Goal: Task Accomplishment & Management: Use online tool/utility

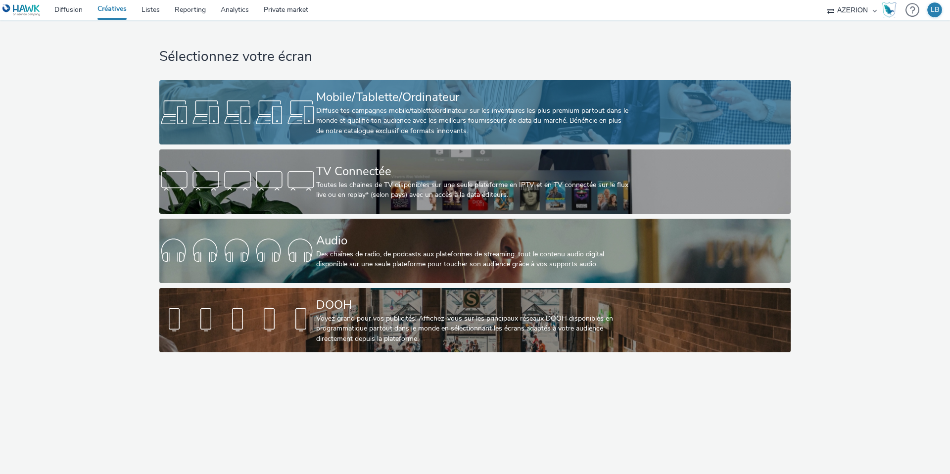
click at [344, 98] on div "Mobile/Tablette/Ordinateur" at bounding box center [473, 97] width 314 height 17
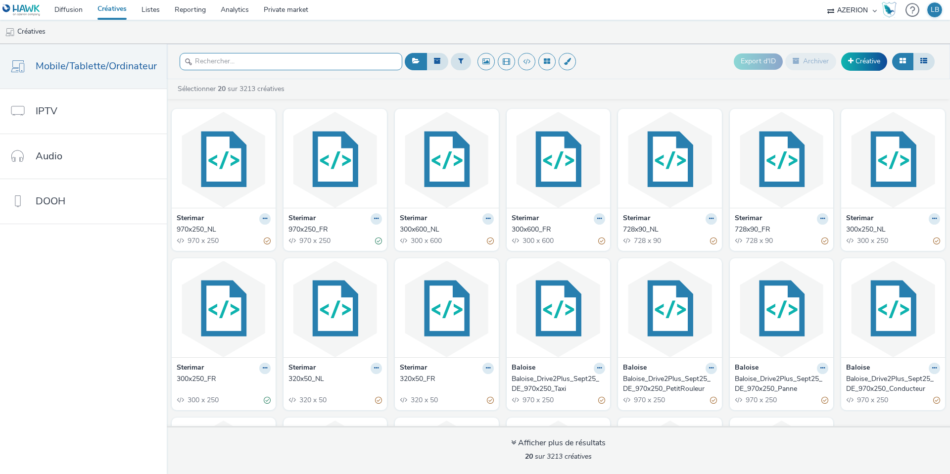
click at [231, 61] on input "text" at bounding box center [291, 61] width 223 height 17
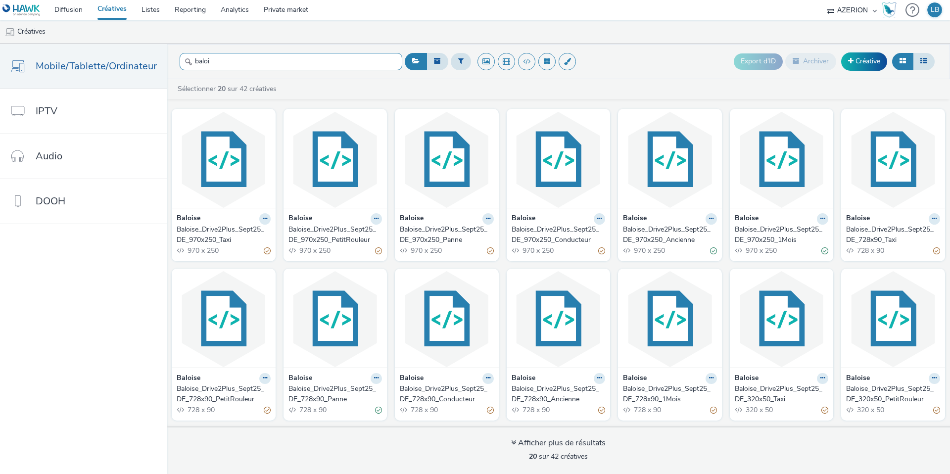
type input "baloi"
click at [263, 217] on icon at bounding box center [265, 219] width 4 height 6
click at [235, 254] on link "Dupliquer" at bounding box center [233, 256] width 74 height 20
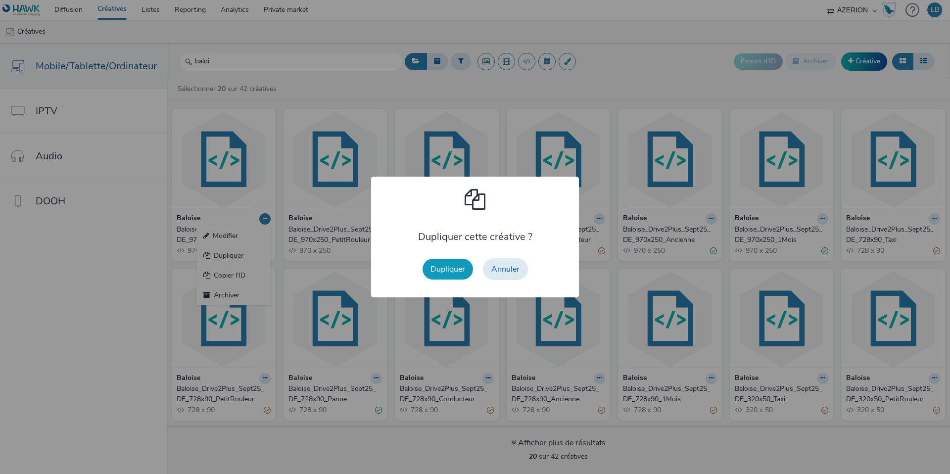
click at [460, 275] on button "Dupliquer" at bounding box center [447, 269] width 50 height 21
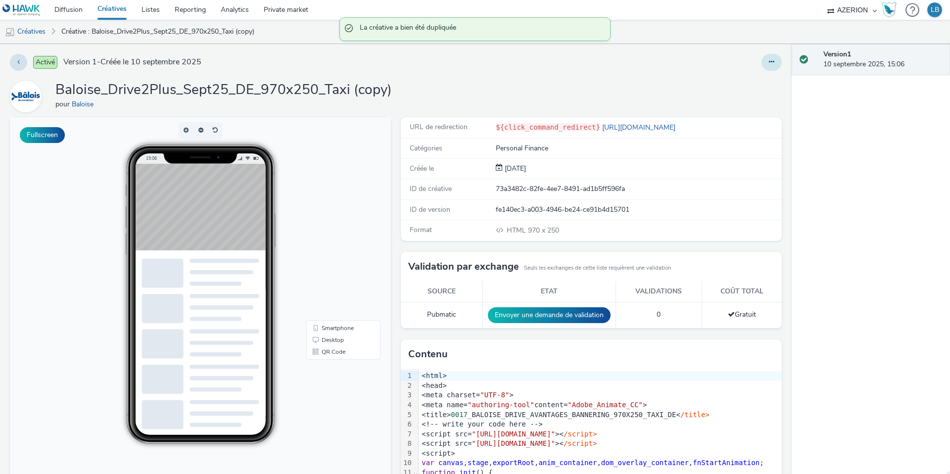
click at [773, 61] on icon at bounding box center [771, 61] width 5 height 7
click at [748, 83] on link "Modifier" at bounding box center [744, 82] width 74 height 20
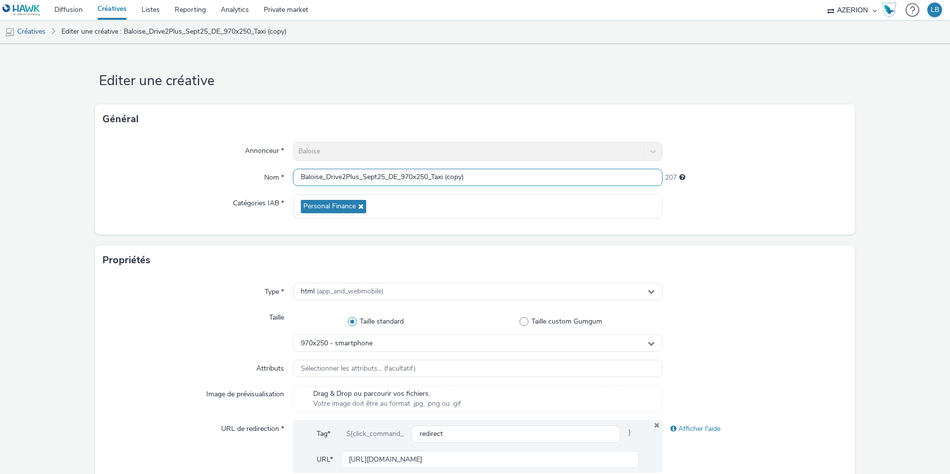
click at [398, 175] on input "Baloise_Drive2Plus_Sept25_DE_970x250_Taxi (copy)" at bounding box center [478, 177] width 370 height 17
drag, startPoint x: 402, startPoint y: 177, endPoint x: 430, endPoint y: 177, distance: 28.2
click at [430, 177] on input "Baloise_Drive2Plus_Sept25_EN_970x250_Taxi (copy)" at bounding box center [478, 177] width 370 height 17
drag, startPoint x: 435, startPoint y: 178, endPoint x: 476, endPoint y: 178, distance: 41.1
click at [476, 178] on input "Baloise_Drive2Plus_Sept25_EN_160x600_Taxi (copy)" at bounding box center [478, 177] width 370 height 17
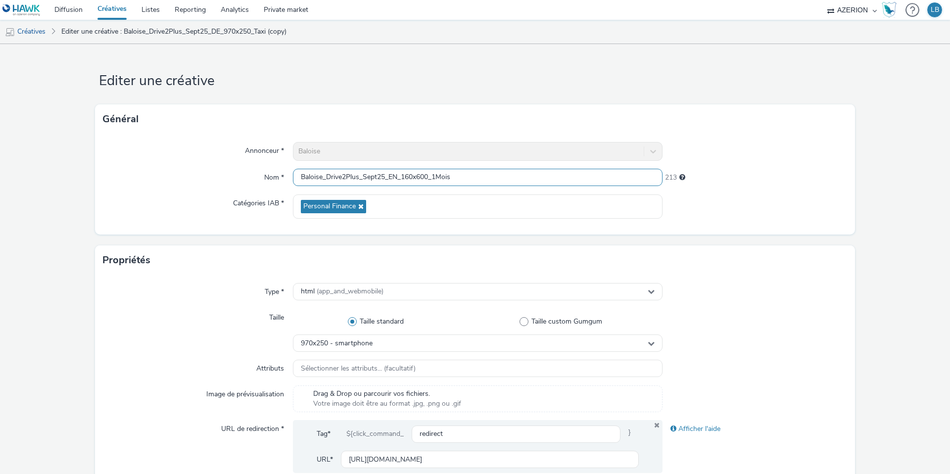
type input "Baloise_Drive2Plus_Sept25_EN_160x600_1Mois"
click at [732, 161] on div "Annonceur * Baloise Nom * Baloise_Drive2Plus_Sept25_EN_160x600_1Mois 213 Catégo…" at bounding box center [475, 184] width 760 height 100
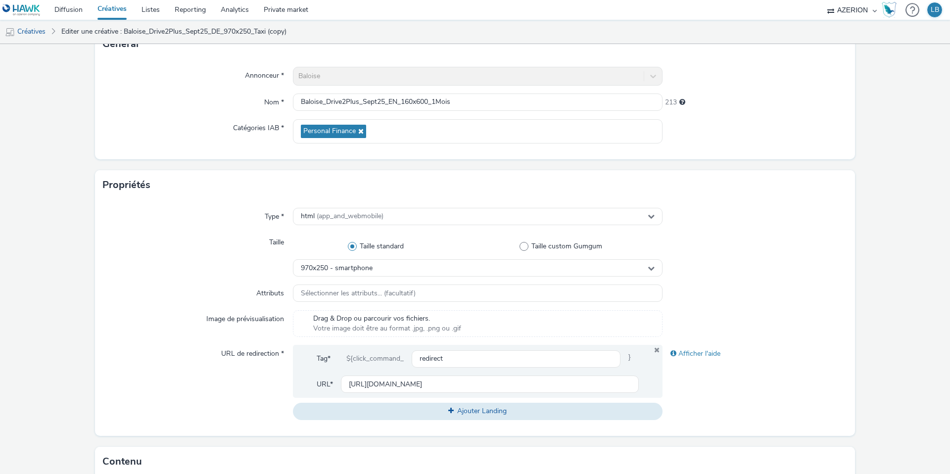
scroll to position [76, 0]
click at [377, 270] on div "970x250 - smartphone" at bounding box center [478, 266] width 370 height 17
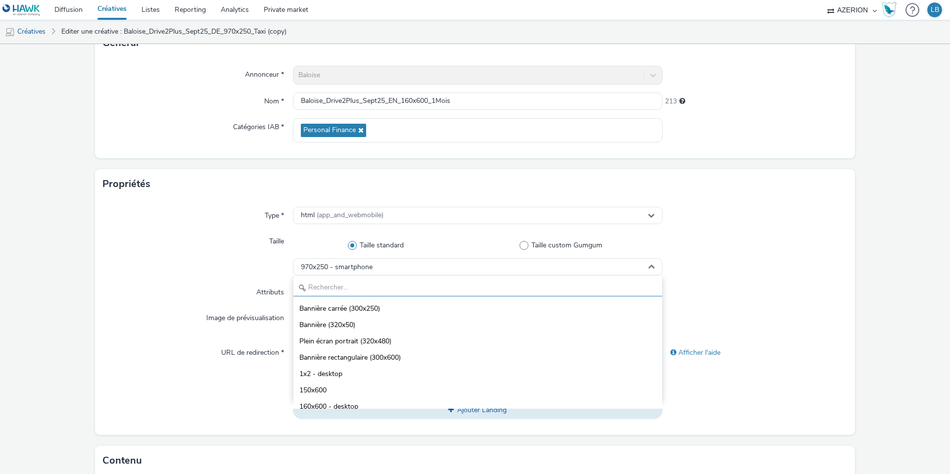
click at [350, 287] on input "text" at bounding box center [477, 287] width 369 height 17
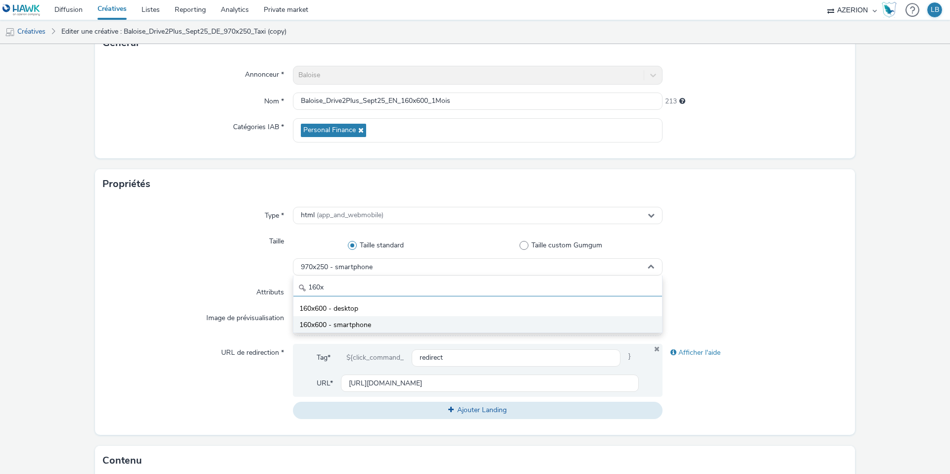
type input "160x"
click at [350, 320] on span "160x600 - smartphone" at bounding box center [335, 325] width 72 height 10
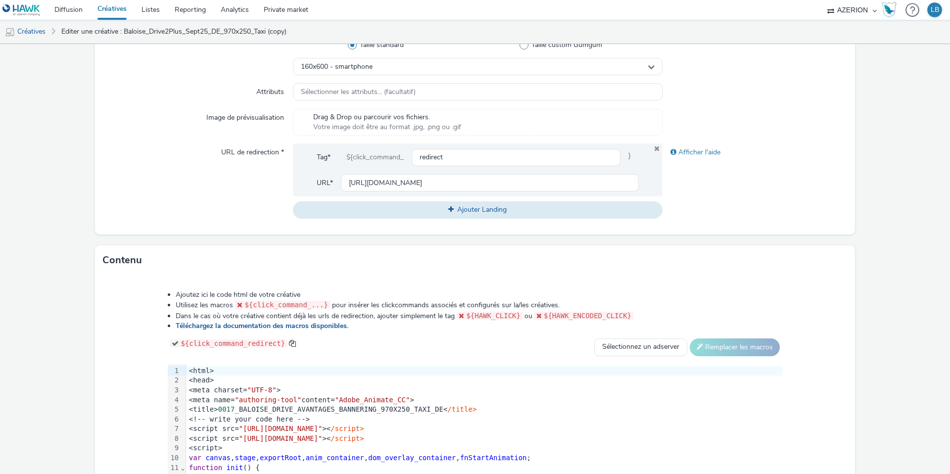
scroll to position [284, 0]
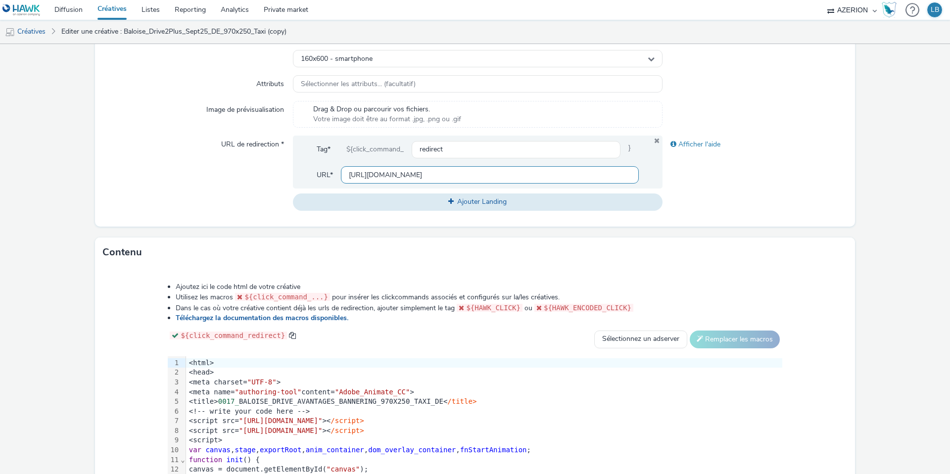
click at [387, 177] on input "https://www.baloise.lu/de/privatekunden/mein-versicherungs-bedarf/auto.html?utm…" at bounding box center [490, 174] width 298 height 17
paste input "[URL][DOMAIN_NAME]"
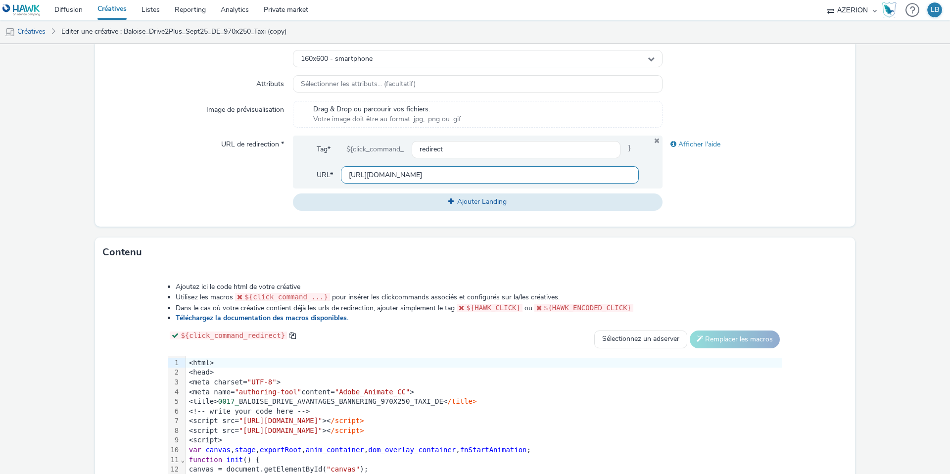
type input "[URL][DOMAIN_NAME]"
click at [783, 135] on div "Type * html (app_and_webmobile) Taille Taille standard Taille custom Gumgum 160…" at bounding box center [475, 109] width 760 height 236
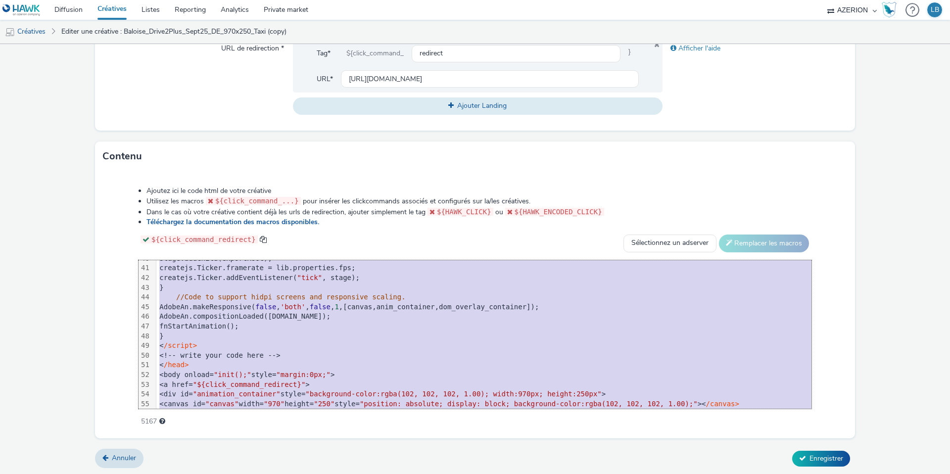
scroll to position [447, 0]
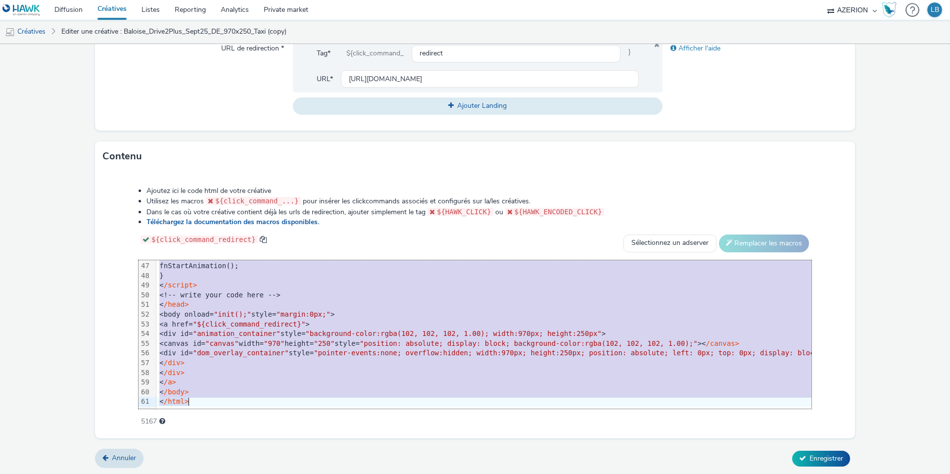
drag, startPoint x: 189, startPoint y: 267, endPoint x: 272, endPoint y: 513, distance: 259.5
click at [272, 473] on html "Diffusion Créatives Listes Reporting Analytics Private market AZERION Hawk (Tes…" at bounding box center [475, 237] width 950 height 474
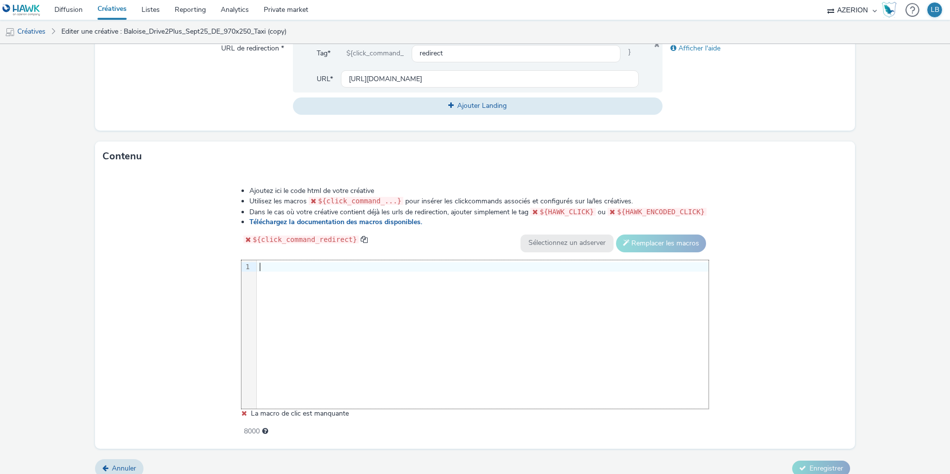
scroll to position [391, 0]
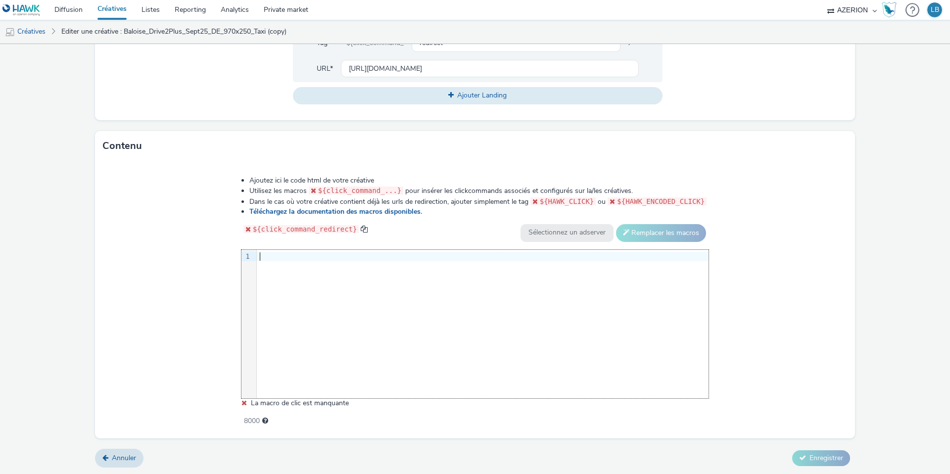
click at [270, 256] on div at bounding box center [483, 257] width 452 height 10
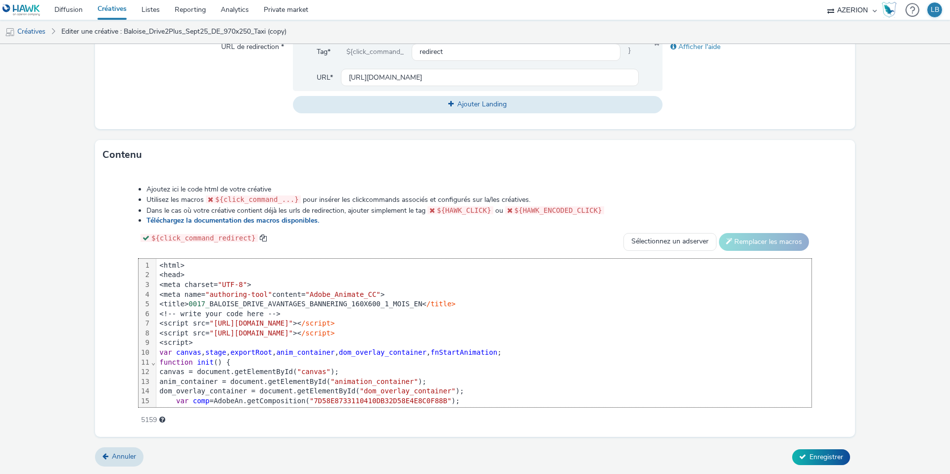
scroll to position [446, 0]
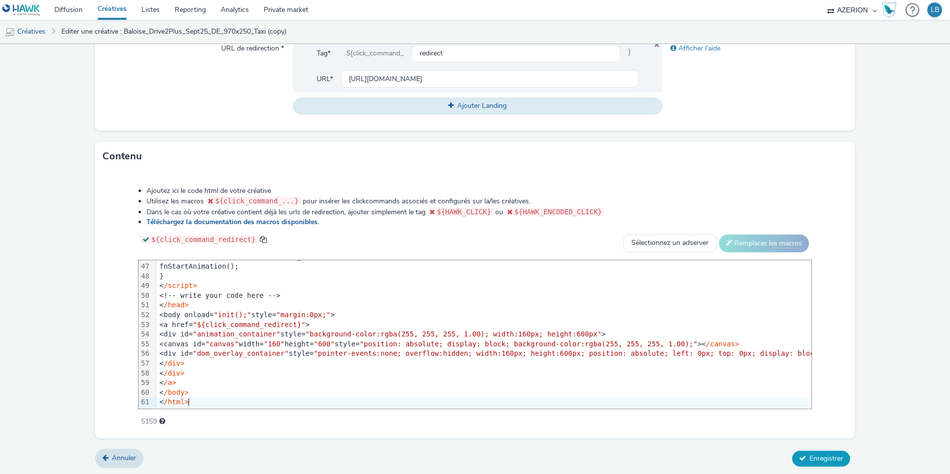
click at [819, 455] on span "Enregistrer" at bounding box center [826, 458] width 34 height 9
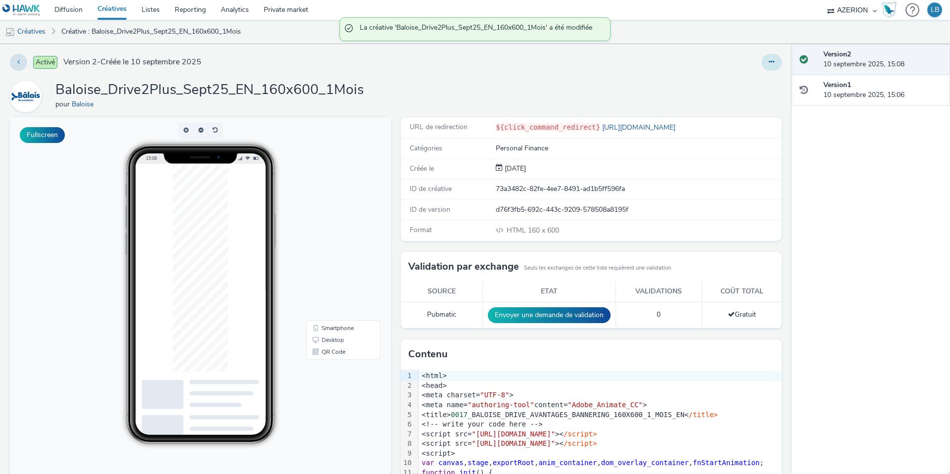
click at [766, 63] on button at bounding box center [771, 62] width 20 height 17
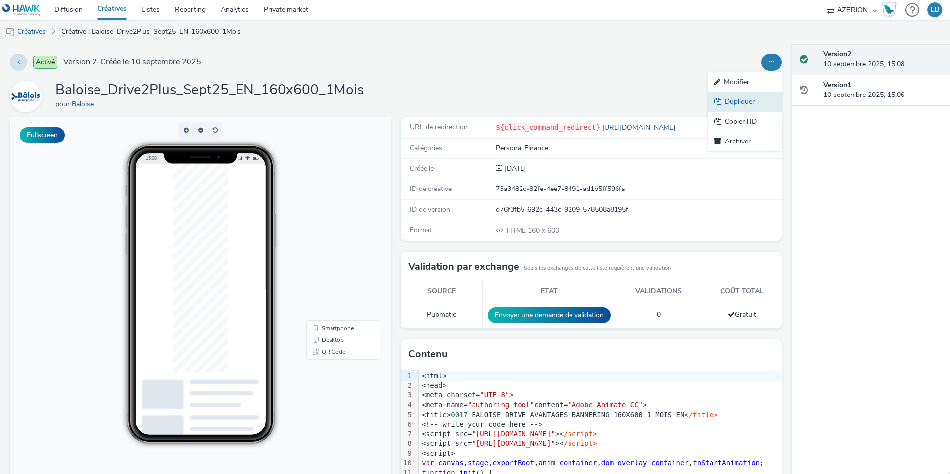
click at [738, 97] on link "Dupliquer" at bounding box center [744, 102] width 74 height 20
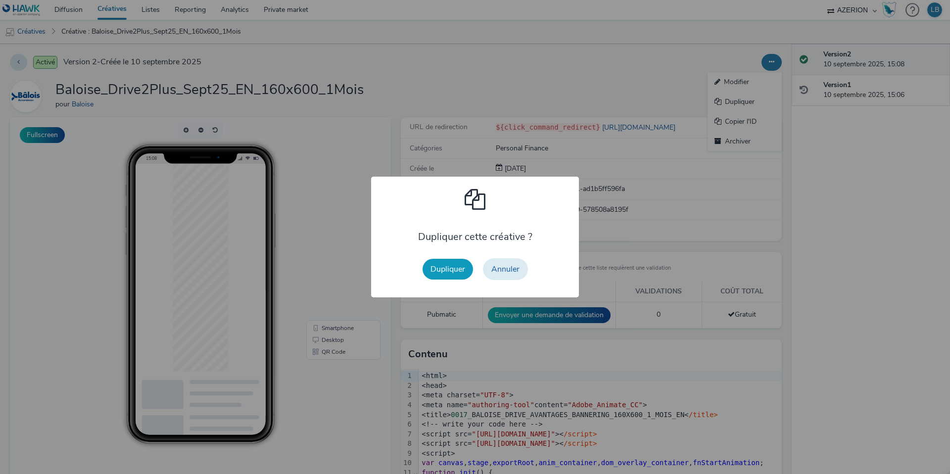
click at [452, 274] on button "Dupliquer" at bounding box center [447, 269] width 50 height 21
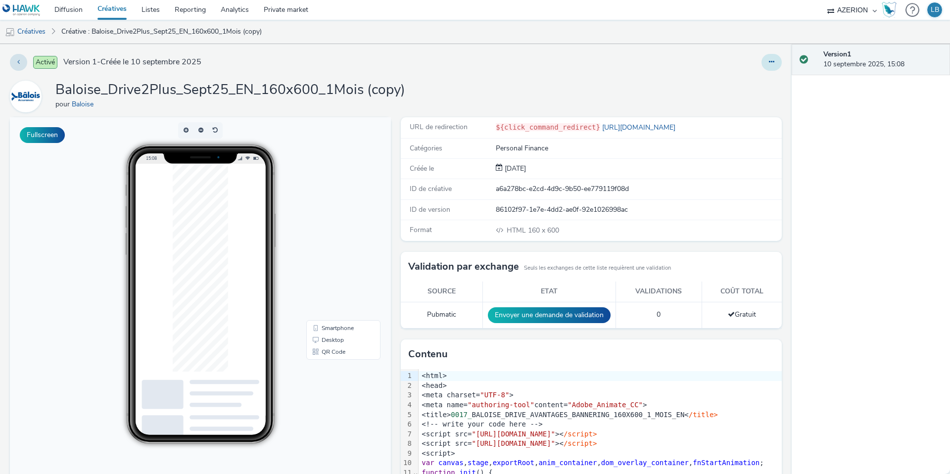
click at [774, 60] on icon at bounding box center [771, 61] width 5 height 7
click at [764, 80] on link "Modifier" at bounding box center [744, 82] width 74 height 20
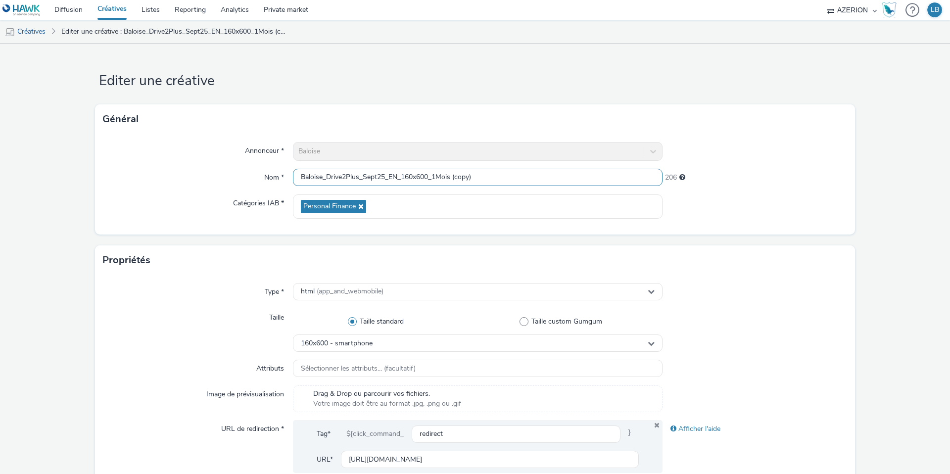
drag, startPoint x: 435, startPoint y: 176, endPoint x: 508, endPoint y: 176, distance: 72.7
click at [508, 176] on input "Baloise_Drive2Plus_Sept25_EN_160x600_1Mois (copy)" at bounding box center [478, 177] width 370 height 17
click at [708, 214] on div at bounding box center [754, 206] width 185 height 24
click at [473, 177] on input "Baloise_Drive2Plus_Sept25_EN_160x600_Annonce" at bounding box center [478, 177] width 370 height 17
type input "Baloise_Drive2Plus_Sept25_EN_160x600_Ancienne"
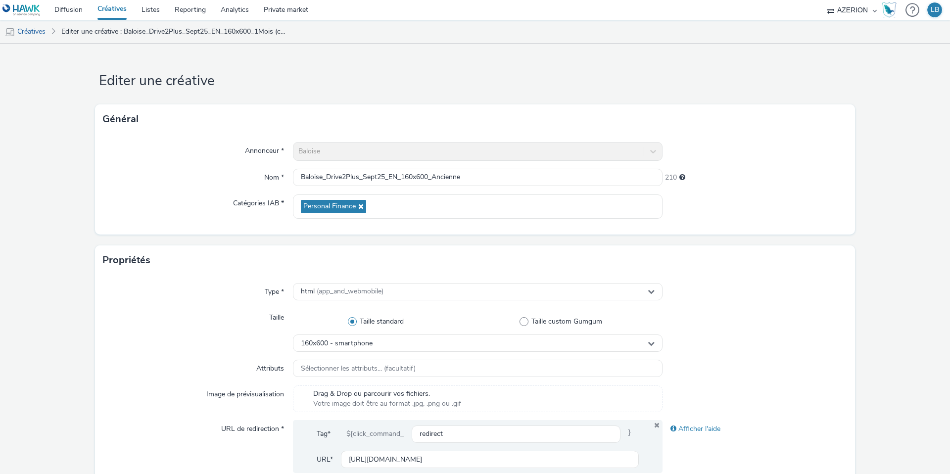
click at [736, 197] on div at bounding box center [754, 206] width 185 height 24
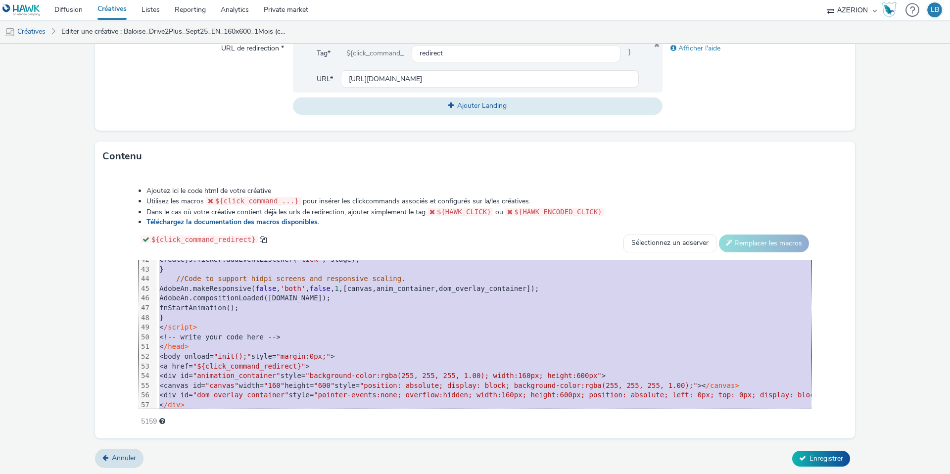
scroll to position [447, 0]
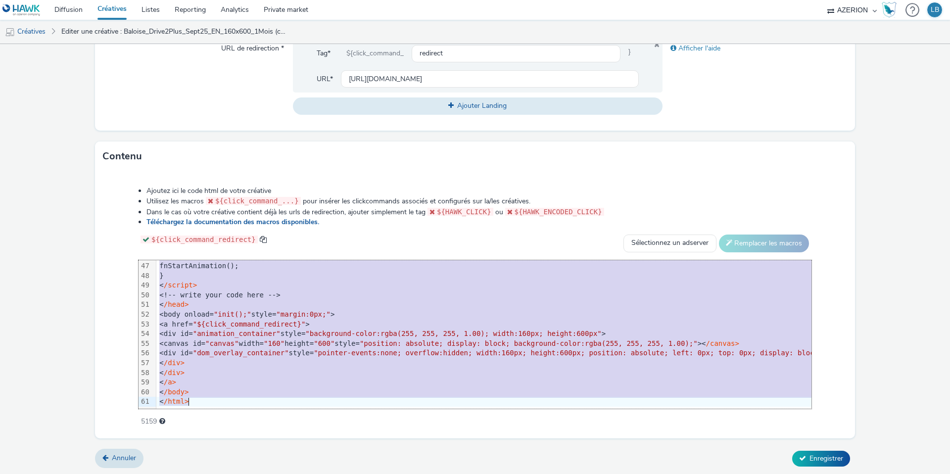
drag, startPoint x: 189, startPoint y: 267, endPoint x: 352, endPoint y: 438, distance: 236.9
click at [352, 438] on form "Editer une créative Général Annonceur * Baloise Nom * Baloise_Drive2Plus_Sept25…" at bounding box center [475, 70] width 950 height 812
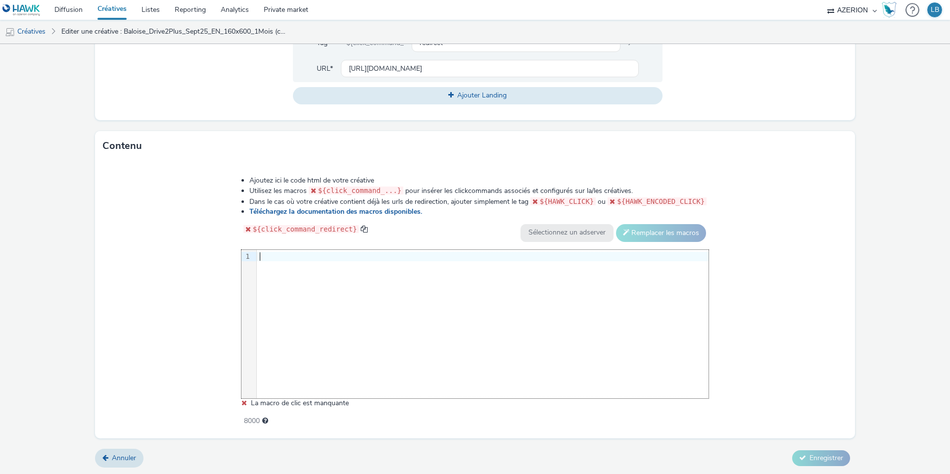
click at [273, 257] on div at bounding box center [483, 257] width 452 height 10
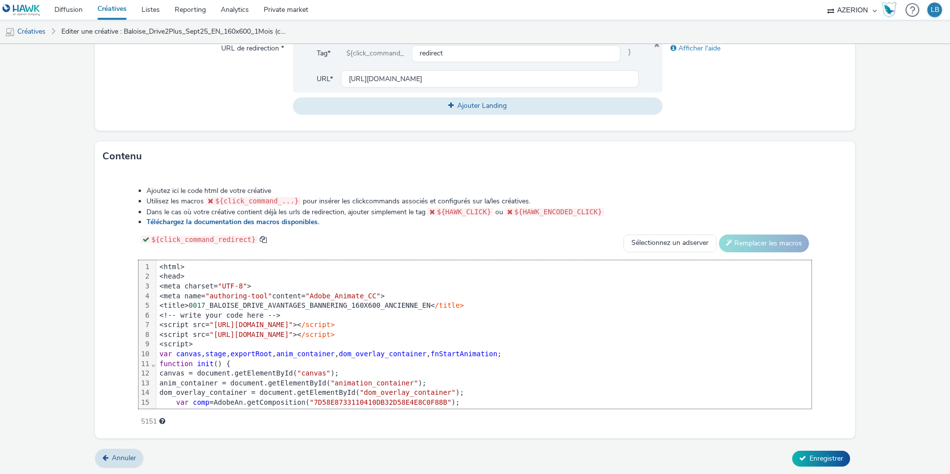
scroll to position [446, 0]
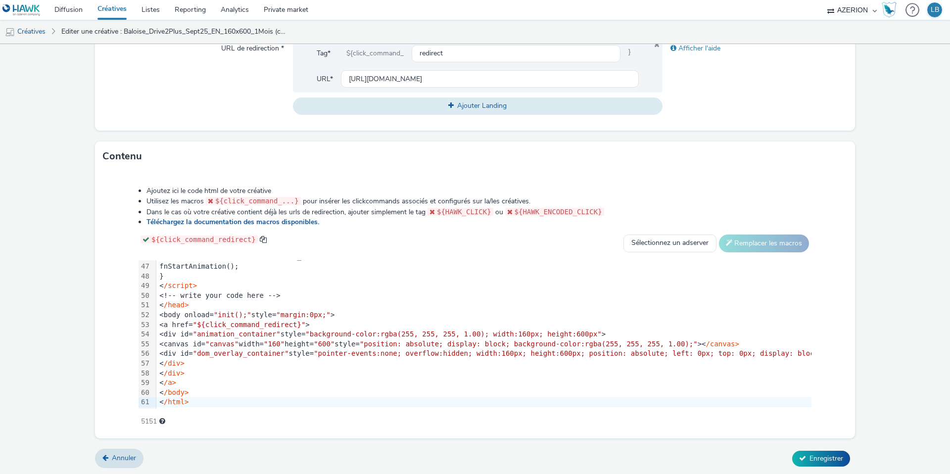
click at [122, 246] on div "Ajoutez ici le code html de votre créative Utilisez les macros ${click_command_…" at bounding box center [475, 300] width 744 height 243
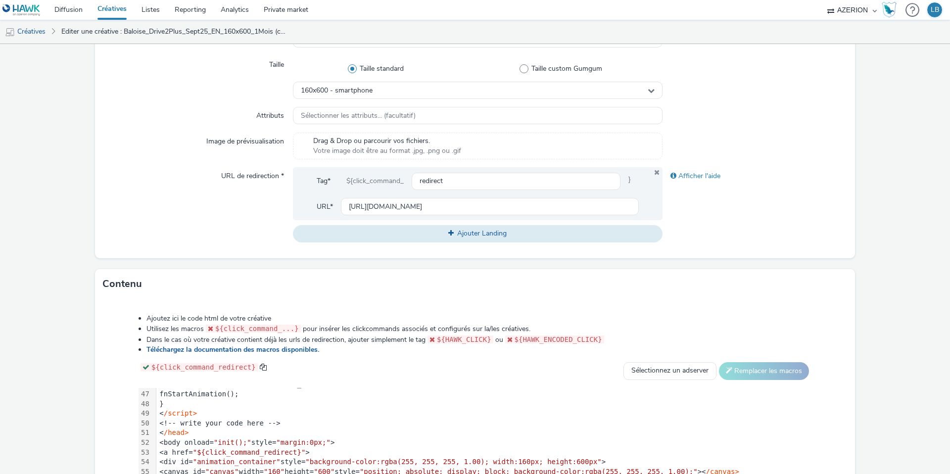
scroll to position [247, 0]
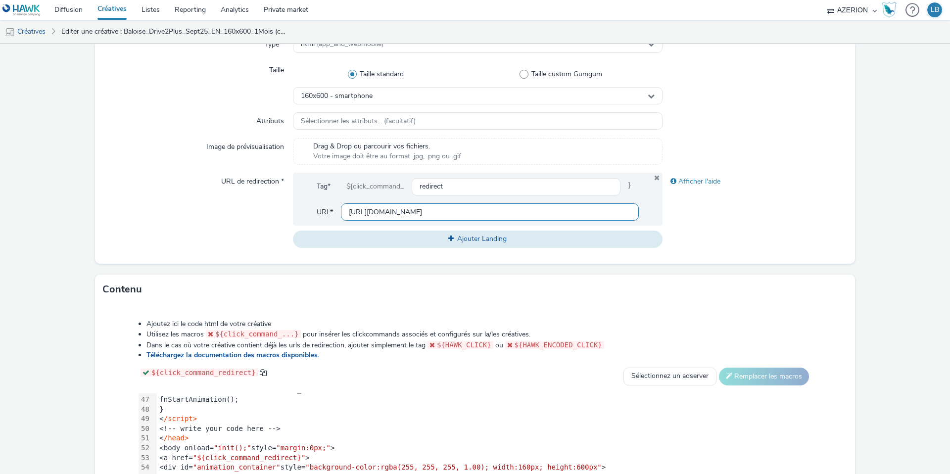
click at [363, 212] on input "[URL][DOMAIN_NAME]" at bounding box center [490, 211] width 298 height 17
click at [372, 212] on input "text" at bounding box center [490, 211] width 298 height 17
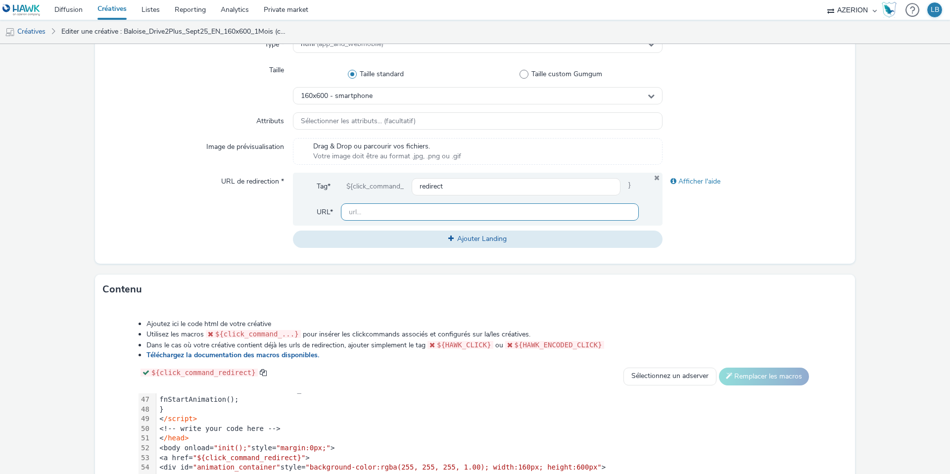
paste input "[URL][DOMAIN_NAME]"
type input "[URL][DOMAIN_NAME]"
click at [773, 141] on div at bounding box center [754, 151] width 185 height 27
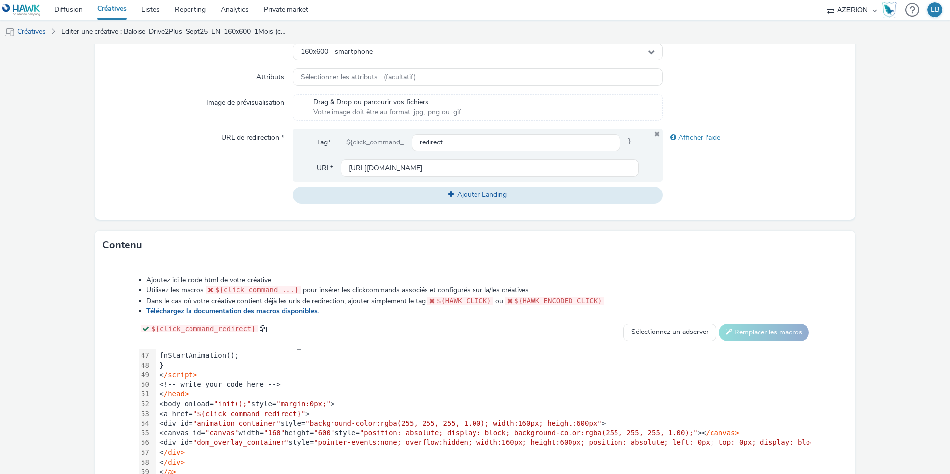
scroll to position [380, 0]
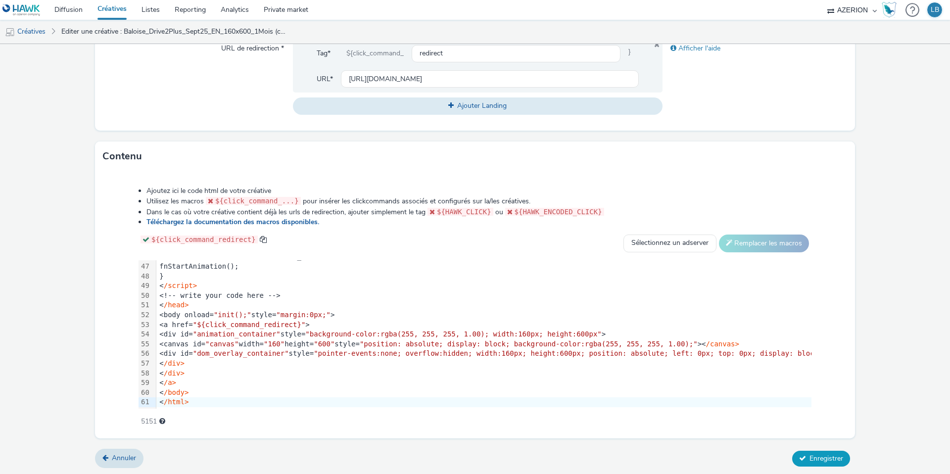
click at [819, 459] on span "Enregistrer" at bounding box center [826, 458] width 34 height 9
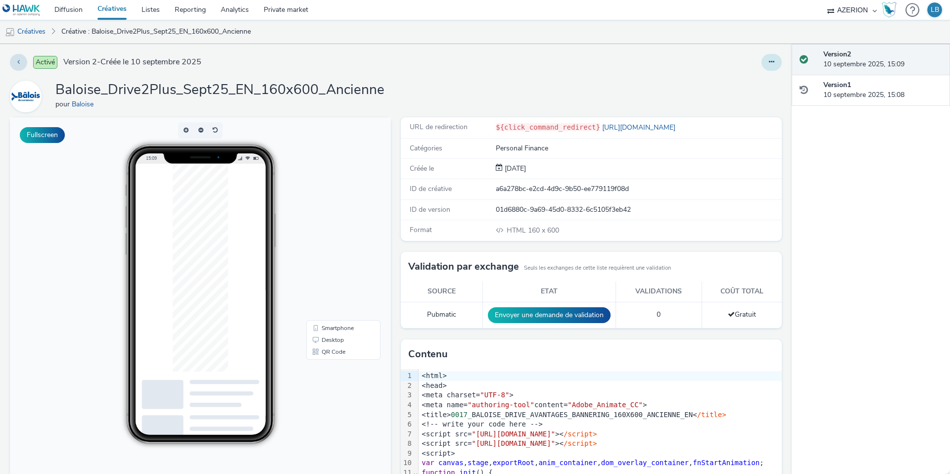
click at [773, 64] on icon at bounding box center [771, 61] width 5 height 7
click at [749, 99] on link "Dupliquer" at bounding box center [744, 102] width 74 height 20
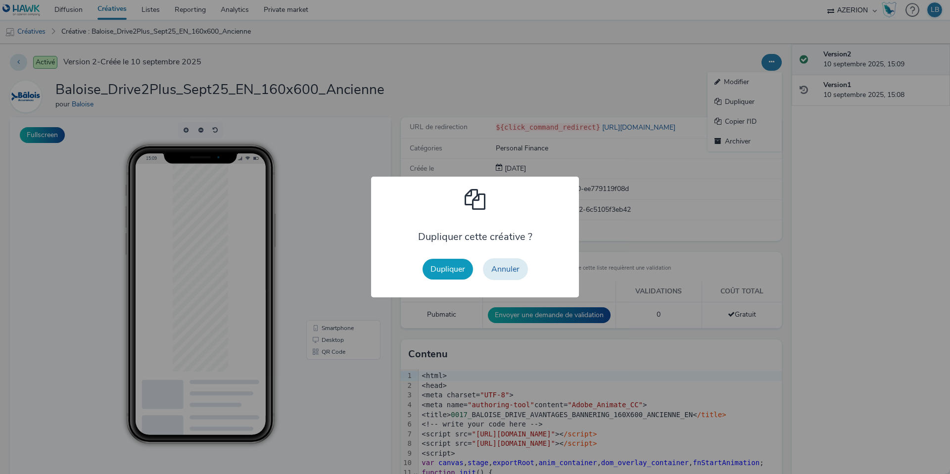
click at [452, 269] on button "Dupliquer" at bounding box center [447, 269] width 50 height 21
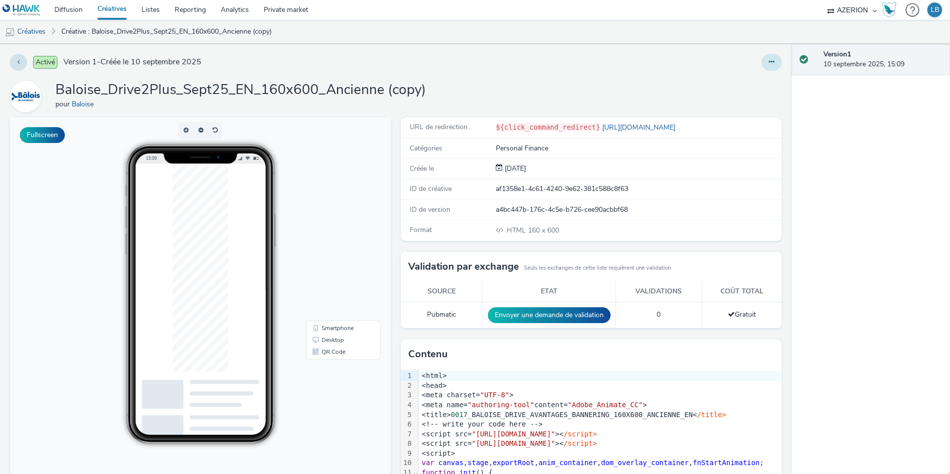
click at [770, 60] on icon at bounding box center [771, 61] width 5 height 7
click at [779, 59] on button at bounding box center [771, 62] width 20 height 17
click at [752, 103] on link "Dupliquer" at bounding box center [744, 102] width 74 height 20
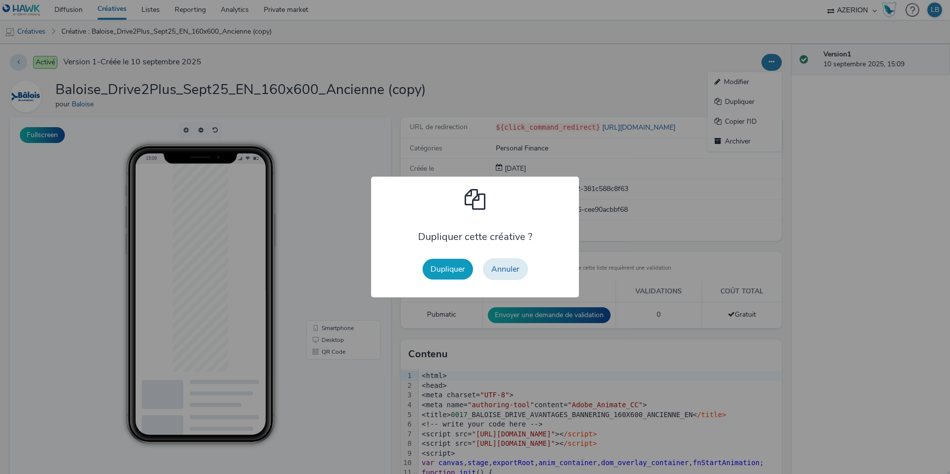
click at [455, 265] on button "Dupliquer" at bounding box center [447, 269] width 50 height 21
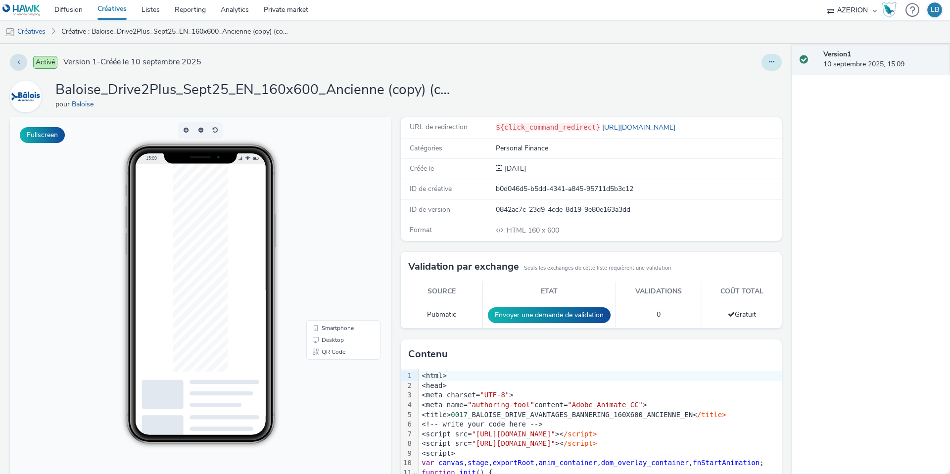
click at [765, 62] on button at bounding box center [771, 62] width 20 height 17
click at [742, 85] on link "Modifier" at bounding box center [744, 82] width 74 height 20
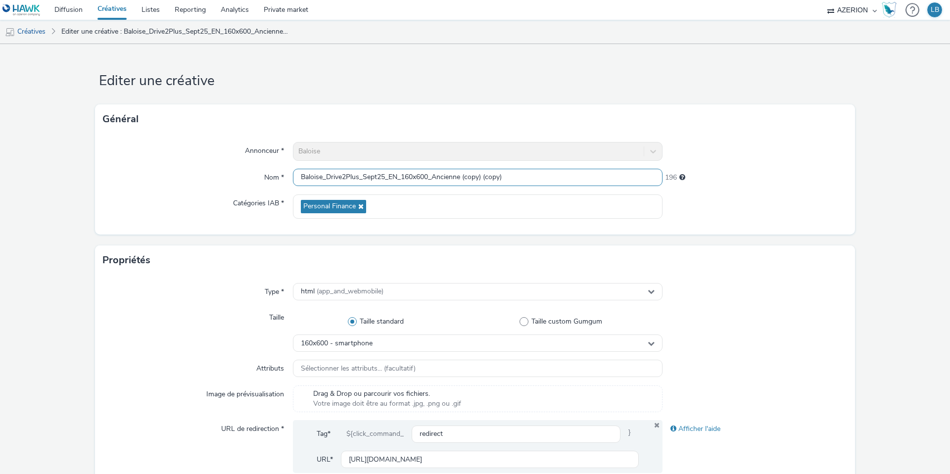
drag, startPoint x: 435, startPoint y: 178, endPoint x: 540, endPoint y: 175, distance: 104.9
click at [540, 175] on input "Baloise_Drive2Plus_Sept25_EN_160x600_Ancienne (copy) (copy)" at bounding box center [478, 177] width 370 height 17
type input "Baloise_Drive2Plus_Sept25_EN_160x600_Conducteur"
click at [795, 121] on div "Général" at bounding box center [475, 119] width 760 height 30
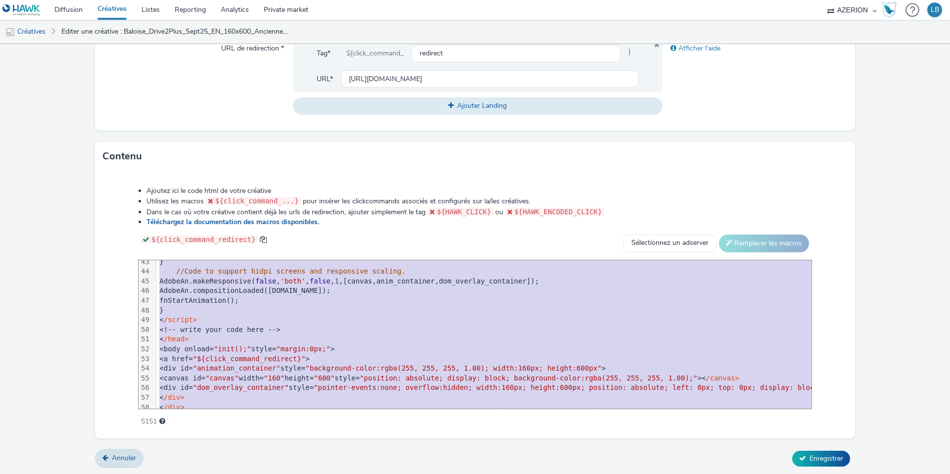
scroll to position [447, 0]
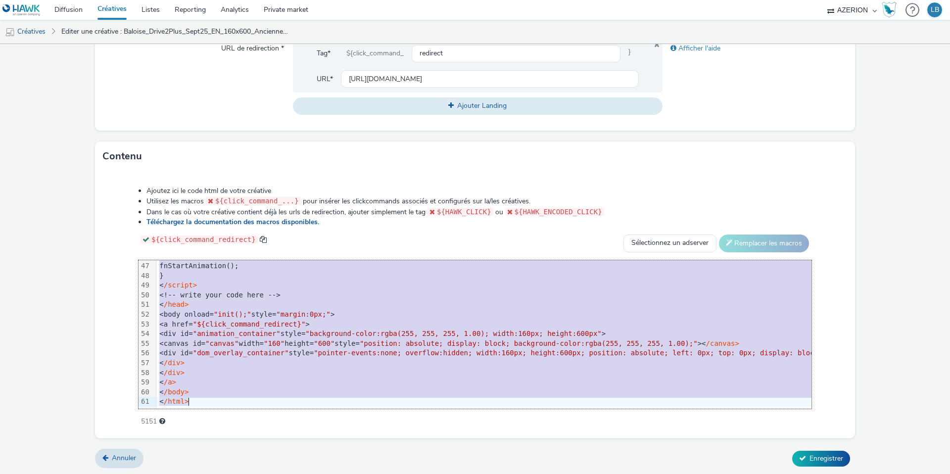
drag, startPoint x: 189, startPoint y: 266, endPoint x: 296, endPoint y: 433, distance: 198.4
click at [296, 433] on div "Ajoutez ici le code html de votre créative Utilisez les macros ${click_command_…" at bounding box center [475, 304] width 760 height 267
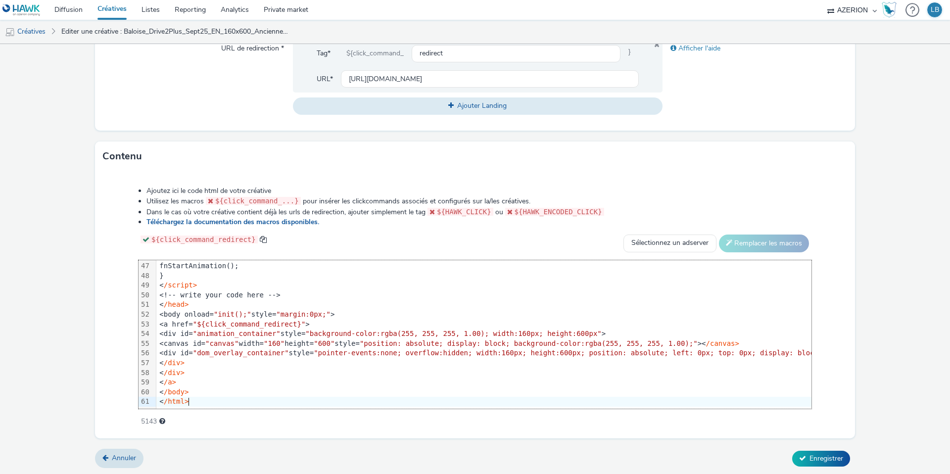
click at [238, 157] on div "Contenu" at bounding box center [475, 156] width 760 height 30
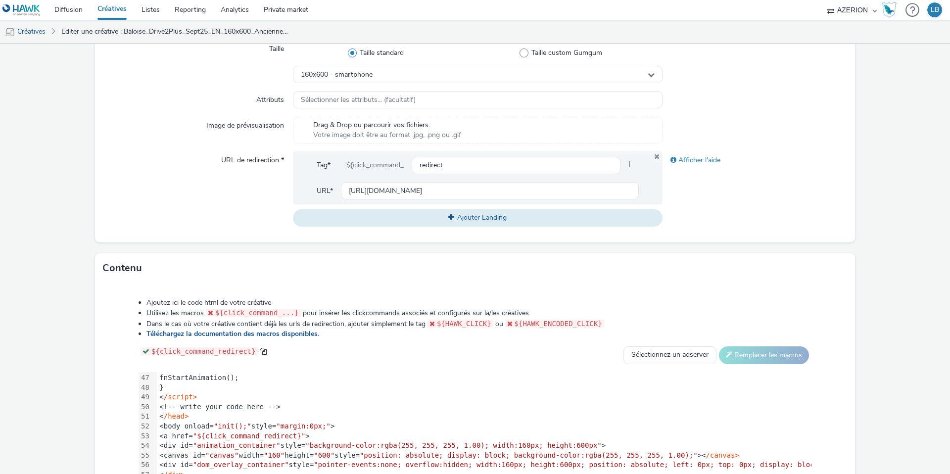
scroll to position [267, 0]
click at [368, 190] on input "[URL][DOMAIN_NAME]" at bounding box center [490, 192] width 298 height 17
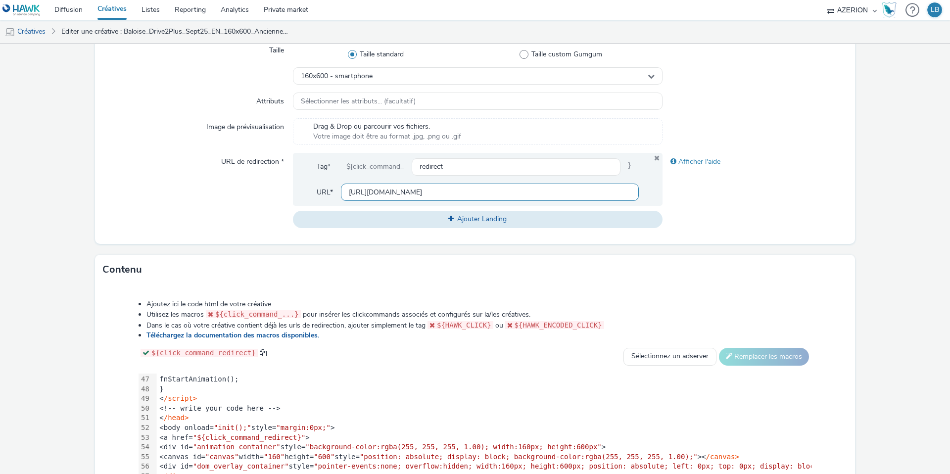
paste input "conducteur-inclus"
type input "[URL][DOMAIN_NAME]"
click at [721, 197] on div "Afficher l'aide" at bounding box center [754, 190] width 185 height 75
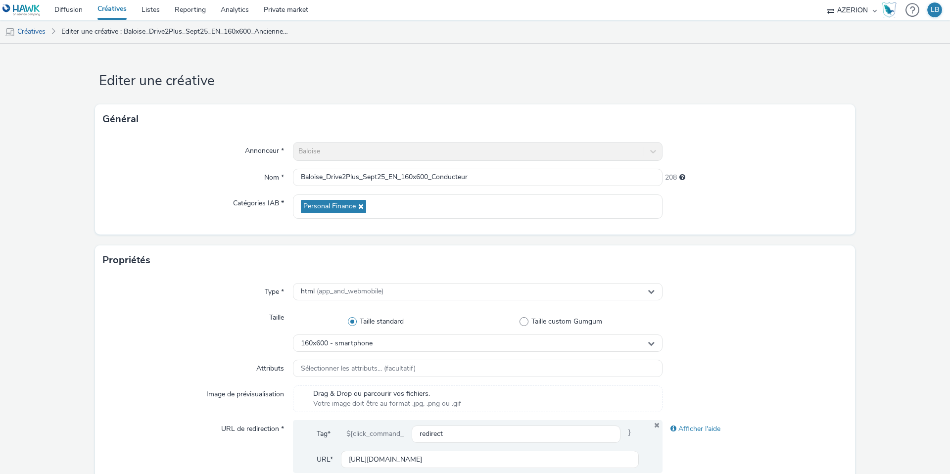
scroll to position [380, 0]
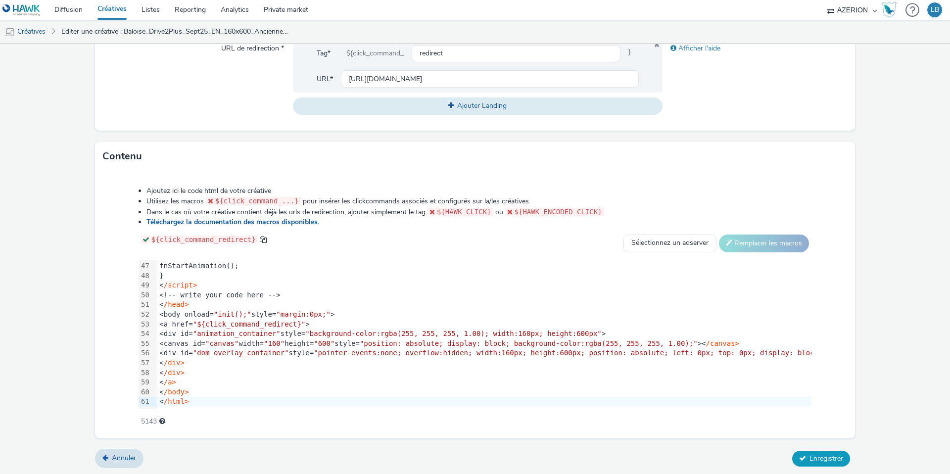
click at [810, 460] on span "Enregistrer" at bounding box center [826, 458] width 34 height 9
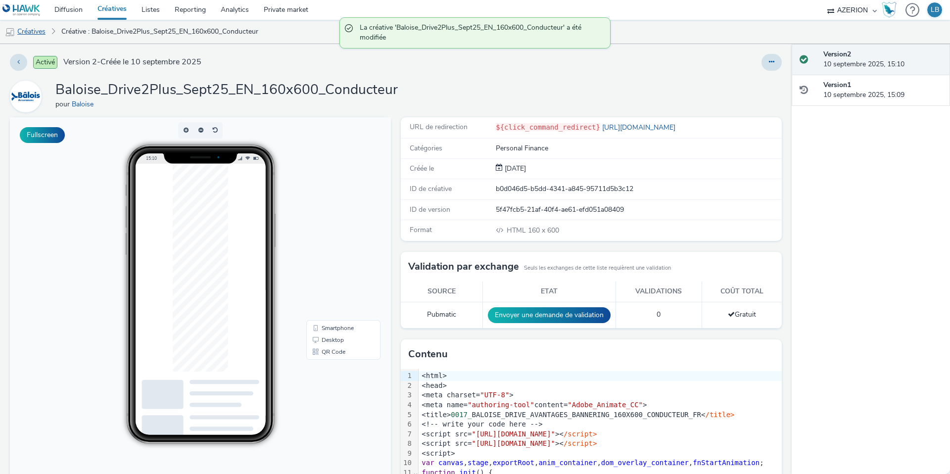
click at [32, 31] on link "Créatives" at bounding box center [25, 32] width 50 height 24
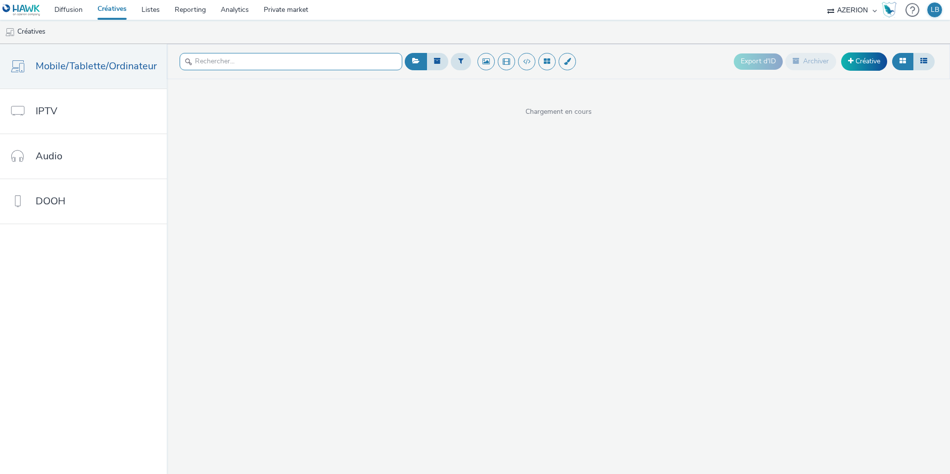
click at [195, 59] on input "text" at bounding box center [291, 61] width 223 height 17
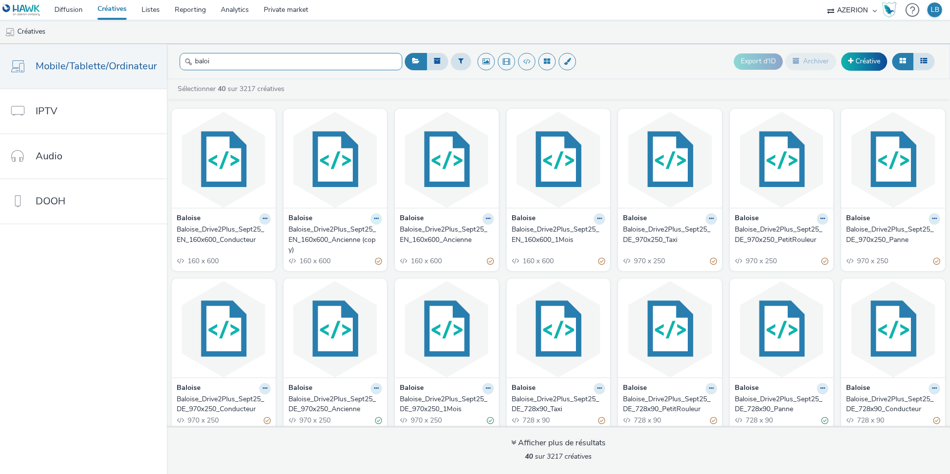
type input "baloi"
click at [375, 217] on icon at bounding box center [376, 219] width 4 height 6
click at [348, 291] on link "Archiver" at bounding box center [345, 295] width 74 height 20
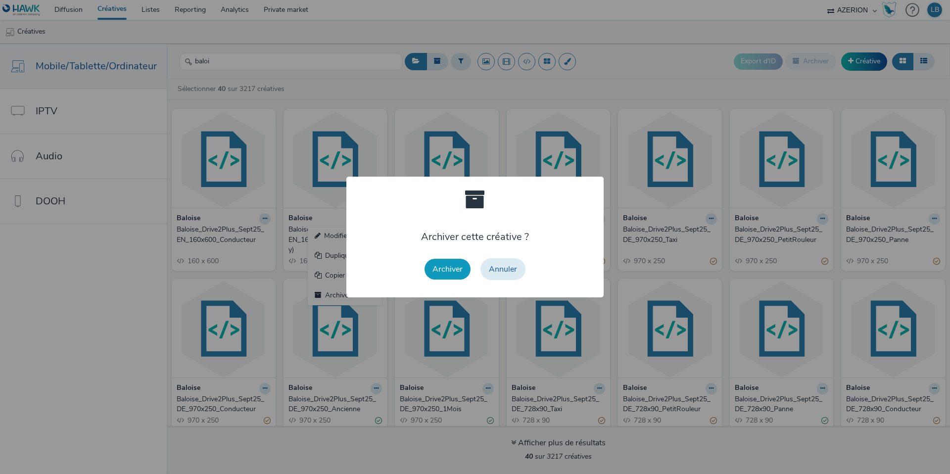
click at [446, 265] on button "Archiver" at bounding box center [447, 269] width 46 height 21
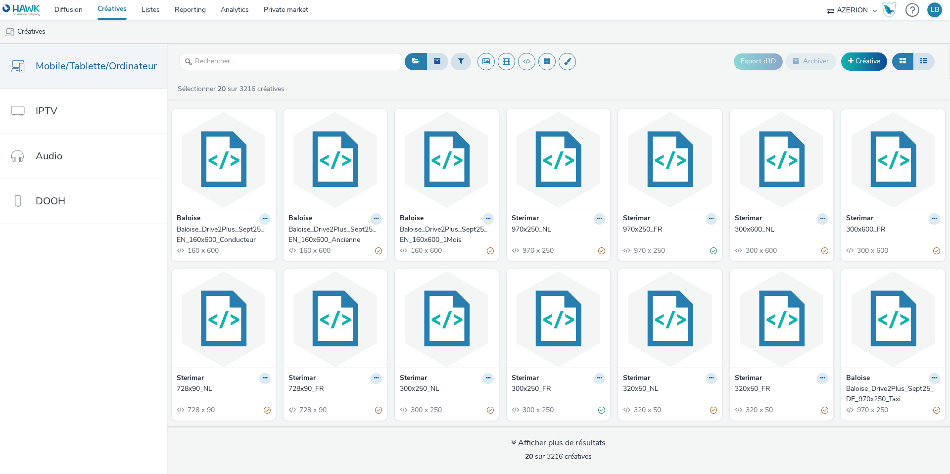
click at [263, 219] on icon at bounding box center [265, 219] width 4 height 6
click at [242, 255] on link "Dupliquer" at bounding box center [233, 256] width 74 height 20
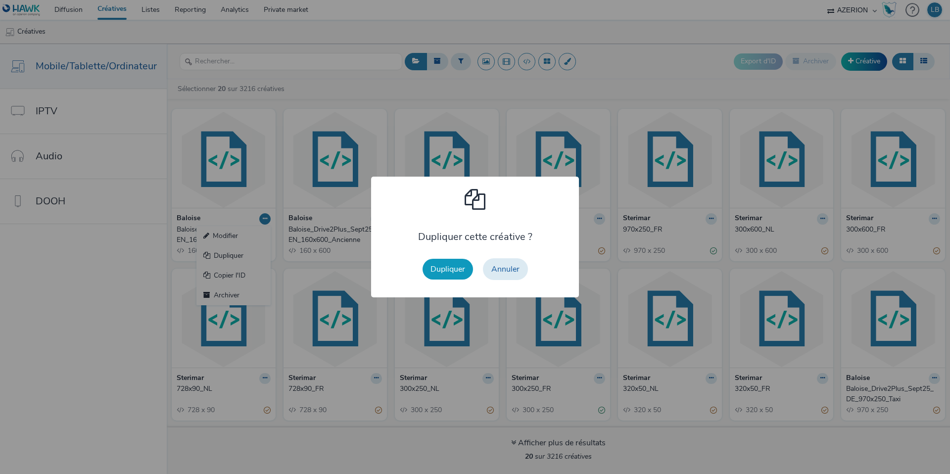
click at [458, 269] on button "Dupliquer" at bounding box center [447, 269] width 50 height 21
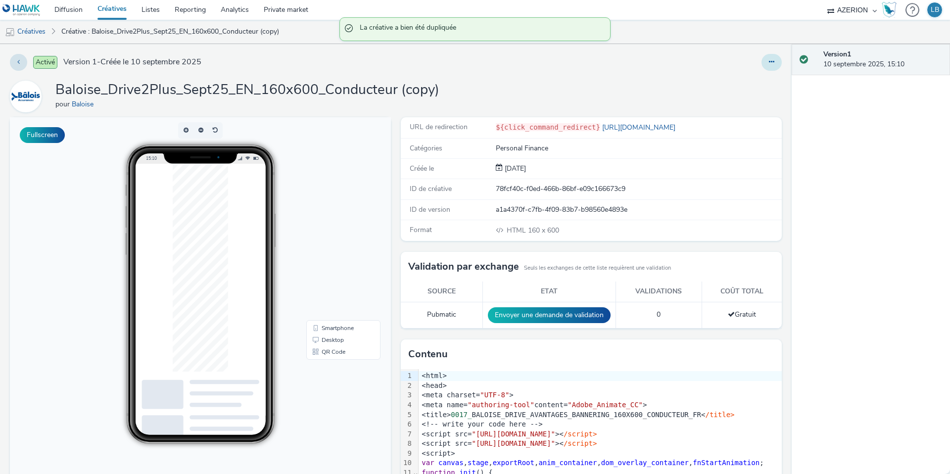
click at [774, 60] on button at bounding box center [771, 62] width 20 height 17
click at [746, 80] on link "Modifier" at bounding box center [744, 82] width 74 height 20
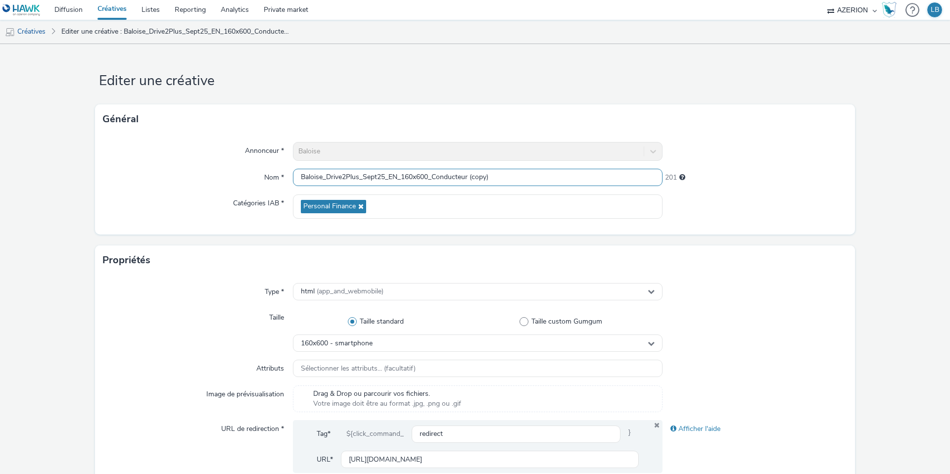
drag, startPoint x: 435, startPoint y: 179, endPoint x: 529, endPoint y: 178, distance: 94.0
click at [529, 178] on input "Baloise_Drive2Plus_Sept25_EN_160x600_Conducteur (copy)" at bounding box center [478, 177] width 370 height 17
type input "Baloise_Drive2Plus_Sept25_EN_160x600_Panne"
click at [768, 156] on div at bounding box center [754, 151] width 185 height 19
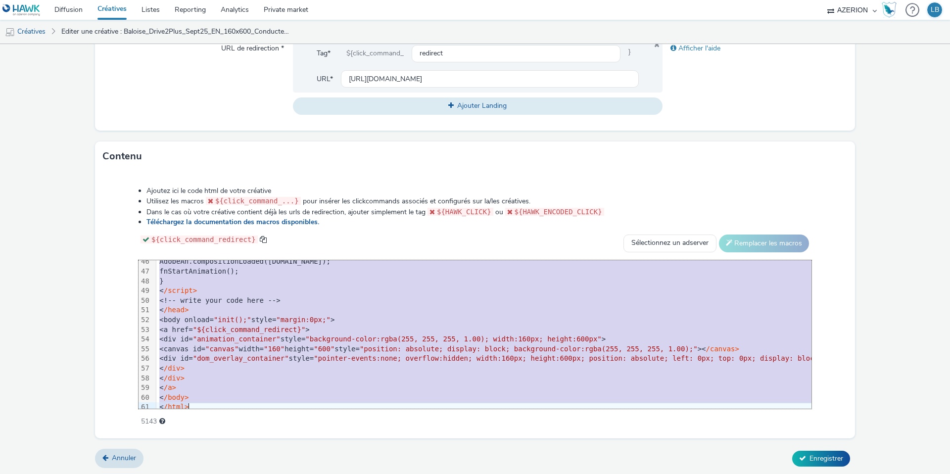
scroll to position [447, 0]
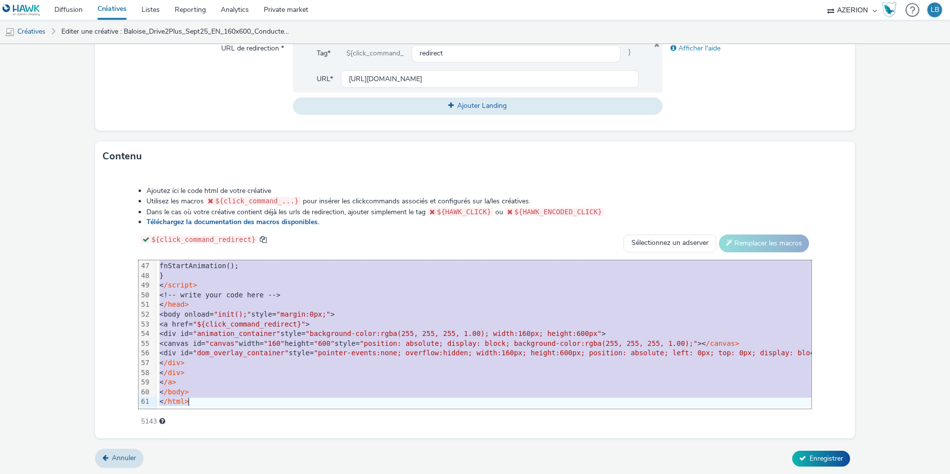
drag, startPoint x: 179, startPoint y: 265, endPoint x: 253, endPoint y: 423, distance: 174.8
click at [253, 422] on div "Ajoutez ici le code html de votre créative Utilisez les macros ${click_command_…" at bounding box center [475, 300] width 744 height 243
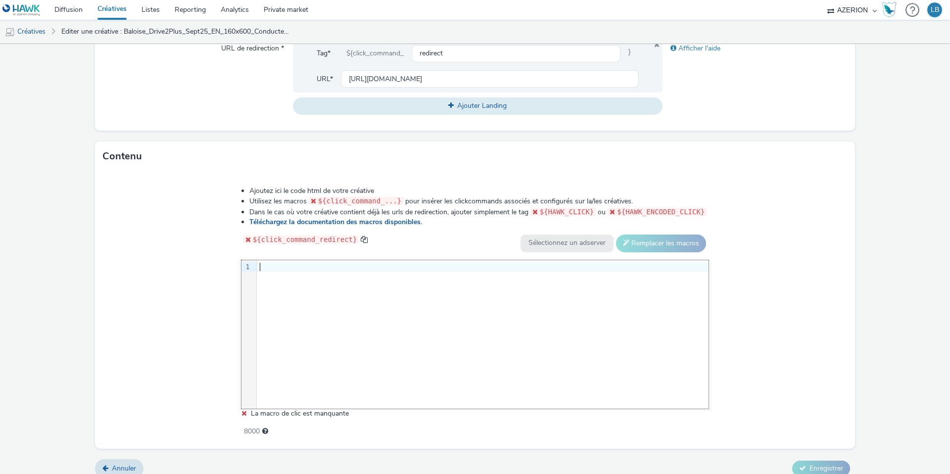
scroll to position [391, 0]
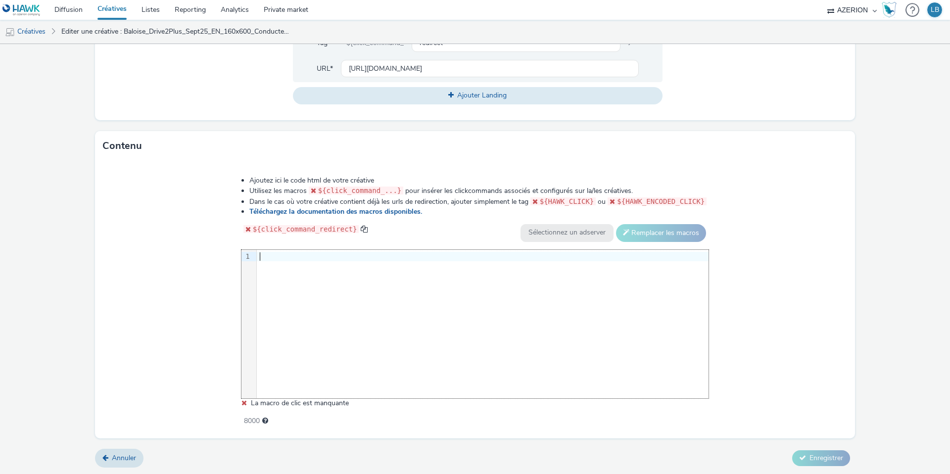
click at [269, 260] on div at bounding box center [483, 257] width 452 height 10
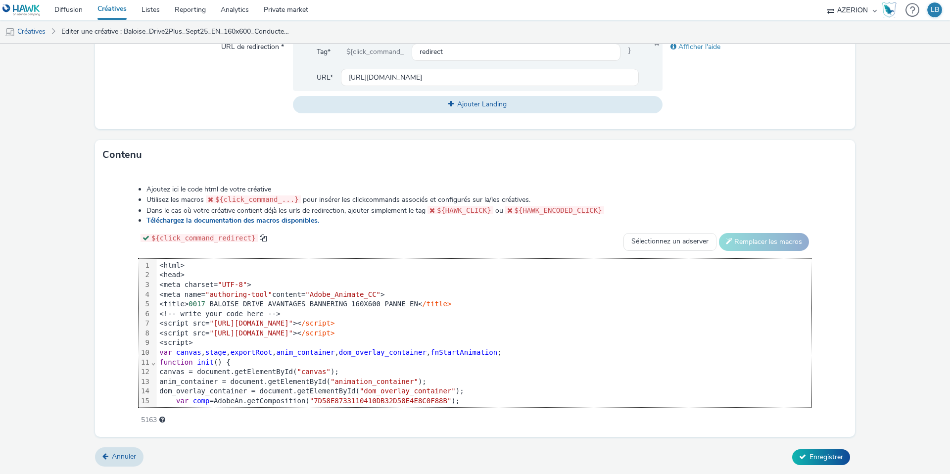
scroll to position [446, 0]
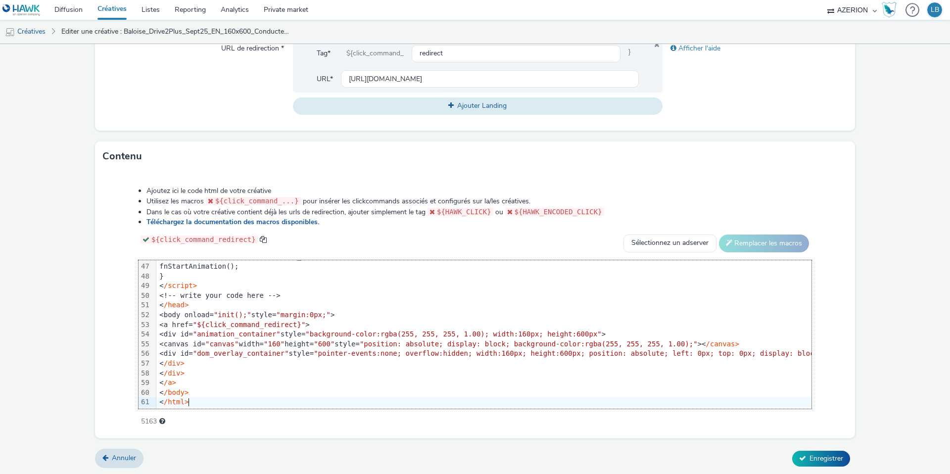
click at [123, 247] on div "Ajoutez ici le code html de votre créative Utilisez les macros ${click_command_…" at bounding box center [475, 300] width 744 height 243
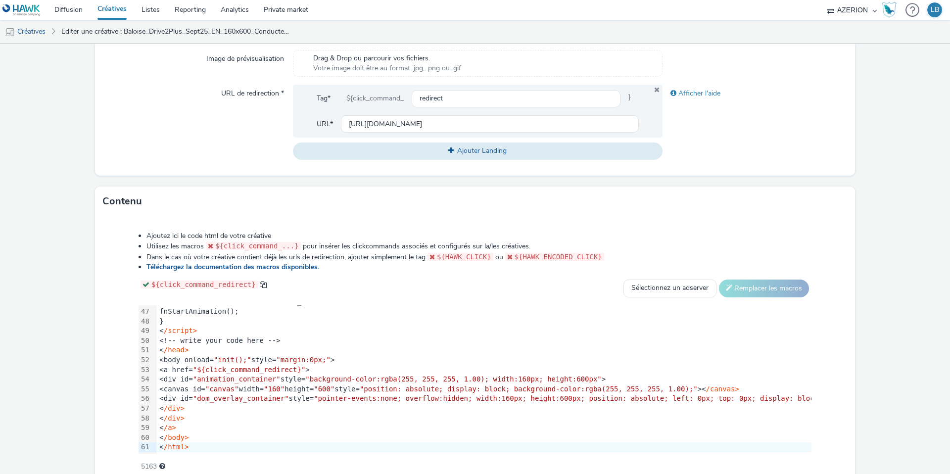
scroll to position [284, 0]
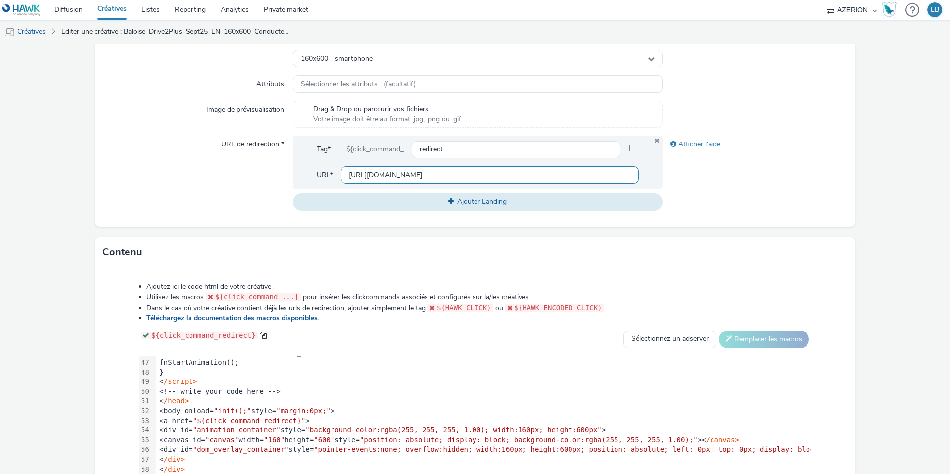
click at [397, 173] on input "[URL][DOMAIN_NAME]" at bounding box center [490, 174] width 298 height 17
paste input "assistance"
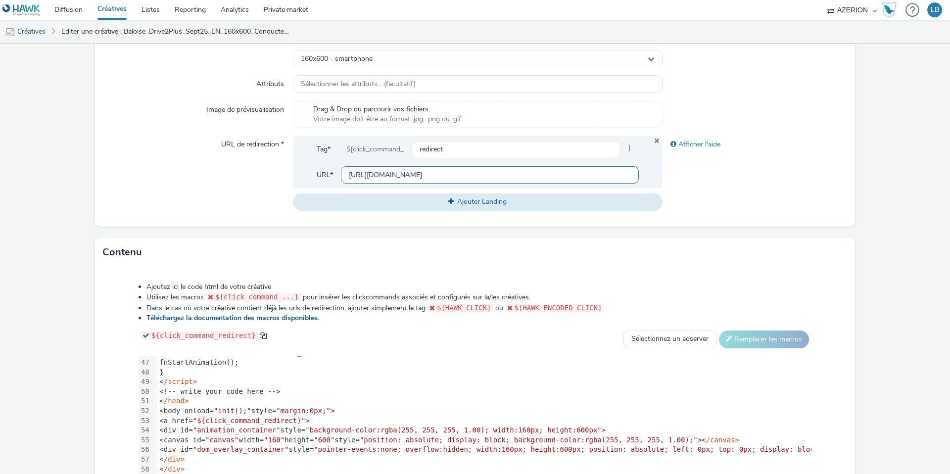
type input "[URL][DOMAIN_NAME]"
click at [728, 161] on div "Afficher l'aide" at bounding box center [754, 173] width 185 height 75
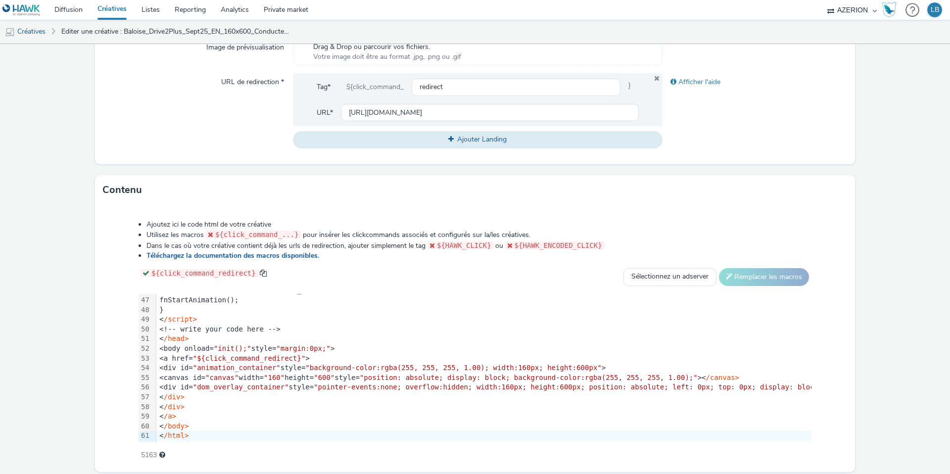
scroll to position [380, 0]
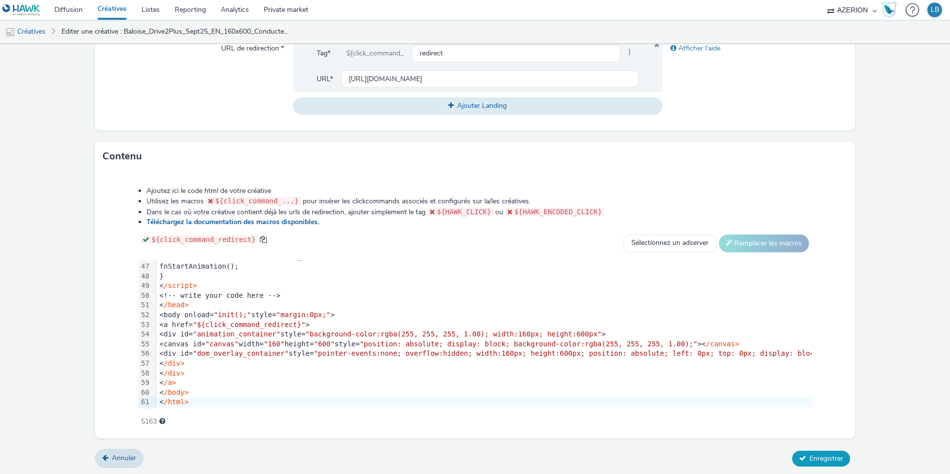
click at [819, 455] on span "Enregistrer" at bounding box center [826, 458] width 34 height 9
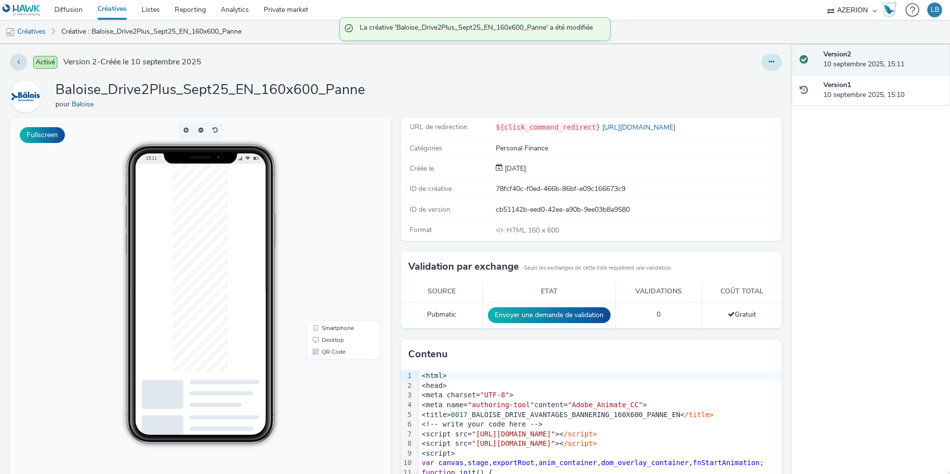
click at [771, 62] on icon at bounding box center [771, 61] width 5 height 7
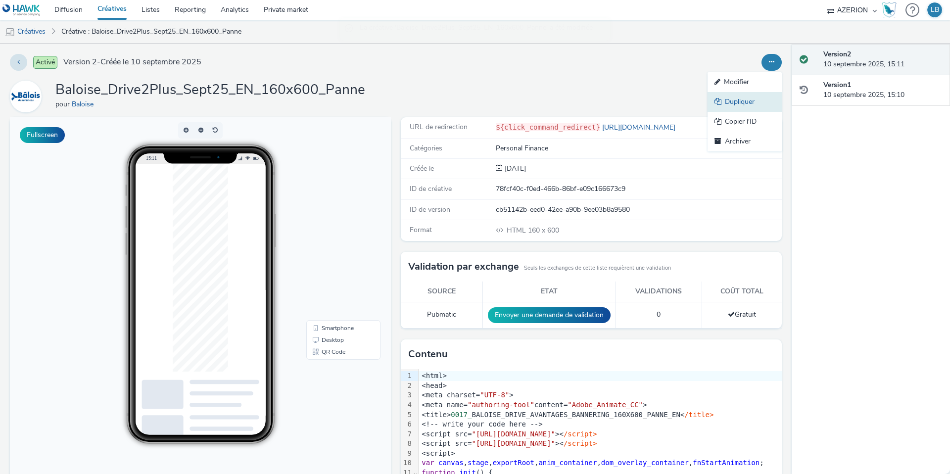
click at [743, 101] on link "Dupliquer" at bounding box center [744, 102] width 74 height 20
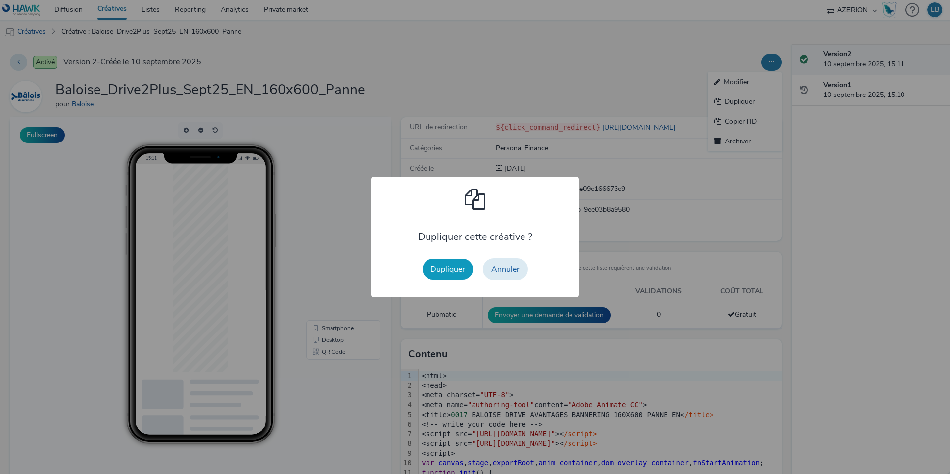
click at [444, 268] on button "Dupliquer" at bounding box center [447, 269] width 50 height 21
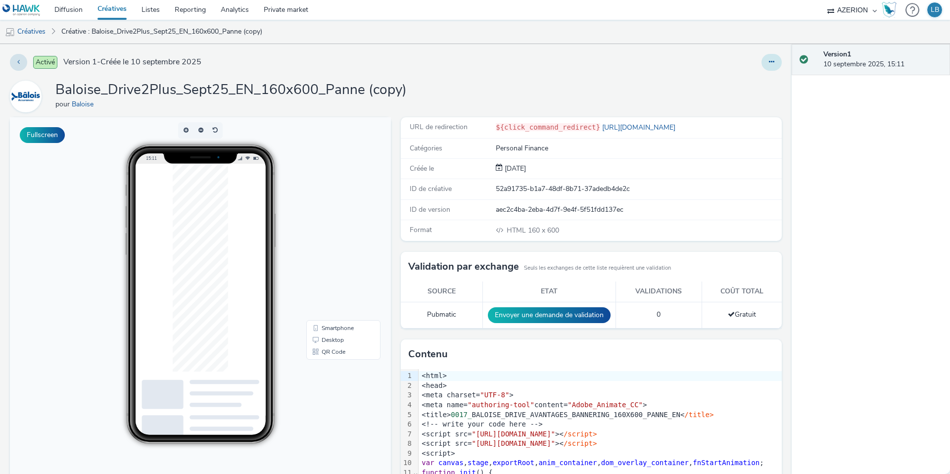
click at [772, 64] on icon at bounding box center [771, 61] width 5 height 7
click at [746, 83] on link "Modifier" at bounding box center [744, 82] width 74 height 20
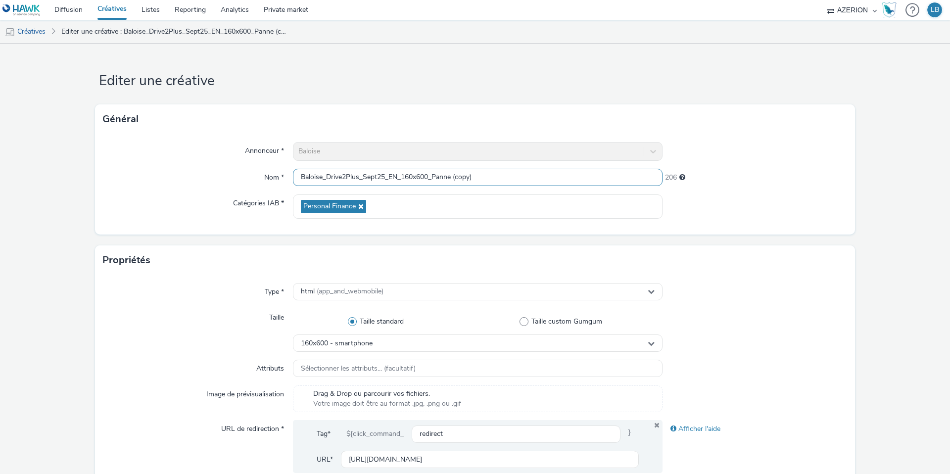
drag, startPoint x: 435, startPoint y: 178, endPoint x: 517, endPoint y: 178, distance: 82.1
click at [517, 178] on input "Baloise_Drive2Plus_Sept25_EN_160x600_Panne (copy)" at bounding box center [478, 177] width 370 height 17
type input "Baloise_Drive2Plus_Sept25_EN_160x600_PetitRouleur"
click at [742, 209] on div at bounding box center [754, 206] width 185 height 24
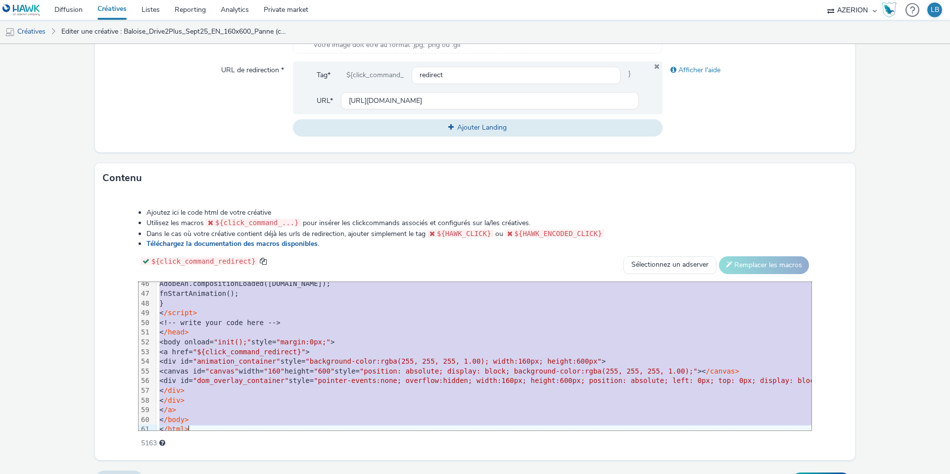
scroll to position [447, 0]
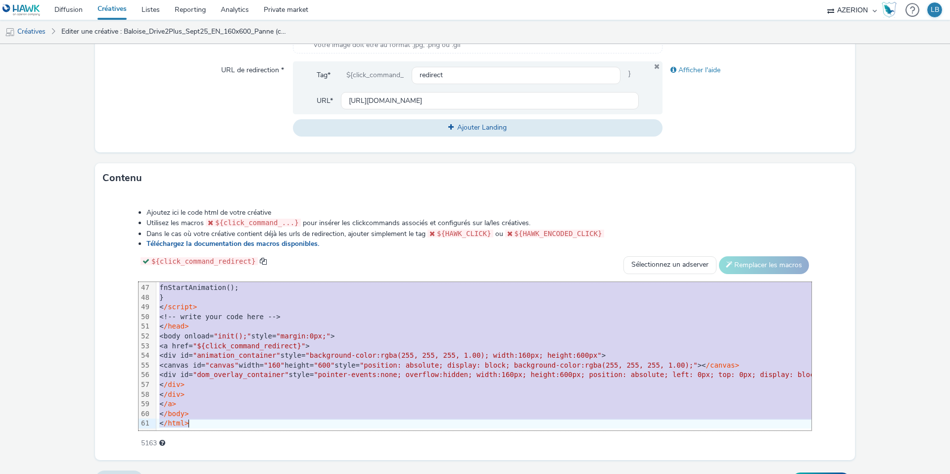
drag, startPoint x: 188, startPoint y: 287, endPoint x: 271, endPoint y: 480, distance: 209.7
click at [271, 473] on html "Diffusion Créatives Listes Reporting Analytics Private market AZERION Hawk (Tes…" at bounding box center [475, 237] width 950 height 474
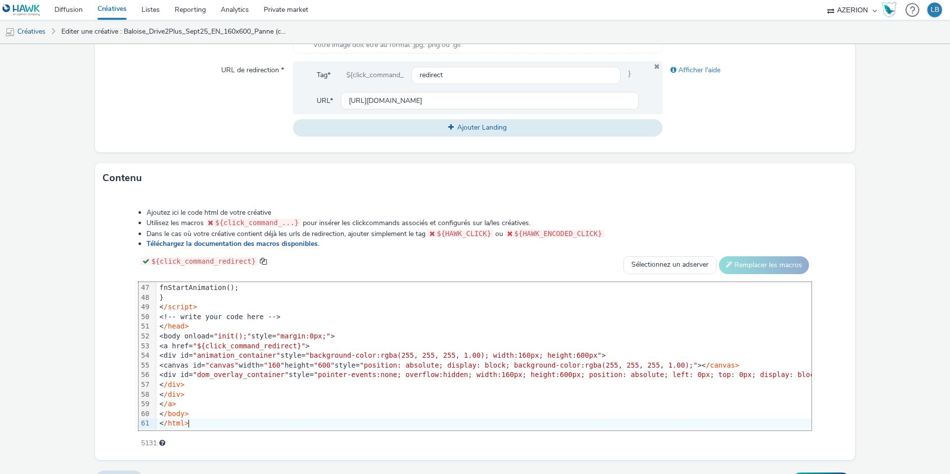
click at [124, 269] on div "Ajoutez ici le code html de votre créative Utilisez les macros ${click_command_…" at bounding box center [475, 322] width 744 height 243
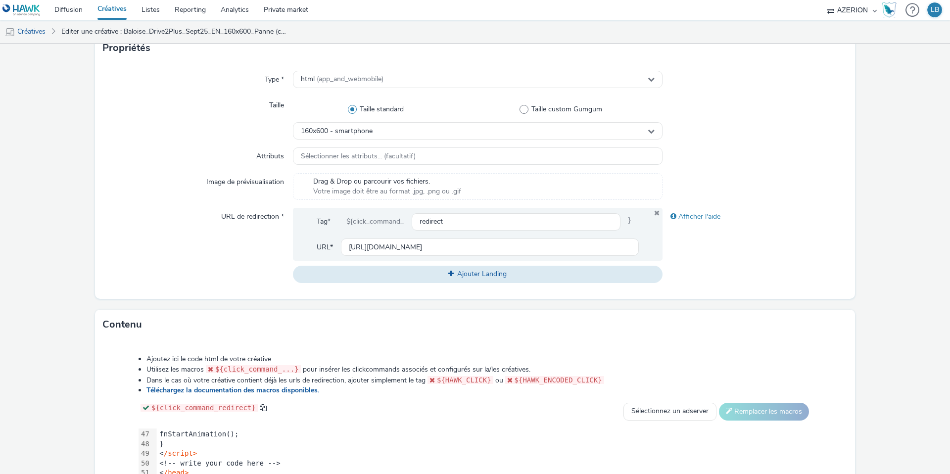
scroll to position [204, 0]
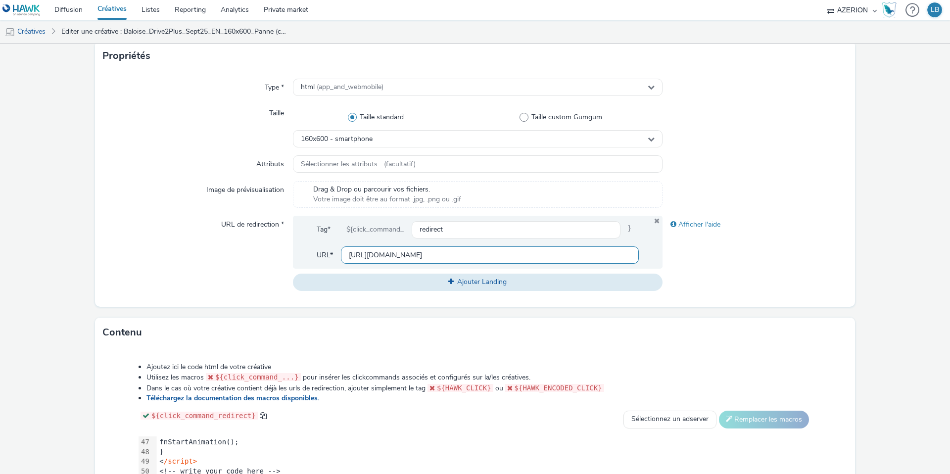
click at [384, 256] on input "[URL][DOMAIN_NAME]" at bounding box center [490, 254] width 298 height 17
paste input "[URL][DOMAIN_NAME]"
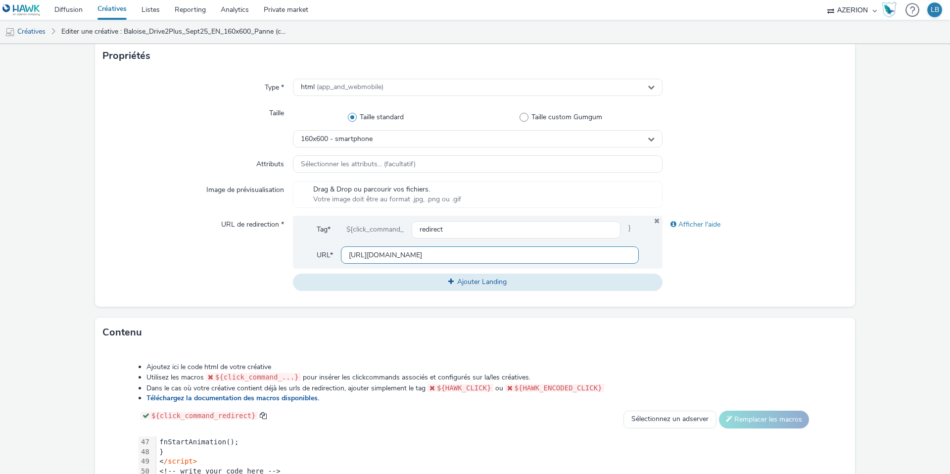
type input "[URL][DOMAIN_NAME]"
click at [733, 243] on div "Afficher l'aide" at bounding box center [754, 253] width 185 height 75
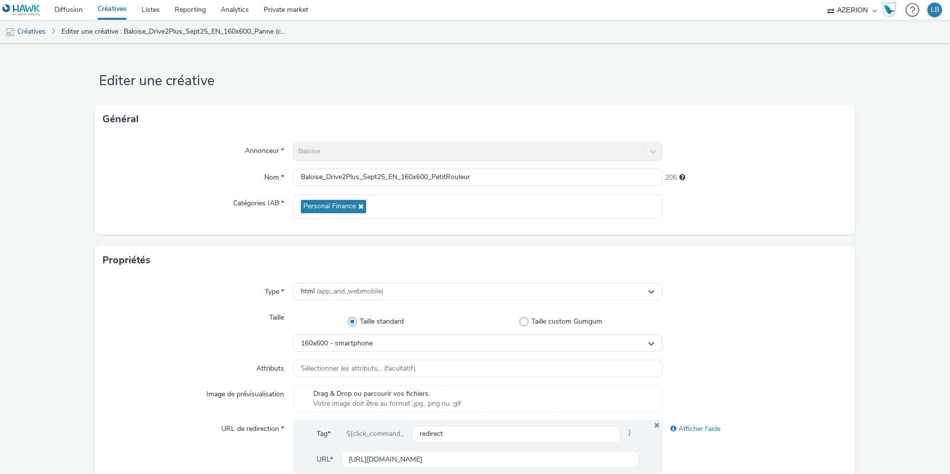
scroll to position [380, 0]
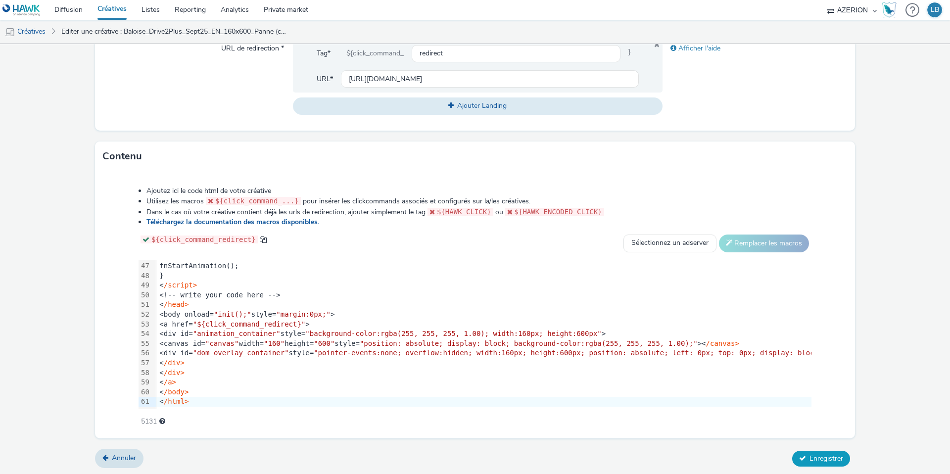
click at [820, 457] on span "Enregistrer" at bounding box center [826, 458] width 34 height 9
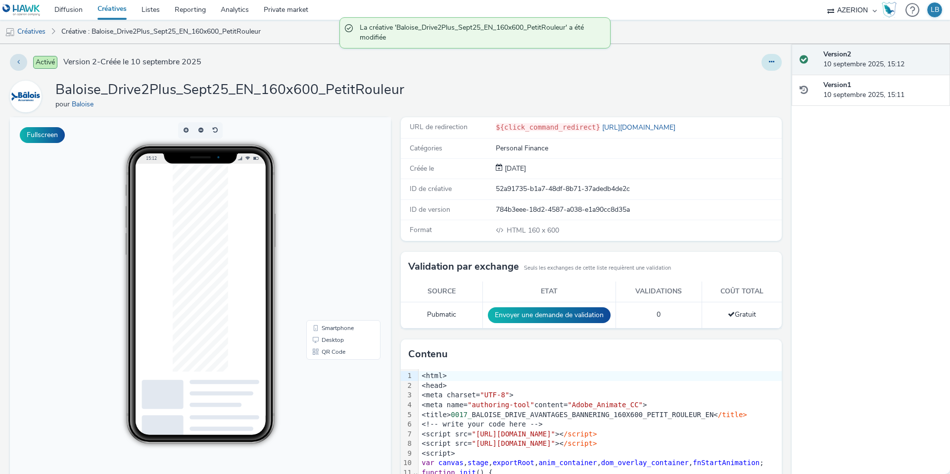
click at [770, 60] on icon at bounding box center [771, 61] width 5 height 7
click at [738, 101] on link "Dupliquer" at bounding box center [744, 102] width 74 height 20
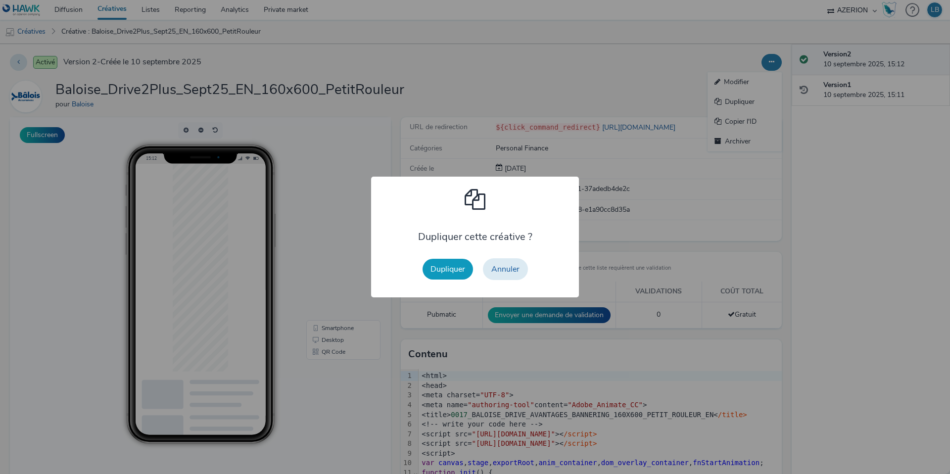
click at [439, 265] on button "Dupliquer" at bounding box center [447, 269] width 50 height 21
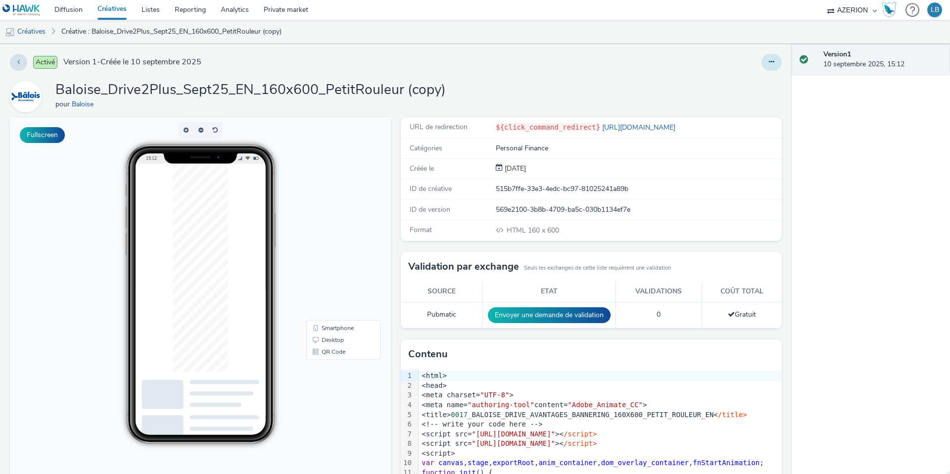
click at [773, 64] on icon at bounding box center [771, 61] width 5 height 7
click at [738, 84] on link "Modifier" at bounding box center [744, 82] width 74 height 20
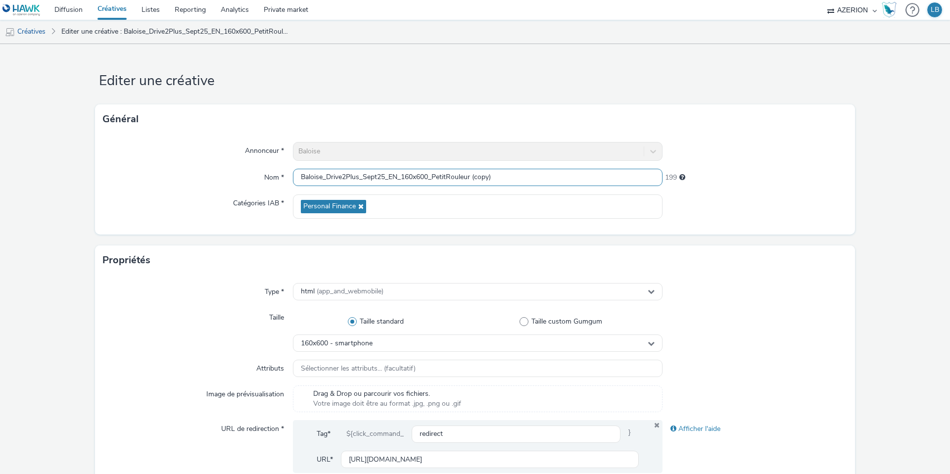
drag, startPoint x: 434, startPoint y: 177, endPoint x: 544, endPoint y: 179, distance: 109.8
click at [544, 179] on input "Baloise_Drive2Plus_Sept25_EN_160x600_PetitRouleur (copy)" at bounding box center [478, 177] width 370 height 17
type input "Baloise_Drive2Plus_Sept25_EN_160x600_Taxi"
click at [721, 148] on div at bounding box center [754, 151] width 185 height 19
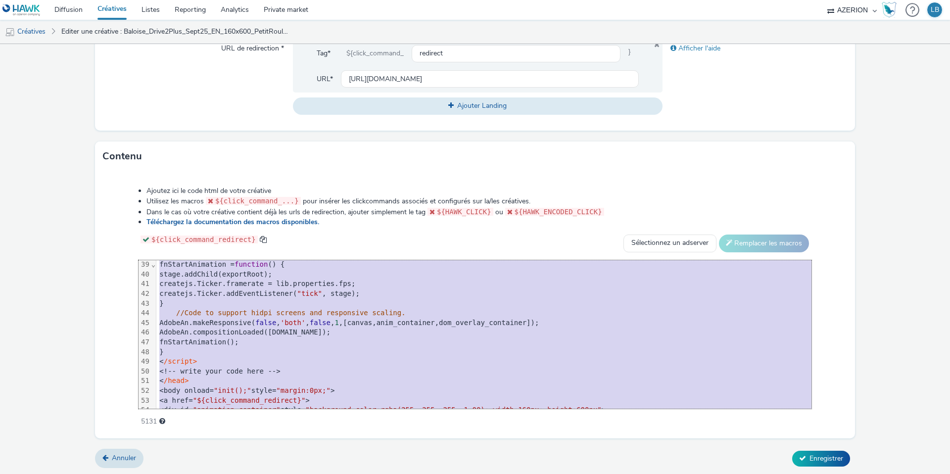
scroll to position [447, 0]
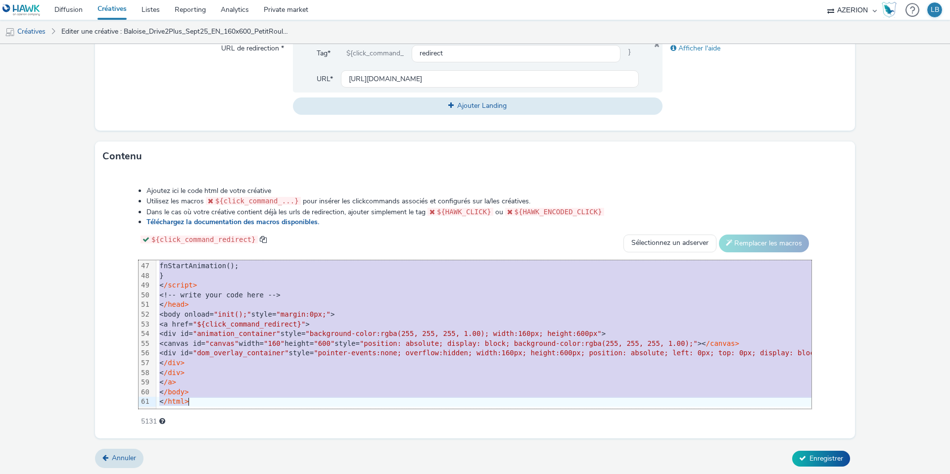
drag, startPoint x: 169, startPoint y: 265, endPoint x: 216, endPoint y: 499, distance: 238.2
click at [216, 473] on html "Diffusion Créatives Listes Reporting Analytics Private market AZERION Hawk (Tes…" at bounding box center [475, 237] width 950 height 474
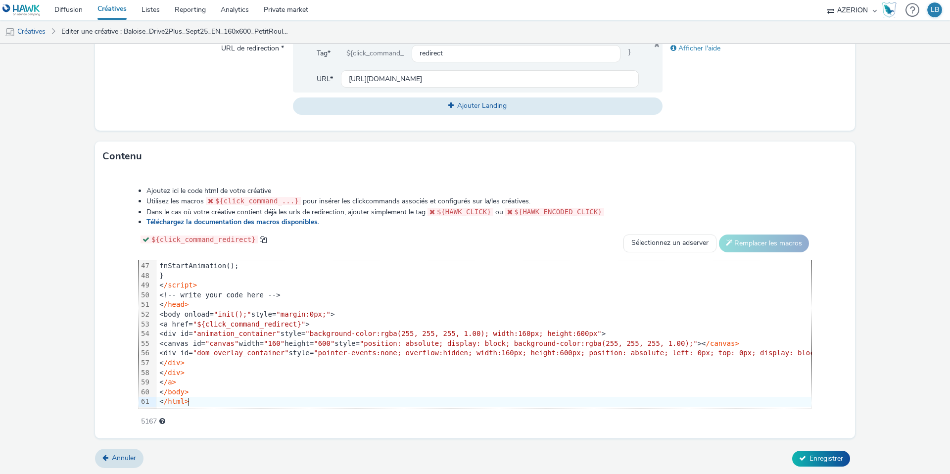
click at [112, 248] on div "Ajoutez ici le code html de votre créative Utilisez les macros ${click_command_…" at bounding box center [475, 300] width 744 height 243
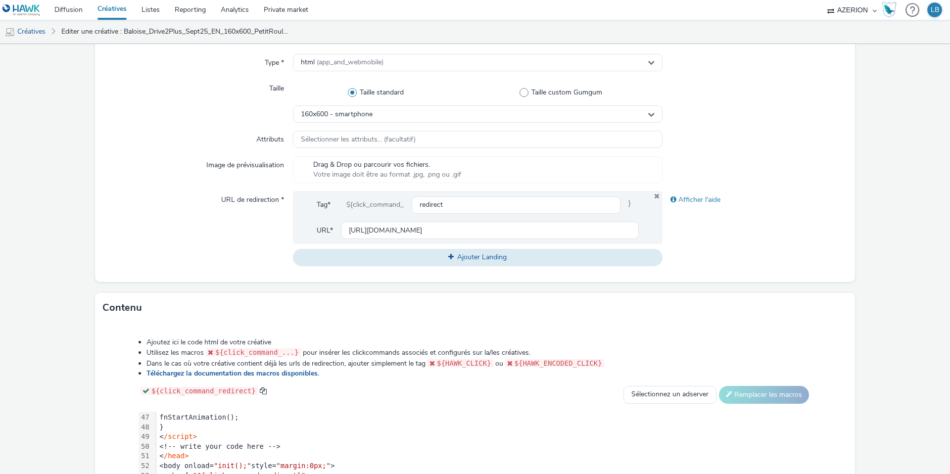
scroll to position [217, 0]
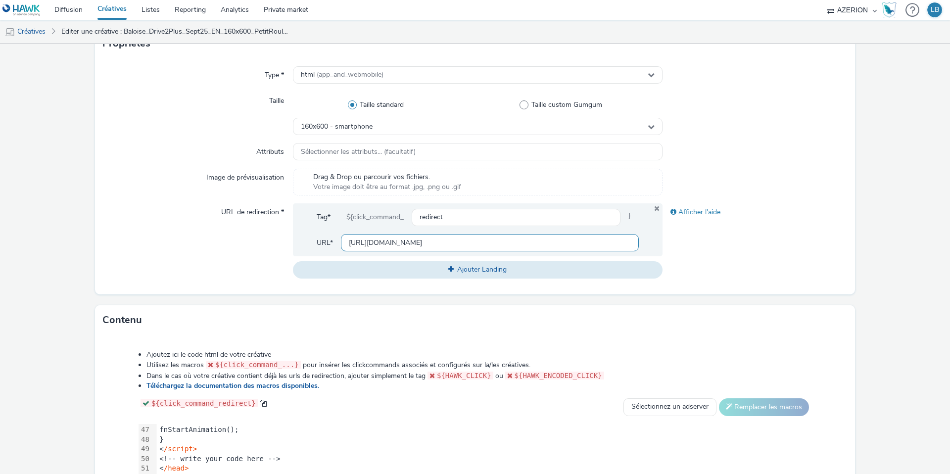
click at [359, 240] on input "[URL][DOMAIN_NAME]" at bounding box center [490, 242] width 298 height 17
paste input "taxi"
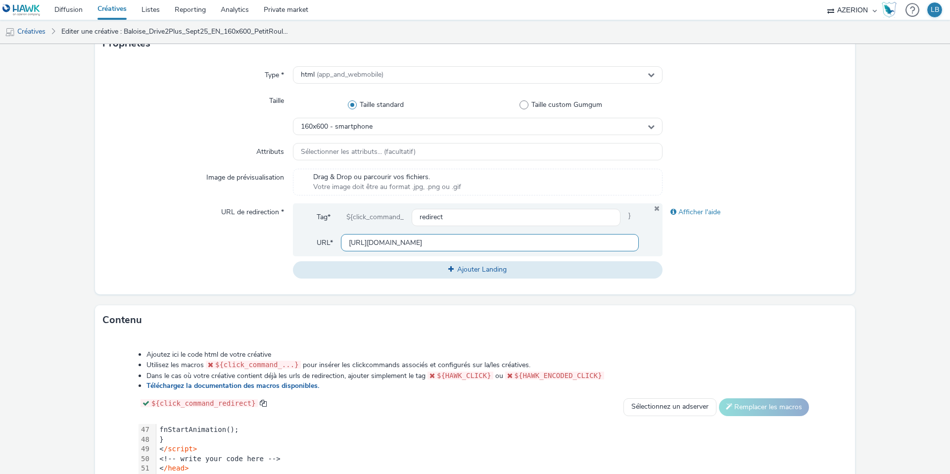
type input "[URL][DOMAIN_NAME]"
click at [252, 259] on div "URL de redirection *" at bounding box center [198, 240] width 190 height 75
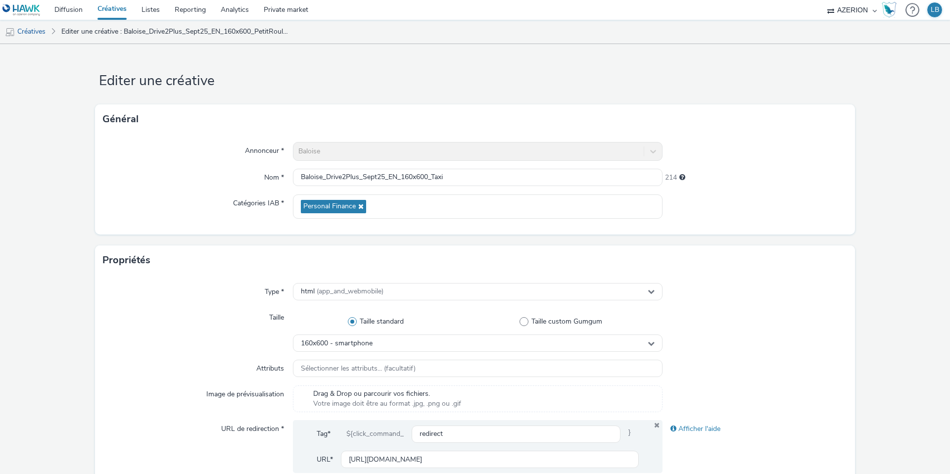
scroll to position [380, 0]
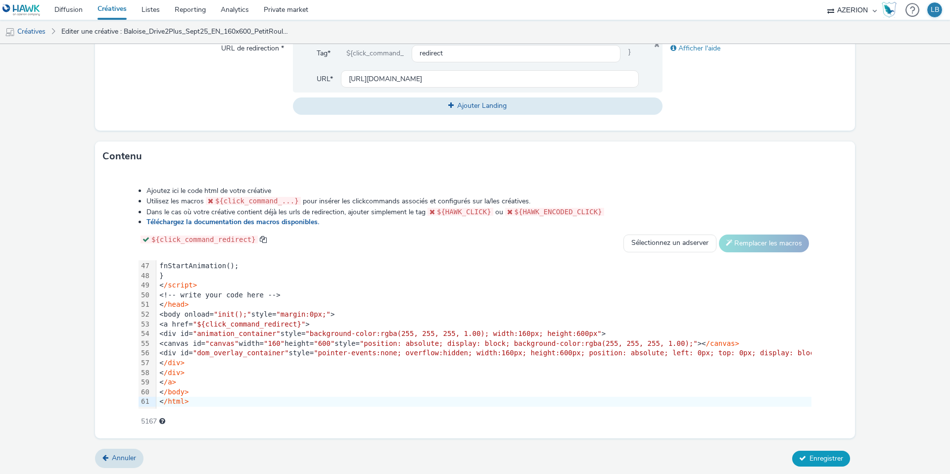
click at [832, 457] on span "Enregistrer" at bounding box center [826, 458] width 34 height 9
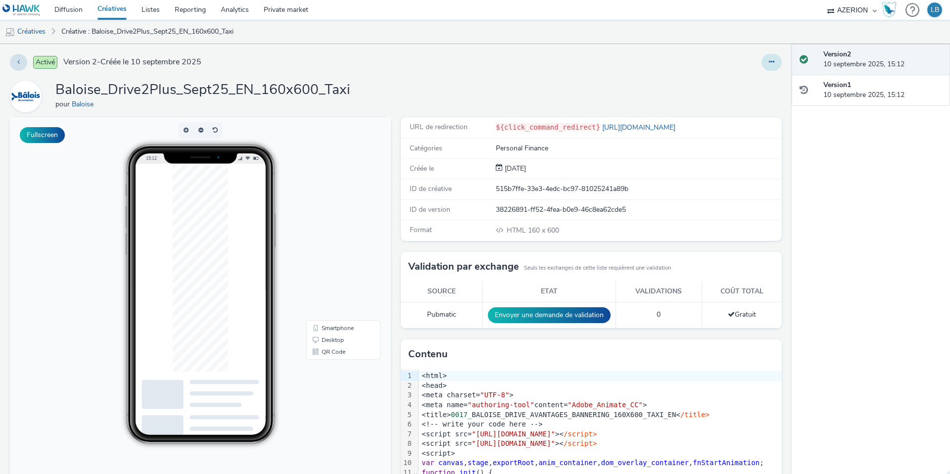
click at [773, 61] on icon at bounding box center [771, 61] width 5 height 7
click at [738, 98] on link "Dupliquer" at bounding box center [744, 102] width 74 height 20
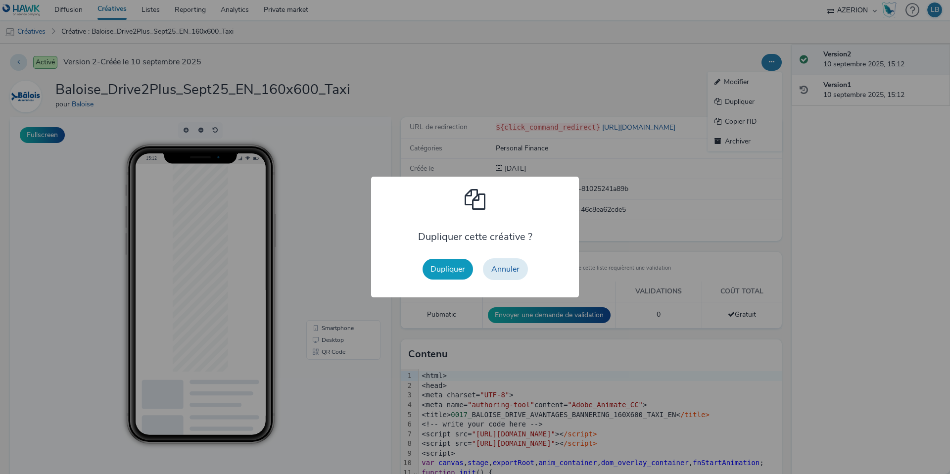
click at [454, 260] on button "Dupliquer" at bounding box center [447, 269] width 50 height 21
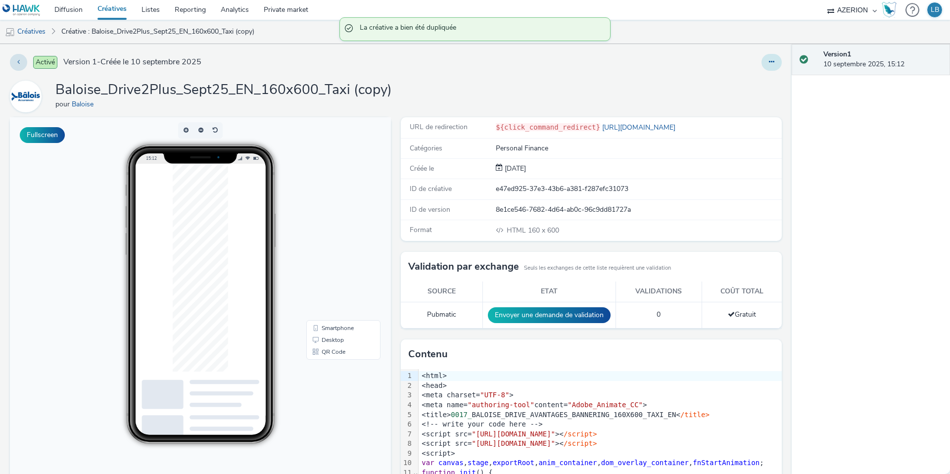
click at [769, 67] on button at bounding box center [771, 62] width 20 height 17
click at [752, 82] on link "Modifier" at bounding box center [744, 82] width 74 height 20
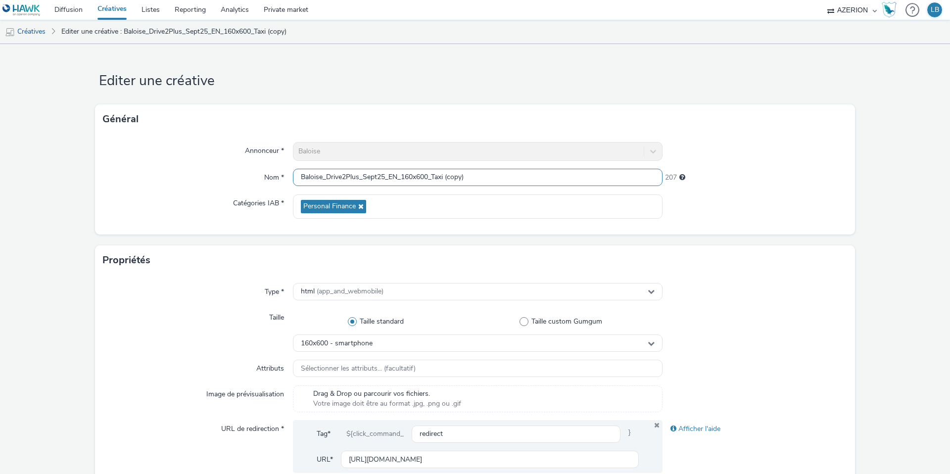
drag, startPoint x: 431, startPoint y: 177, endPoint x: 403, endPoint y: 177, distance: 27.7
click at [403, 177] on input "Baloise_Drive2Plus_Sept25_EN_160x600_Taxi (copy)" at bounding box center [478, 177] width 370 height 17
drag, startPoint x: 435, startPoint y: 176, endPoint x: 486, endPoint y: 176, distance: 51.4
click at [486, 176] on input "Baloise_Drive2Plus_Sept25_EN_300x250_Taxi (copy)" at bounding box center [478, 177] width 370 height 17
type input "Baloise_Drive2Plus_Sept25_EN_300x250_1Mois"
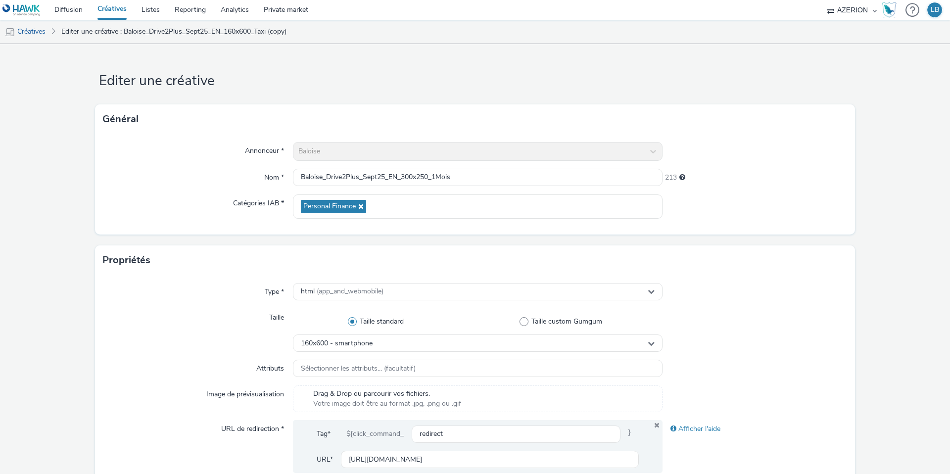
click at [758, 167] on div "Annonceur * Baloise Nom * Baloise_Drive2Plus_Sept25_EN_300x250_1Mois 213 Catégo…" at bounding box center [475, 184] width 760 height 100
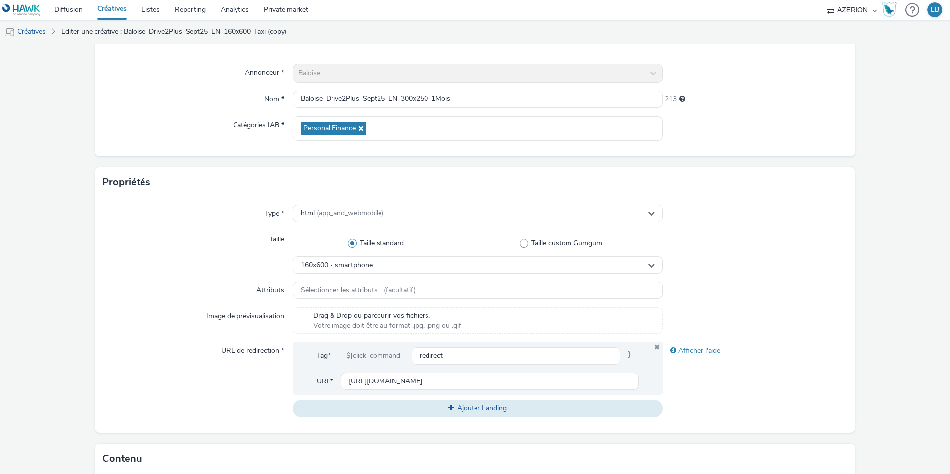
scroll to position [167, 0]
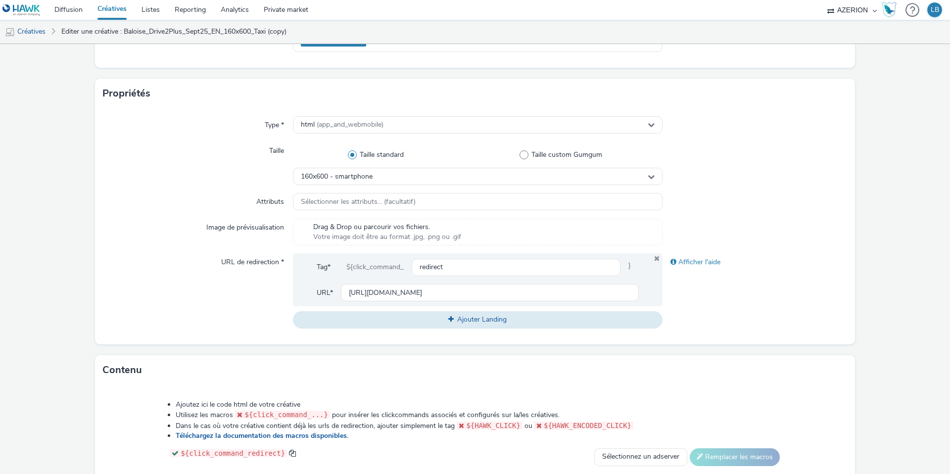
click at [359, 167] on div "Taille standard Taille custom Gumgum" at bounding box center [478, 155] width 370 height 26
click at [355, 177] on span "160x600 - smartphone" at bounding box center [337, 177] width 72 height 8
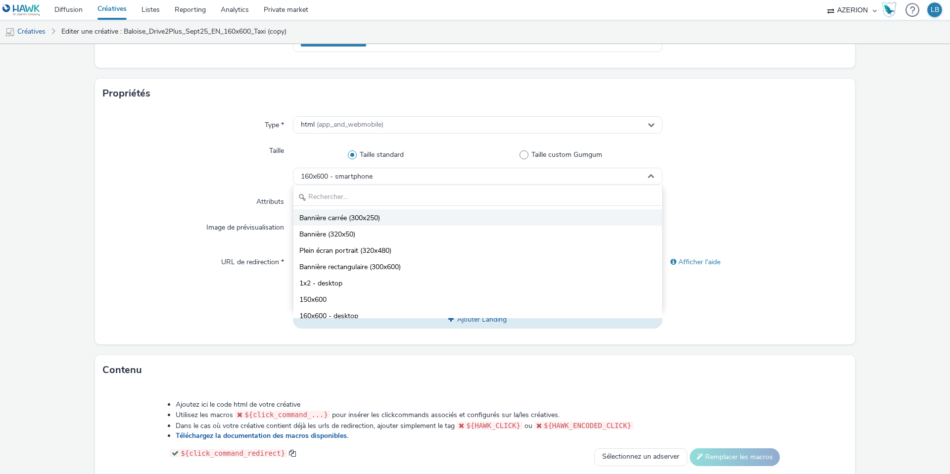
click at [390, 217] on li "Bannière carrée (300x250)" at bounding box center [477, 217] width 369 height 16
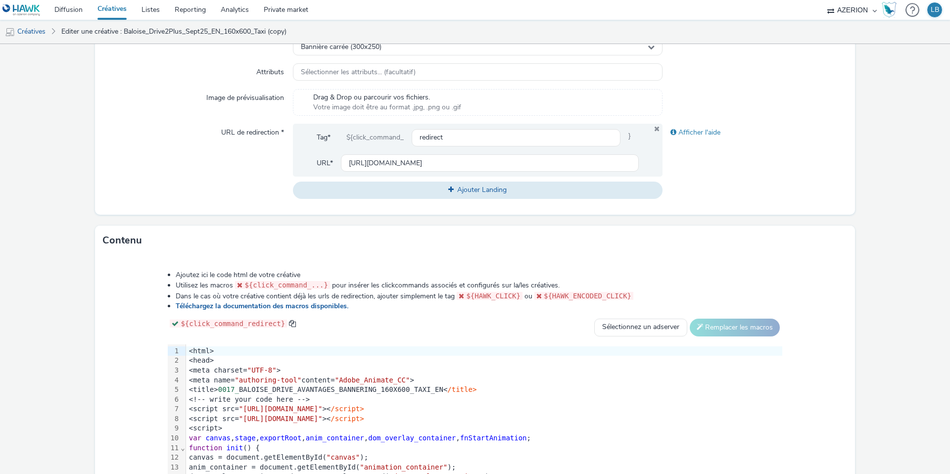
scroll to position [380, 0]
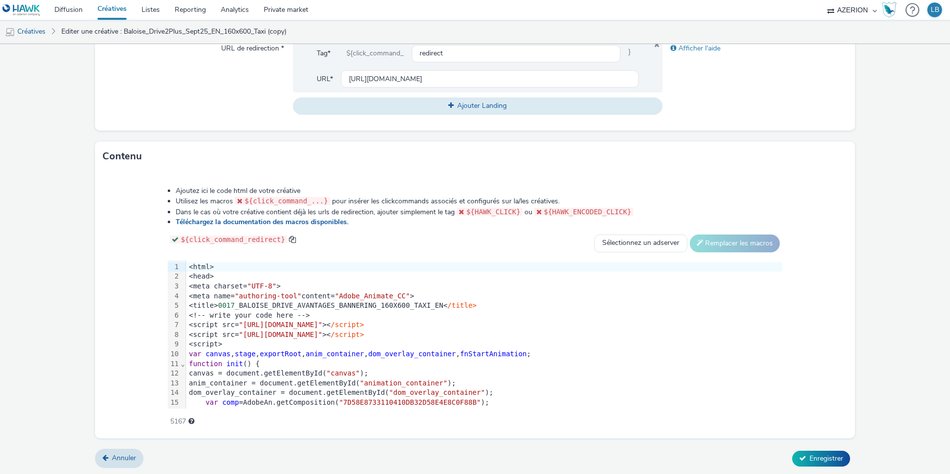
click at [190, 266] on div "<html>" at bounding box center [484, 267] width 596 height 10
click at [198, 268] on div "<html>" at bounding box center [484, 267] width 596 height 10
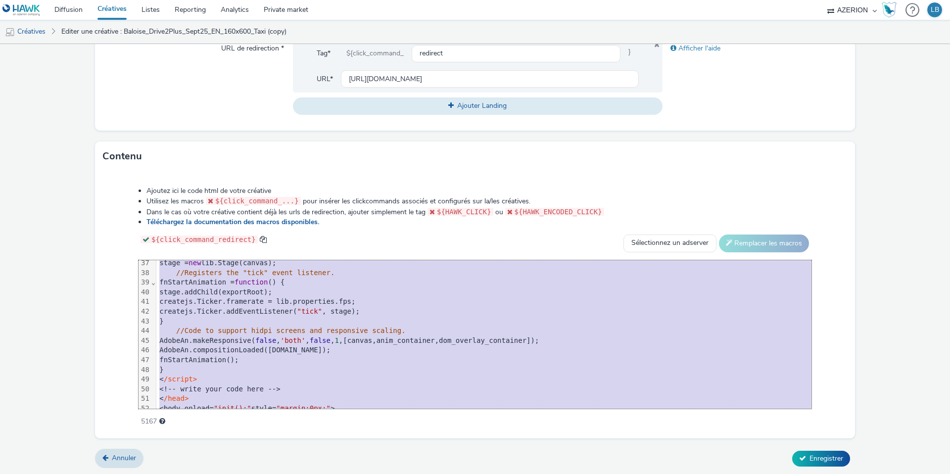
scroll to position [447, 0]
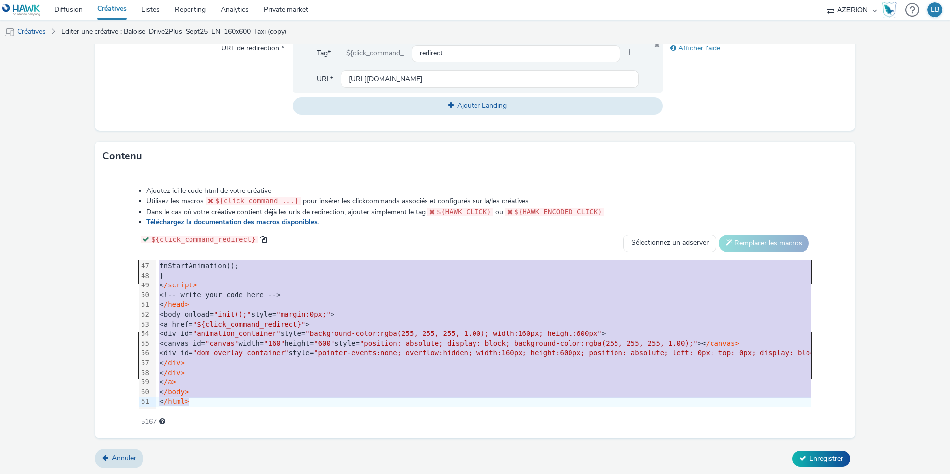
drag, startPoint x: 188, startPoint y: 266, endPoint x: 257, endPoint y: 513, distance: 256.1
click at [257, 473] on html "Diffusion Créatives Listes Reporting Analytics Private market AZERION Hawk (Tes…" at bounding box center [475, 237] width 950 height 474
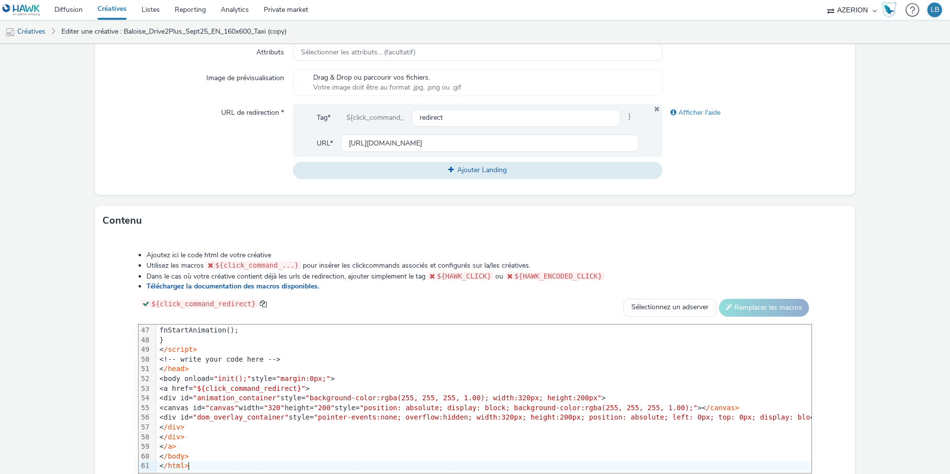
scroll to position [307, 0]
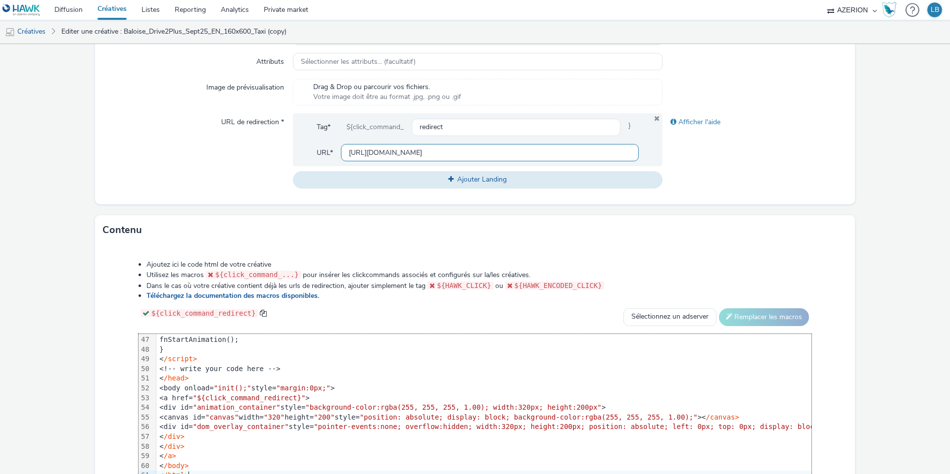
click at [386, 147] on input "[URL][DOMAIN_NAME]" at bounding box center [490, 152] width 298 height 17
paste input "assurance-1-mois"
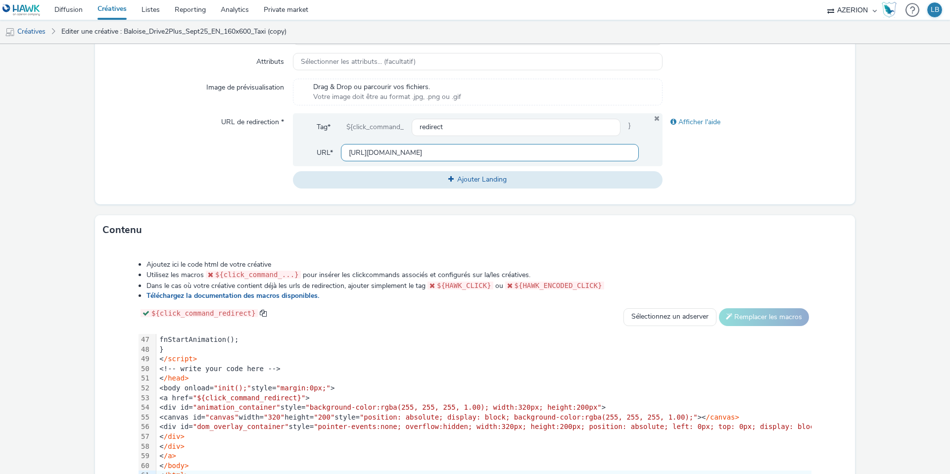
type input "[URL][DOMAIN_NAME]"
click at [713, 164] on div "Afficher l'aide" at bounding box center [754, 150] width 185 height 75
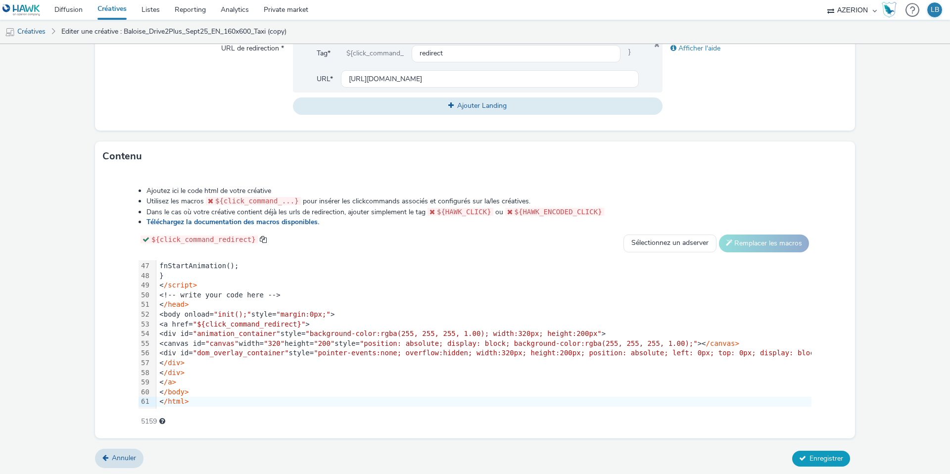
click at [818, 451] on button "Enregistrer" at bounding box center [821, 459] width 58 height 16
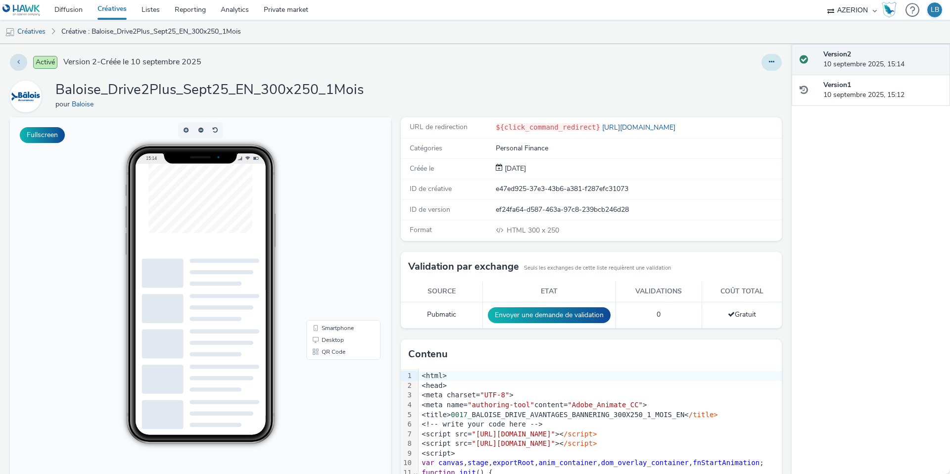
click at [770, 66] on button at bounding box center [771, 62] width 20 height 17
click at [750, 80] on link "Modifier" at bounding box center [744, 82] width 74 height 20
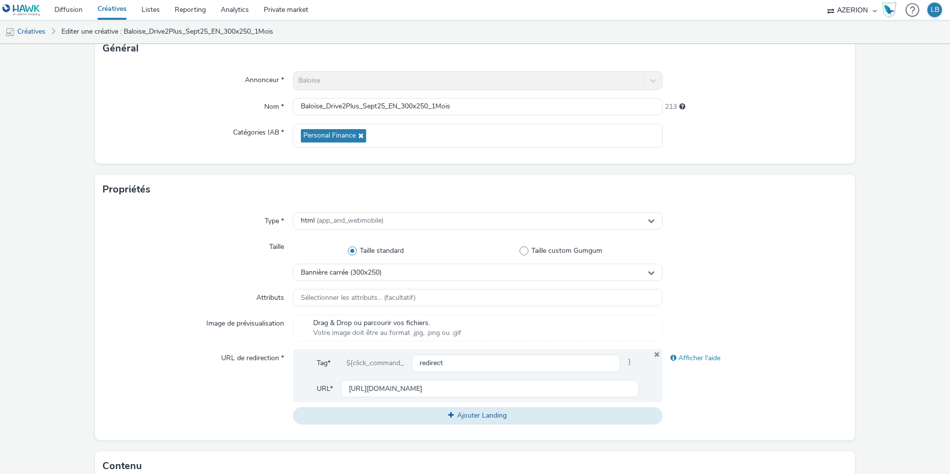
scroll to position [51, 0]
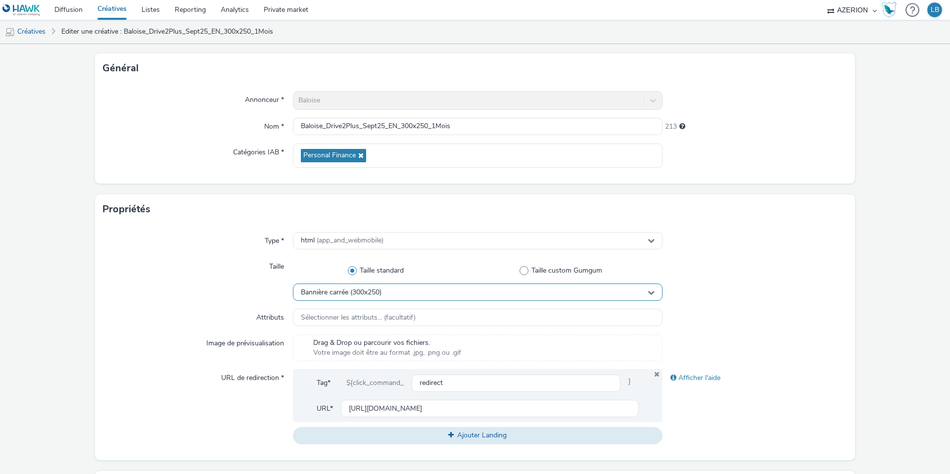
click at [391, 289] on div "Bannière carrée (300x250)" at bounding box center [478, 291] width 370 height 17
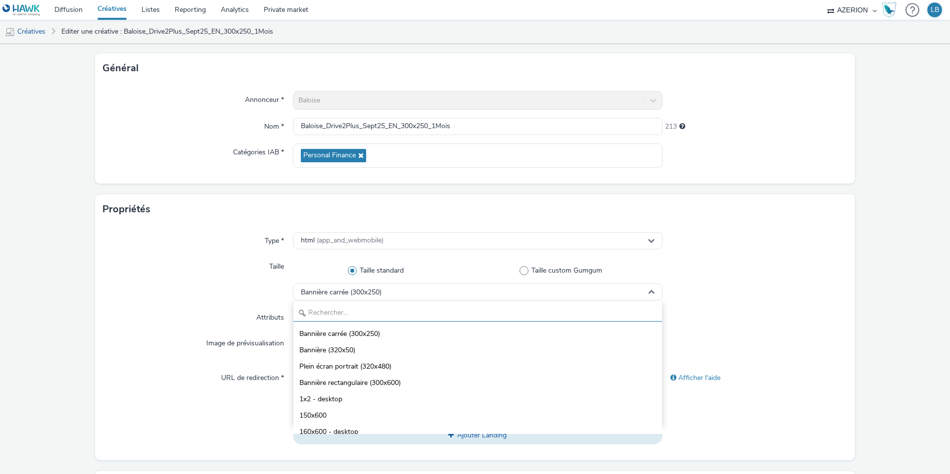
click at [356, 310] on input "text" at bounding box center [477, 312] width 369 height 17
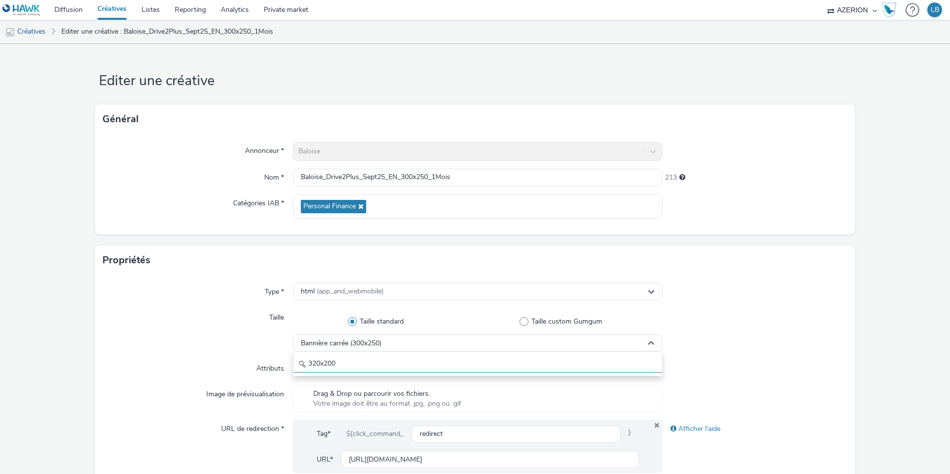
scroll to position [0, 0]
drag, startPoint x: 354, startPoint y: 362, endPoint x: 285, endPoint y: 359, distance: 68.3
click at [285, 360] on div "Type * html (app_and_webmobile) Taille Taille standard Taille custom Gumgum Ban…" at bounding box center [475, 393] width 760 height 236
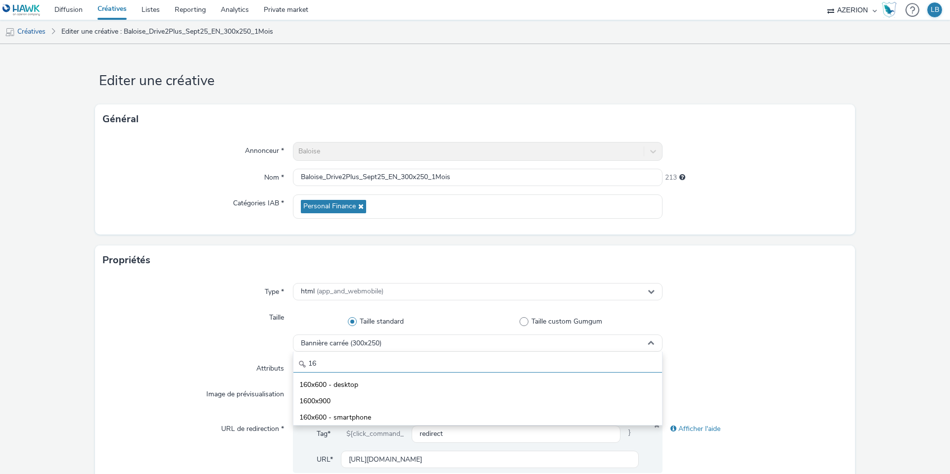
type input "1"
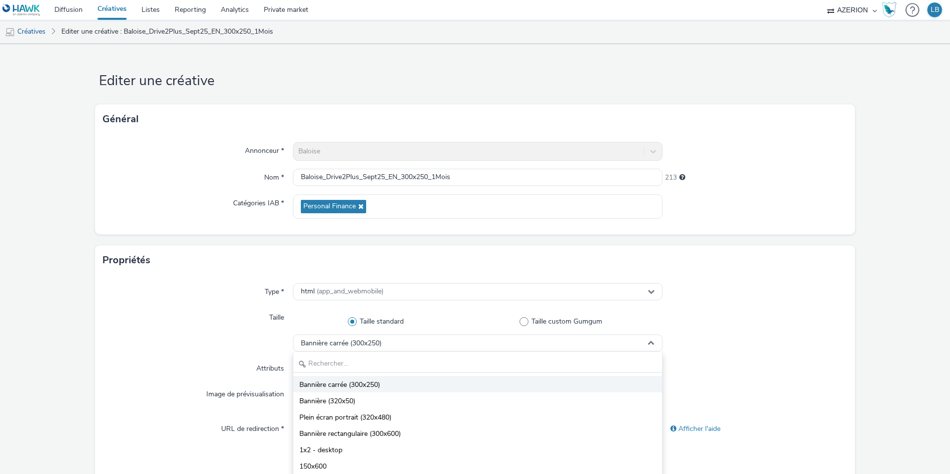
click at [380, 384] on span "Bannière carrée (300x250)" at bounding box center [339, 385] width 81 height 10
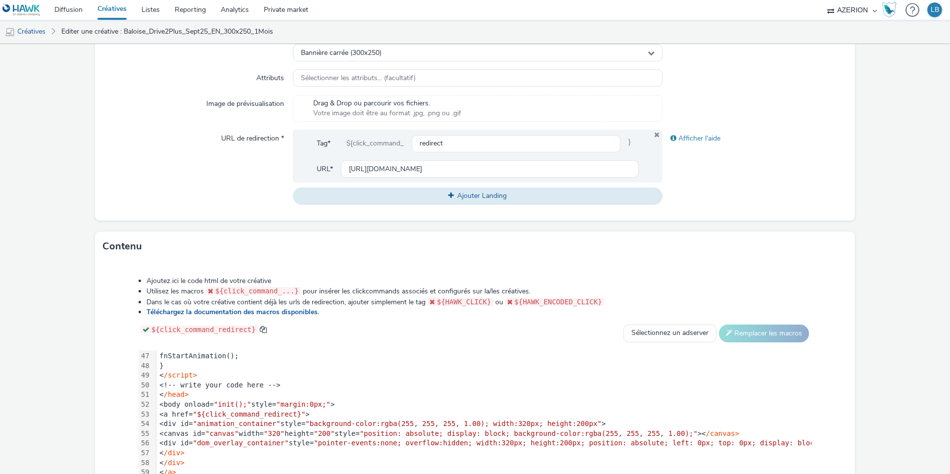
scroll to position [380, 0]
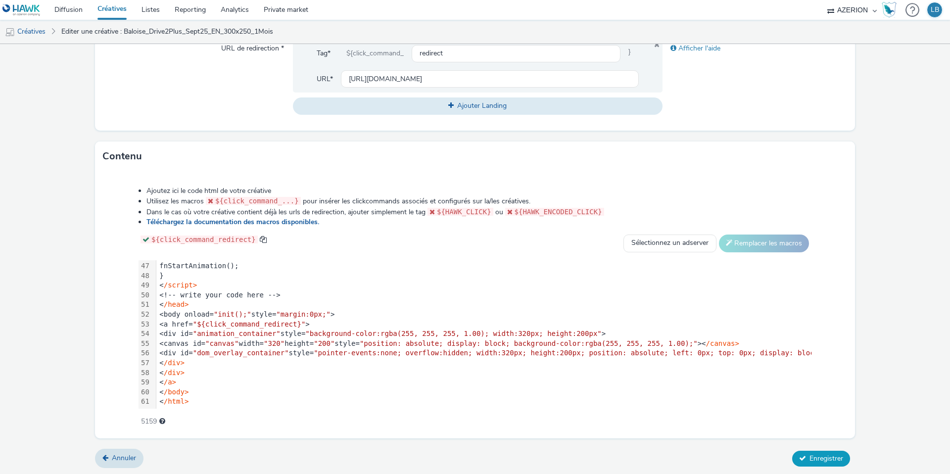
click at [825, 457] on span "Enregistrer" at bounding box center [826, 458] width 34 height 9
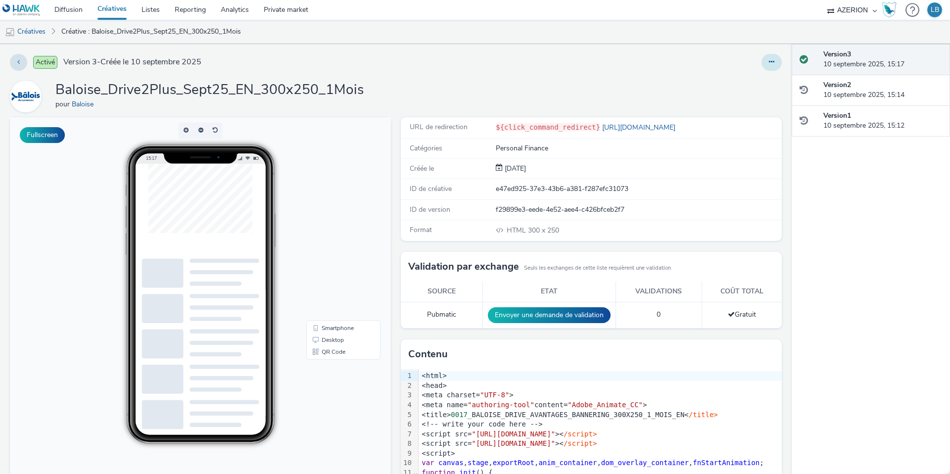
click at [769, 65] on icon at bounding box center [771, 61] width 5 height 7
click at [746, 102] on link "Dupliquer" at bounding box center [744, 102] width 74 height 20
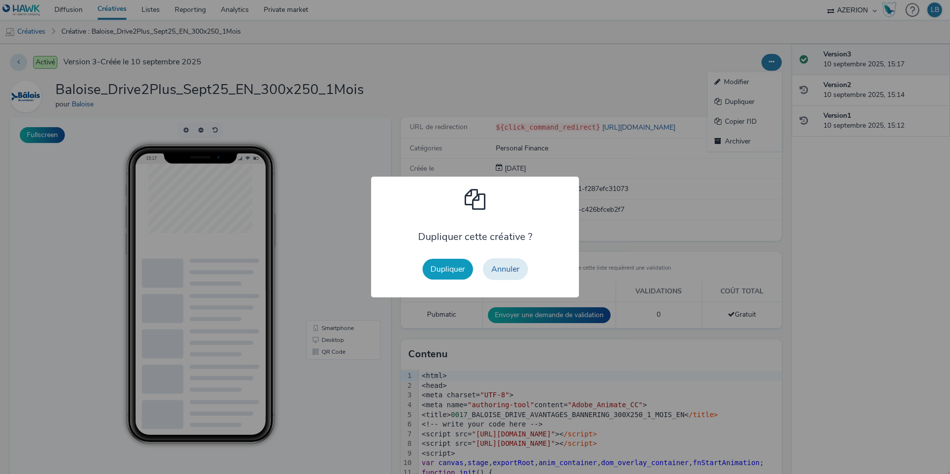
click at [458, 269] on button "Dupliquer" at bounding box center [447, 269] width 50 height 21
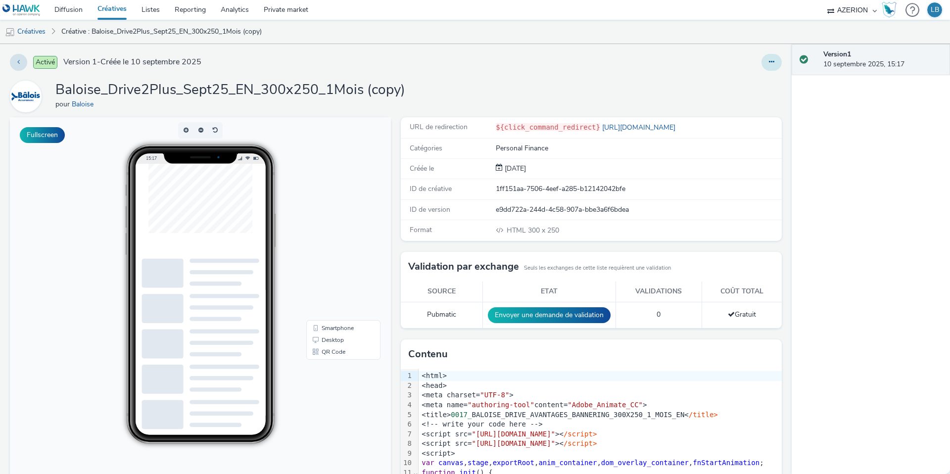
click at [768, 64] on button at bounding box center [771, 62] width 20 height 17
click at [741, 85] on link "Modifier" at bounding box center [744, 82] width 74 height 20
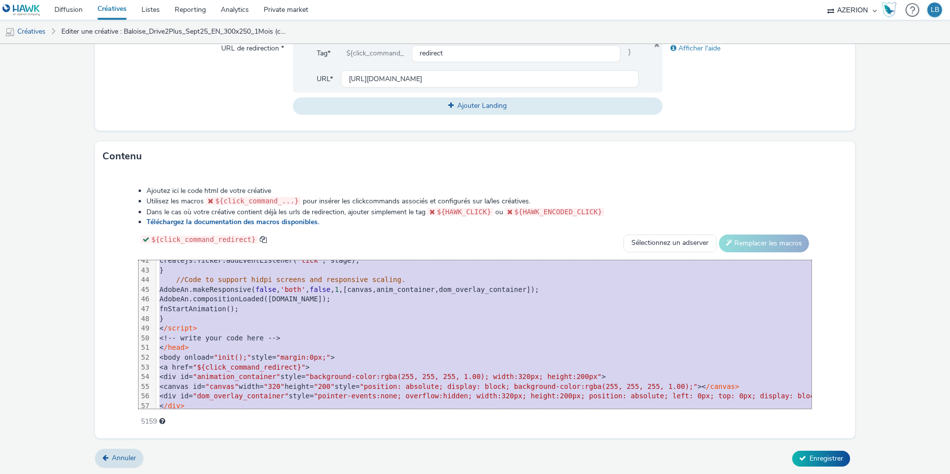
scroll to position [447, 0]
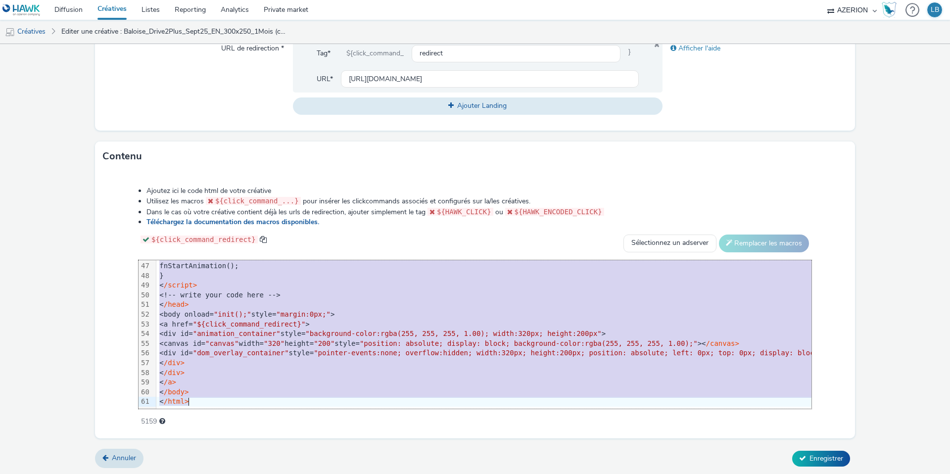
drag, startPoint x: 190, startPoint y: 265, endPoint x: 288, endPoint y: 489, distance: 244.8
click at [288, 473] on html "Diffusion Créatives Listes Reporting Analytics Private market AZERION Hawk (Tes…" at bounding box center [475, 237] width 950 height 474
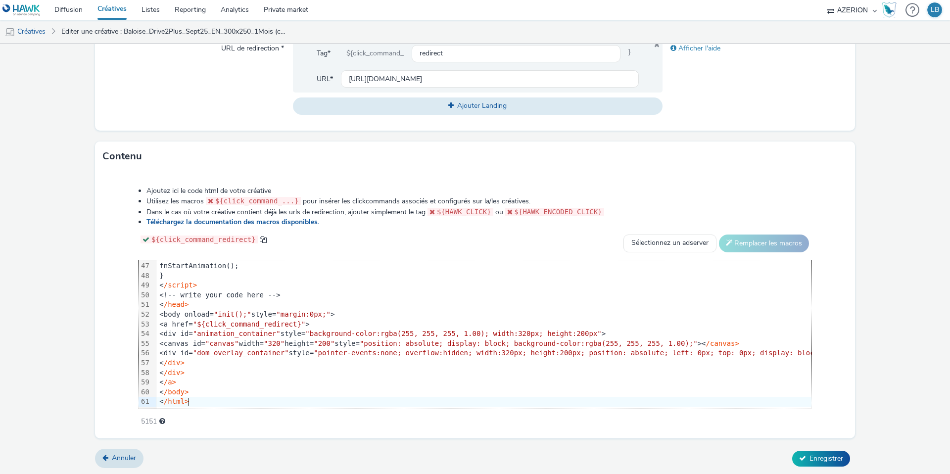
click at [124, 224] on div "Ajoutez ici le code html de votre créative Utilisez les macros ${click_command_…" at bounding box center [475, 300] width 744 height 243
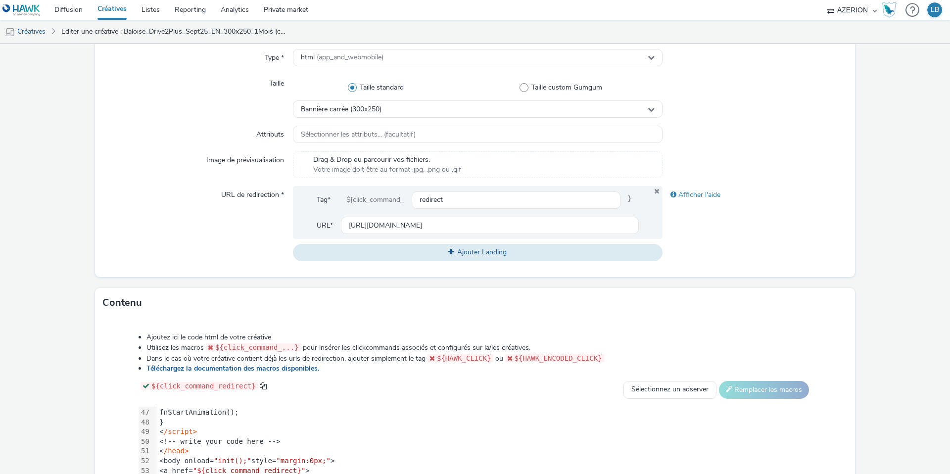
scroll to position [0, 0]
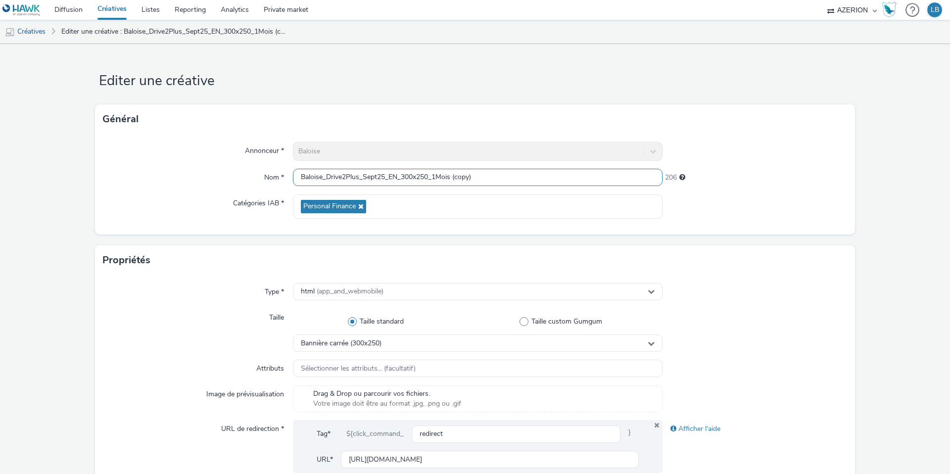
drag, startPoint x: 435, startPoint y: 176, endPoint x: 527, endPoint y: 177, distance: 92.0
click at [527, 177] on input "Baloise_Drive2Plus_Sept25_EN_300x250_1Mois (copy)" at bounding box center [478, 177] width 370 height 17
click at [446, 177] on input "Baloise_Drive2Plus_Sept25_EN_300x250_Anncienne" at bounding box center [478, 177] width 370 height 17
type input "Baloise_Drive2Plus_Sept25_EN_300x250_Ancienne"
click at [701, 158] on div at bounding box center [754, 151] width 185 height 19
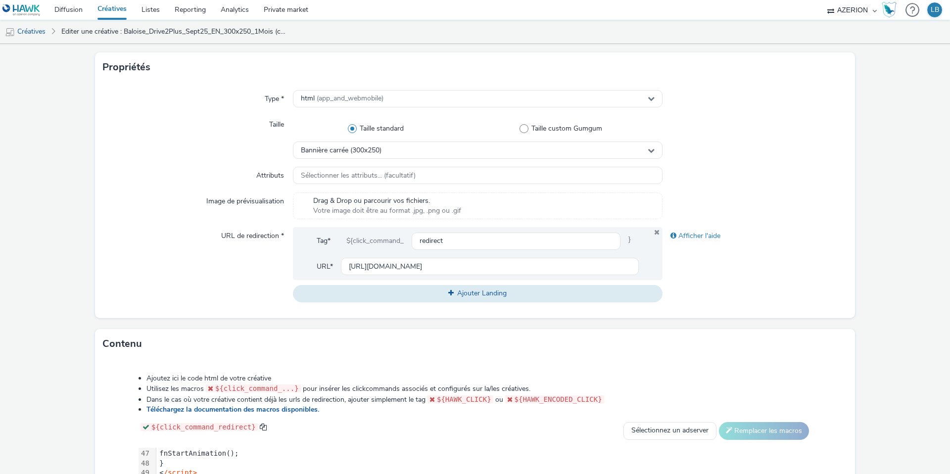
scroll to position [194, 0]
click at [374, 266] on input "[URL][DOMAIN_NAME]" at bounding box center [490, 264] width 298 height 17
paste input "ncienne"
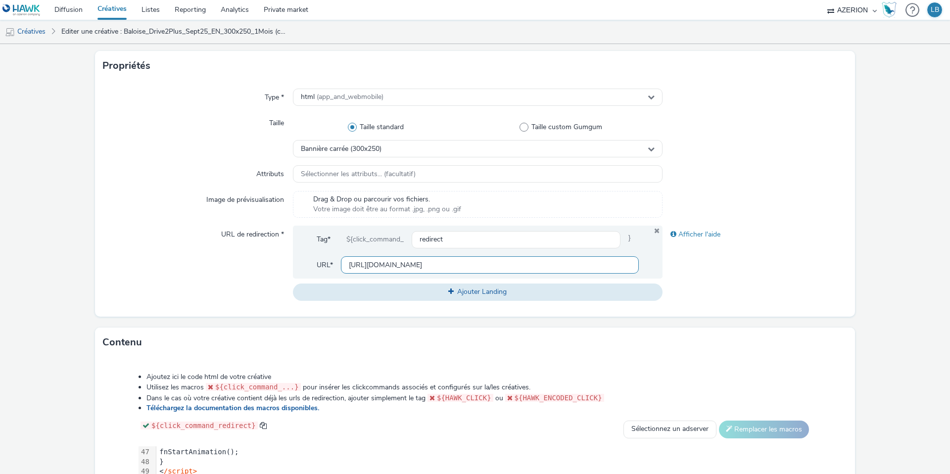
scroll to position [0, 250]
type input "https://www.baloise.lu/en/private-individuals/my-insurance-luxembourg/car.html?…"
click at [204, 271] on div "URL de redirection *" at bounding box center [198, 263] width 190 height 75
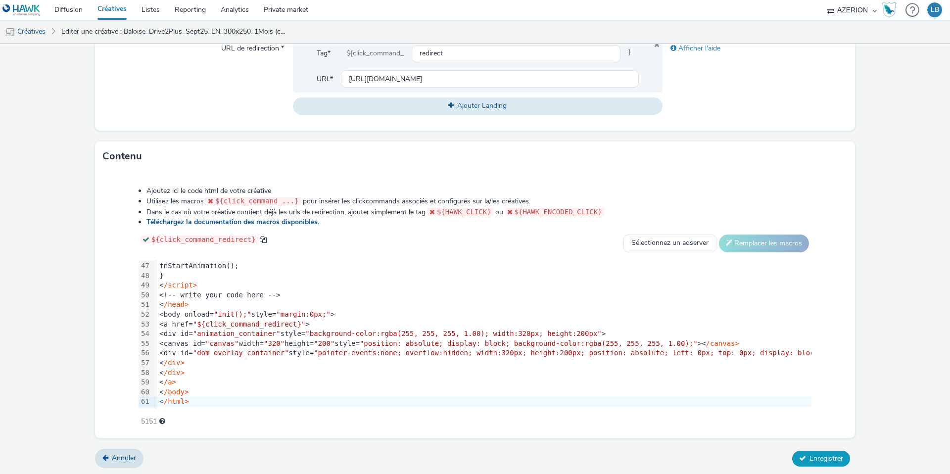
click at [821, 456] on span "Enregistrer" at bounding box center [826, 458] width 34 height 9
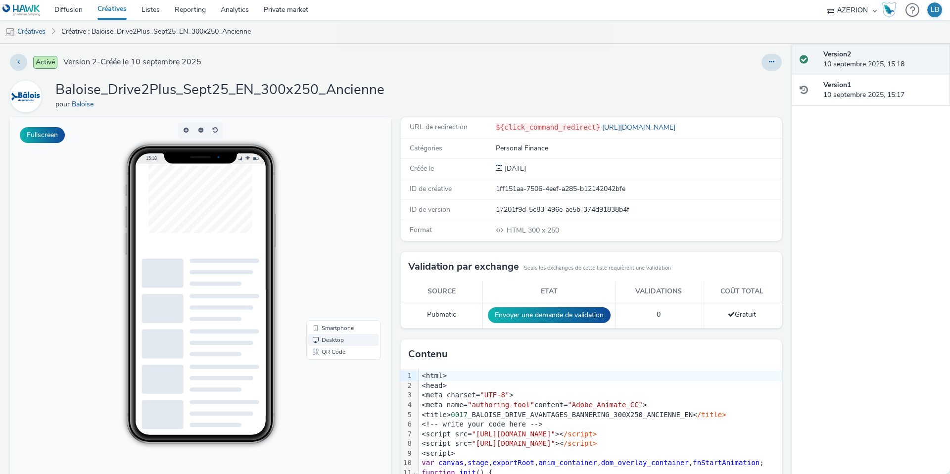
click at [344, 337] on link "Desktop" at bounding box center [343, 340] width 70 height 12
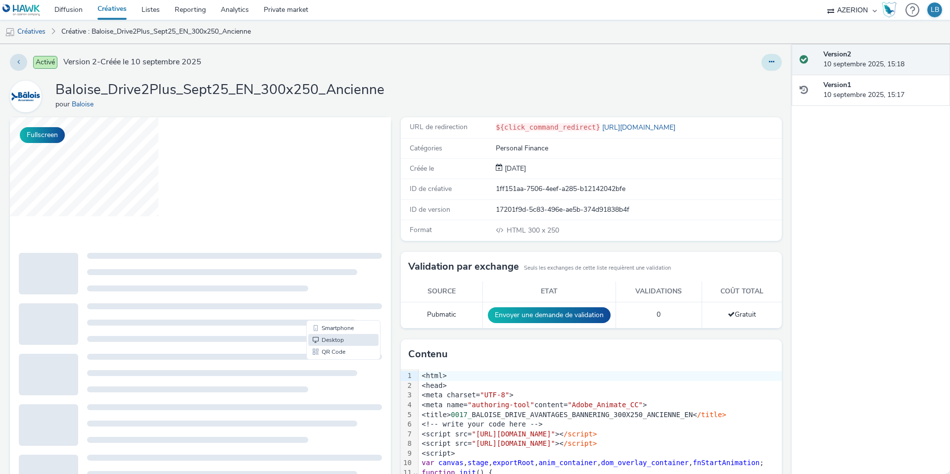
click at [770, 62] on icon at bounding box center [771, 61] width 5 height 7
click at [736, 102] on link "Dupliquer" at bounding box center [744, 102] width 74 height 20
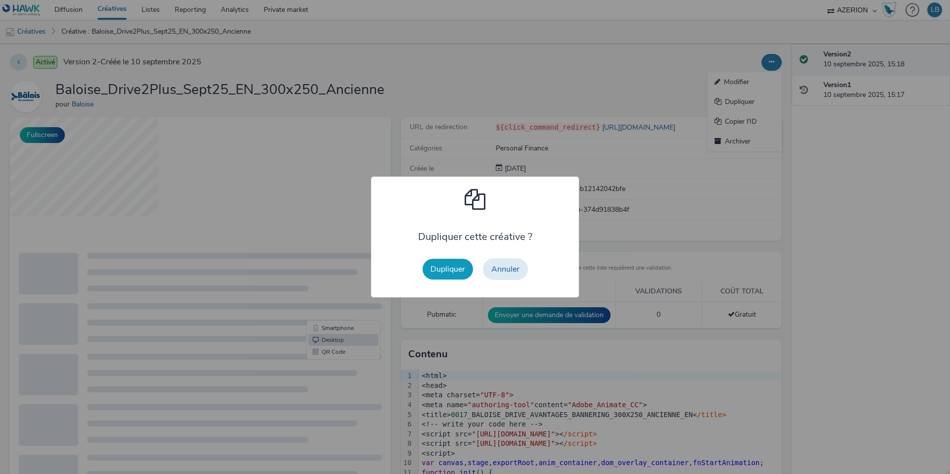
click at [451, 270] on button "Dupliquer" at bounding box center [447, 269] width 50 height 21
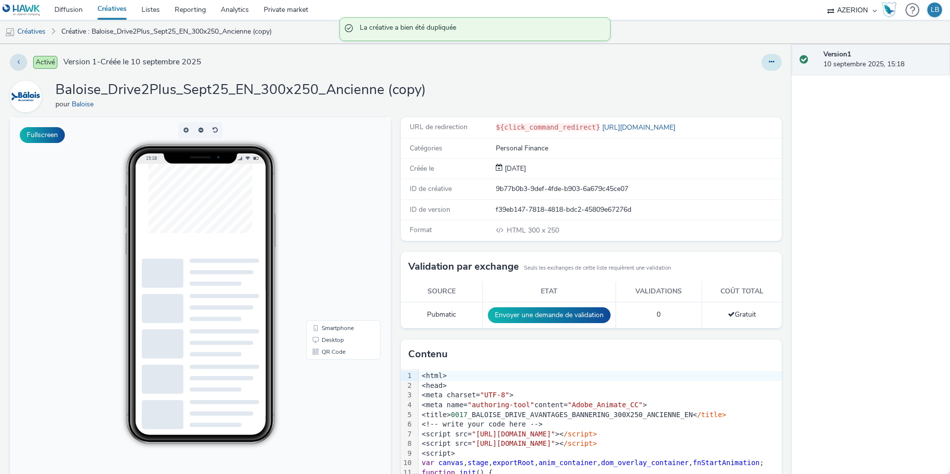
click at [768, 60] on button at bounding box center [771, 62] width 20 height 17
click at [739, 81] on link "Modifier" at bounding box center [744, 82] width 74 height 20
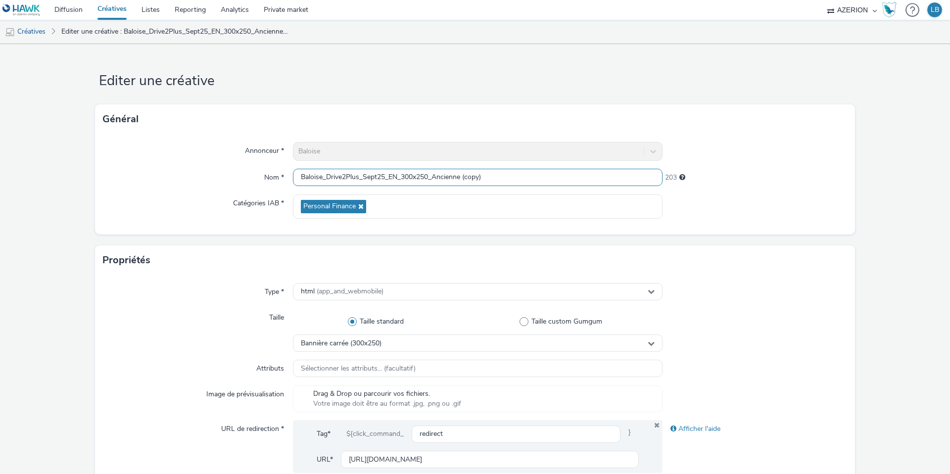
drag, startPoint x: 435, startPoint y: 176, endPoint x: 511, endPoint y: 176, distance: 75.7
click at [511, 176] on input "Baloise_Drive2Plus_Sept25_EN_300x250_Ancienne (copy)" at bounding box center [478, 177] width 370 height 17
type input "Baloise_Drive2Plus_Sept25_EN_300x250_Conducteur"
click at [241, 178] on div "Nom *" at bounding box center [198, 178] width 190 height 18
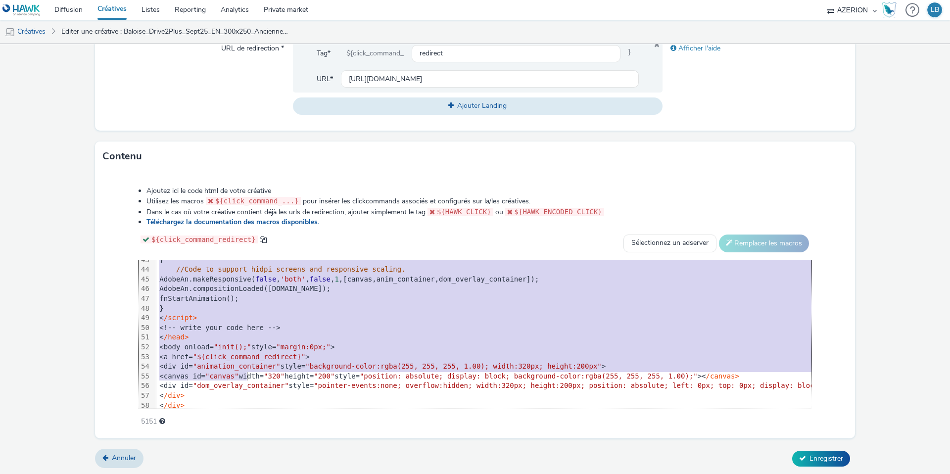
scroll to position [447, 0]
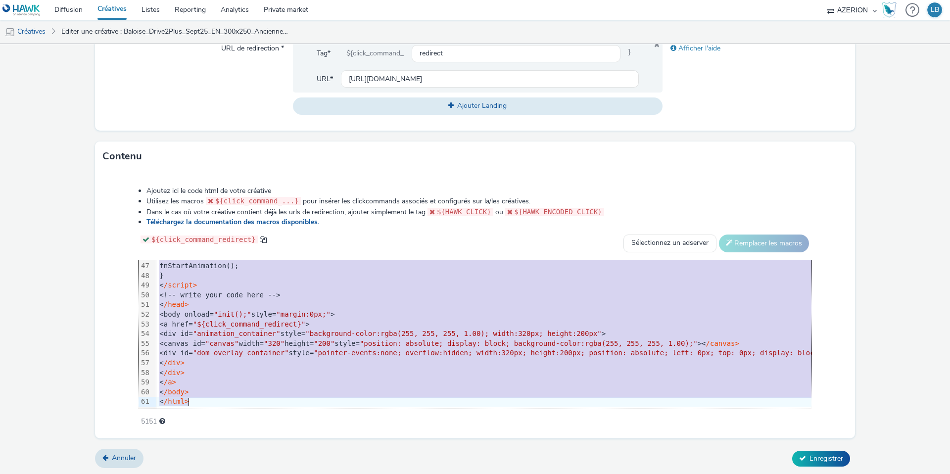
drag, startPoint x: 189, startPoint y: 265, endPoint x: 247, endPoint y: 455, distance: 198.6
click at [247, 455] on form "Editer une créative Général Annonceur * Baloise Nom * Baloise_Drive2Plus_Sept25…" at bounding box center [475, 70] width 950 height 812
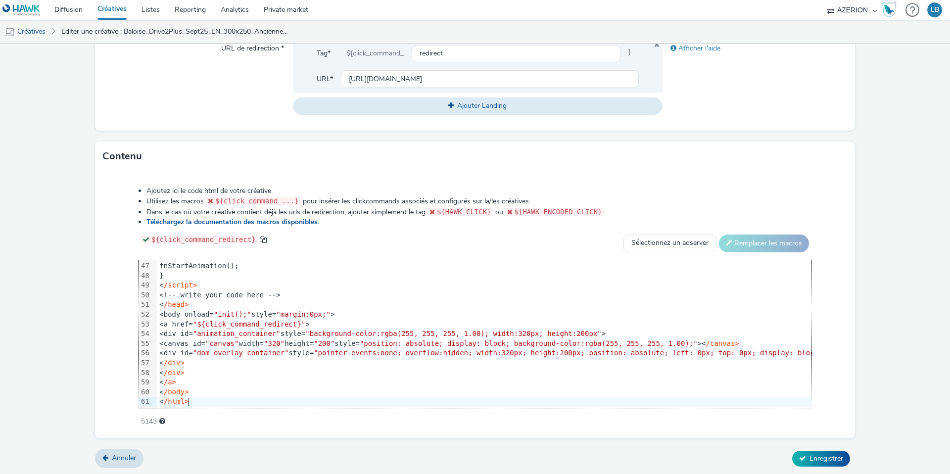
click at [89, 275] on form "Editer une créative Général Annonceur * Baloise Nom * Baloise_Drive2Plus_Sept25…" at bounding box center [475, 70] width 950 height 812
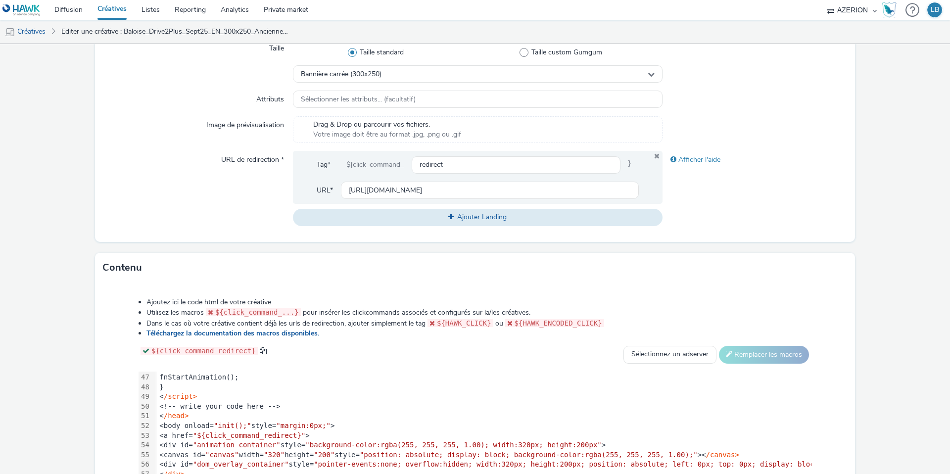
scroll to position [219, 0]
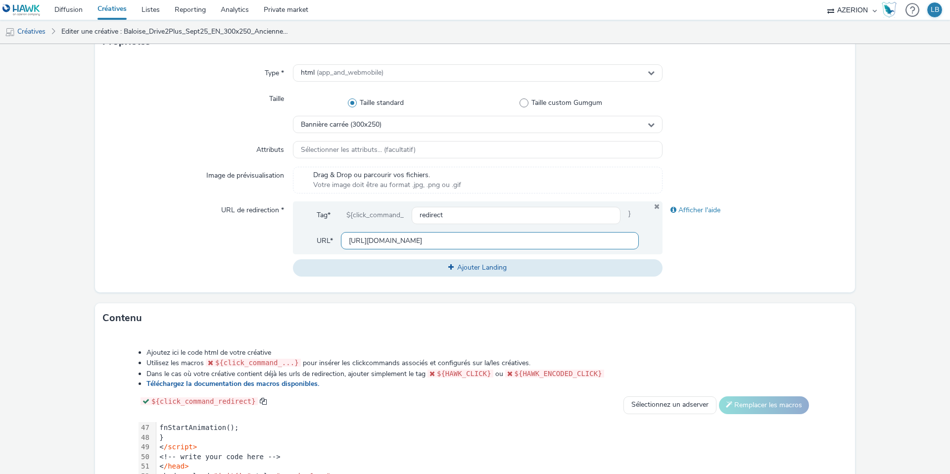
click at [368, 240] on input "https://www.baloise.lu/en/private-individuals/my-insurance-luxembourg/car.html?…" at bounding box center [490, 240] width 298 height 17
paste input "conducteur-inclus"
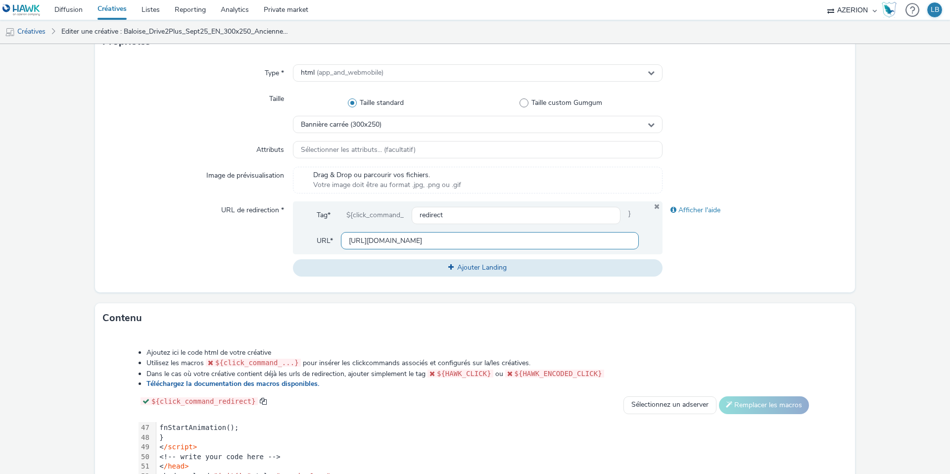
type input "[URL][DOMAIN_NAME]"
click at [732, 261] on div "Afficher l'aide" at bounding box center [754, 238] width 185 height 75
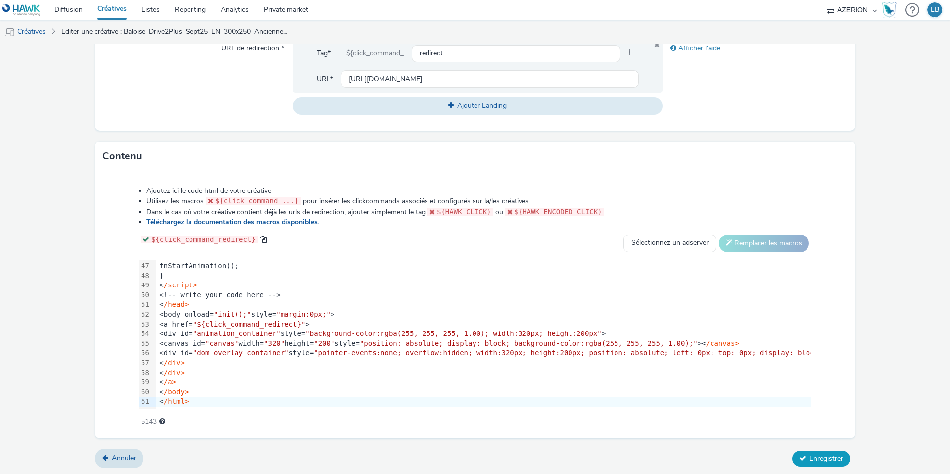
click at [827, 459] on span "Enregistrer" at bounding box center [826, 458] width 34 height 9
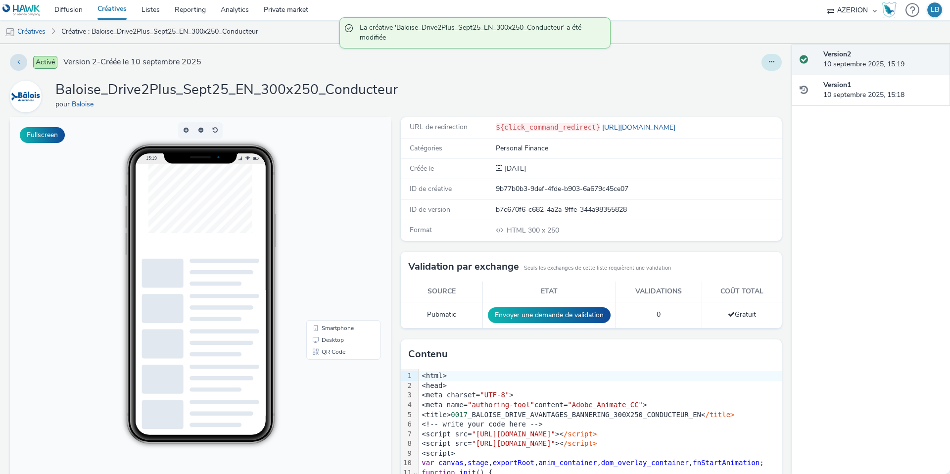
click at [764, 62] on button at bounding box center [771, 62] width 20 height 17
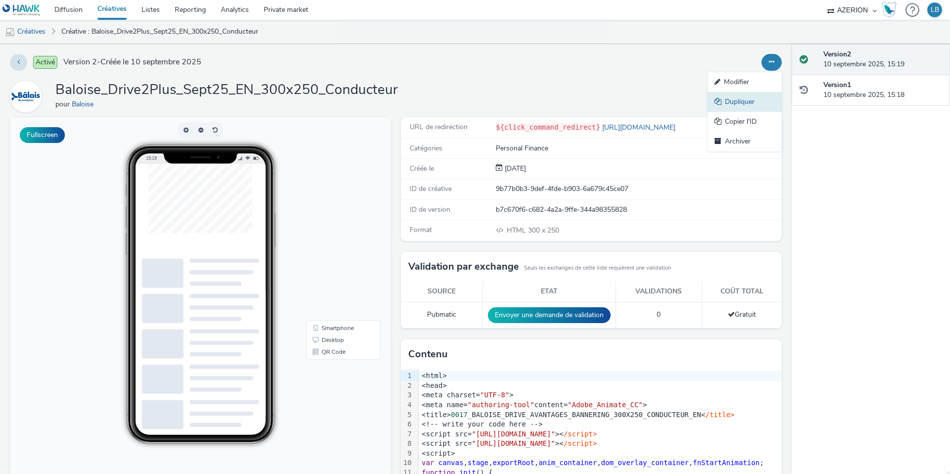
click at [725, 101] on link "Dupliquer" at bounding box center [744, 102] width 74 height 20
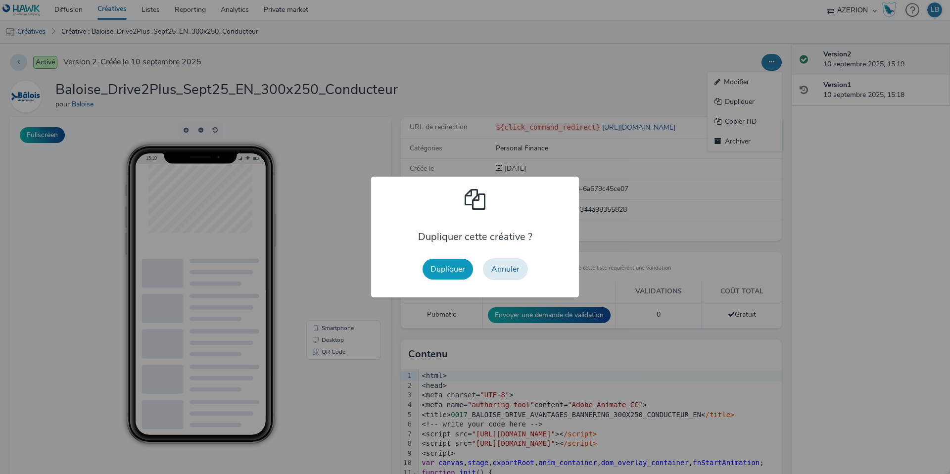
click at [453, 269] on button "Dupliquer" at bounding box center [447, 269] width 50 height 21
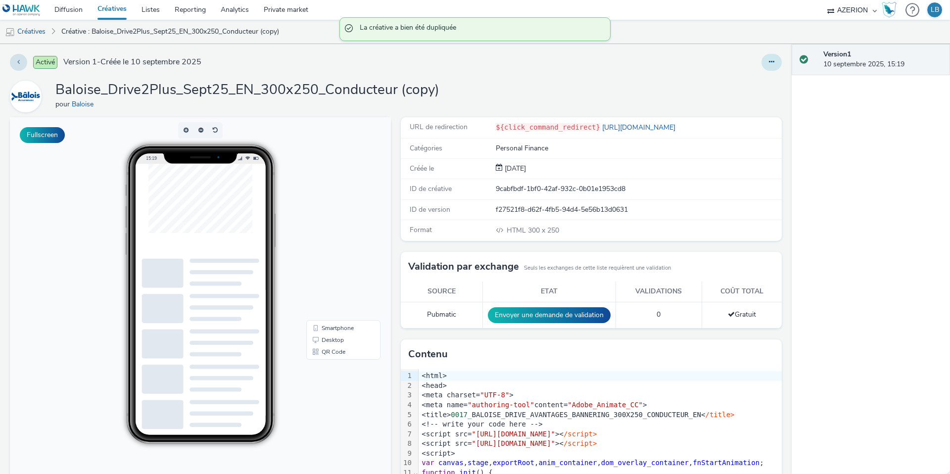
click at [772, 63] on icon at bounding box center [771, 61] width 5 height 7
click at [755, 80] on link "Modifier" at bounding box center [744, 82] width 74 height 20
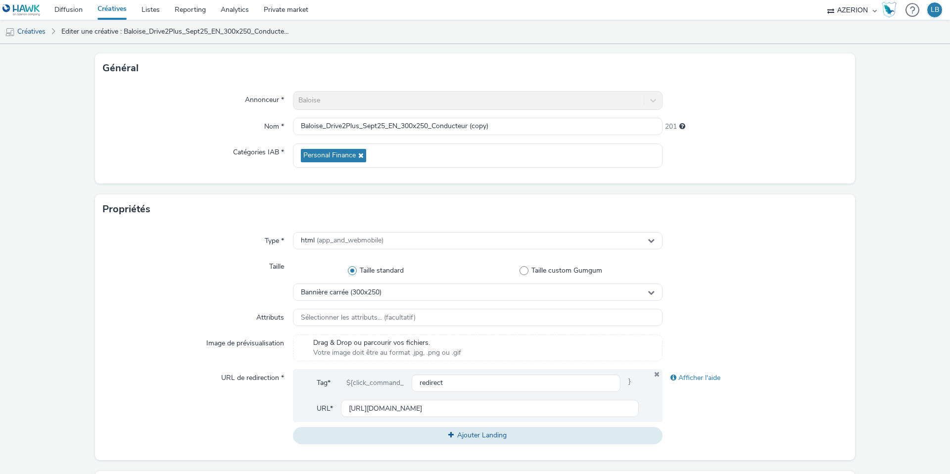
scroll to position [51, 0]
drag, startPoint x: 435, startPoint y: 126, endPoint x: 530, endPoint y: 127, distance: 95.5
click at [530, 127] on input "Baloise_Drive2Plus_Sept25_EN_300x250_Conducteur (copy)" at bounding box center [478, 125] width 370 height 17
type input "Baloise_Drive2Plus_Sept25_EN_300x250_Panne"
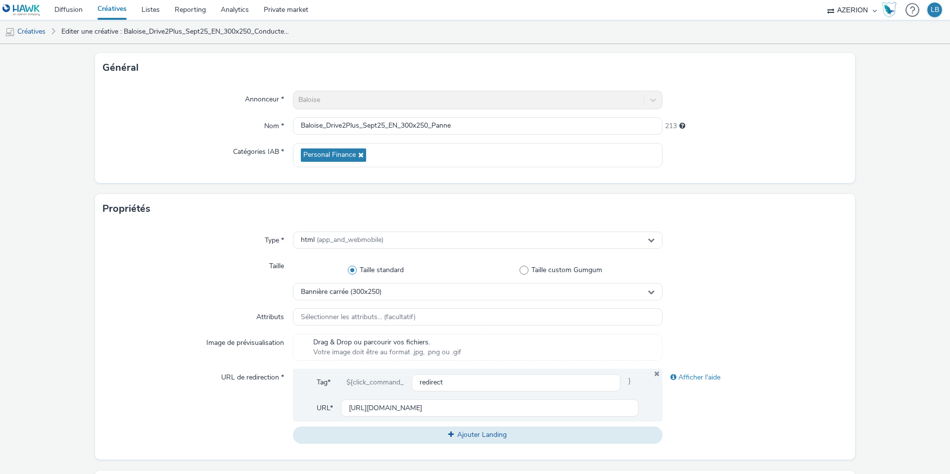
click at [793, 141] on div "Annonceur * Baloise Nom * Baloise_Drive2Plus_Sept25_EN_300x250_Panne 213 Catégo…" at bounding box center [475, 133] width 760 height 100
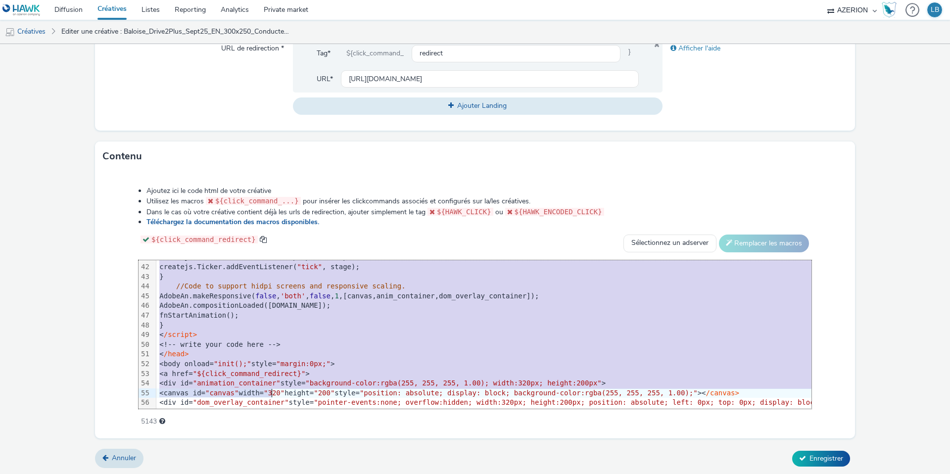
scroll to position [447, 0]
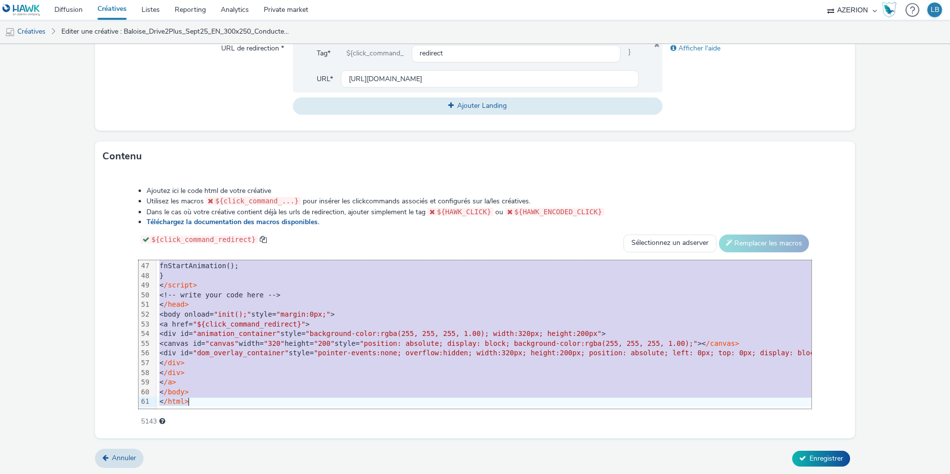
drag, startPoint x: 181, startPoint y: 266, endPoint x: 273, endPoint y: 437, distance: 194.3
click at [273, 437] on div "Ajoutez ici le code html de votre créative Utilisez les macros ${click_command_…" at bounding box center [475, 304] width 760 height 267
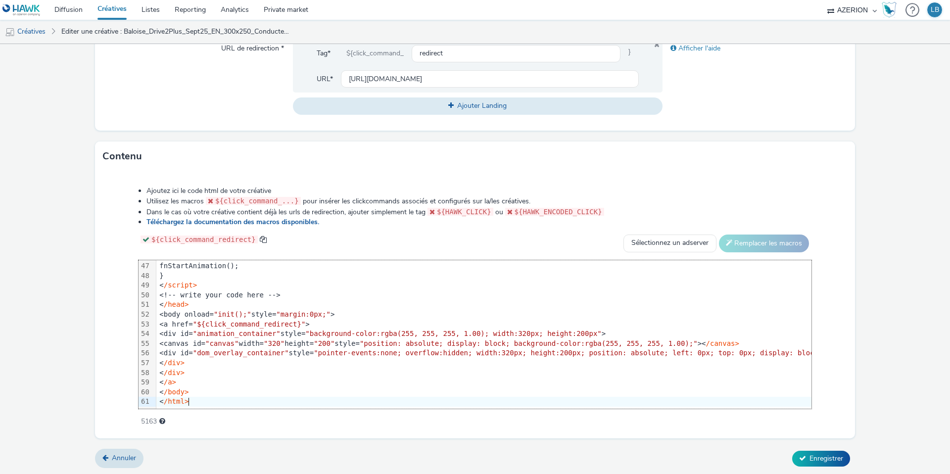
click at [729, 153] on div "Contenu" at bounding box center [475, 156] width 760 height 30
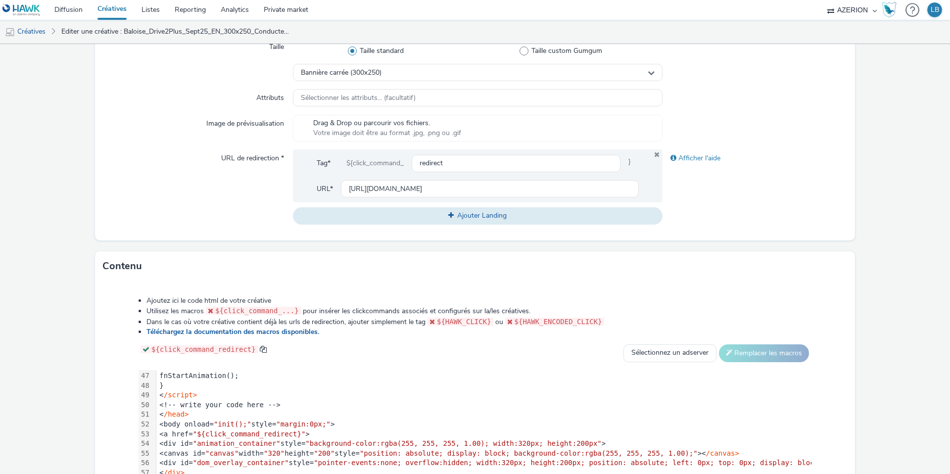
scroll to position [246, 0]
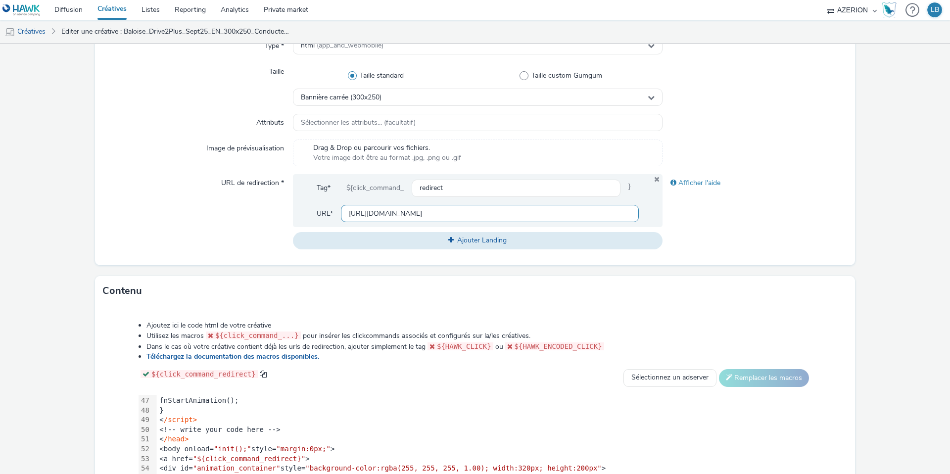
click at [388, 213] on input "[URL][DOMAIN_NAME]" at bounding box center [490, 213] width 298 height 17
paste input "assistance"
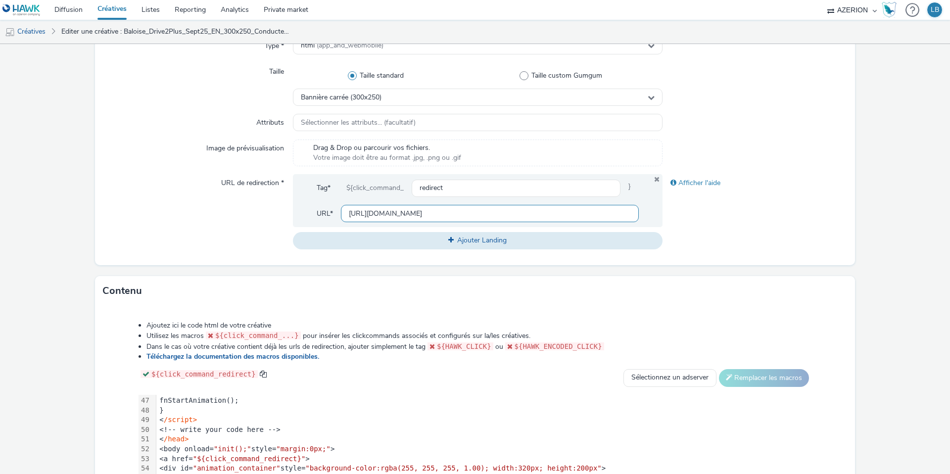
type input "[URL][DOMAIN_NAME]"
click at [707, 227] on div "Afficher l'aide" at bounding box center [754, 211] width 185 height 75
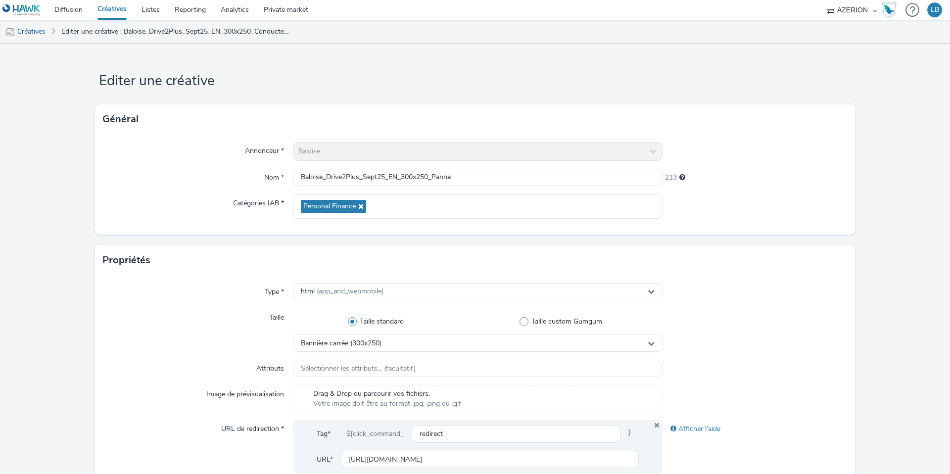
scroll to position [380, 0]
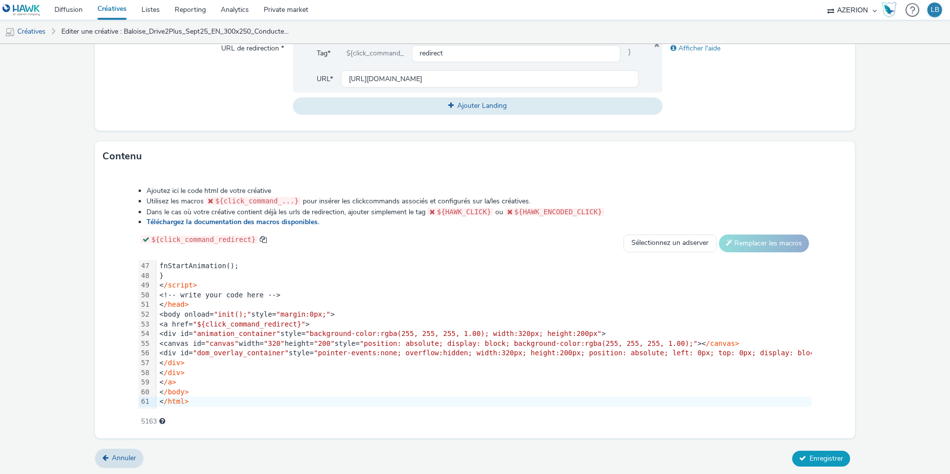
click at [812, 457] on span "Enregistrer" at bounding box center [826, 458] width 34 height 9
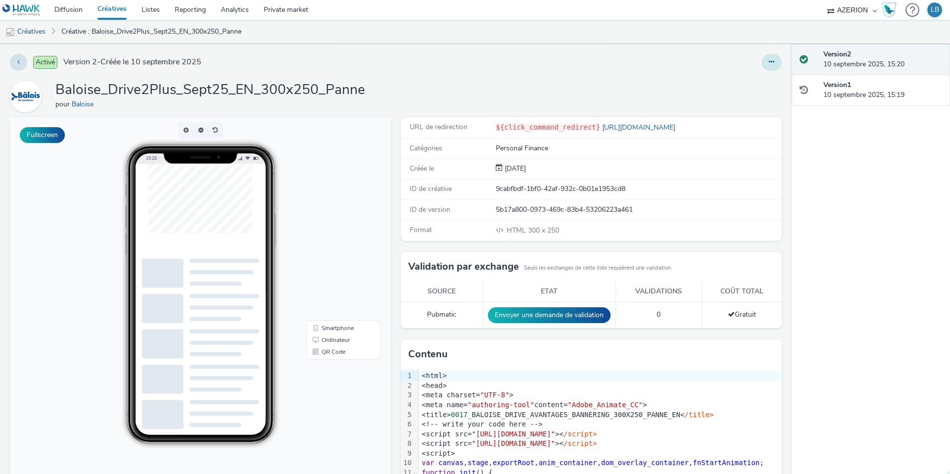
click at [773, 64] on icon at bounding box center [771, 61] width 5 height 7
click at [744, 102] on link "Dupliquer" at bounding box center [744, 102] width 74 height 20
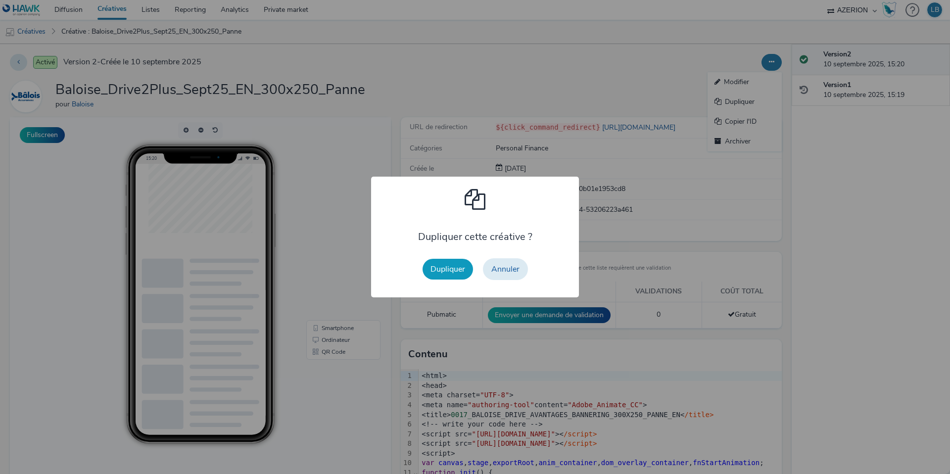
click at [455, 271] on button "Dupliquer" at bounding box center [447, 269] width 50 height 21
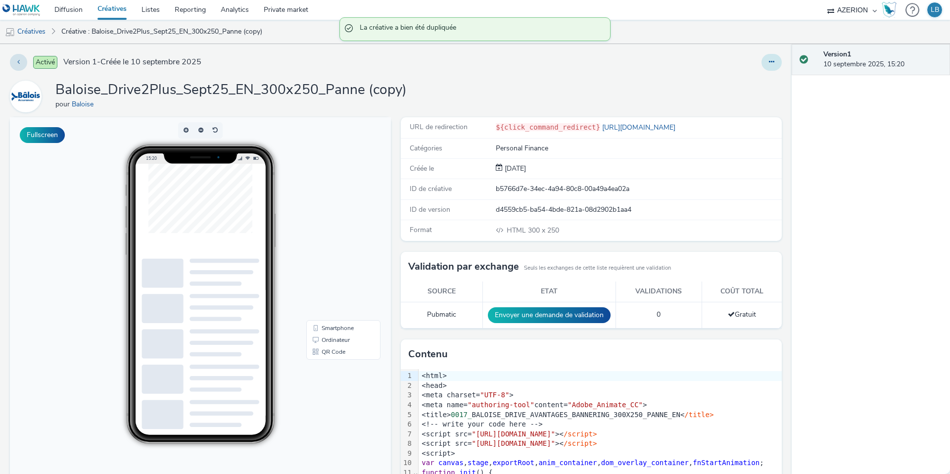
click at [770, 62] on icon at bounding box center [771, 61] width 5 height 7
click at [746, 83] on link "Modifier" at bounding box center [744, 82] width 74 height 20
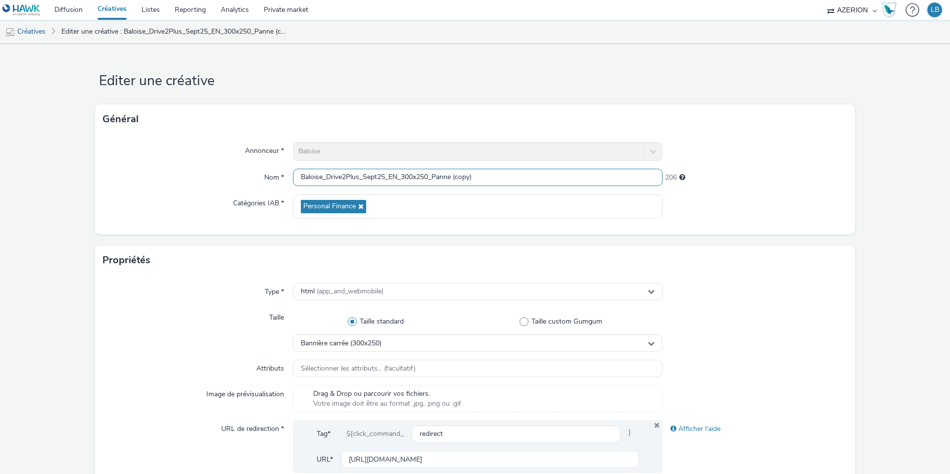
drag, startPoint x: 439, startPoint y: 179, endPoint x: 524, endPoint y: 178, distance: 84.6
click at [524, 178] on input "Baloise_Drive2Plus_Sept25_EN_300x250_Panne (copy)" at bounding box center [478, 177] width 370 height 17
type input "Baloise_Drive2Plus_Sept25_EN_300x250_PetitRouleur"
click at [747, 203] on div at bounding box center [754, 206] width 185 height 24
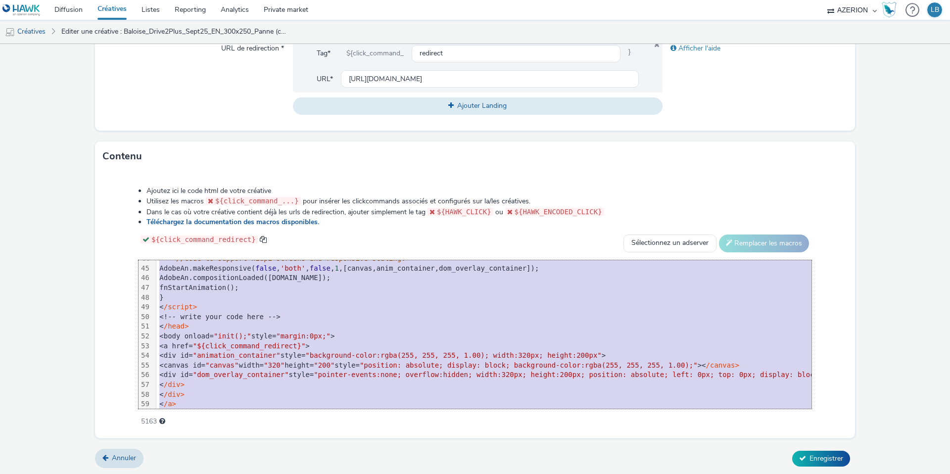
scroll to position [447, 0]
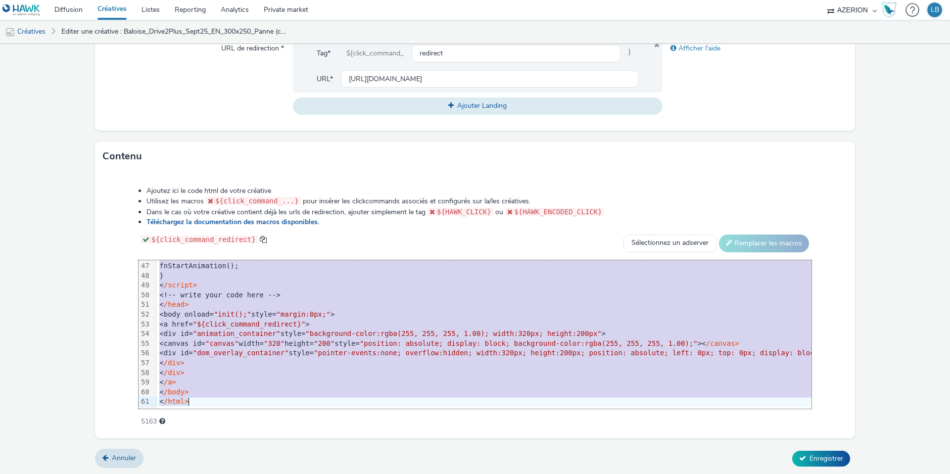
drag, startPoint x: 190, startPoint y: 265, endPoint x: 234, endPoint y: 428, distance: 169.7
click at [234, 428] on div "Ajoutez ici le code html de votre créative Utilisez les macros ${click_command_…" at bounding box center [475, 304] width 760 height 267
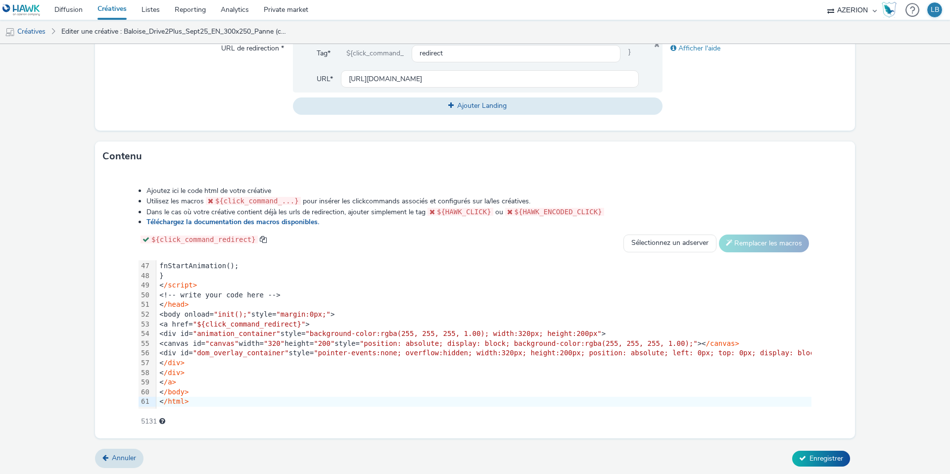
click at [728, 207] on li "Dans le cas où votre créative contient déjà les urls de redirection, ajouter si…" at bounding box center [478, 212] width 665 height 10
click at [370, 76] on input "[URL][DOMAIN_NAME]" at bounding box center [490, 78] width 298 height 17
paste input "petit-rouleur"
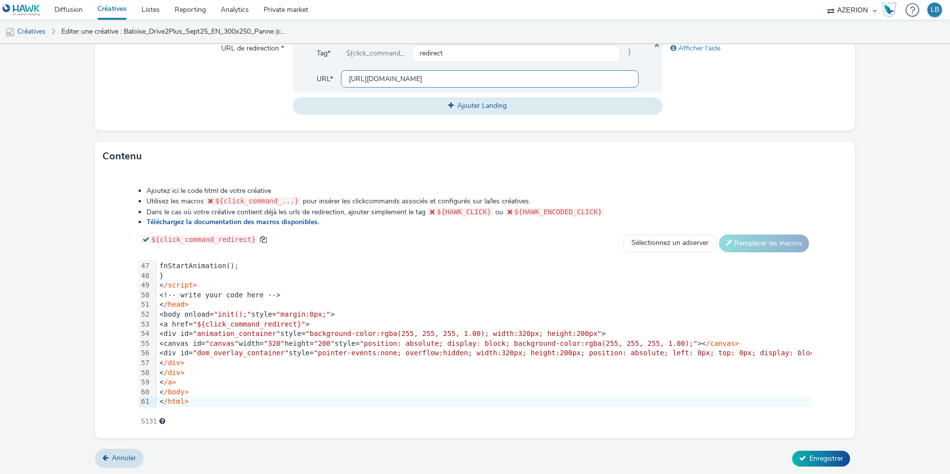
scroll to position [0, 261]
type input "[URL][DOMAIN_NAME]"
click at [742, 88] on div "Afficher l'aide" at bounding box center [754, 77] width 185 height 75
click at [831, 454] on span "Enregistrer" at bounding box center [826, 458] width 34 height 9
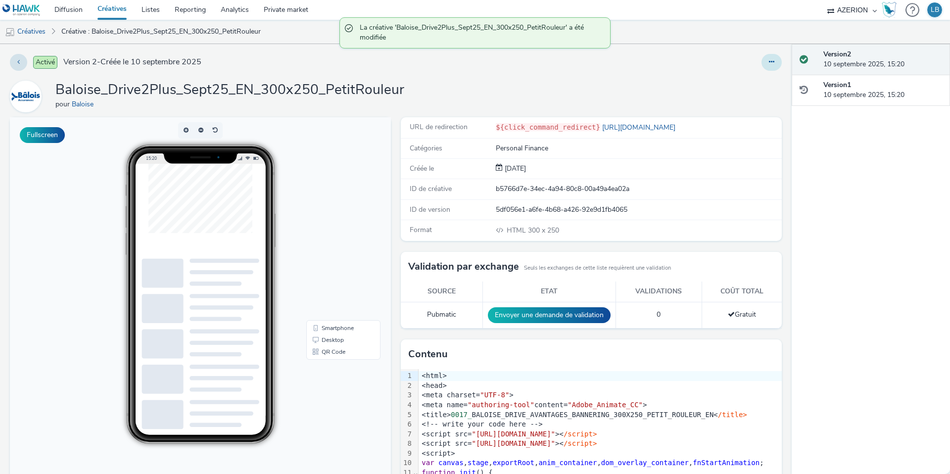
click at [769, 59] on icon at bounding box center [771, 61] width 5 height 7
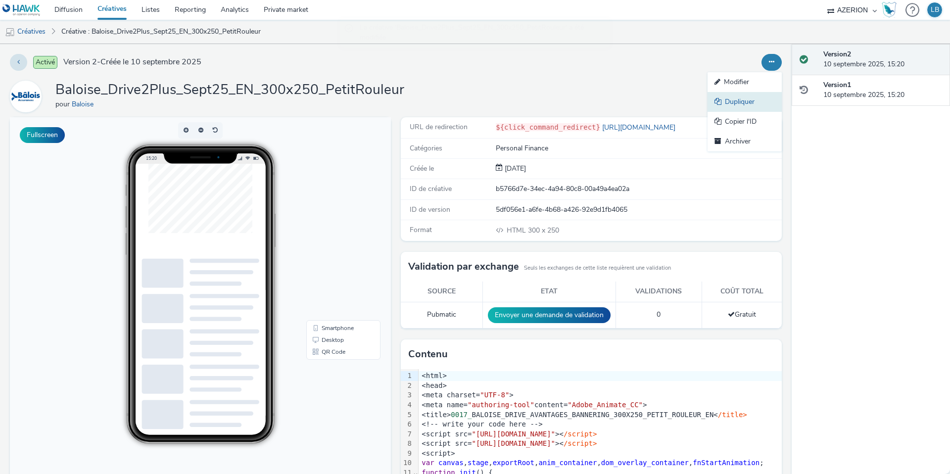
click at [752, 99] on link "Dupliquer" at bounding box center [744, 102] width 74 height 20
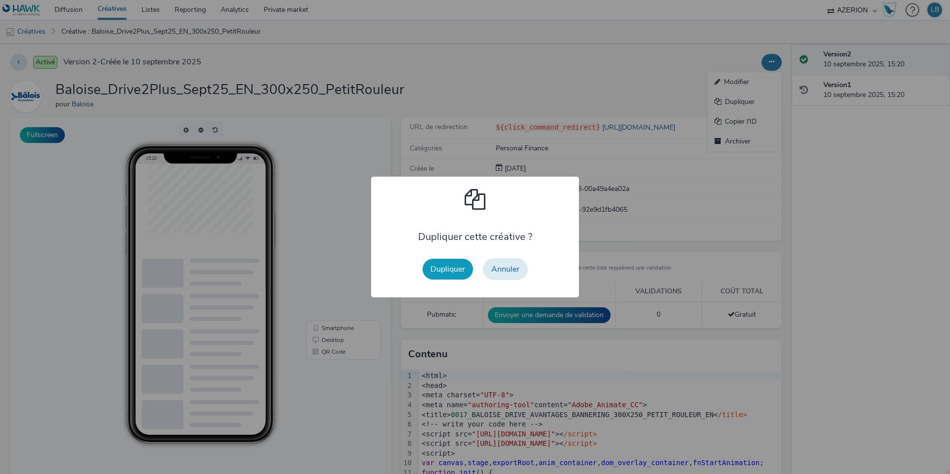
click at [452, 265] on button "Dupliquer" at bounding box center [447, 269] width 50 height 21
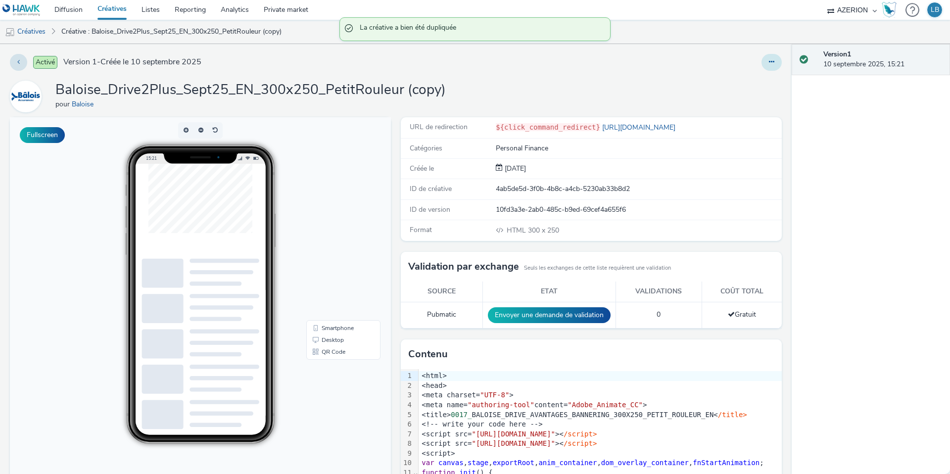
click at [769, 65] on button at bounding box center [771, 62] width 20 height 17
click at [748, 85] on link "Modifier" at bounding box center [744, 82] width 74 height 20
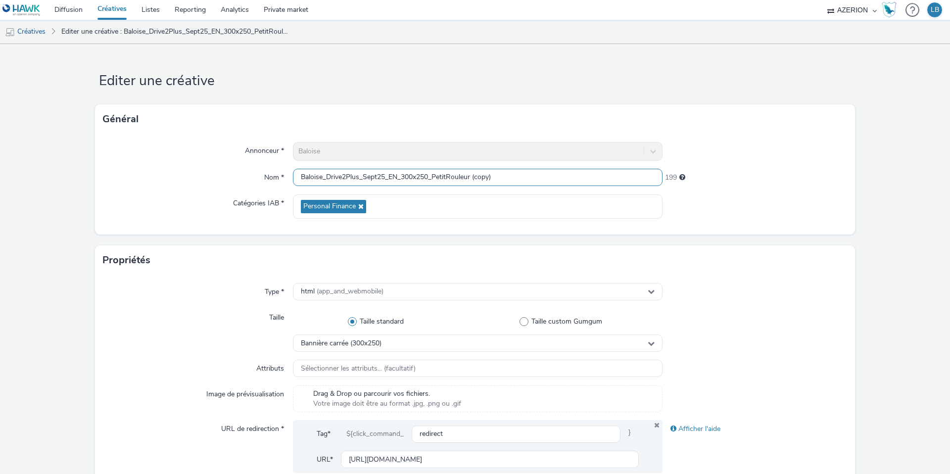
drag, startPoint x: 434, startPoint y: 176, endPoint x: 566, endPoint y: 178, distance: 132.1
click at [566, 178] on input "Baloise_Drive2Plus_Sept25_EN_300x250_PetitRouleur (copy)" at bounding box center [478, 177] width 370 height 17
type input "Baloise_Drive2Plus_Sept25_EN_300x250_Taxi"
click at [800, 173] on div "214" at bounding box center [754, 176] width 185 height 14
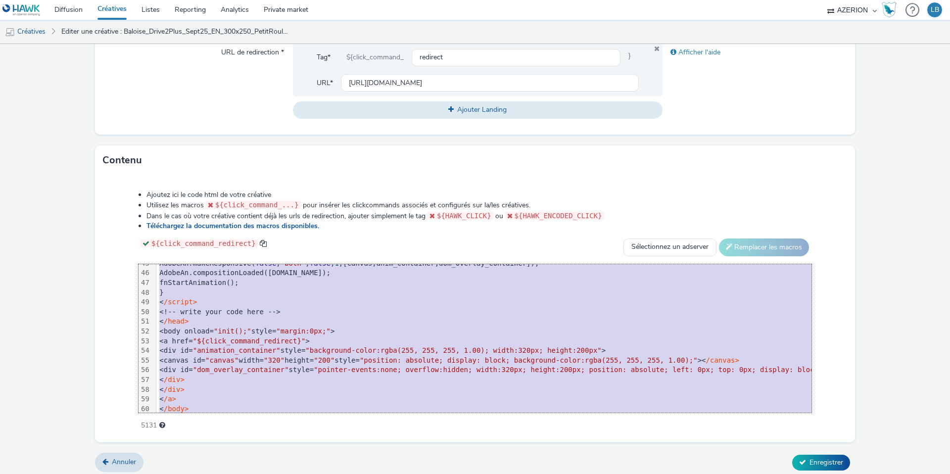
scroll to position [447, 0]
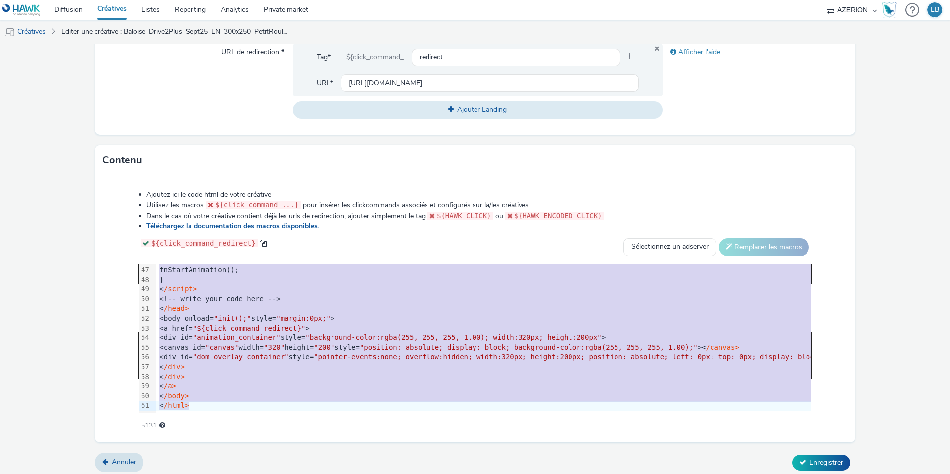
drag, startPoint x: 168, startPoint y: 271, endPoint x: 244, endPoint y: 448, distance: 192.8
click at [244, 448] on form "Editer une créative Général Annonceur * Baloise Nom * Baloise_Drive2Plus_Sept25…" at bounding box center [475, 74] width 950 height 812
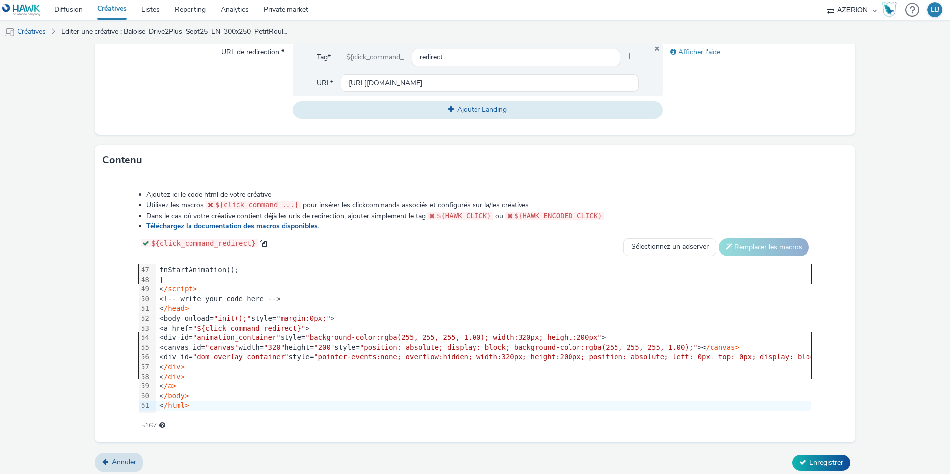
click at [716, 190] on li "Ajoutez ici le code html de votre créative" at bounding box center [478, 195] width 665 height 10
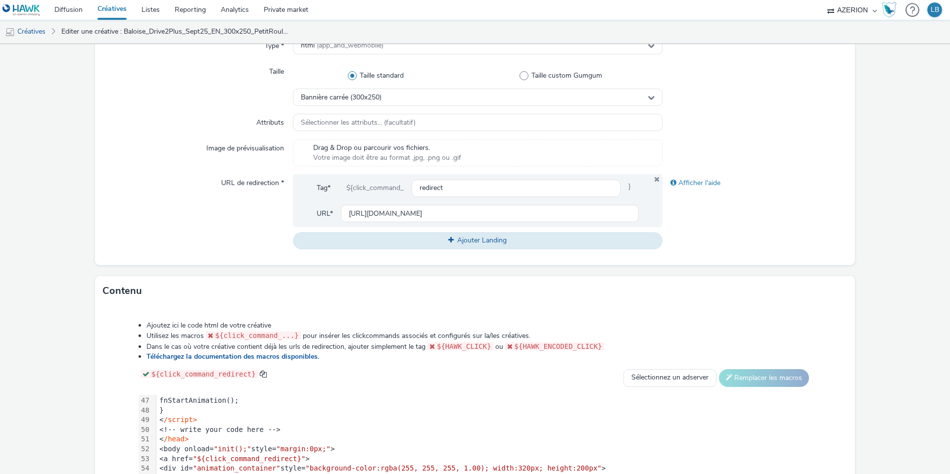
scroll to position [237, 0]
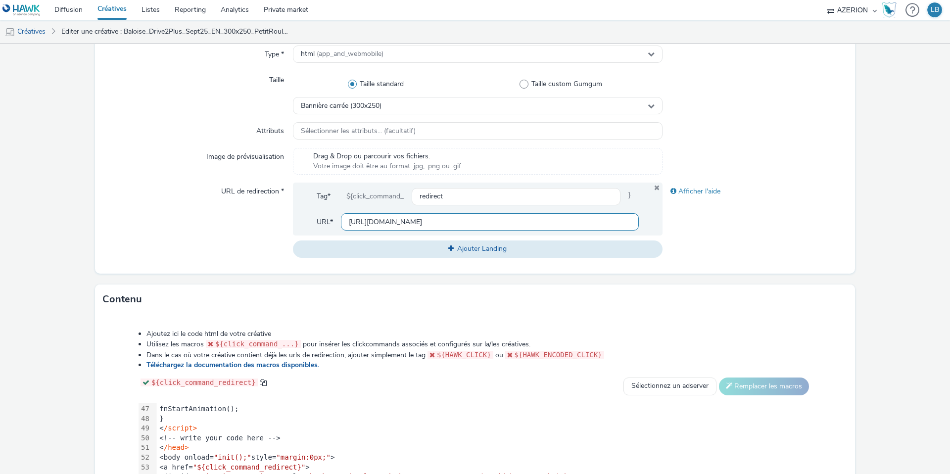
click at [369, 220] on input "[URL][DOMAIN_NAME]" at bounding box center [490, 221] width 298 height 17
paste input "taxi"
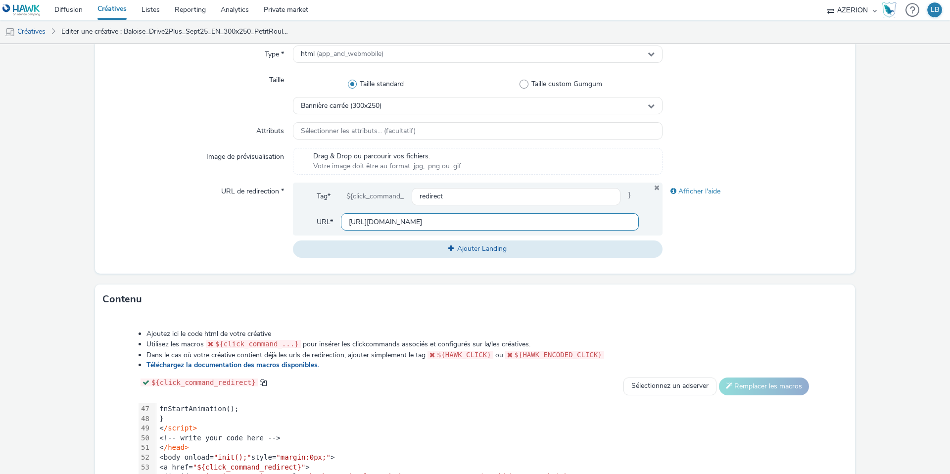
scroll to position [0, 234]
type input "[URL][DOMAIN_NAME]"
click at [781, 117] on div "Type * html (app_and_webmobile) Taille Taille standard Taille custom Gumgum Ban…" at bounding box center [475, 156] width 760 height 236
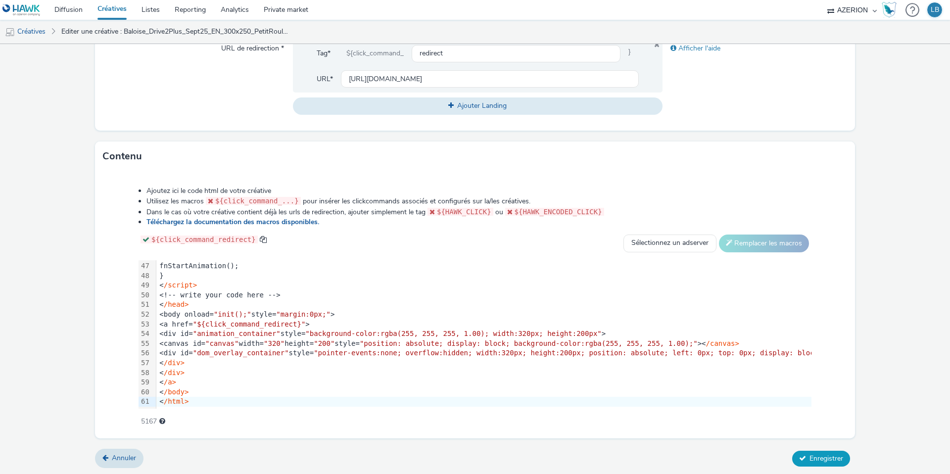
click at [810, 463] on button "Enregistrer" at bounding box center [821, 459] width 58 height 16
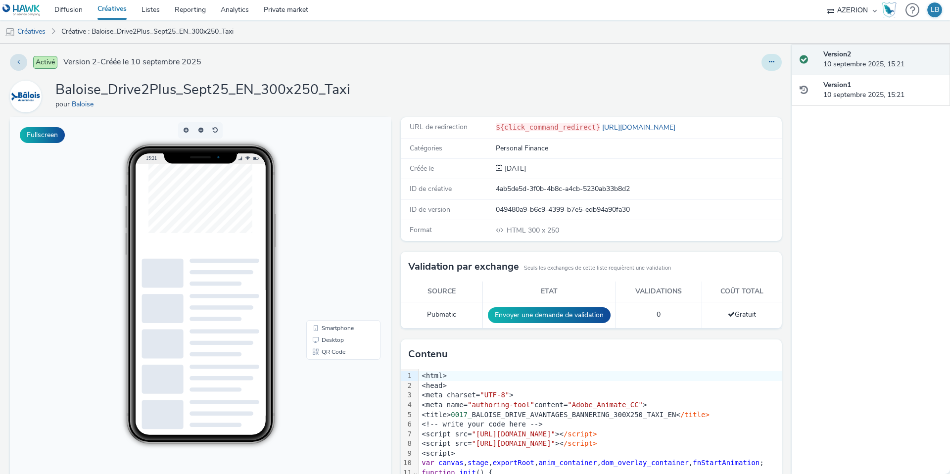
click at [773, 62] on icon at bounding box center [771, 61] width 5 height 7
click at [750, 101] on link "Dupliquer" at bounding box center [744, 102] width 74 height 20
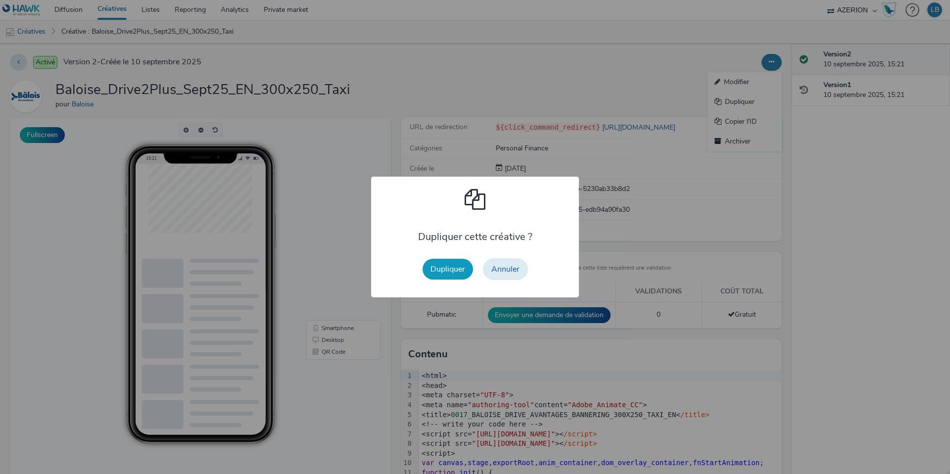
click at [460, 266] on button "Dupliquer" at bounding box center [447, 269] width 50 height 21
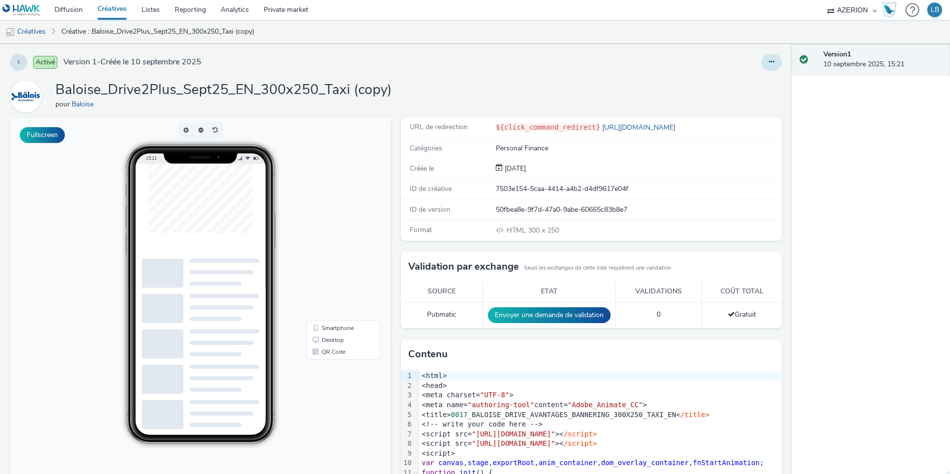
click at [773, 56] on button at bounding box center [771, 62] width 20 height 17
click at [742, 85] on link "Modifier" at bounding box center [744, 82] width 74 height 20
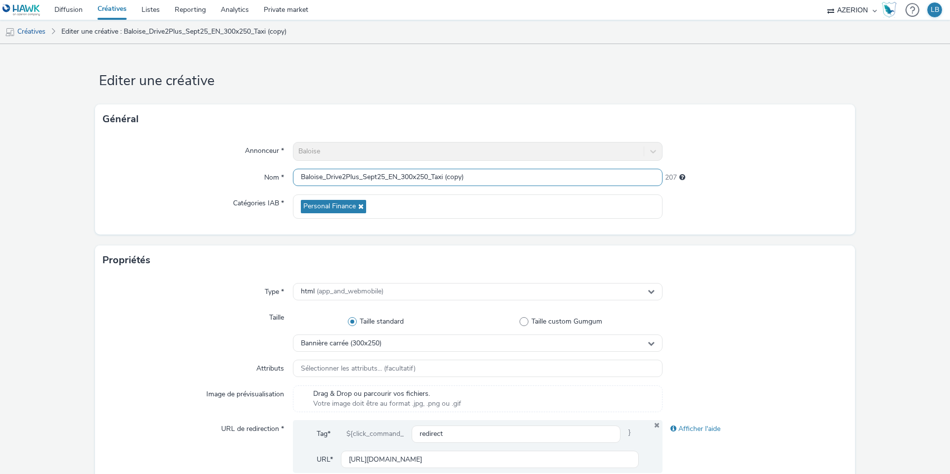
click at [427, 177] on input "Baloise_Drive2Plus_Sept25_EN_300x250_Taxi (copy)" at bounding box center [478, 177] width 370 height 17
drag, startPoint x: 434, startPoint y: 177, endPoint x: 491, endPoint y: 177, distance: 56.9
click at [491, 177] on input "Baloise_Drive2Plus_Sept25_EN_300x600_Taxi (copy)" at bounding box center [478, 177] width 370 height 17
type input "Baloise_Drive2Plus_Sept25_EN_300x600_1Mois"
click at [701, 138] on div "Annonceur * Baloise Nom * Baloise_Drive2Plus_Sept25_EN_300x600_1Mois 213 Catégo…" at bounding box center [475, 184] width 760 height 100
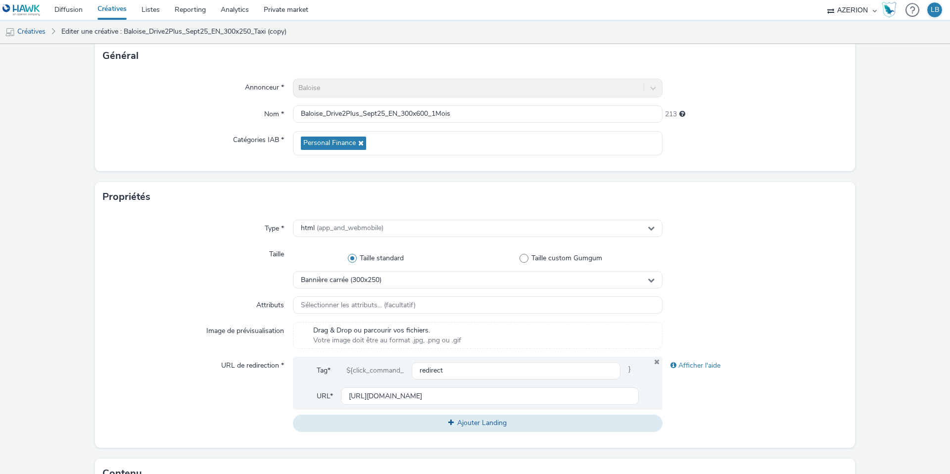
scroll to position [164, 0]
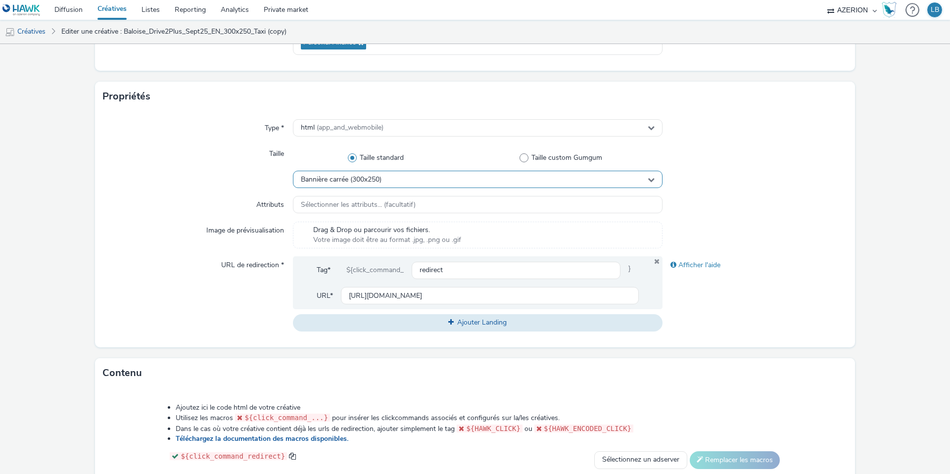
click at [371, 176] on span "Bannière carrée (300x250)" at bounding box center [341, 180] width 81 height 8
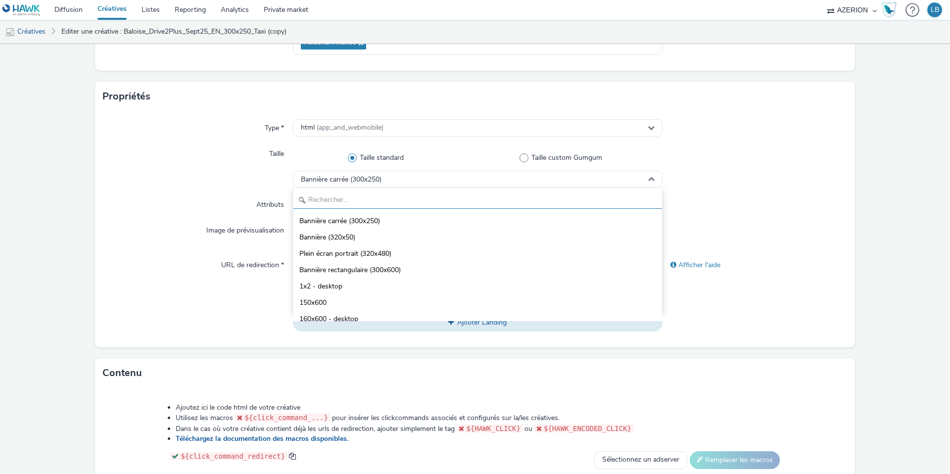
click at [345, 196] on input "text" at bounding box center [477, 199] width 369 height 17
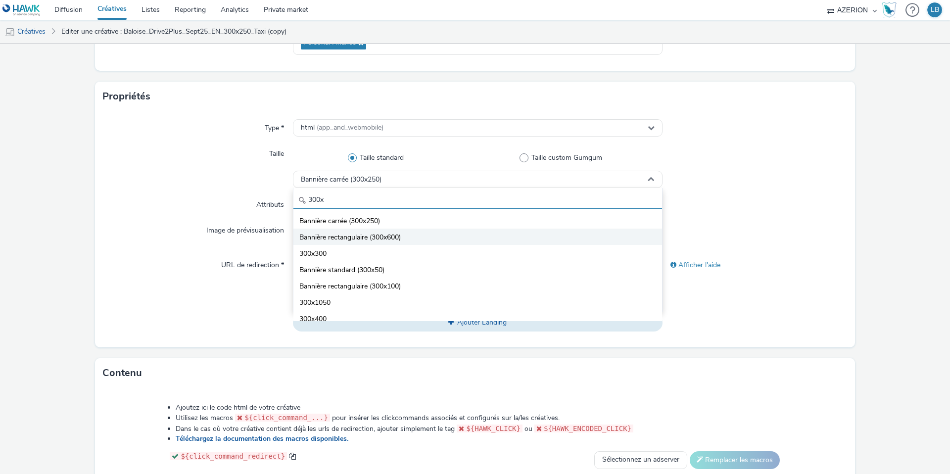
type input "300x"
click at [383, 234] on span "Bannière rectangulaire (300x600)" at bounding box center [349, 238] width 101 height 10
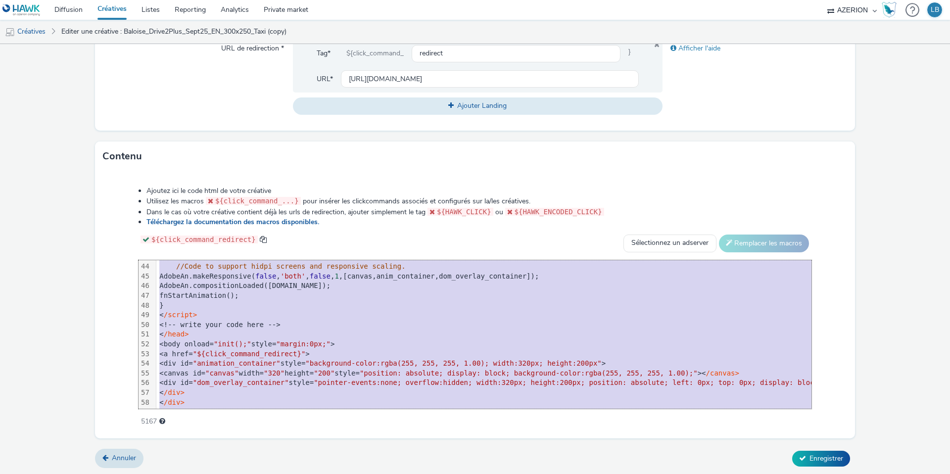
scroll to position [447, 0]
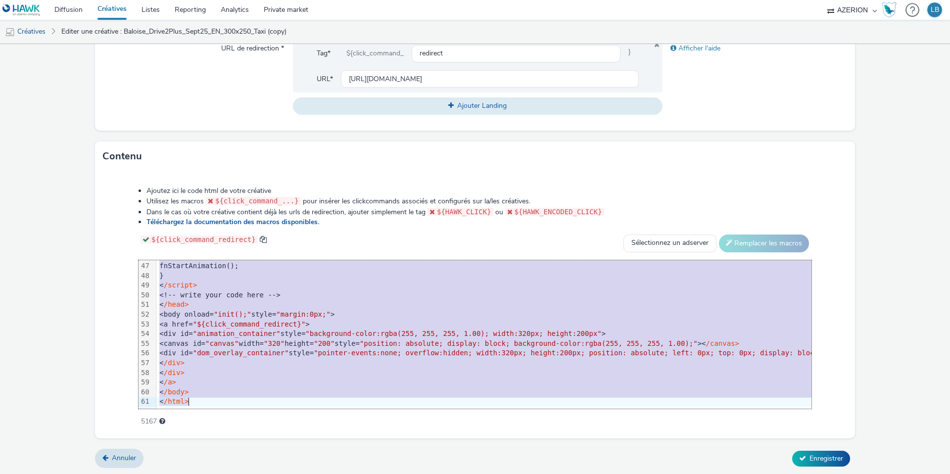
drag, startPoint x: 188, startPoint y: 266, endPoint x: 323, endPoint y: 460, distance: 236.0
click at [323, 460] on form "Editer une créative Général Annonceur * Baloise Nom * Baloise_Drive2Plus_Sept25…" at bounding box center [475, 70] width 950 height 812
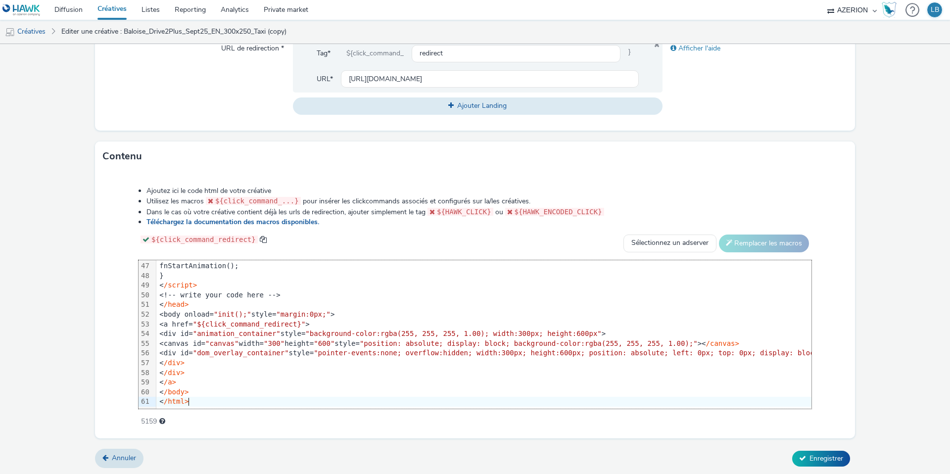
click at [117, 253] on div "Ajoutez ici le code html de votre créative Utilisez les macros ${click_command_…" at bounding box center [475, 300] width 744 height 243
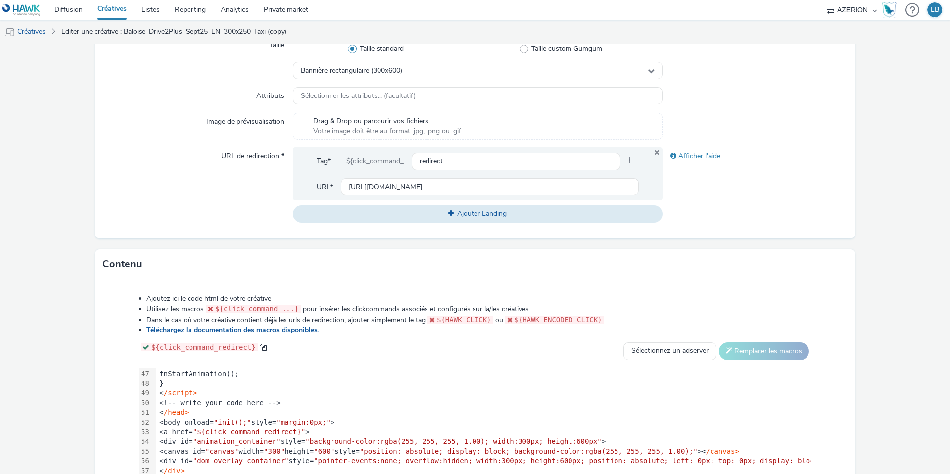
scroll to position [264, 0]
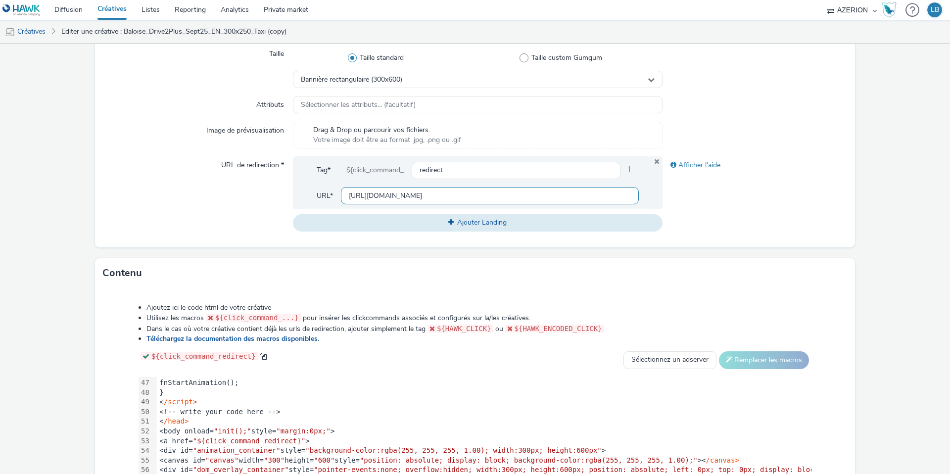
click at [356, 194] on input "[URL][DOMAIN_NAME]" at bounding box center [490, 195] width 298 height 17
paste input "assurance-1-mois"
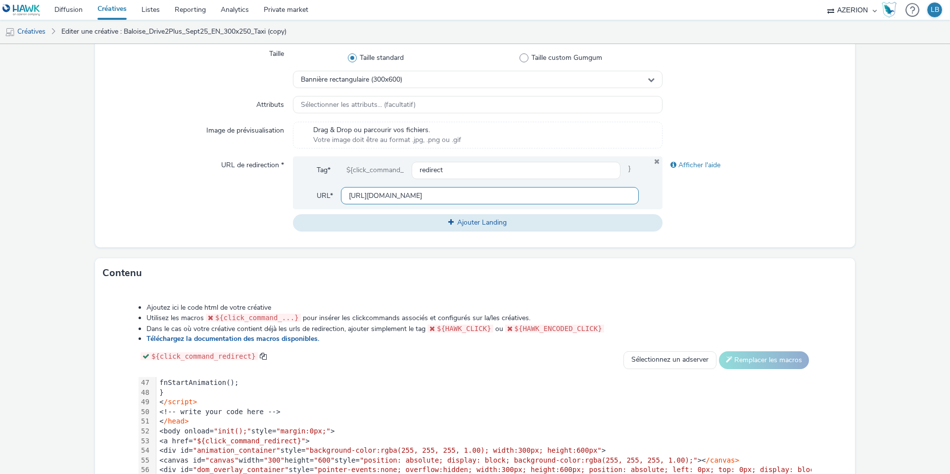
type input "[URL][DOMAIN_NAME]"
click at [725, 184] on div "Afficher l'aide" at bounding box center [754, 193] width 185 height 75
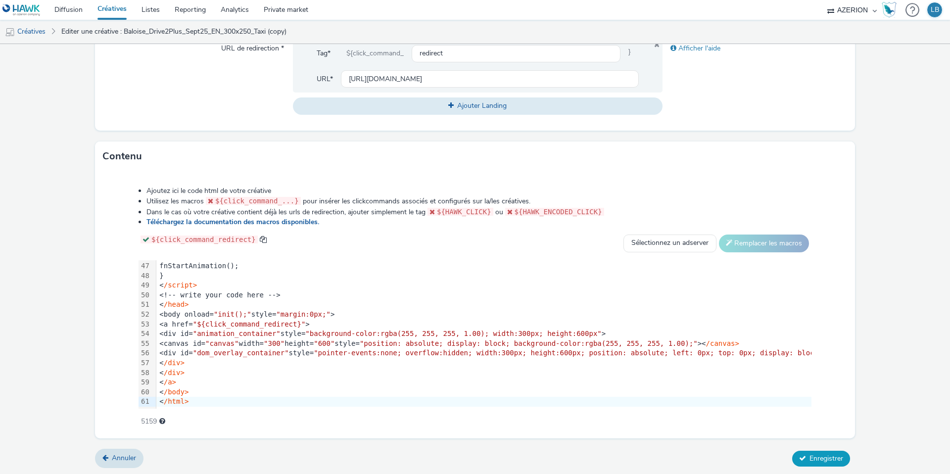
click at [818, 455] on span "Enregistrer" at bounding box center [826, 458] width 34 height 9
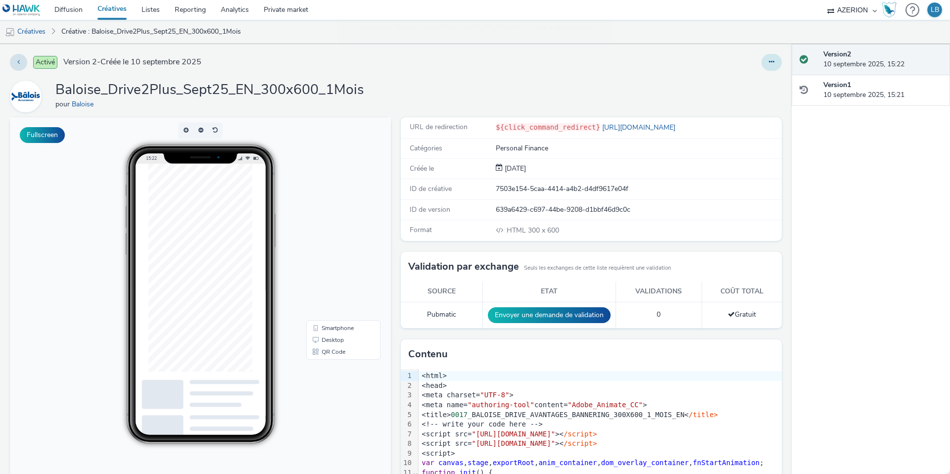
click at [770, 59] on icon at bounding box center [771, 61] width 5 height 7
click at [746, 100] on link "Dupliquer" at bounding box center [744, 102] width 74 height 20
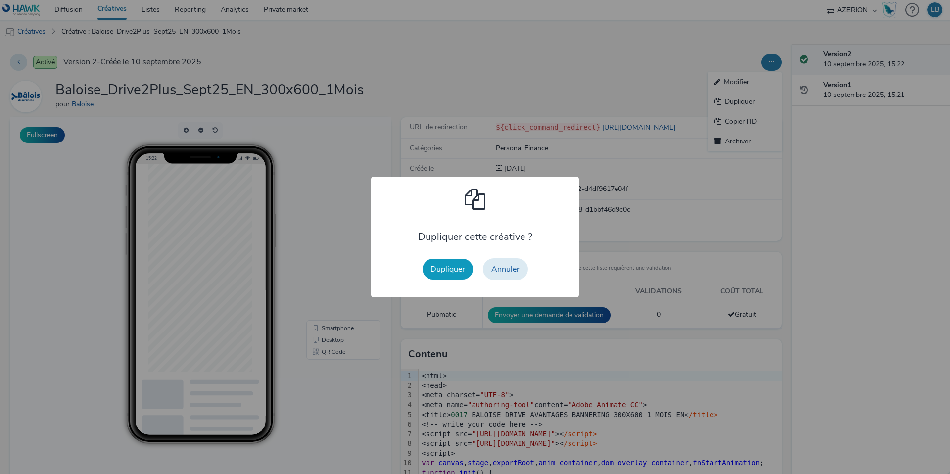
click at [451, 265] on button "Dupliquer" at bounding box center [447, 269] width 50 height 21
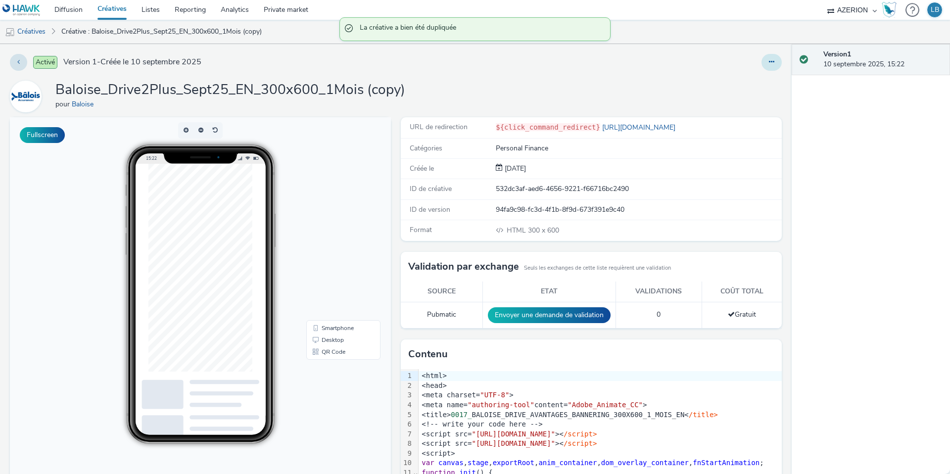
click at [769, 63] on icon at bounding box center [771, 61] width 5 height 7
click at [748, 81] on link "Modifier" at bounding box center [744, 82] width 74 height 20
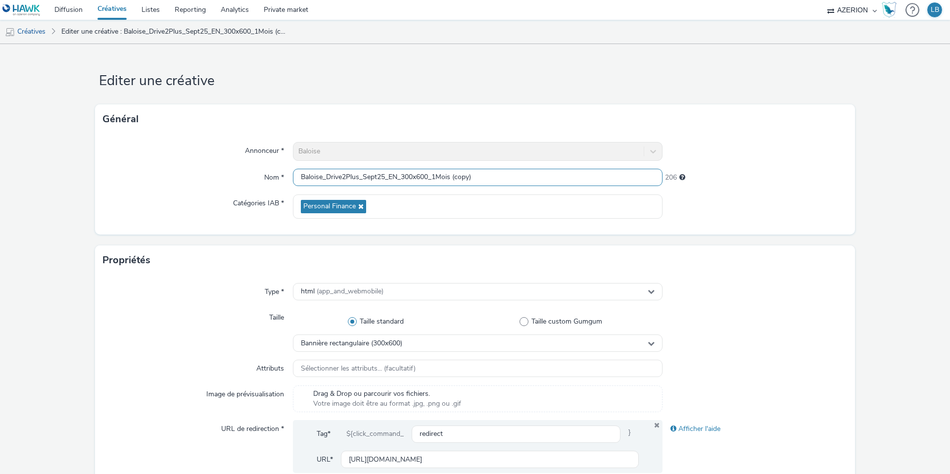
drag, startPoint x: 435, startPoint y: 175, endPoint x: 527, endPoint y: 175, distance: 92.0
click at [527, 175] on input "Baloise_Drive2Plus_Sept25_EN_300x600_1Mois (copy)" at bounding box center [478, 177] width 370 height 17
type input "Baloise_Drive2Plus_Sept25_EN_300x600_Ancienne"
click at [765, 186] on div "210" at bounding box center [754, 178] width 185 height 18
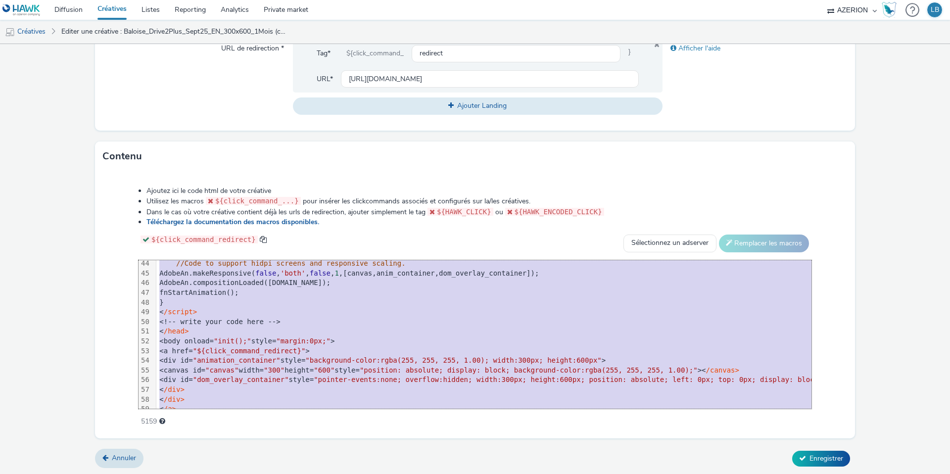
scroll to position [447, 0]
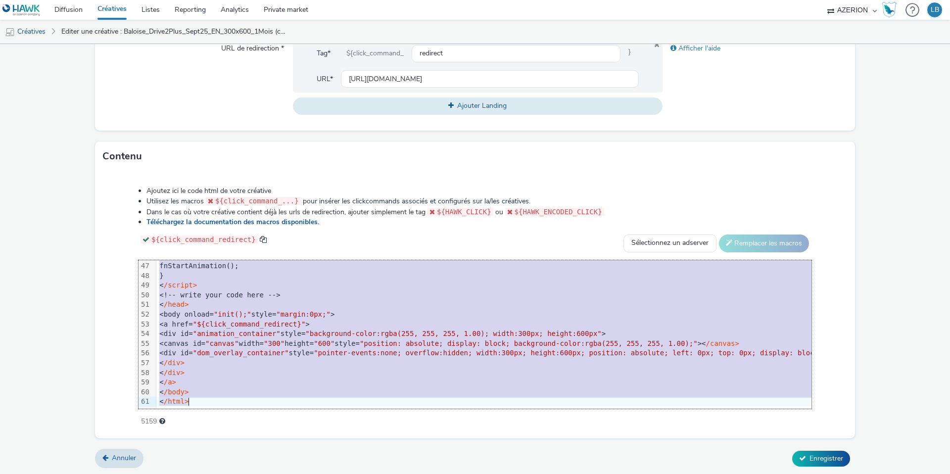
drag, startPoint x: 189, startPoint y: 267, endPoint x: 291, endPoint y: 455, distance: 213.6
click at [291, 455] on form "Editer une créative Général Annonceur * Baloise Nom * Baloise_Drive2Plus_Sept25…" at bounding box center [475, 70] width 950 height 812
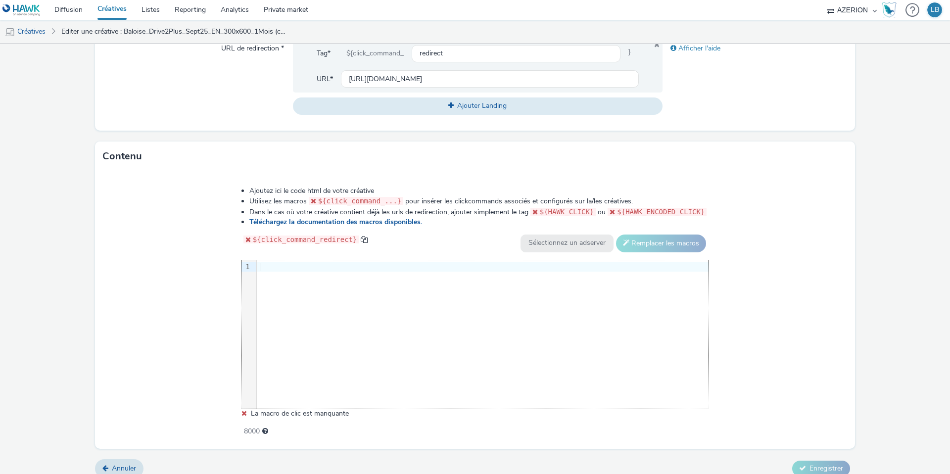
scroll to position [391, 0]
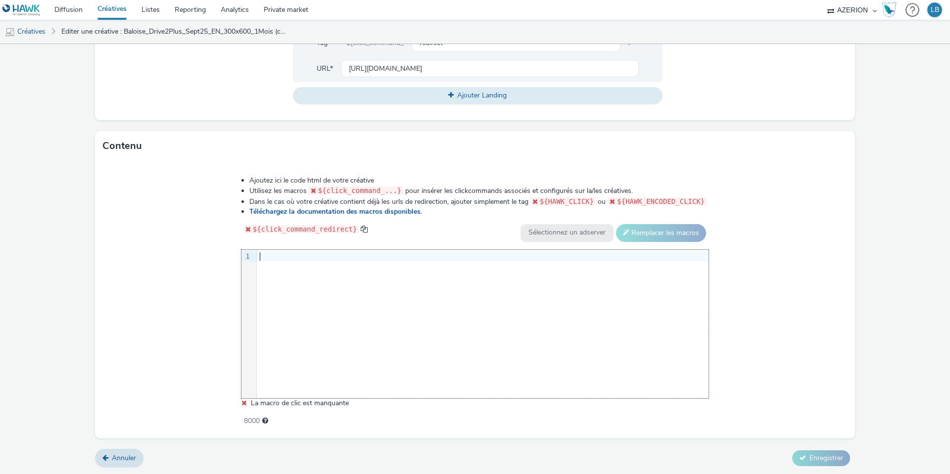
click at [266, 253] on div at bounding box center [483, 257] width 452 height 10
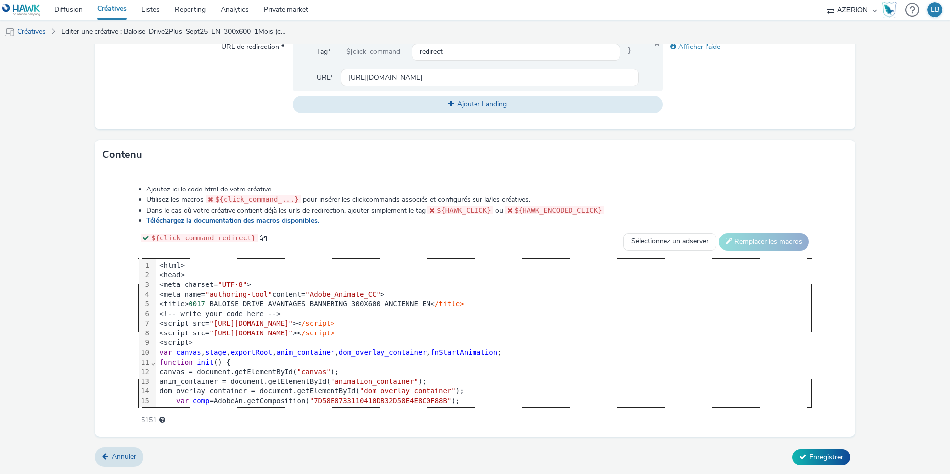
scroll to position [446, 0]
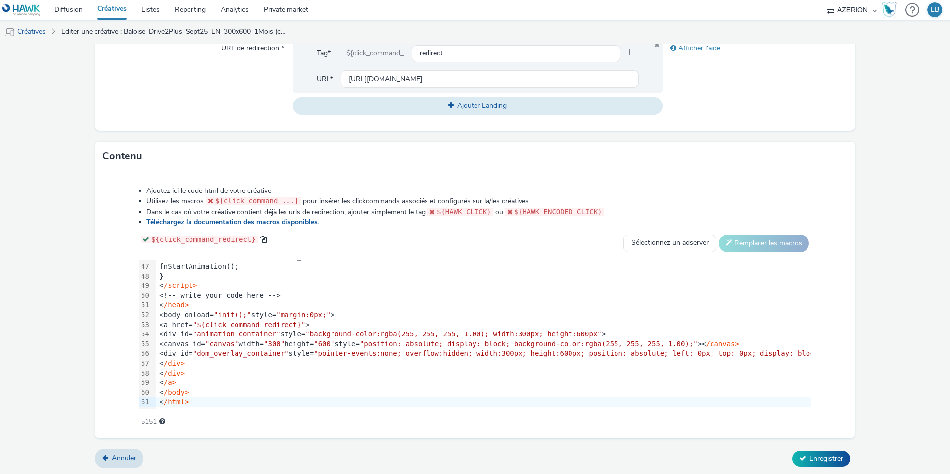
click at [127, 241] on div "Ajoutez ici le code html de votre créative Utilisez les macros ${click_command_…" at bounding box center [475, 300] width 744 height 243
click at [413, 78] on input "[URL][DOMAIN_NAME]" at bounding box center [490, 78] width 298 height 17
paste input "ncienne"
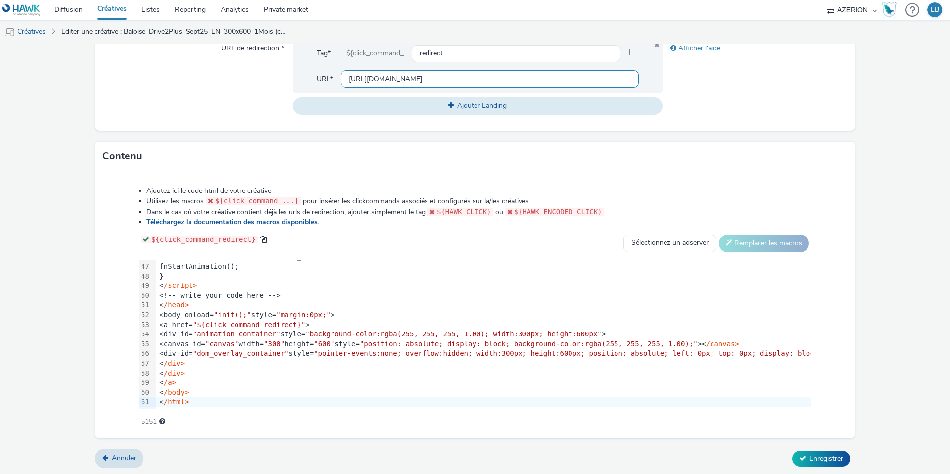
scroll to position [0, 250]
type input "https://www.baloise.lu/en/private-individuals/my-insurance-luxembourg/car.html?…"
click at [748, 118] on div "Type * html (app_and_webmobile) Taille Taille standard Taille custom Gumgum Ban…" at bounding box center [475, 13] width 760 height 236
click at [814, 454] on span "Enregistrer" at bounding box center [826, 458] width 34 height 9
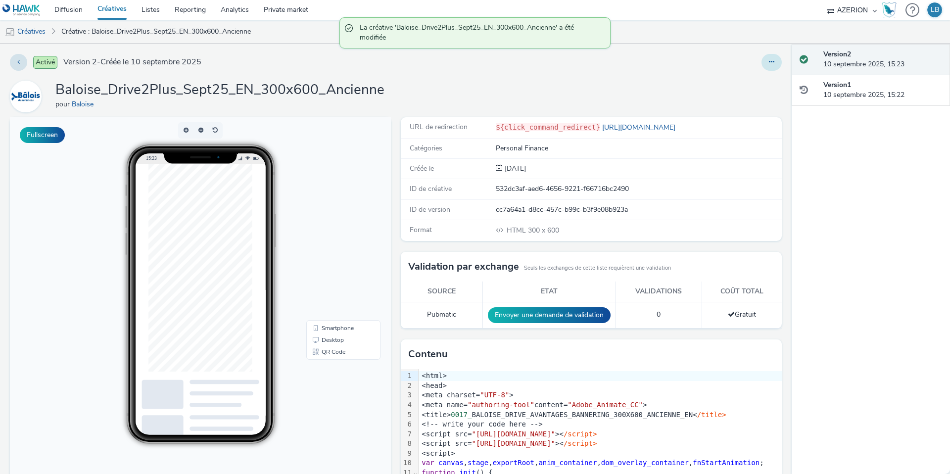
click at [773, 64] on icon at bounding box center [771, 61] width 5 height 7
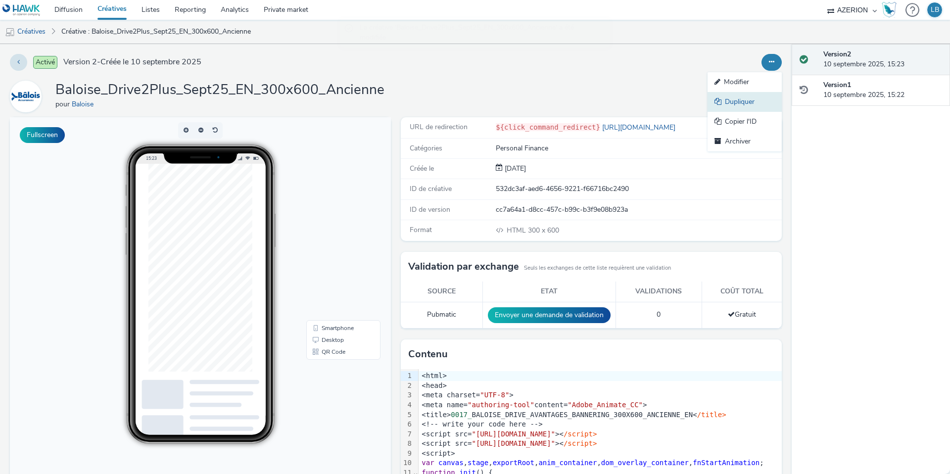
click at [745, 100] on link "Dupliquer" at bounding box center [744, 102] width 74 height 20
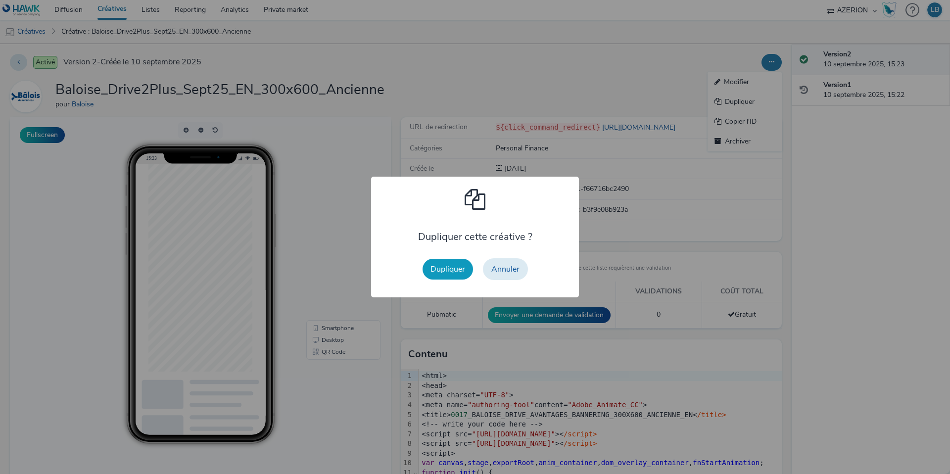
click at [455, 273] on button "Dupliquer" at bounding box center [447, 269] width 50 height 21
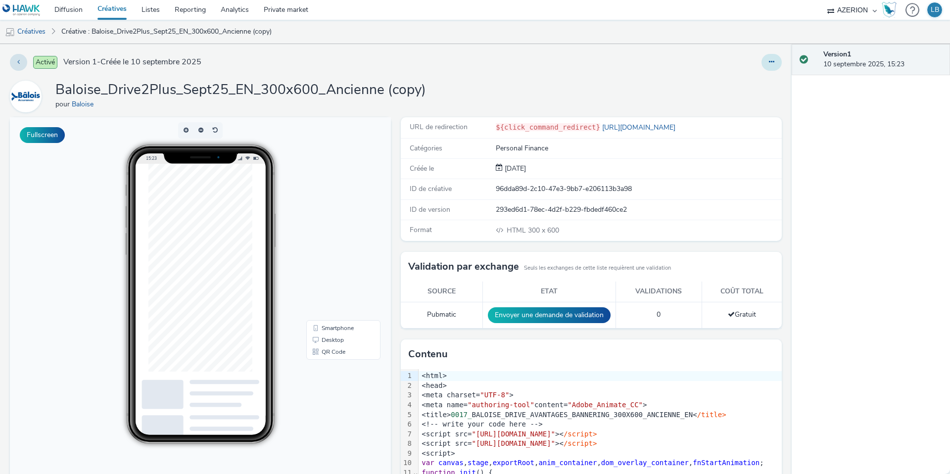
click at [773, 57] on button at bounding box center [771, 62] width 20 height 17
click at [745, 81] on link "Modifier" at bounding box center [744, 82] width 74 height 20
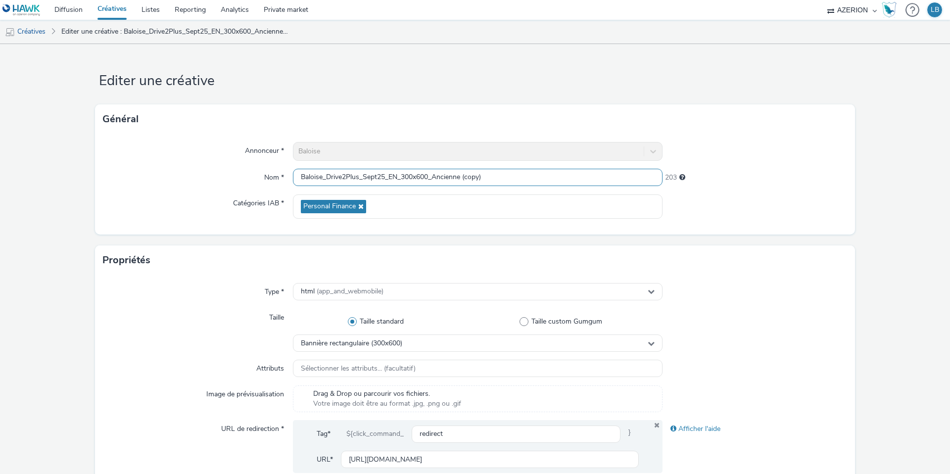
drag, startPoint x: 435, startPoint y: 177, endPoint x: 545, endPoint y: 179, distance: 109.9
click at [545, 179] on input "Baloise_Drive2Plus_Sept25_EN_300x600_Ancienne (copy)" at bounding box center [478, 177] width 370 height 17
type input "Baloise_Drive2Plus_Sept25_EN_300x600_Conducteur"
click at [784, 119] on div "Général" at bounding box center [475, 119] width 760 height 30
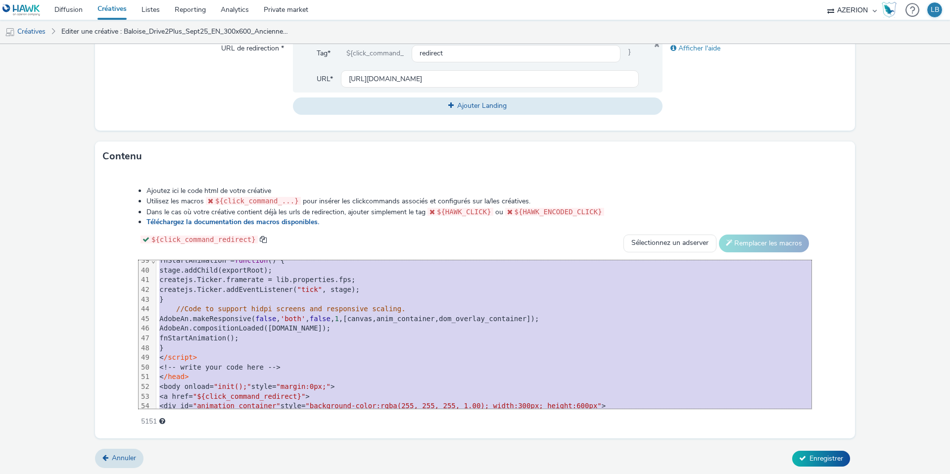
scroll to position [447, 0]
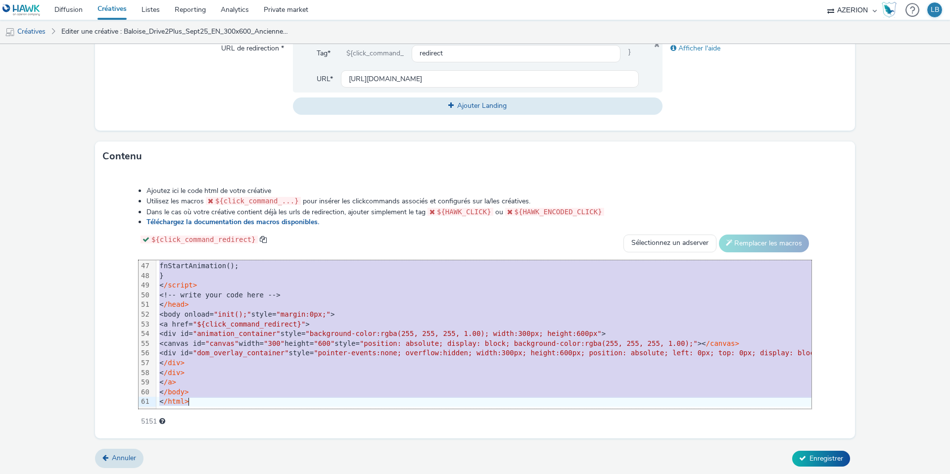
drag, startPoint x: 189, startPoint y: 265, endPoint x: 268, endPoint y: 474, distance: 223.6
click at [268, 473] on html "Diffusion Créatives Listes Reporting Analytics Private market AZERION Hawk (Tes…" at bounding box center [475, 237] width 950 height 474
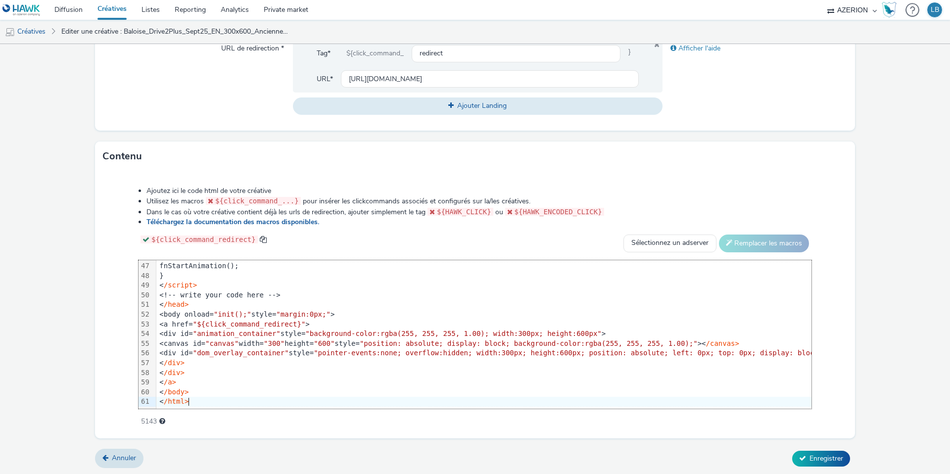
click at [119, 198] on div "Ajoutez ici le code html de votre créative Utilisez les macros ${click_command_…" at bounding box center [475, 300] width 744 height 243
click at [376, 79] on input "https://www.baloise.lu/en/private-individuals/my-insurance-luxembourg/car.html?…" at bounding box center [490, 78] width 298 height 17
paste input "conducteur-inclus"
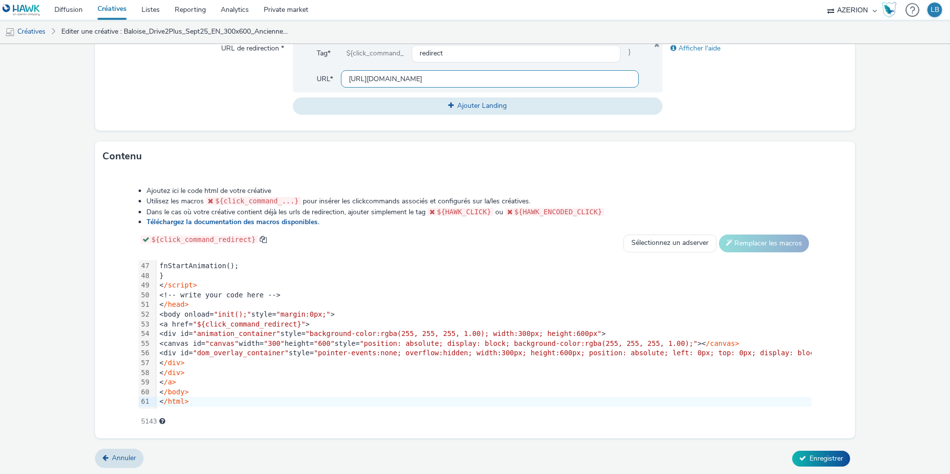
scroll to position [0, 278]
type input "[URL][DOMAIN_NAME]"
click at [720, 95] on div "Afficher l'aide" at bounding box center [754, 77] width 185 height 75
click at [830, 458] on span "Enregistrer" at bounding box center [826, 458] width 34 height 9
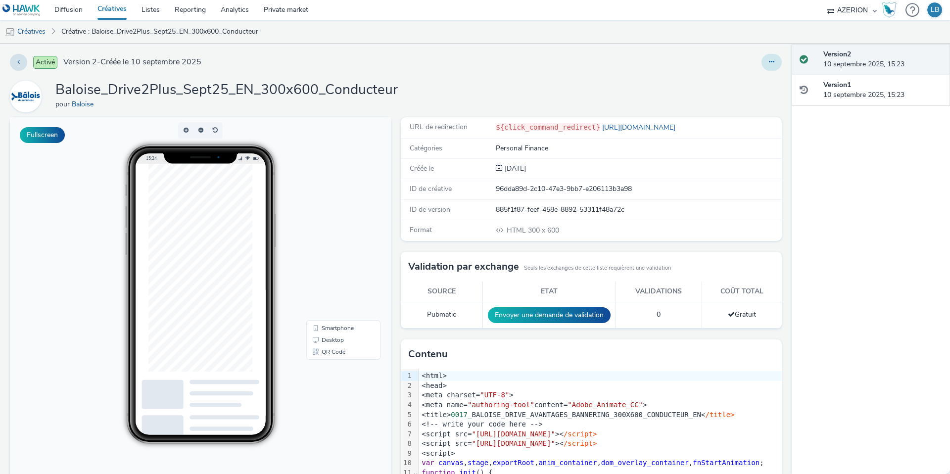
click at [769, 61] on icon at bounding box center [771, 61] width 5 height 7
click at [760, 104] on link "Dupliquer" at bounding box center [744, 102] width 74 height 20
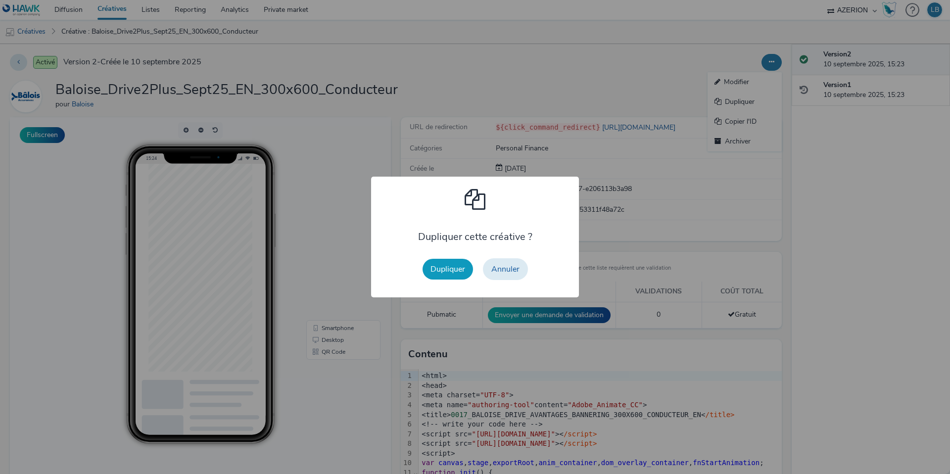
click at [454, 271] on button "Dupliquer" at bounding box center [447, 269] width 50 height 21
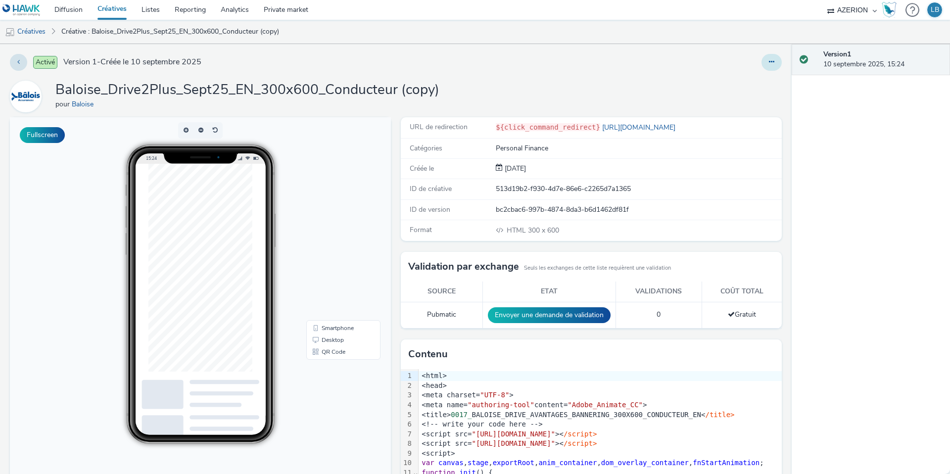
click at [775, 63] on button at bounding box center [771, 62] width 20 height 17
click at [766, 78] on link "Modifier" at bounding box center [744, 82] width 74 height 20
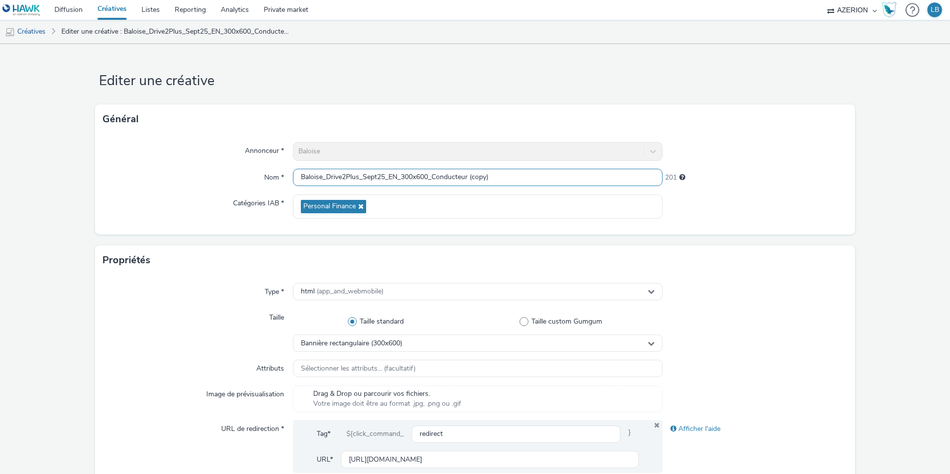
drag, startPoint x: 435, startPoint y: 179, endPoint x: 514, endPoint y: 180, distance: 78.7
click at [514, 180] on input "Baloise_Drive2Plus_Sept25_EN_300x600_Conducteur (copy)" at bounding box center [478, 177] width 370 height 17
type input "Baloise_Drive2Plus_Sept25_EN_300x600_Panne"
click at [748, 147] on div at bounding box center [754, 151] width 185 height 19
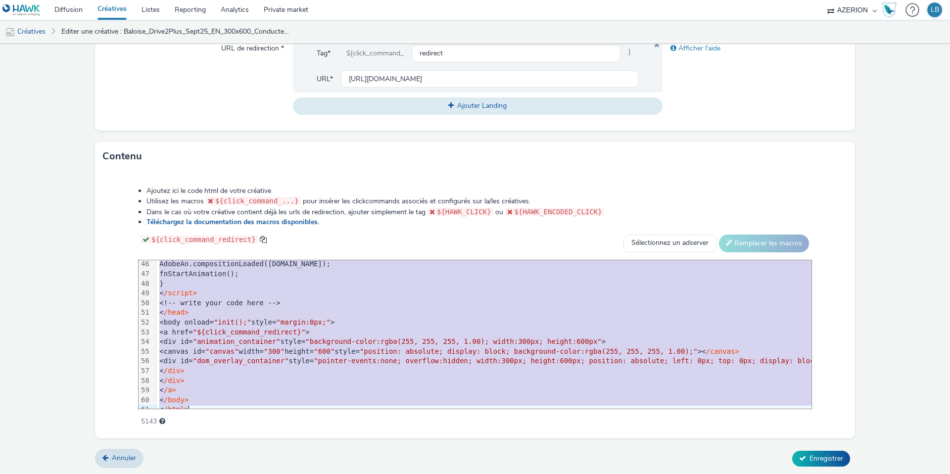
scroll to position [447, 0]
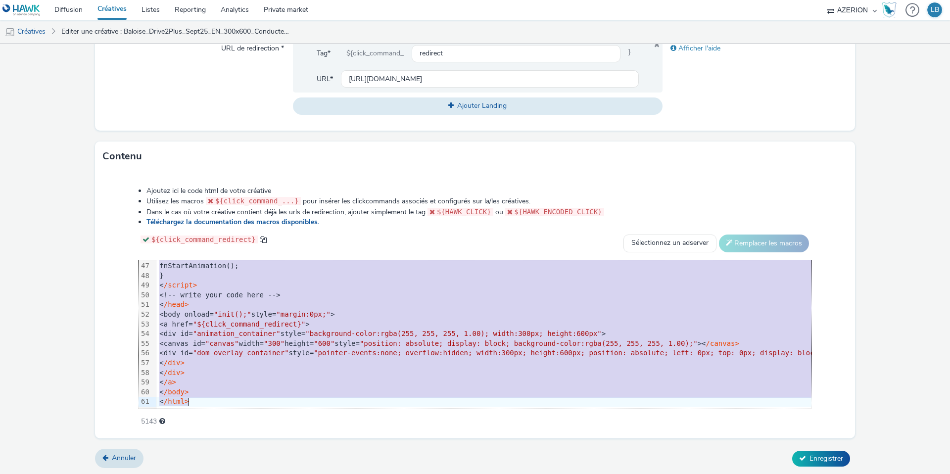
drag, startPoint x: 181, startPoint y: 266, endPoint x: 236, endPoint y: 402, distance: 146.4
click at [236, 402] on div "<html> <head> <meta charset= "UTF-8" > <meta name= "authoring-tool" content= "A…" at bounding box center [512, 110] width 713 height 595
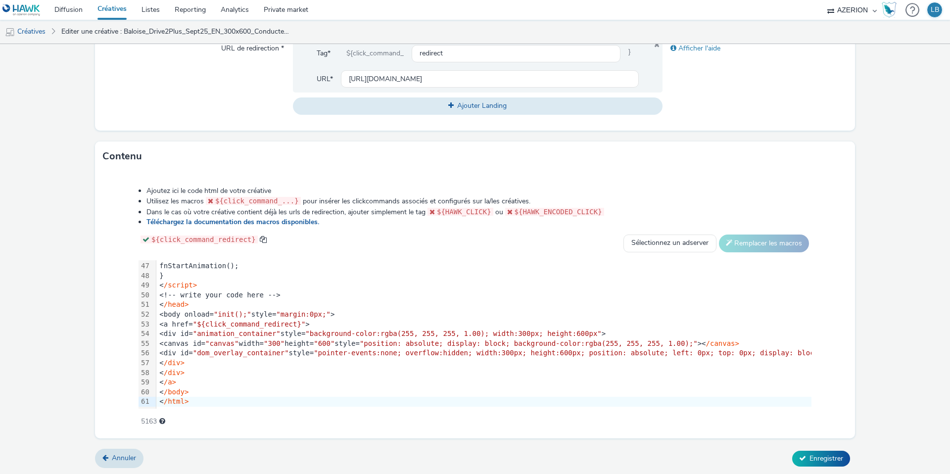
click at [113, 308] on div "Ajoutez ici le code html de votre créative Utilisez les macros ${click_command_…" at bounding box center [475, 300] width 744 height 243
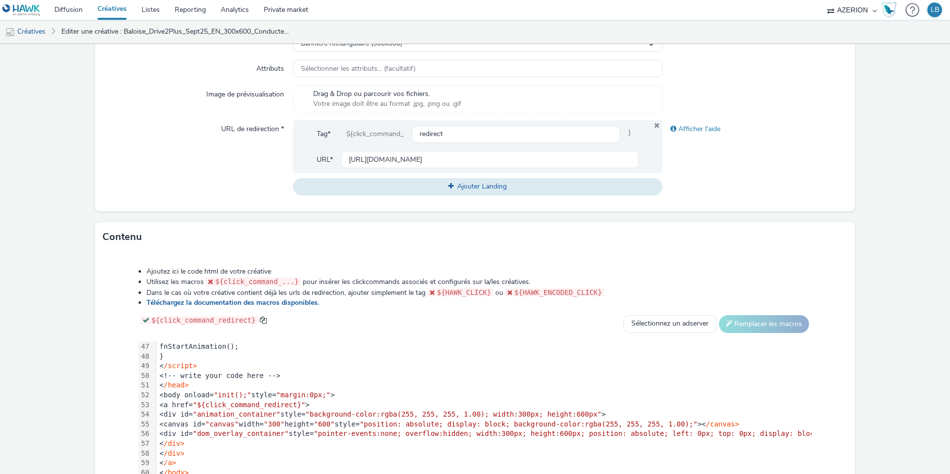
scroll to position [276, 0]
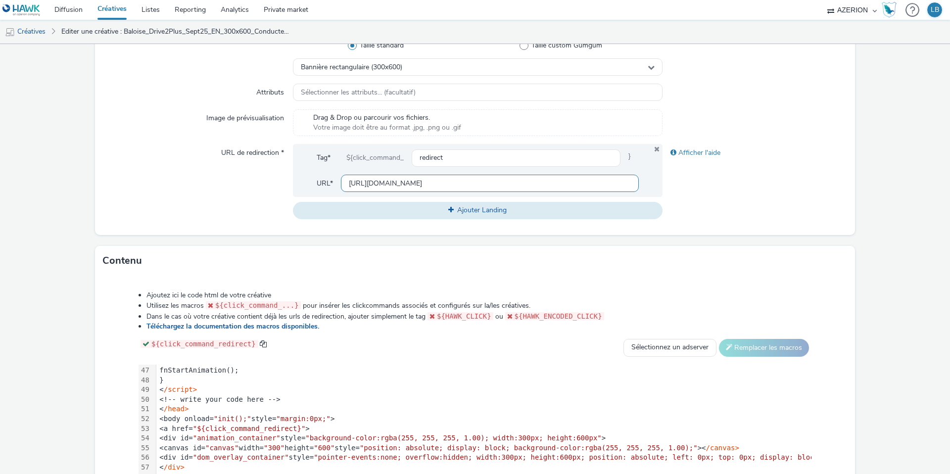
click at [380, 179] on input "[URL][DOMAIN_NAME]" at bounding box center [490, 183] width 298 height 17
paste input "assistance"
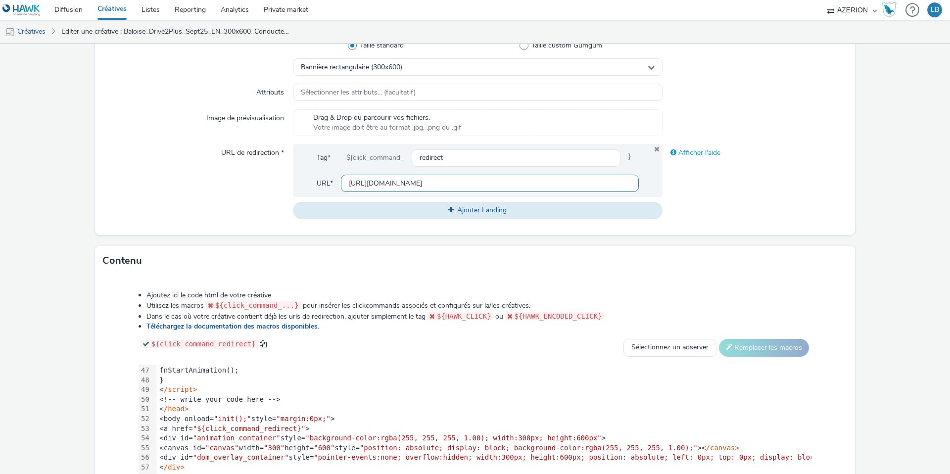
type input "[URL][DOMAIN_NAME]"
click at [702, 158] on div "Afficher l'aide" at bounding box center [754, 153] width 185 height 18
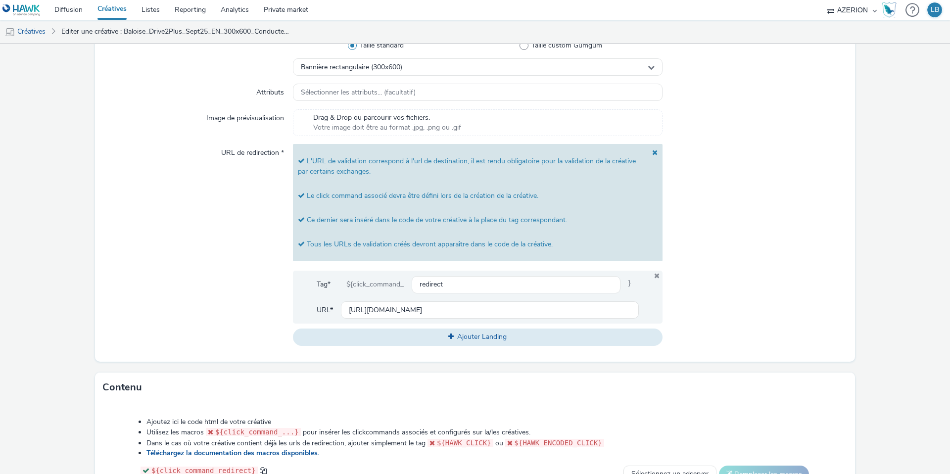
click at [657, 151] on span at bounding box center [652, 166] width 10 height 35
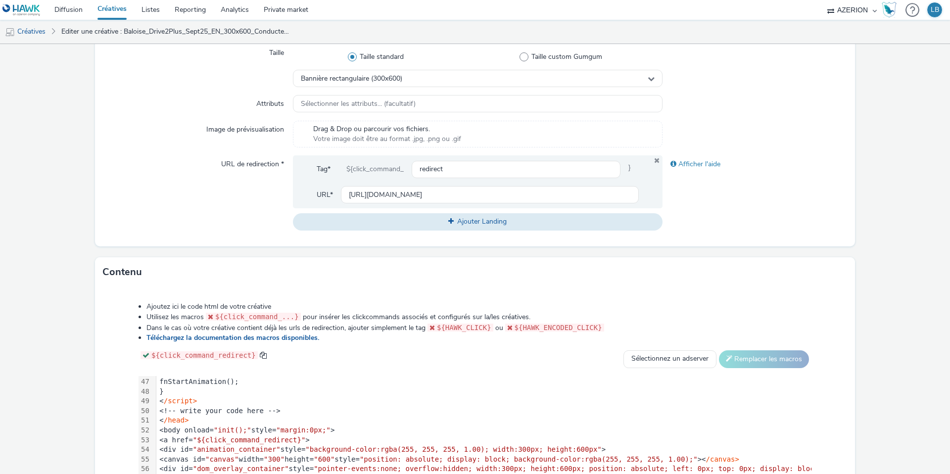
scroll to position [380, 0]
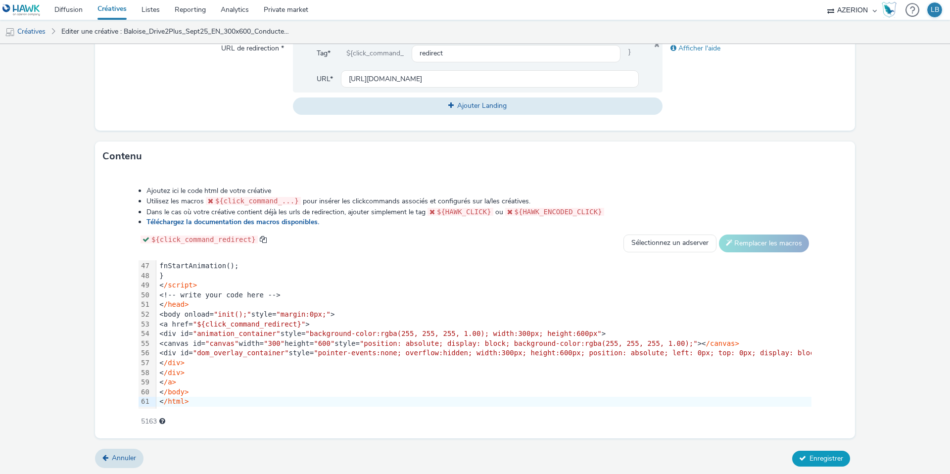
click at [825, 461] on span "Enregistrer" at bounding box center [826, 458] width 34 height 9
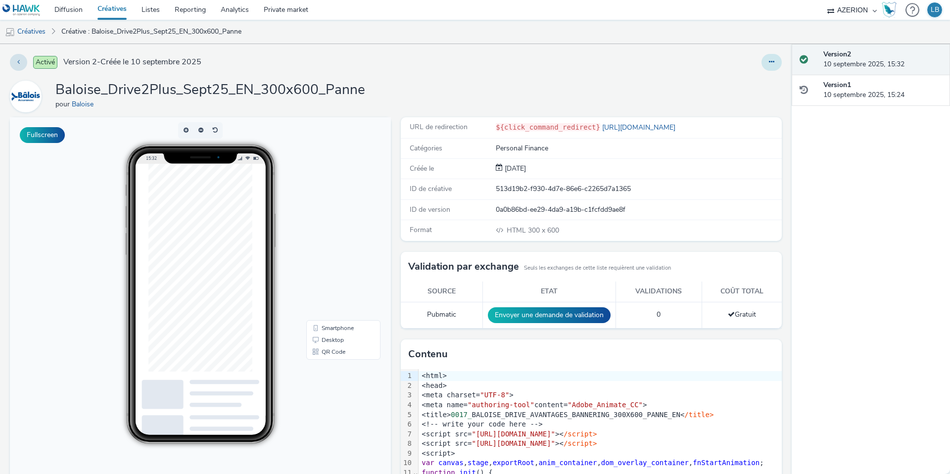
click at [770, 61] on icon at bounding box center [771, 61] width 5 height 7
click at [737, 101] on link "Dupliquer" at bounding box center [744, 102] width 74 height 20
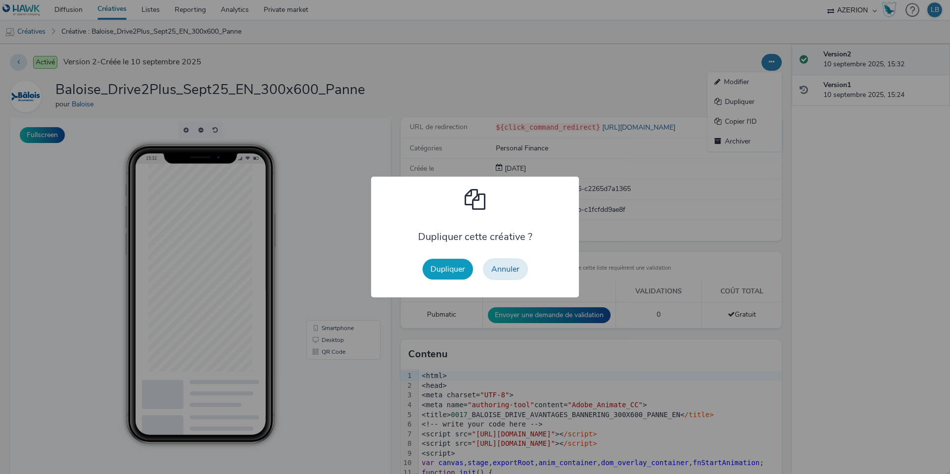
click at [444, 271] on button "Dupliquer" at bounding box center [447, 269] width 50 height 21
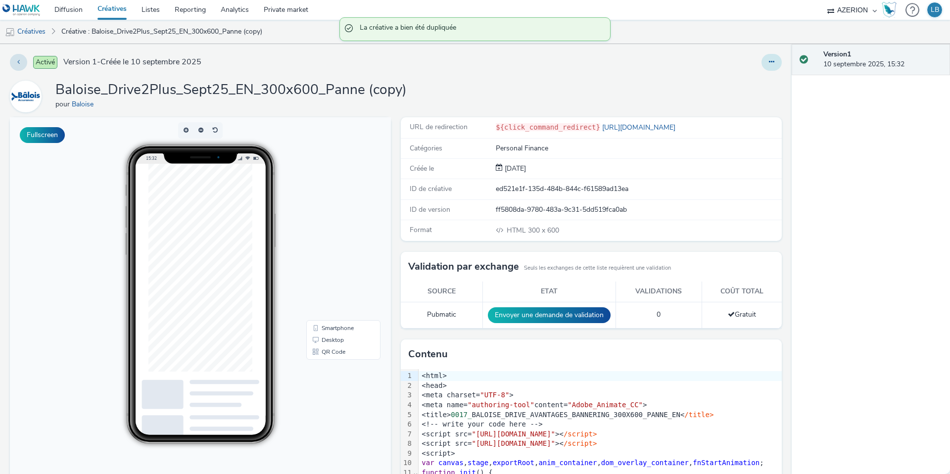
click at [770, 61] on icon at bounding box center [771, 61] width 5 height 7
click at [731, 81] on link "Modifier" at bounding box center [744, 82] width 74 height 20
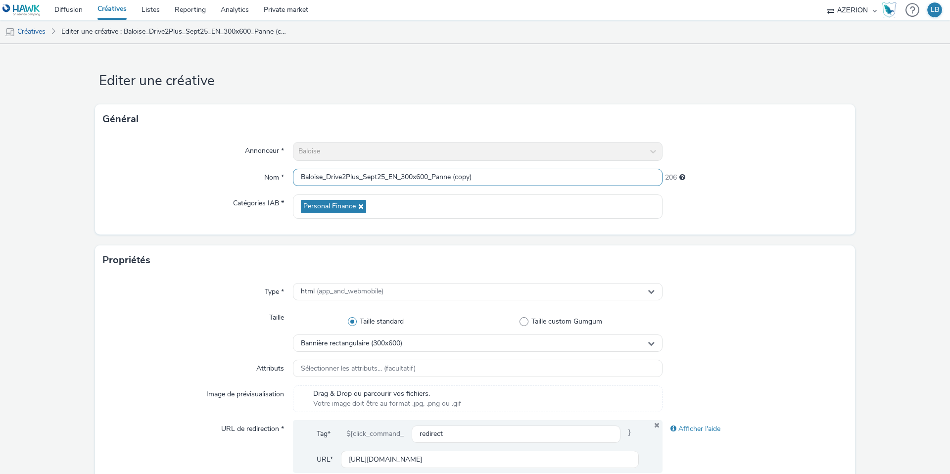
drag, startPoint x: 435, startPoint y: 176, endPoint x: 528, endPoint y: 176, distance: 93.5
click at [528, 176] on input "Baloise_Drive2Plus_Sept25_EN_300x600_Panne (copy)" at bounding box center [478, 177] width 370 height 17
type input "Baloise_Drive2Plus_Sept25_EN_300x600_PetitRouleur"
click at [735, 152] on div at bounding box center [754, 151] width 185 height 19
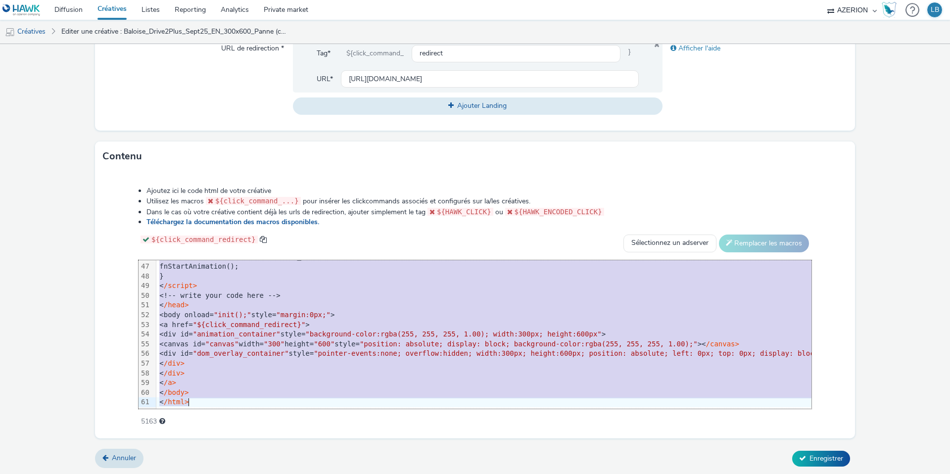
scroll to position [447, 0]
drag, startPoint x: 189, startPoint y: 265, endPoint x: 297, endPoint y: 469, distance: 230.4
click at [297, 469] on form "Editer une créative Général Annonceur * Baloise Nom * Baloise_Drive2Plus_Sept25…" at bounding box center [475, 70] width 950 height 812
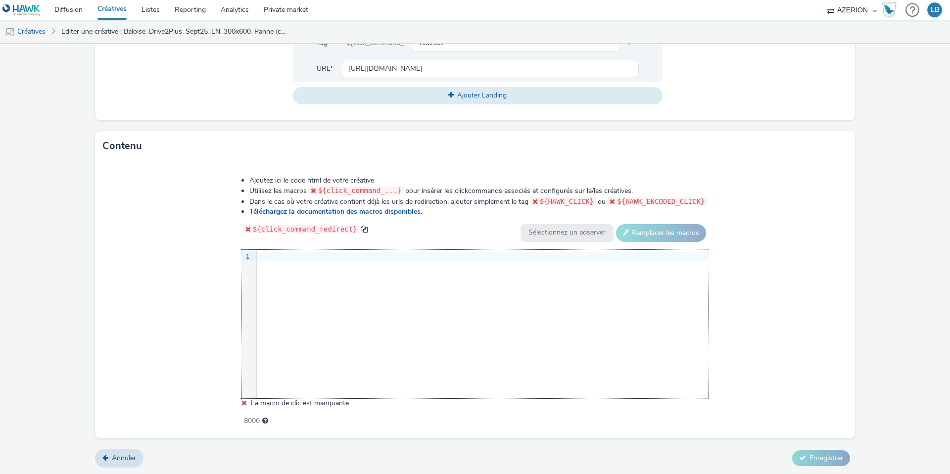
click at [268, 254] on div at bounding box center [483, 257] width 452 height 10
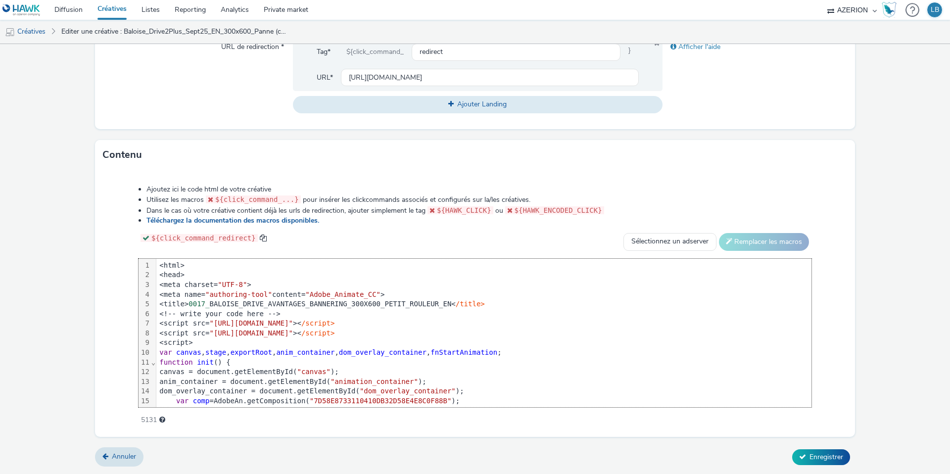
scroll to position [446, 0]
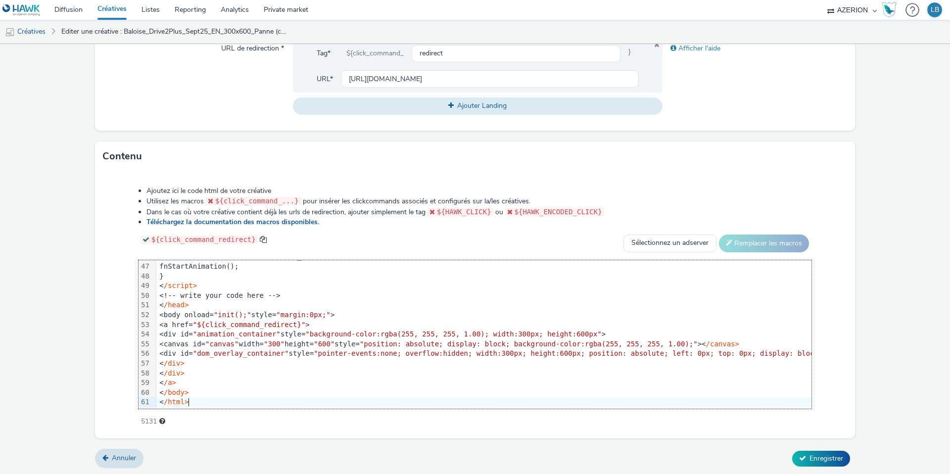
click at [115, 231] on div "Ajoutez ici le code html de votre créative Utilisez les macros ${click_command_…" at bounding box center [475, 300] width 744 height 243
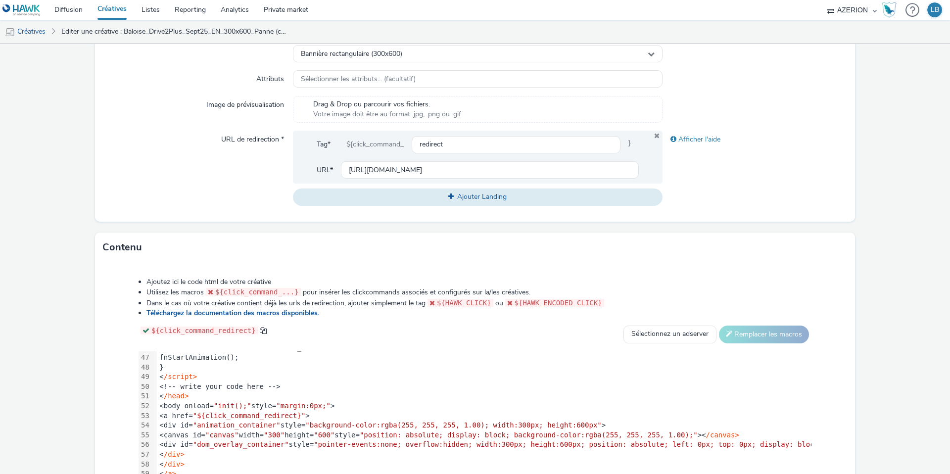
scroll to position [277, 0]
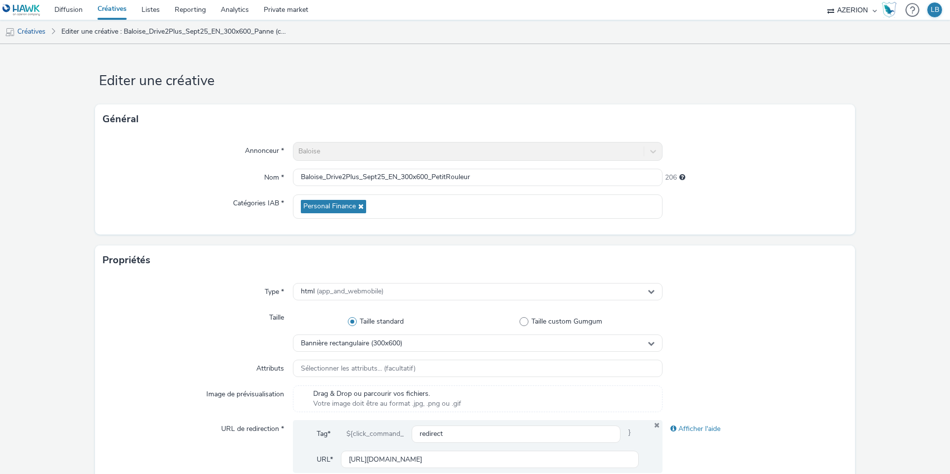
scroll to position [446, 0]
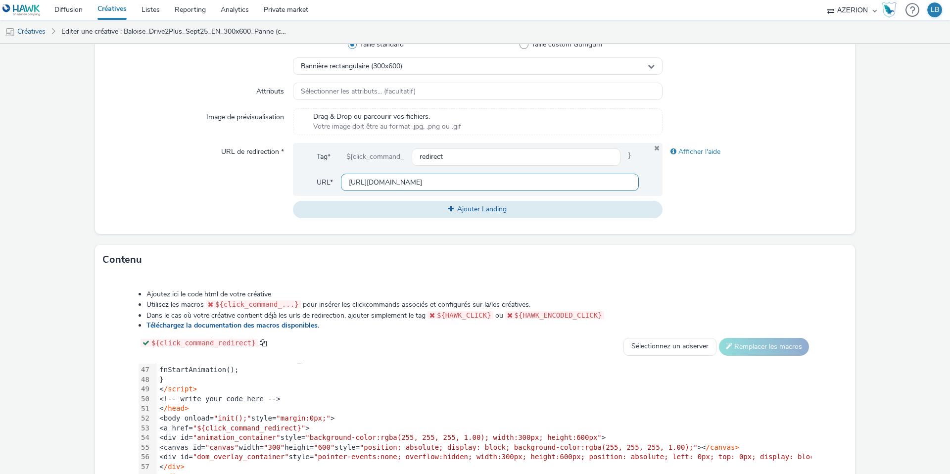
click at [390, 177] on input "[URL][DOMAIN_NAME]" at bounding box center [490, 182] width 298 height 17
paste input "petit-rouleur"
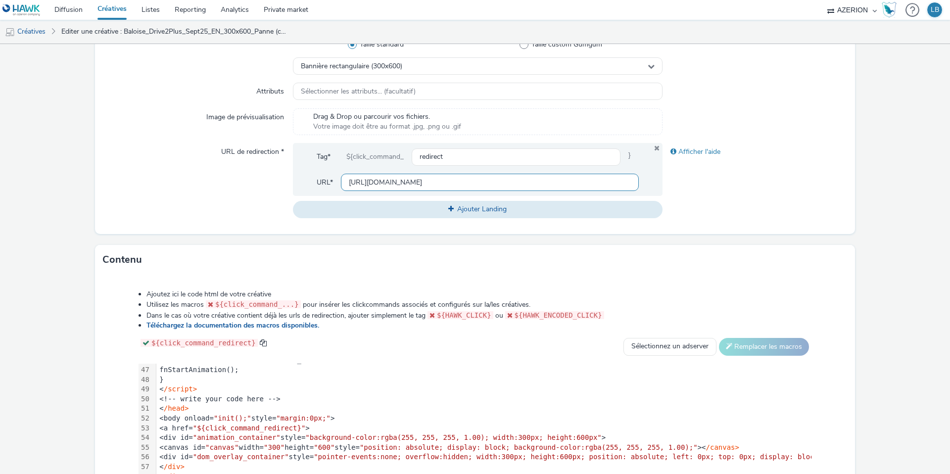
type input "[URL][DOMAIN_NAME]"
click at [720, 192] on div "Afficher l'aide" at bounding box center [754, 180] width 185 height 75
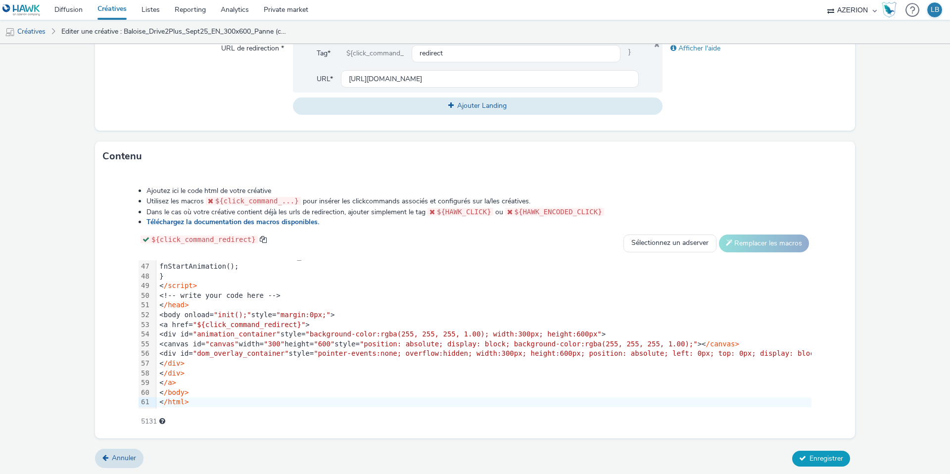
click at [804, 455] on icon at bounding box center [802, 458] width 7 height 7
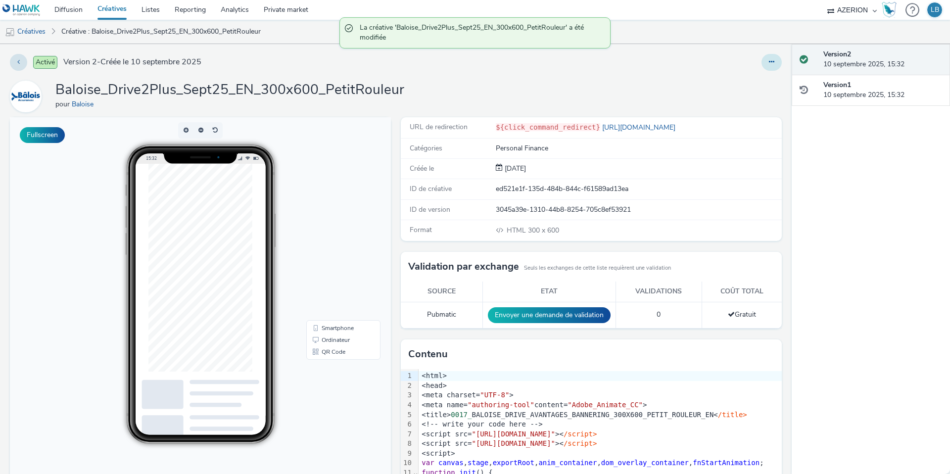
click at [771, 58] on icon at bounding box center [771, 61] width 5 height 7
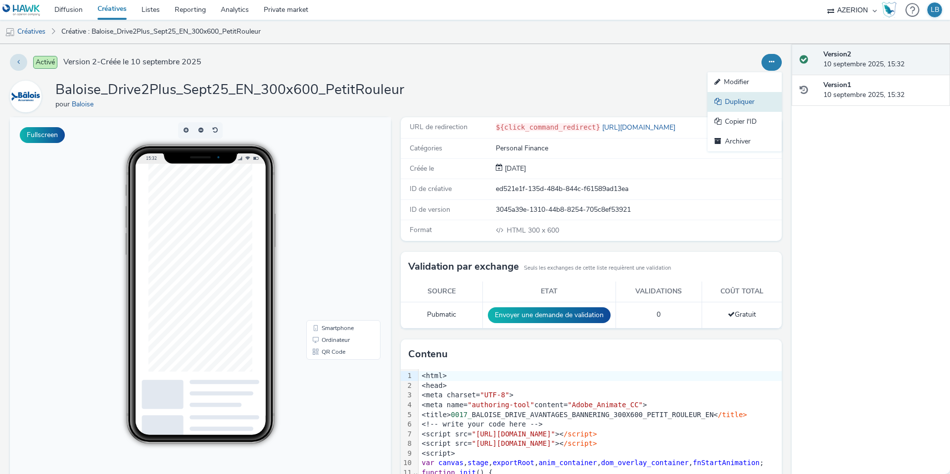
click at [738, 99] on link "Dupliquer" at bounding box center [744, 102] width 74 height 20
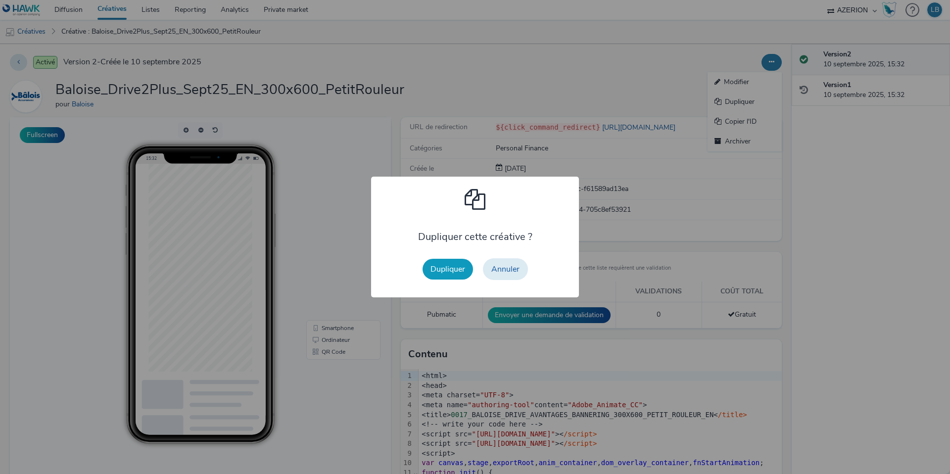
click at [458, 267] on button "Dupliquer" at bounding box center [447, 269] width 50 height 21
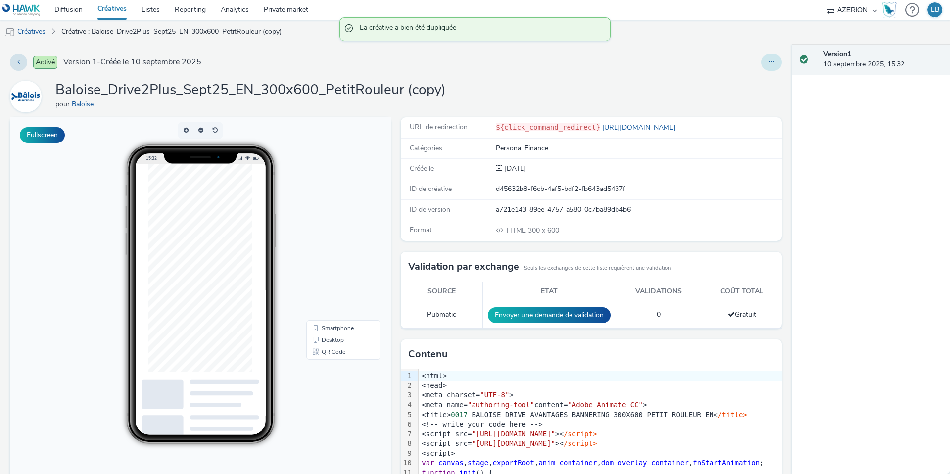
click at [764, 60] on button at bounding box center [771, 62] width 20 height 17
click at [743, 78] on link "Modifier" at bounding box center [744, 82] width 74 height 20
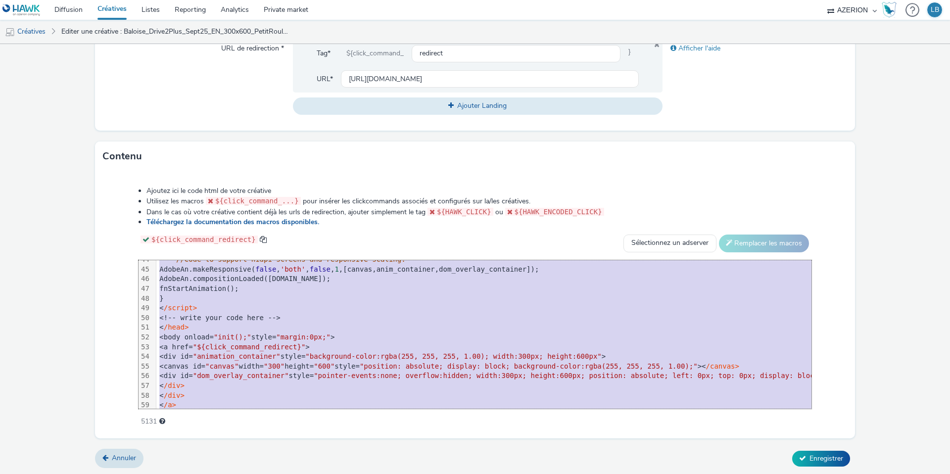
scroll to position [447, 0]
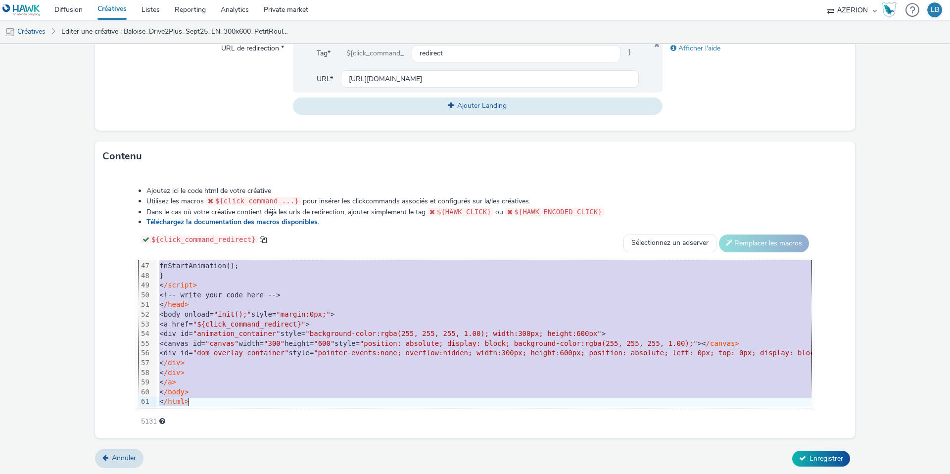
drag, startPoint x: 167, startPoint y: 266, endPoint x: 222, endPoint y: 434, distance: 176.9
click at [222, 434] on div "Ajoutez ici le code html de votre créative Utilisez les macros ${click_command_…" at bounding box center [475, 304] width 760 height 267
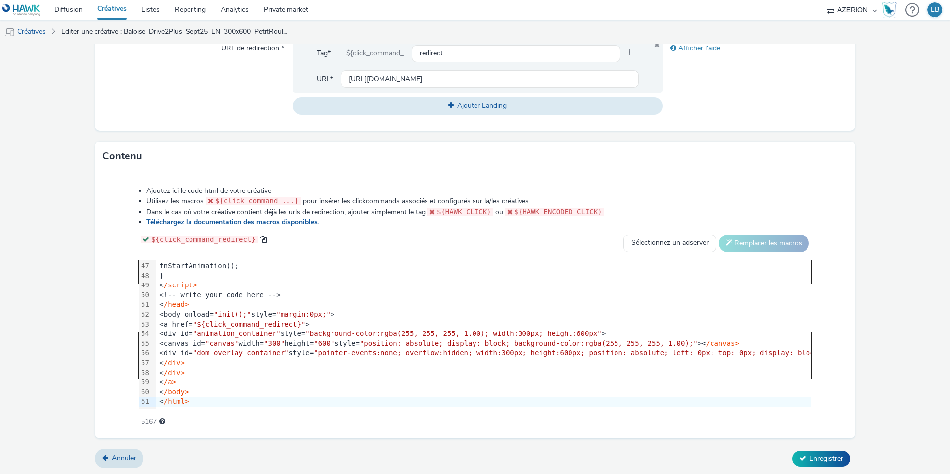
click at [157, 160] on div "Contenu" at bounding box center [475, 156] width 760 height 30
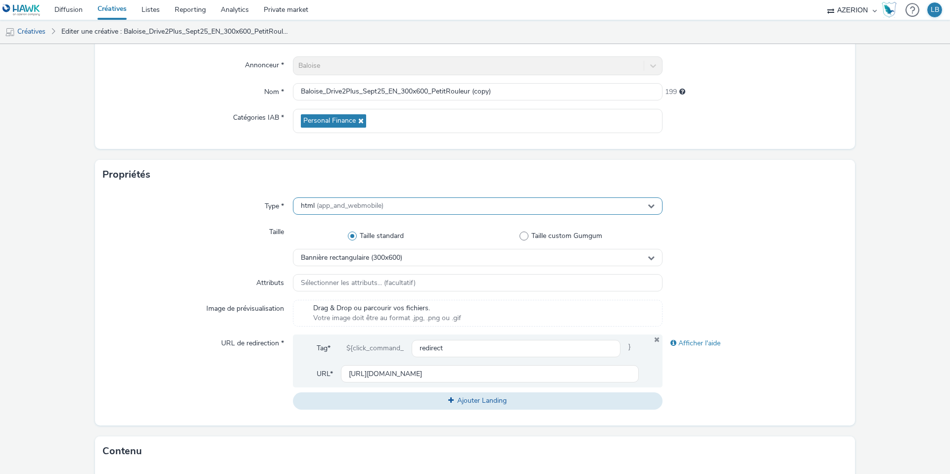
scroll to position [36, 0]
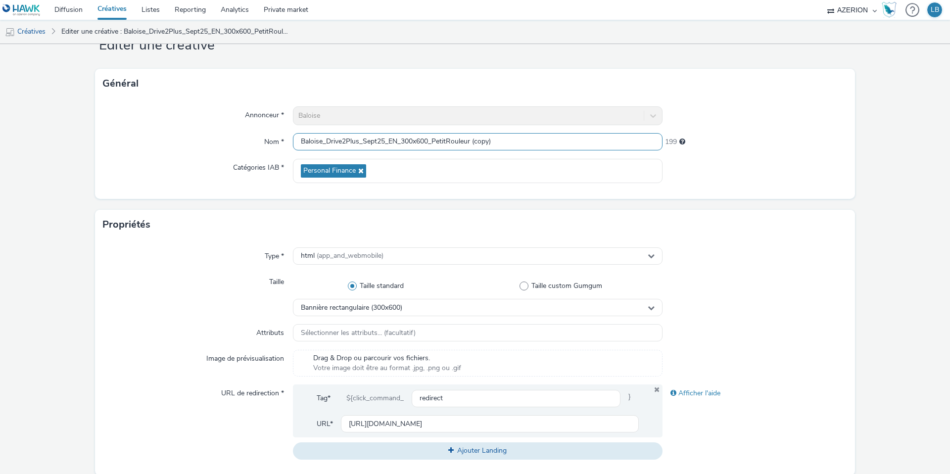
drag, startPoint x: 435, startPoint y: 140, endPoint x: 557, endPoint y: 141, distance: 122.2
click at [557, 141] on input "Baloise_Drive2Plus_Sept25_EN_300x600_PetitRouleur (copy)" at bounding box center [478, 141] width 370 height 17
type input "Baloise_Drive2Plus_Sept25_EN_300x600_Taxi"
click at [830, 164] on div at bounding box center [754, 171] width 185 height 24
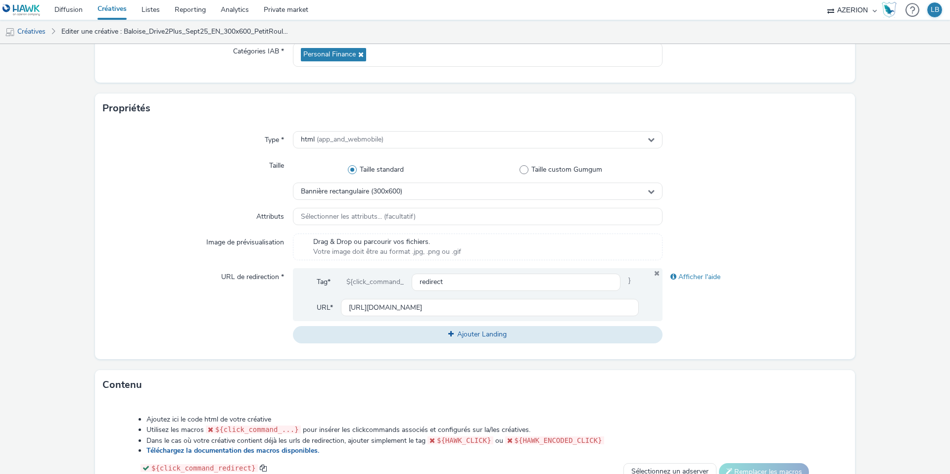
scroll to position [167, 0]
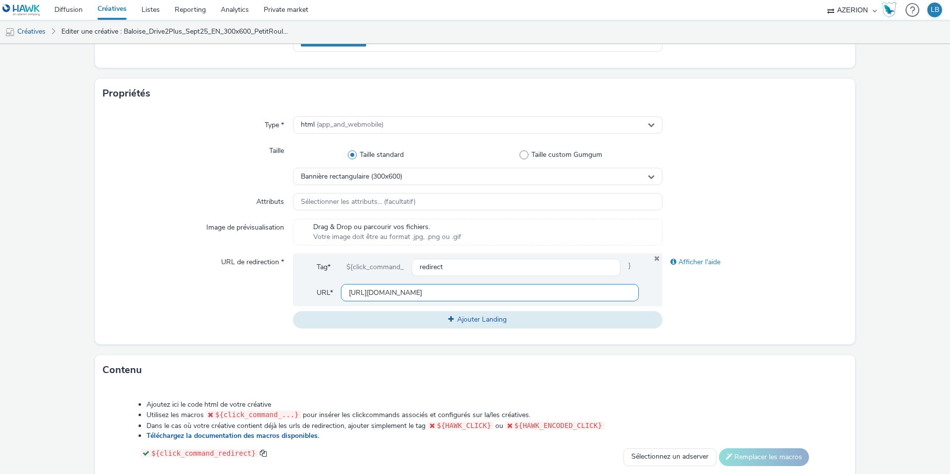
click at [413, 290] on input "[URL][DOMAIN_NAME]" at bounding box center [490, 292] width 298 height 17
paste input "taxi"
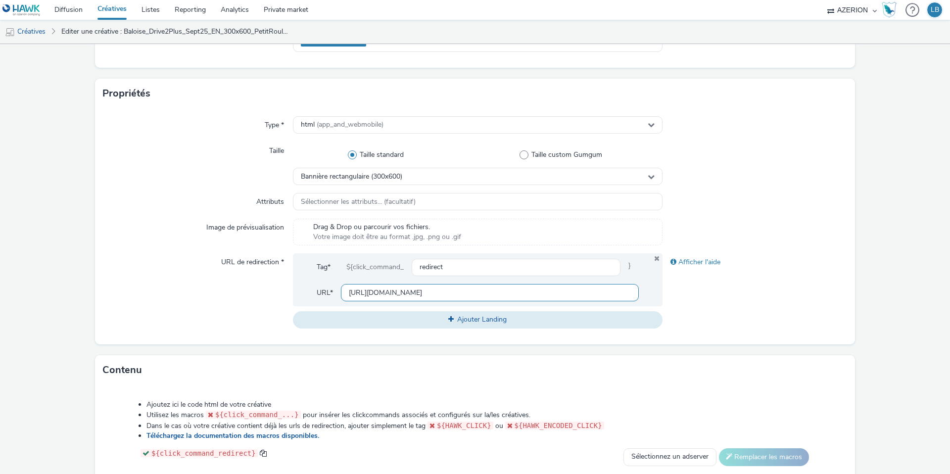
scroll to position [0, 234]
type input "[URL][DOMAIN_NAME]"
click at [746, 209] on div at bounding box center [754, 202] width 185 height 18
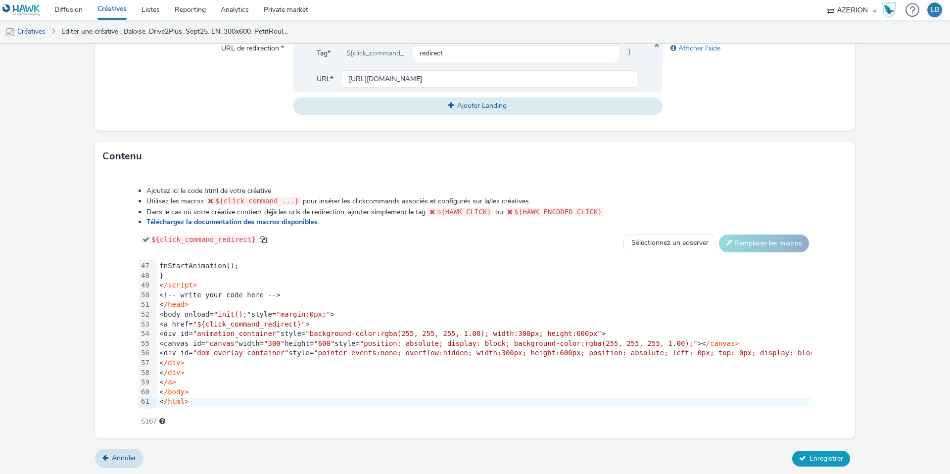
click at [823, 454] on span "Enregistrer" at bounding box center [826, 458] width 34 height 9
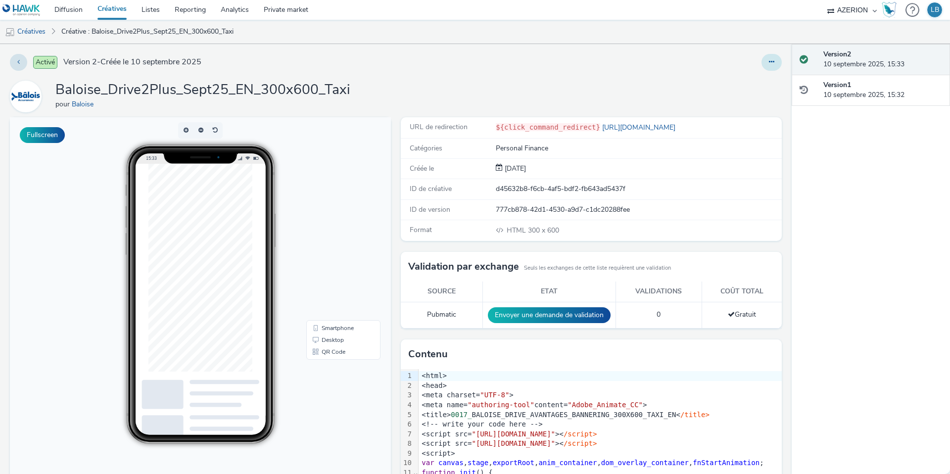
click at [770, 60] on icon at bounding box center [771, 61] width 5 height 7
click at [738, 97] on link "Dupliquer" at bounding box center [744, 102] width 74 height 20
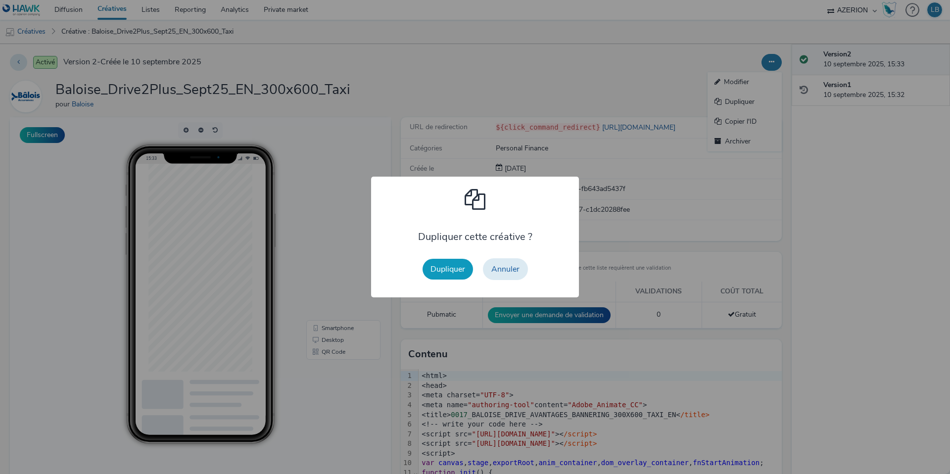
click at [451, 269] on button "Dupliquer" at bounding box center [447, 269] width 50 height 21
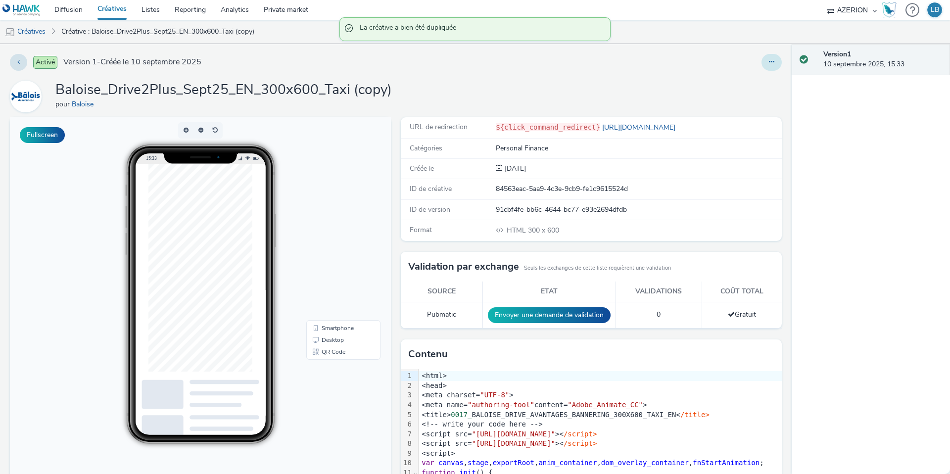
click at [772, 64] on icon at bounding box center [771, 61] width 5 height 7
click at [753, 81] on link "Modifier" at bounding box center [744, 82] width 74 height 20
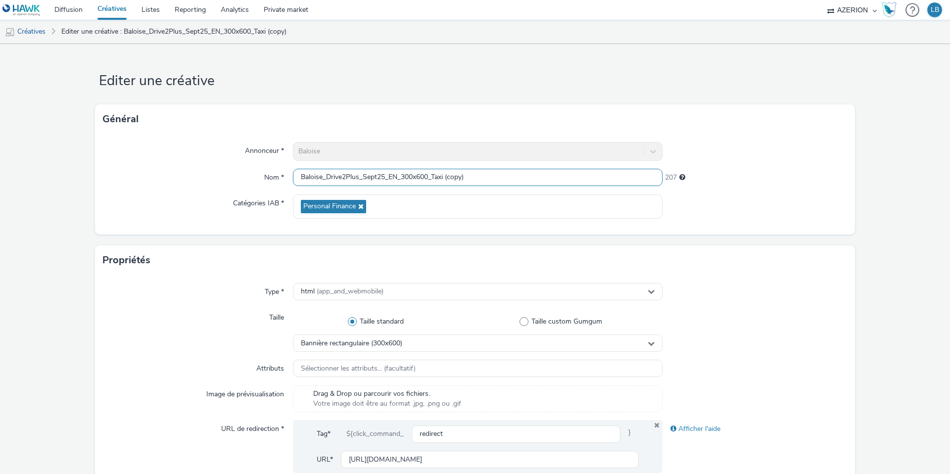
drag, startPoint x: 428, startPoint y: 178, endPoint x: 408, endPoint y: 181, distance: 20.9
click at [408, 181] on input "Baloise_Drive2Plus_Sept25_EN_300x600_Taxi (copy)" at bounding box center [478, 177] width 370 height 17
click at [735, 132] on div "Général" at bounding box center [475, 119] width 760 height 30
drag, startPoint x: 442, startPoint y: 179, endPoint x: 503, endPoint y: 179, distance: 60.9
click at [503, 179] on input "Baloise_Drive2Plus_Sept25_EN_320x50_Taxi (copy)" at bounding box center [478, 177] width 370 height 17
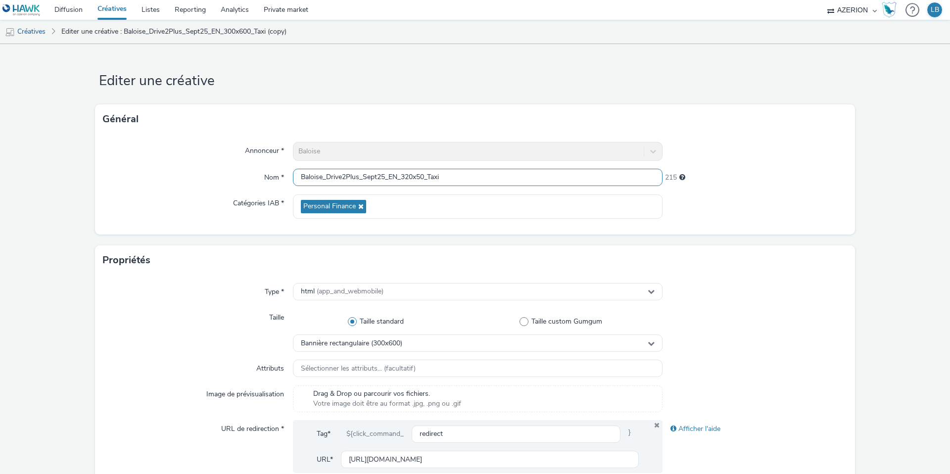
type input "Baloise_Drive2Plus_Sept25_EN_320x50_Taxi"
click at [687, 145] on div at bounding box center [754, 151] width 185 height 19
click at [447, 334] on div "Bannière rectangulaire (300x600)" at bounding box center [478, 342] width 370 height 17
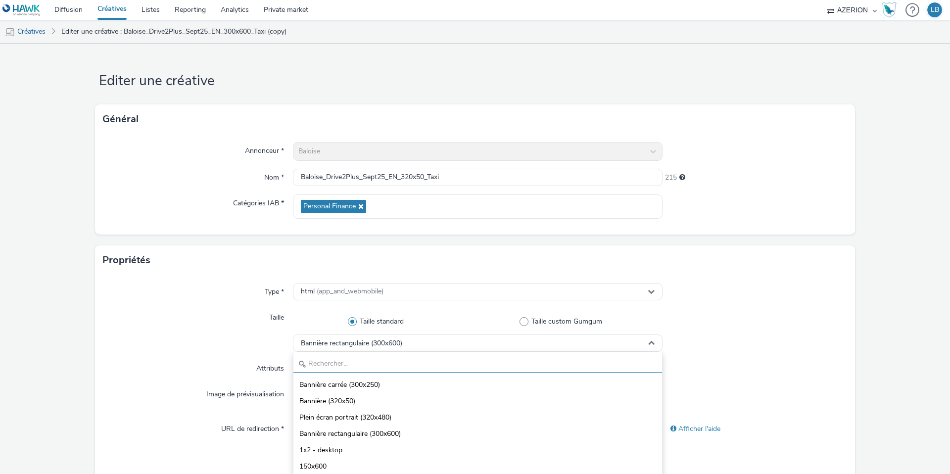
click at [385, 361] on input "text" at bounding box center [477, 363] width 369 height 17
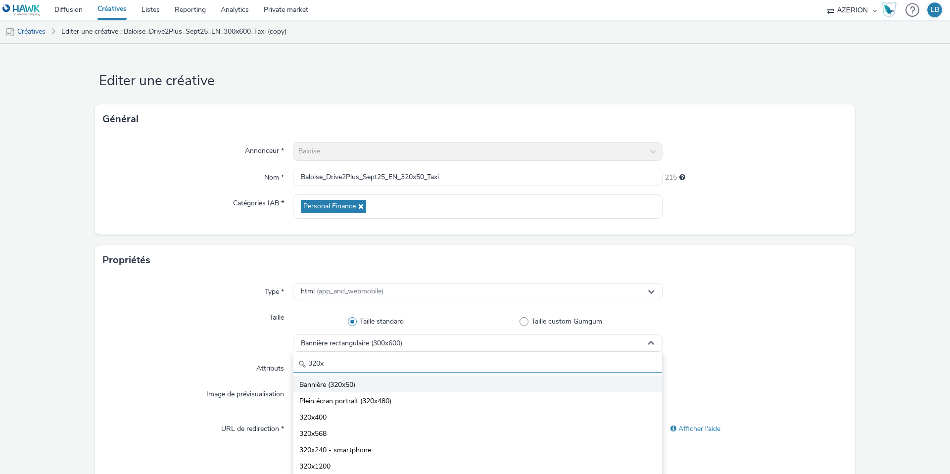
type input "320x"
click at [382, 385] on li "Bannière (320x50)" at bounding box center [477, 384] width 369 height 16
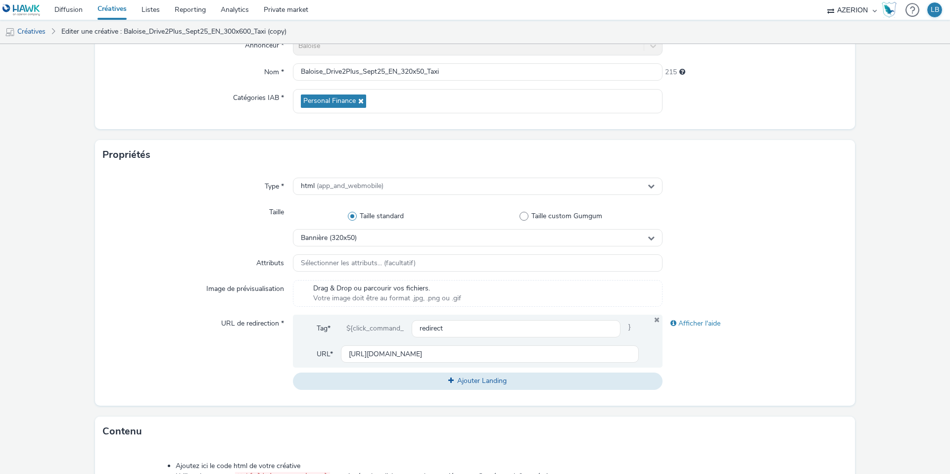
scroll to position [107, 0]
drag, startPoint x: 430, startPoint y: 69, endPoint x: 472, endPoint y: 71, distance: 42.1
click at [472, 71] on input "Baloise_Drive2Plus_Sept25_EN_320x50_Taxi" at bounding box center [478, 70] width 370 height 17
type input "Baloise_Drive2Plus_Sept25_EN_320x50_1Mois"
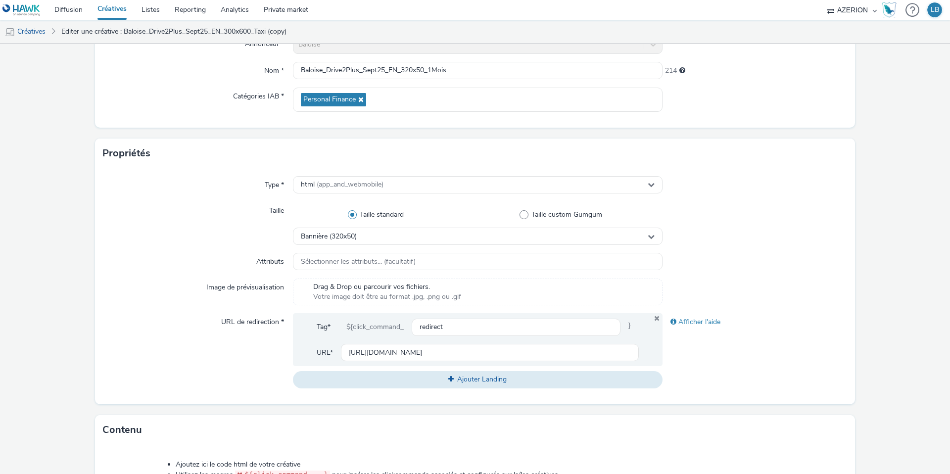
click at [759, 102] on div at bounding box center [754, 100] width 185 height 24
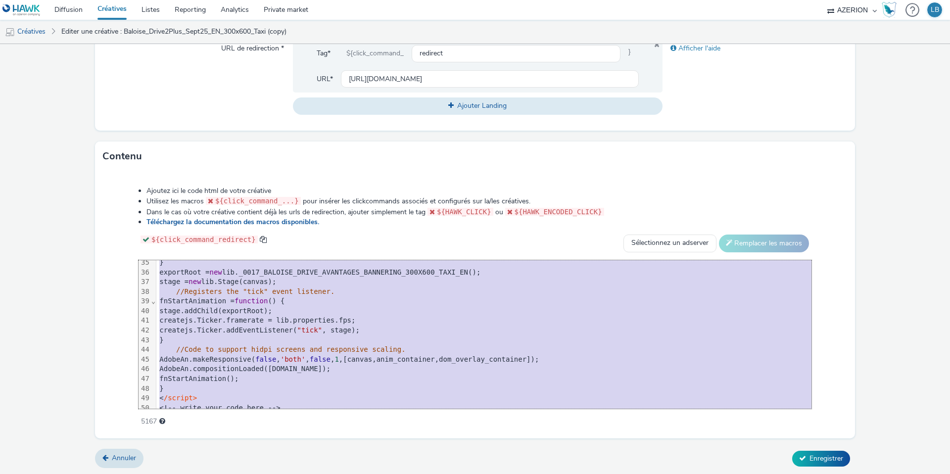
scroll to position [447, 0]
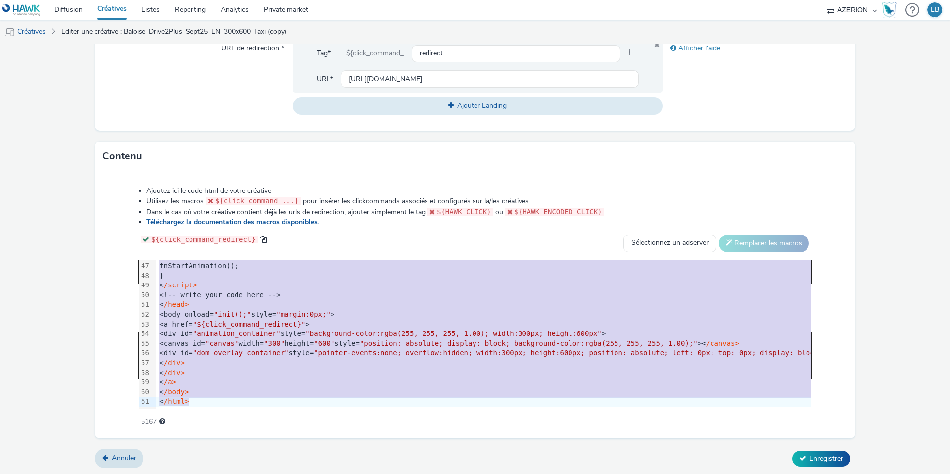
drag, startPoint x: 188, startPoint y: 264, endPoint x: 246, endPoint y: 458, distance: 202.5
click at [246, 458] on form "Editer une créative Général Annonceur * Baloise Nom * Baloise_Drive2Plus_Sept25…" at bounding box center [475, 70] width 950 height 812
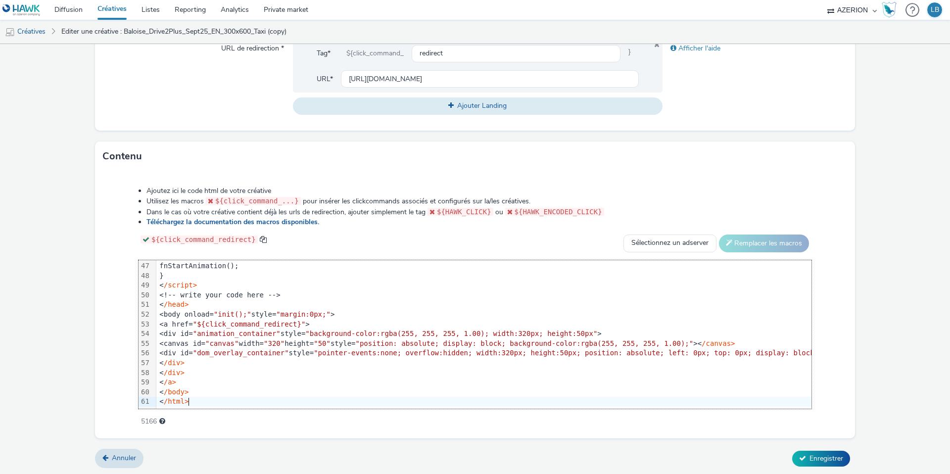
click at [116, 289] on div "Ajoutez ici le code html de votre créative Utilisez les macros ${click_command_…" at bounding box center [475, 300] width 744 height 243
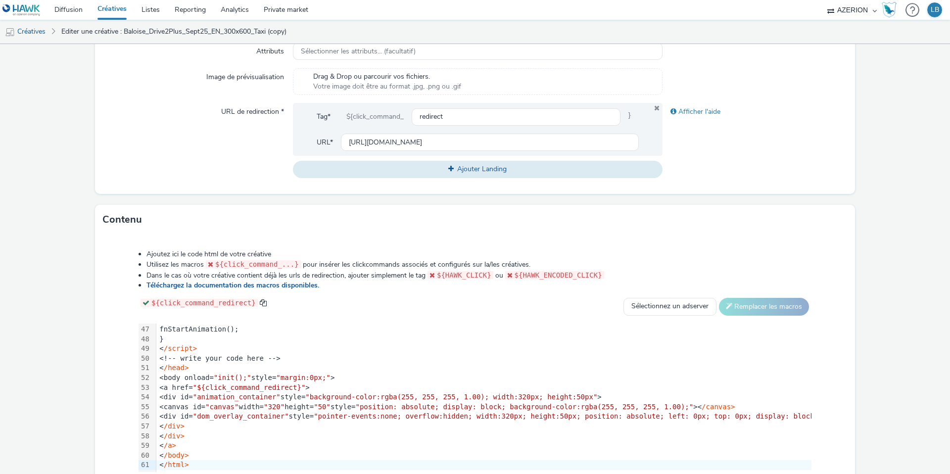
scroll to position [317, 0]
click at [395, 144] on input "[URL][DOMAIN_NAME]" at bounding box center [490, 142] width 298 height 17
paste input "assurance-1-mois"
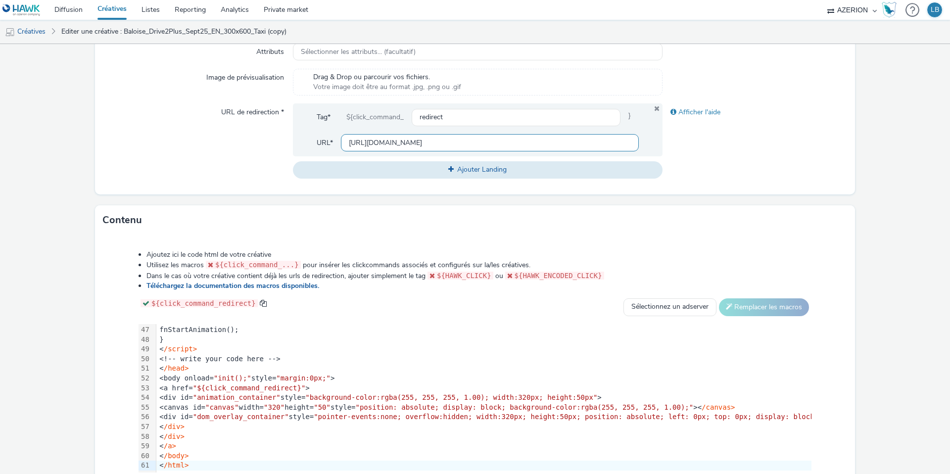
scroll to position [0, 279]
type input "[URL][DOMAIN_NAME]"
click at [696, 146] on div "Afficher l'aide" at bounding box center [754, 140] width 185 height 75
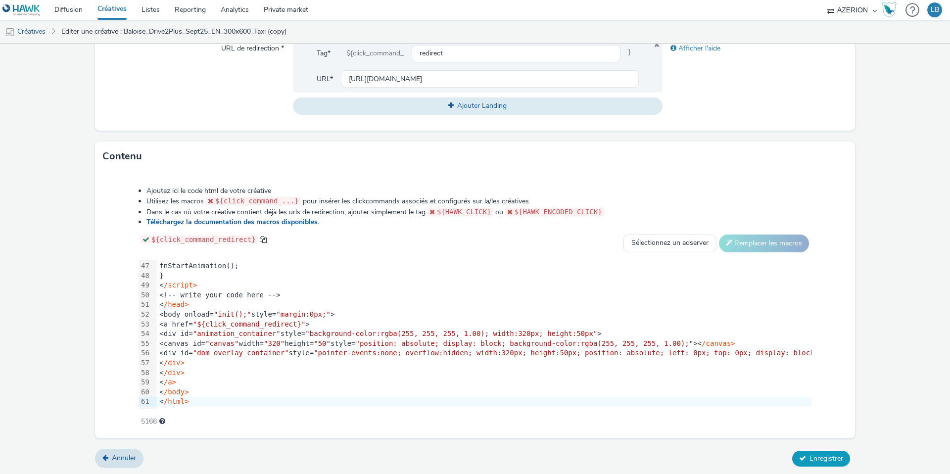
click at [818, 457] on span "Enregistrer" at bounding box center [826, 458] width 34 height 9
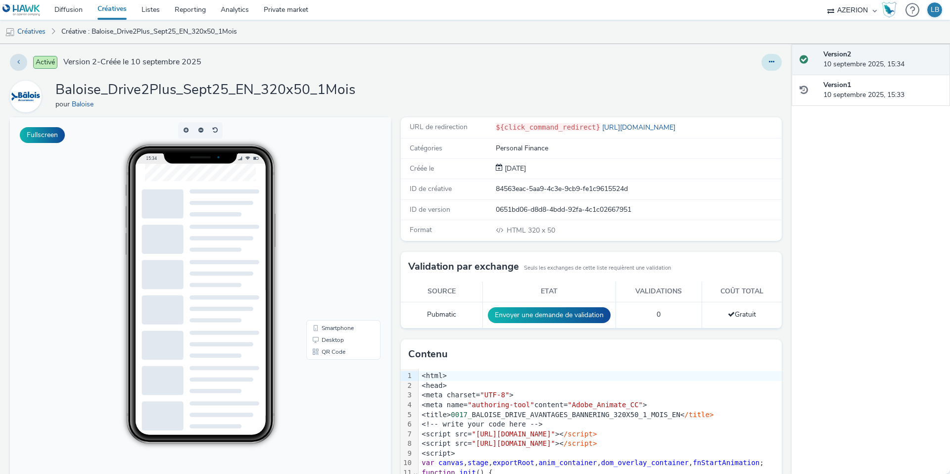
click at [771, 64] on icon at bounding box center [771, 61] width 5 height 7
click at [743, 100] on link "Dupliquer" at bounding box center [744, 102] width 74 height 20
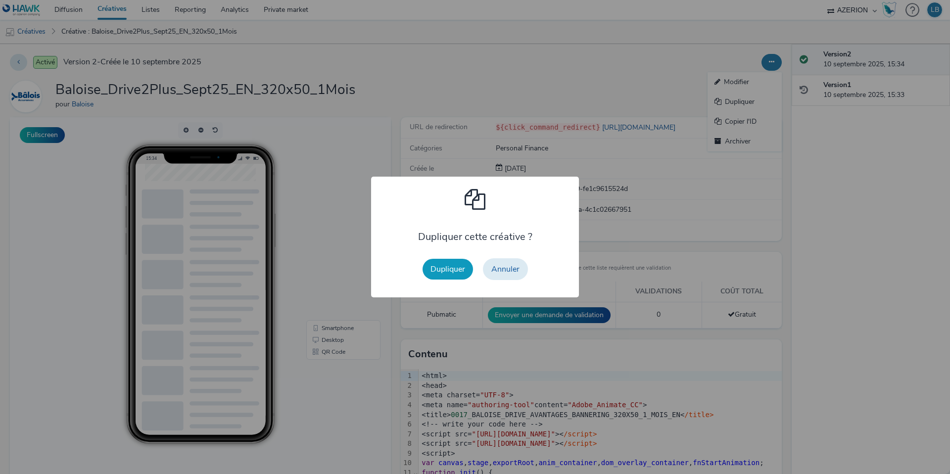
click at [457, 269] on button "Dupliquer" at bounding box center [447, 269] width 50 height 21
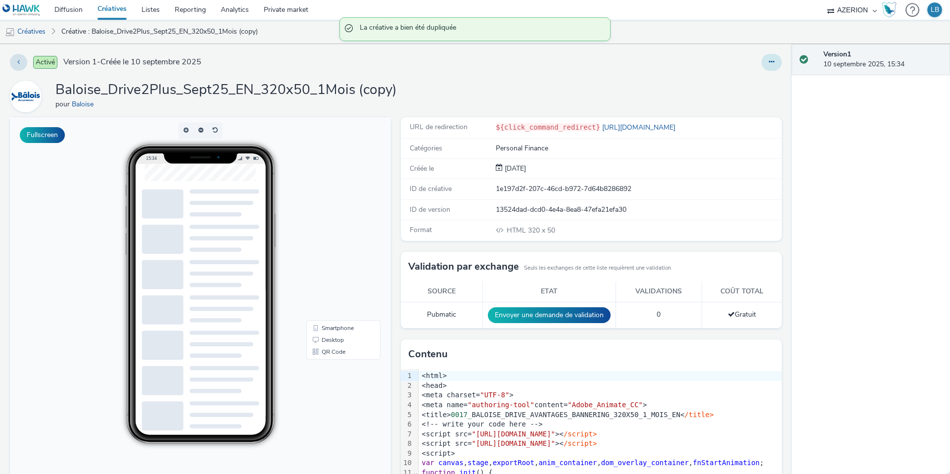
click at [769, 62] on icon at bounding box center [771, 61] width 5 height 7
click at [737, 85] on link "Modifier" at bounding box center [744, 82] width 74 height 20
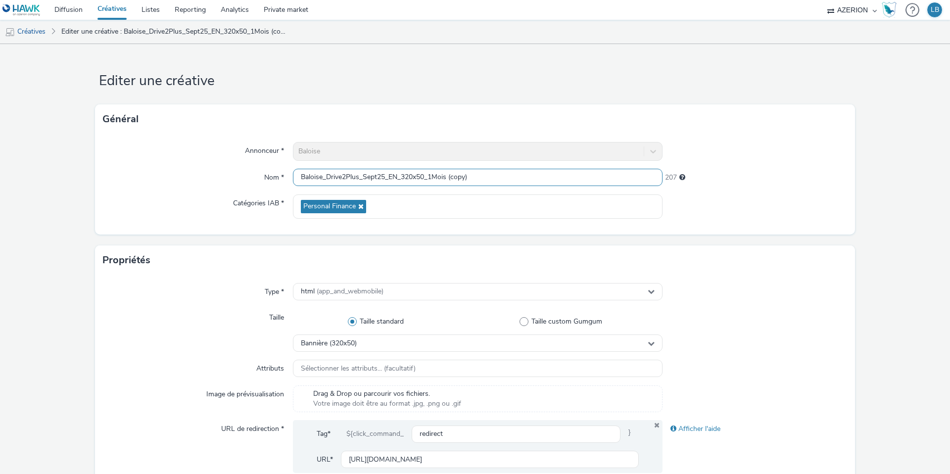
drag, startPoint x: 431, startPoint y: 177, endPoint x: 530, endPoint y: 177, distance: 98.4
click at [530, 177] on input "Baloise_Drive2Plus_Sept25_EN_320x50_1Mois (copy)" at bounding box center [478, 177] width 370 height 17
type input "Baloise_Drive2Plus_Sept25_EN_320x50_Ancienne"
click at [746, 149] on div at bounding box center [754, 151] width 185 height 19
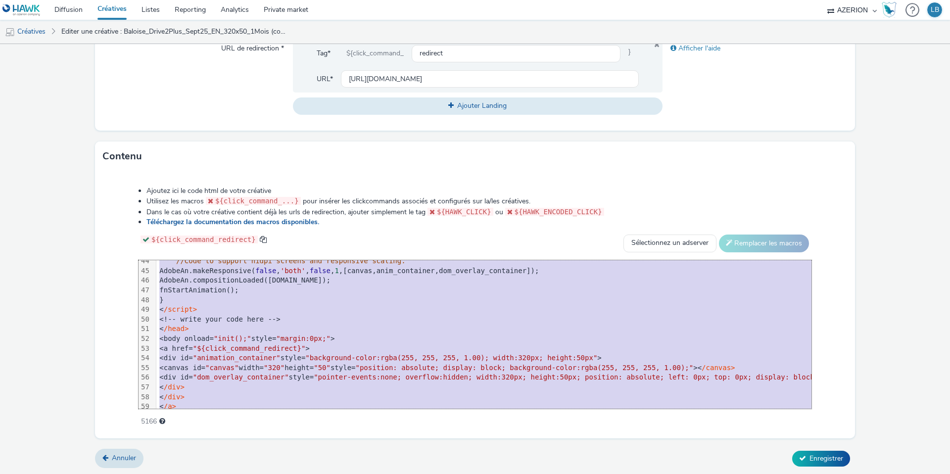
scroll to position [447, 0]
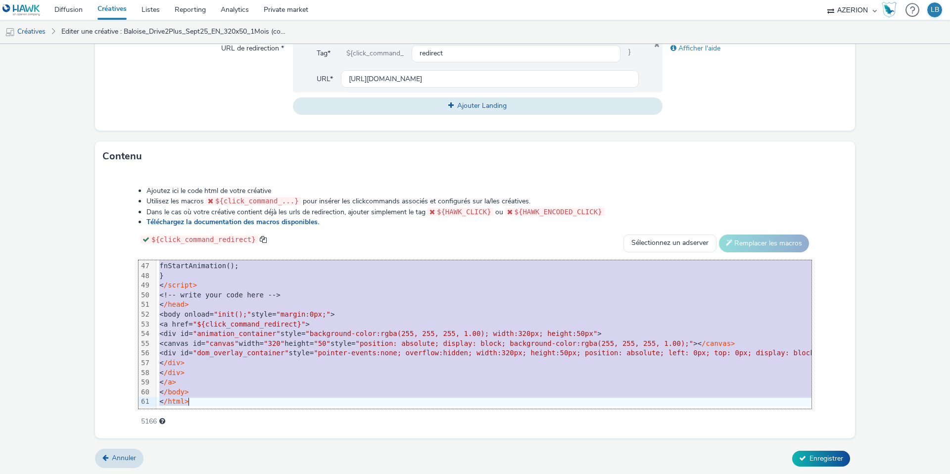
drag, startPoint x: 188, startPoint y: 265, endPoint x: 293, endPoint y: 442, distance: 206.3
click at [293, 442] on form "Editer une créative Général Annonceur * Baloise Nom * Baloise_Drive2Plus_Sept25…" at bounding box center [475, 70] width 950 height 812
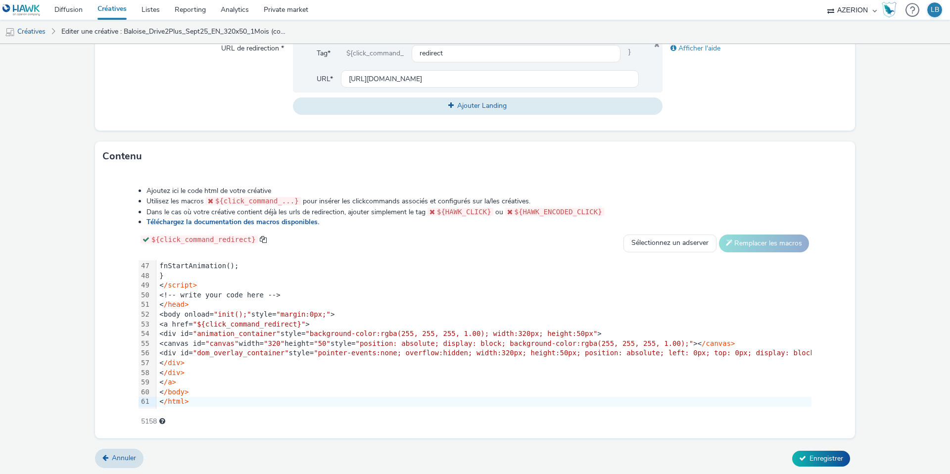
click at [123, 250] on div "Ajoutez ici le code html de votre créative Utilisez les macros ${click_command_…" at bounding box center [475, 300] width 744 height 243
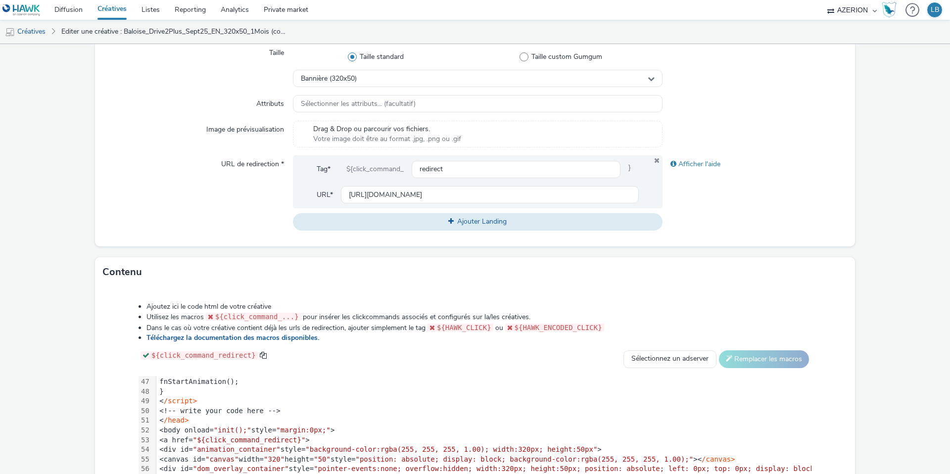
scroll to position [255, 0]
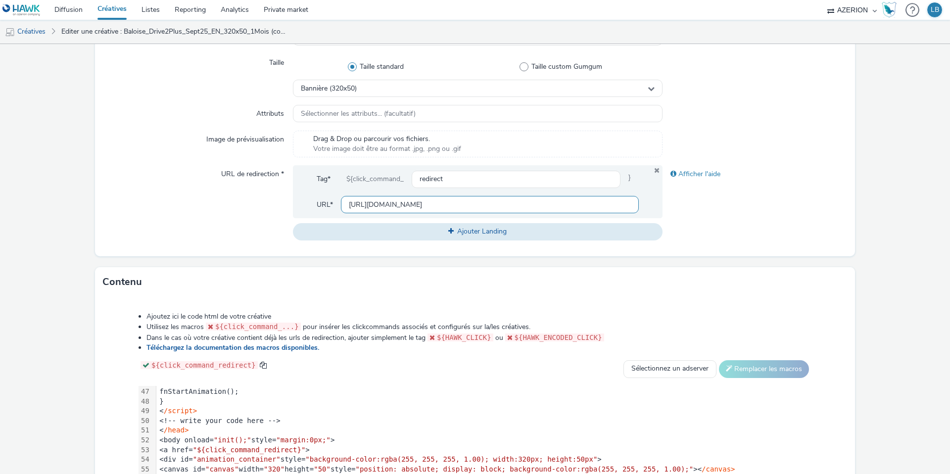
click at [366, 199] on input "[URL][DOMAIN_NAME]" at bounding box center [490, 204] width 298 height 17
paste input "ncienne"
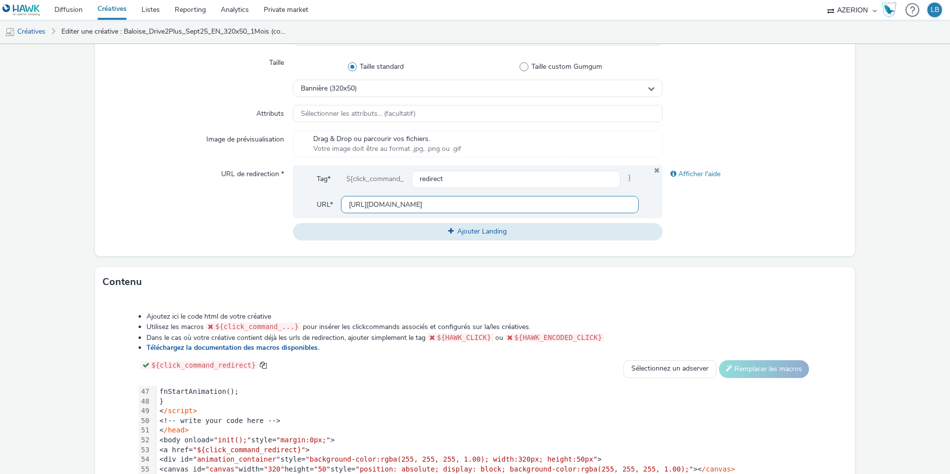
type input "[URL][DOMAIN_NAME]"
click at [708, 211] on div "Afficher l'aide" at bounding box center [754, 202] width 185 height 75
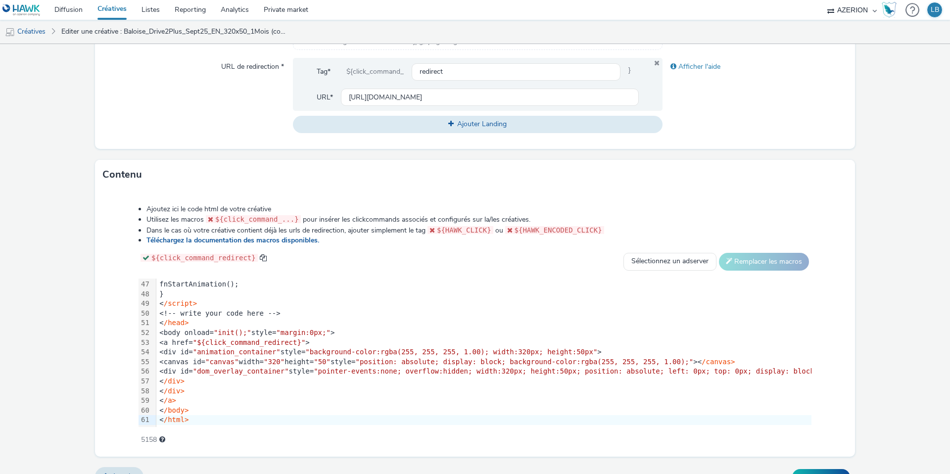
scroll to position [380, 0]
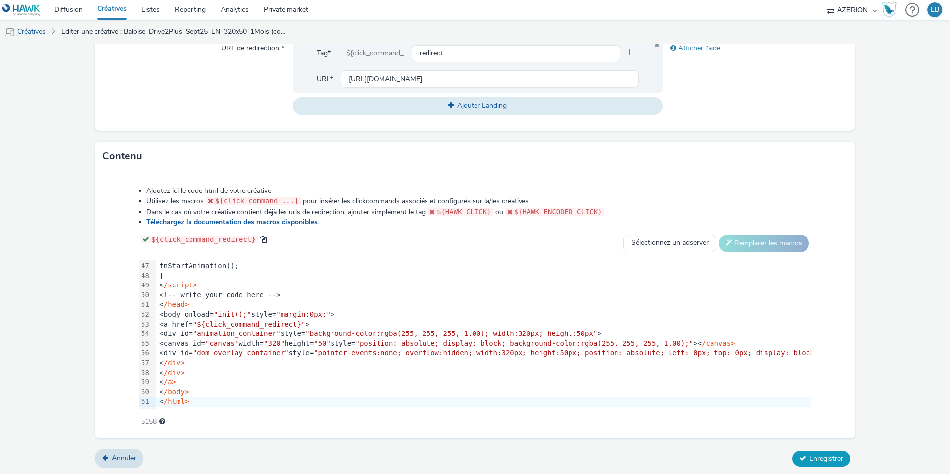
click at [818, 462] on span "Enregistrer" at bounding box center [826, 458] width 34 height 9
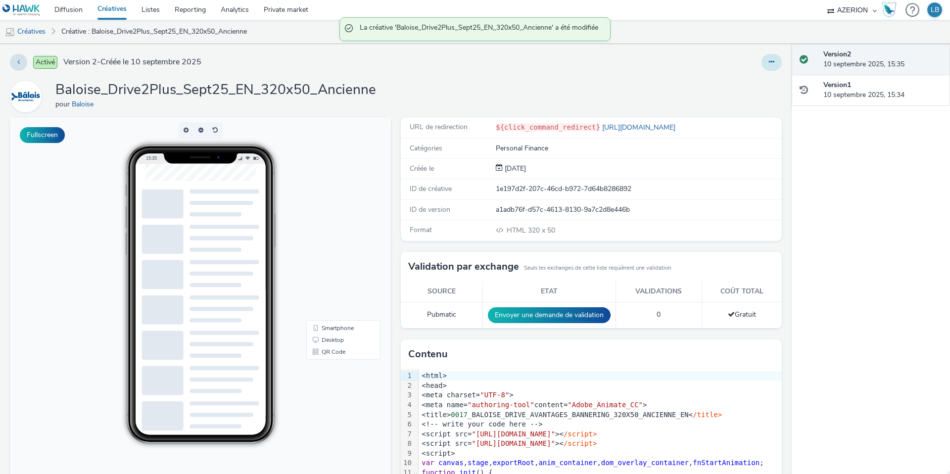
click at [772, 62] on icon at bounding box center [771, 61] width 5 height 7
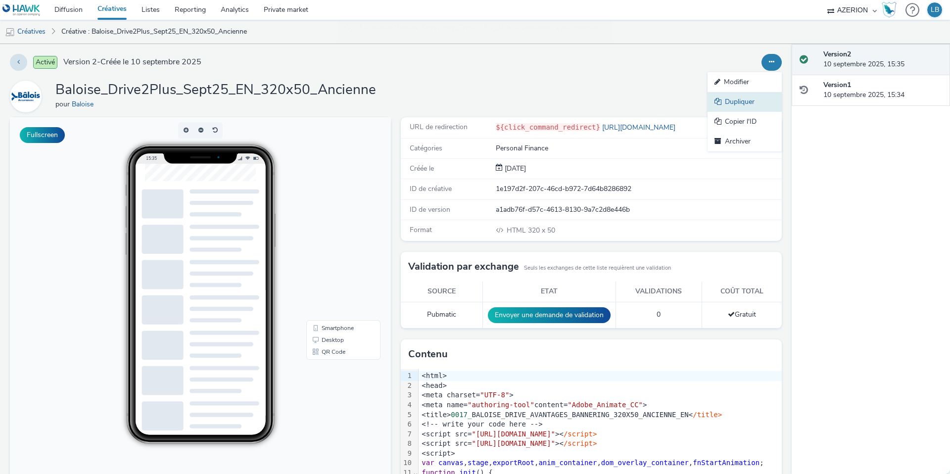
click at [748, 101] on link "Dupliquer" at bounding box center [744, 102] width 74 height 20
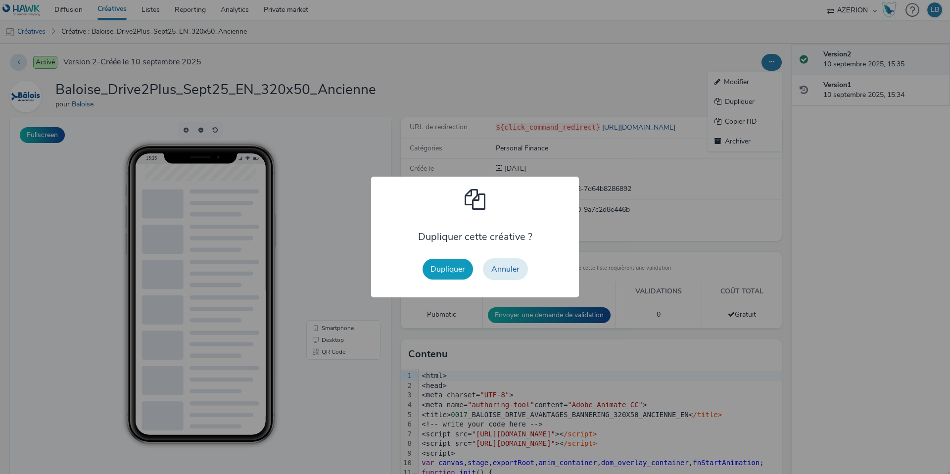
click at [455, 266] on button "Dupliquer" at bounding box center [447, 269] width 50 height 21
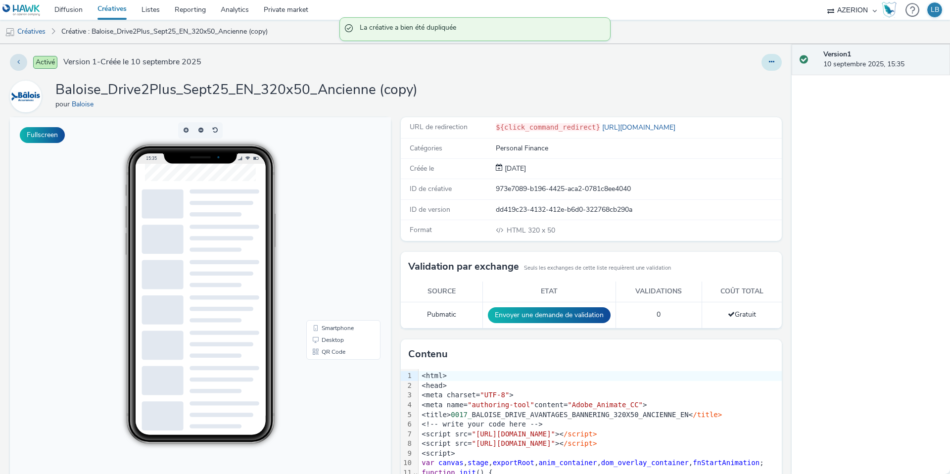
click at [771, 63] on icon at bounding box center [771, 61] width 5 height 7
click at [738, 80] on link "Modifier" at bounding box center [744, 82] width 74 height 20
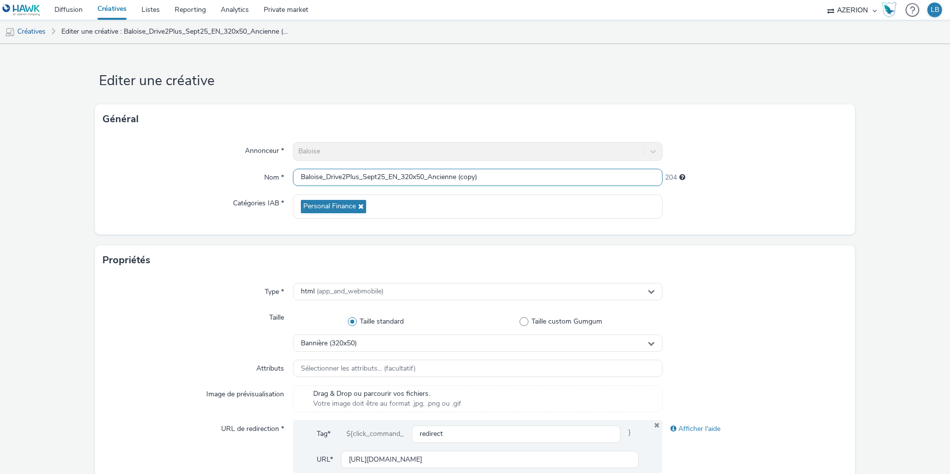
drag, startPoint x: 432, startPoint y: 178, endPoint x: 549, endPoint y: 178, distance: 117.2
click at [549, 178] on input "Baloise_Drive2Plus_Sept25_EN_320x50_Ancienne (copy)" at bounding box center [478, 177] width 370 height 17
type input "Baloise_Drive2Plus_Sept25_EN_320x50_Conducteur"
click at [762, 121] on div "Général" at bounding box center [475, 119] width 760 height 30
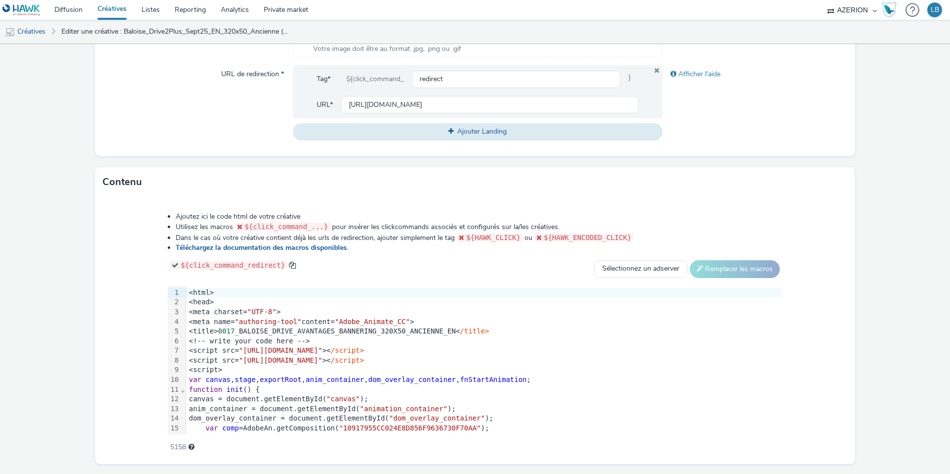
scroll to position [358, 0]
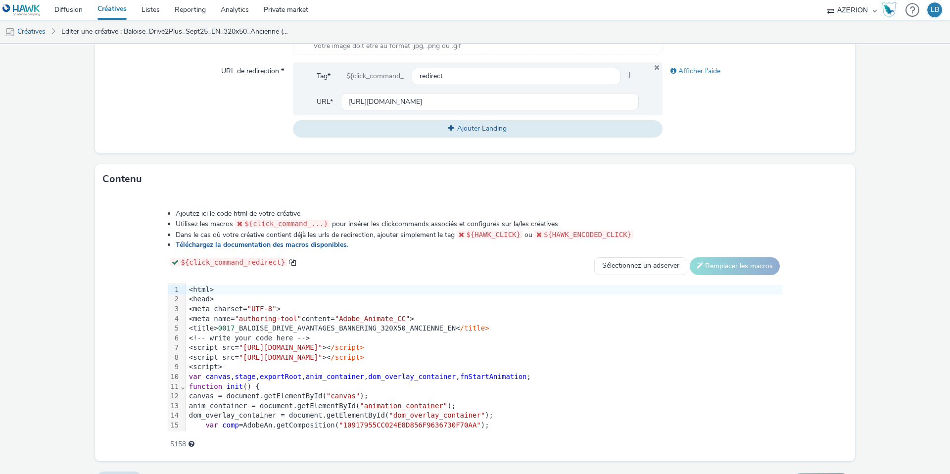
click at [193, 288] on div "<html>" at bounding box center [484, 290] width 596 height 10
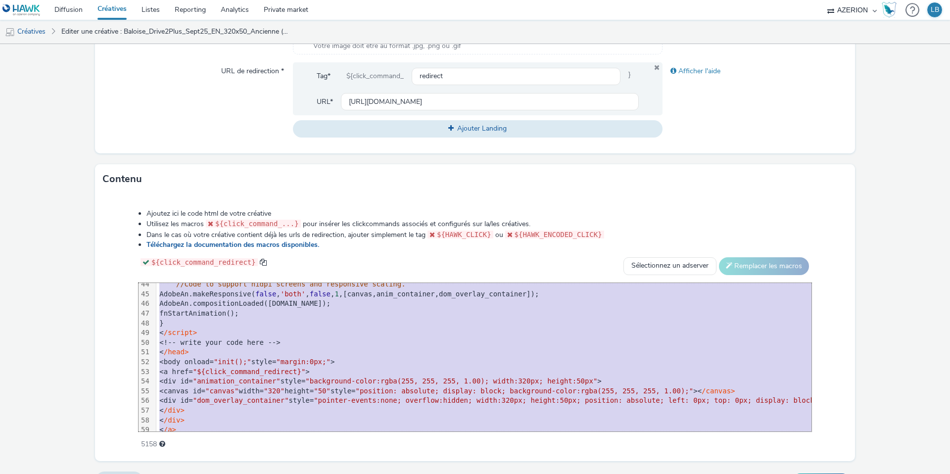
scroll to position [447, 0]
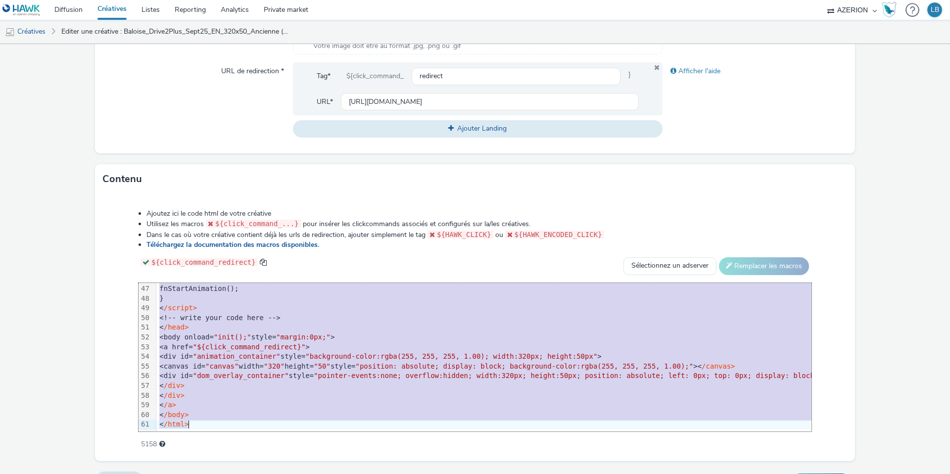
drag, startPoint x: 188, startPoint y: 289, endPoint x: 327, endPoint y: 453, distance: 214.1
click at [327, 453] on div "Ajoutez ici le code html de votre créative Utilisez les macros ${click_command_…" at bounding box center [475, 327] width 760 height 267
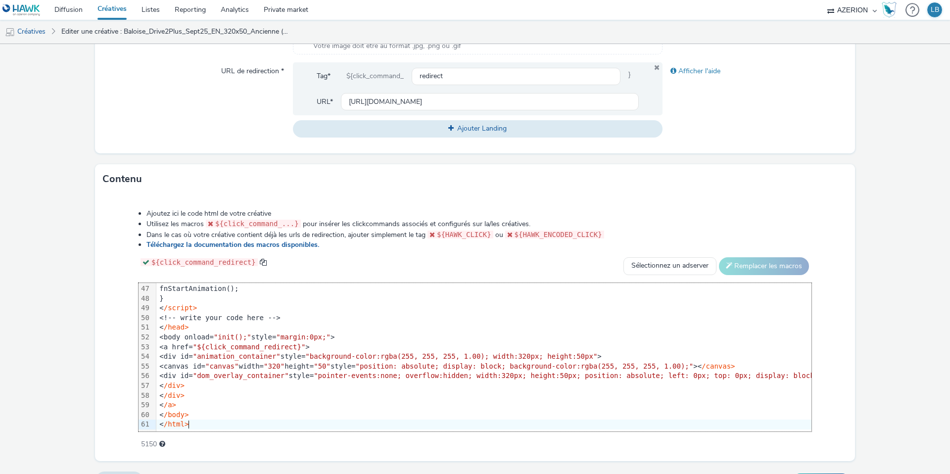
click at [642, 211] on li "Ajoutez ici le code html de votre créative" at bounding box center [478, 214] width 665 height 10
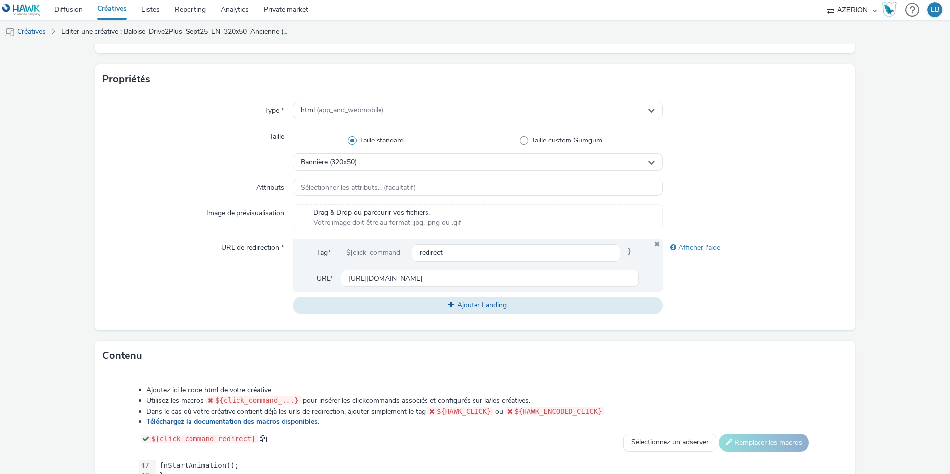
scroll to position [143, 0]
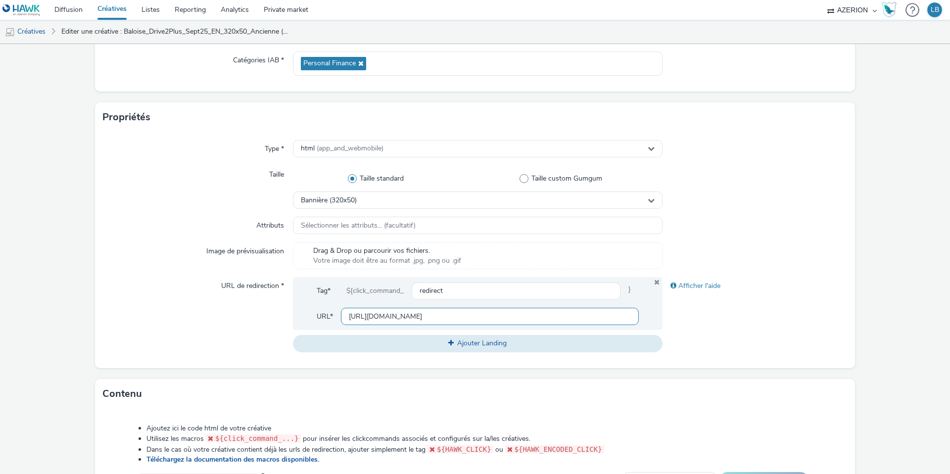
click at [369, 317] on input "[URL][DOMAIN_NAME]" at bounding box center [490, 316] width 298 height 17
paste input "conducteur-inclus"
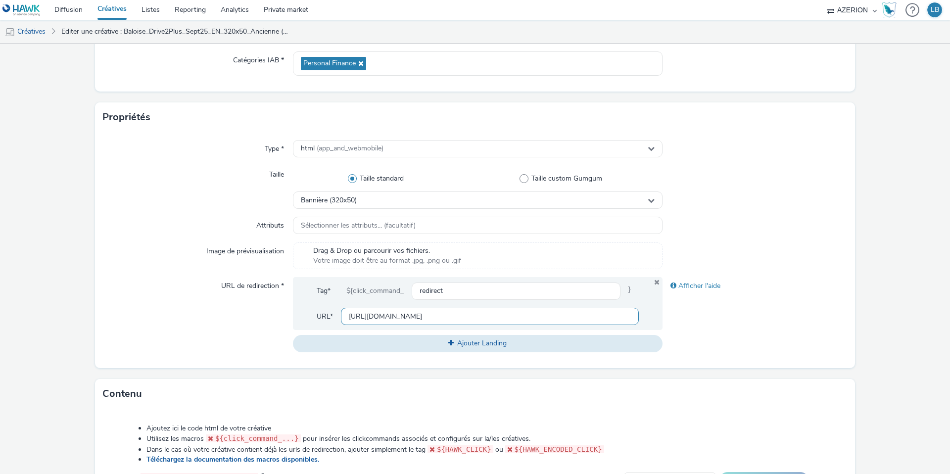
type input "[URL][DOMAIN_NAME]"
click at [746, 225] on div at bounding box center [754, 226] width 185 height 18
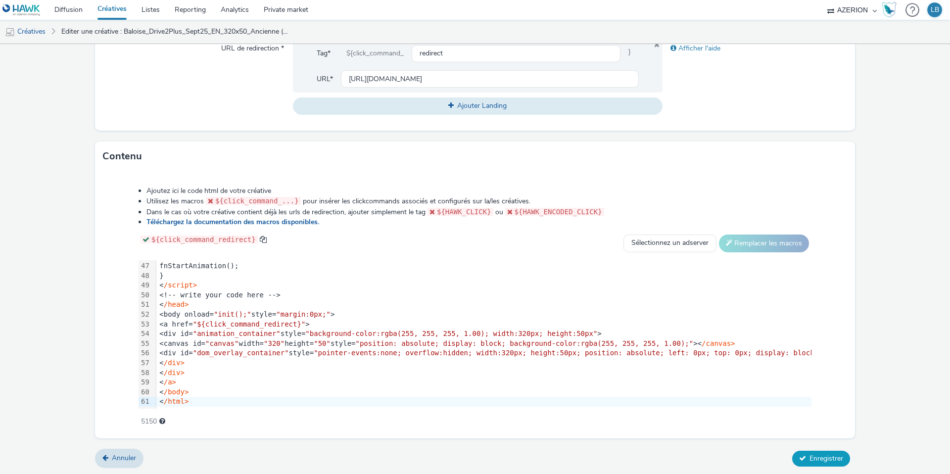
click at [813, 457] on span "Enregistrer" at bounding box center [826, 458] width 34 height 9
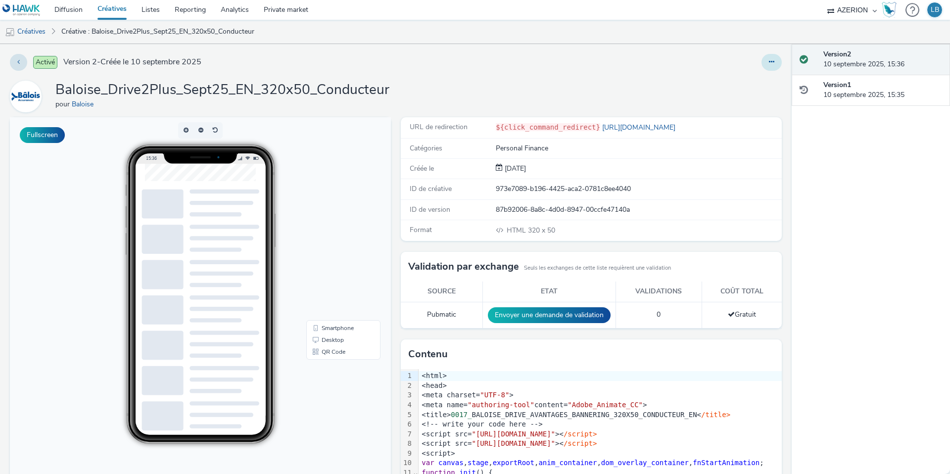
click at [773, 67] on button at bounding box center [771, 62] width 20 height 17
click at [756, 93] on link "Dupliquer" at bounding box center [744, 102] width 74 height 20
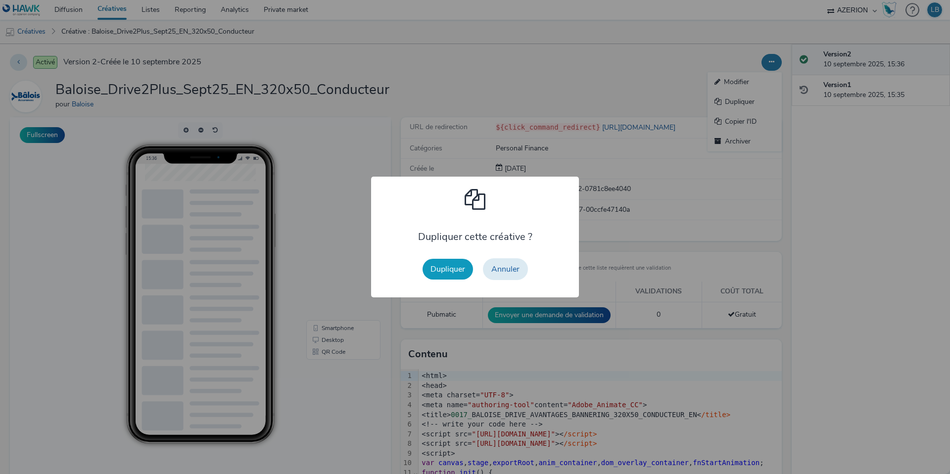
click at [446, 267] on button "Dupliquer" at bounding box center [447, 269] width 50 height 21
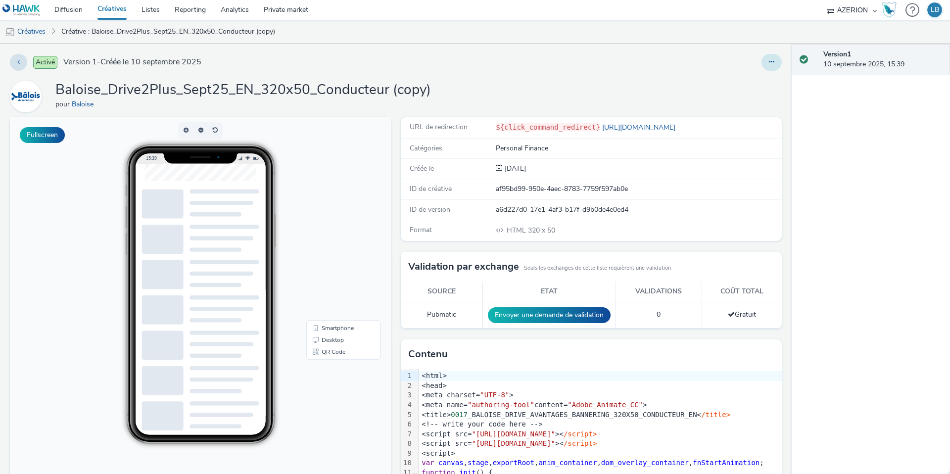
click at [773, 63] on icon at bounding box center [771, 61] width 5 height 7
click at [756, 81] on link "Modifier" at bounding box center [744, 82] width 74 height 20
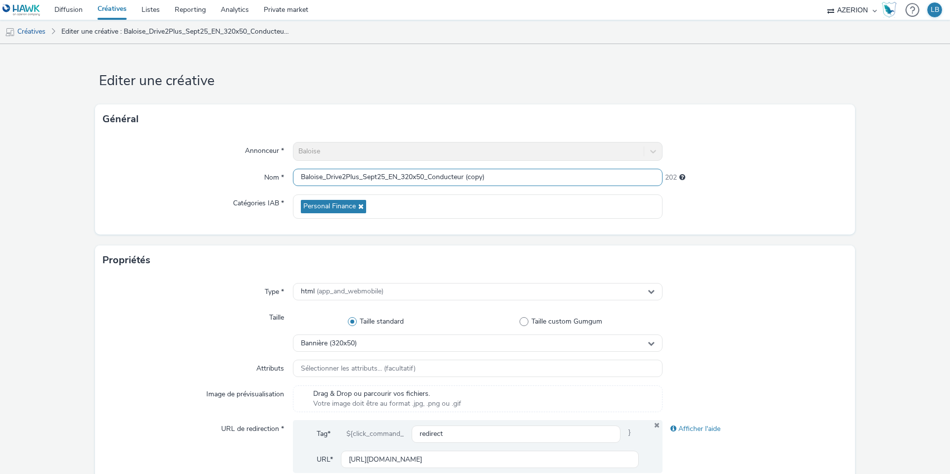
drag, startPoint x: 429, startPoint y: 178, endPoint x: 525, endPoint y: 183, distance: 96.1
click at [525, 183] on input "Baloise_Drive2Plus_Sept25_EN_320x50_Conducteur (copy)" at bounding box center [478, 177] width 370 height 17
type input "Baloise_Drive2Plus_Sept25_EN_320x50_Panne"
click at [766, 151] on div at bounding box center [754, 151] width 185 height 19
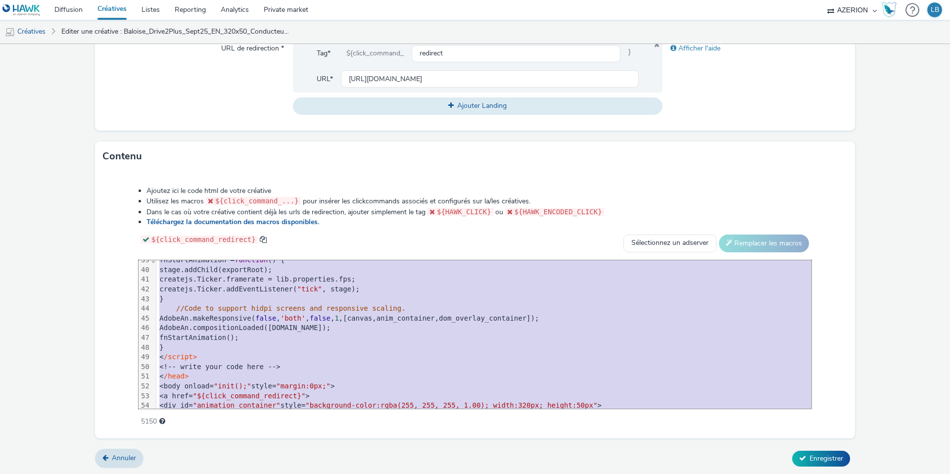
scroll to position [447, 0]
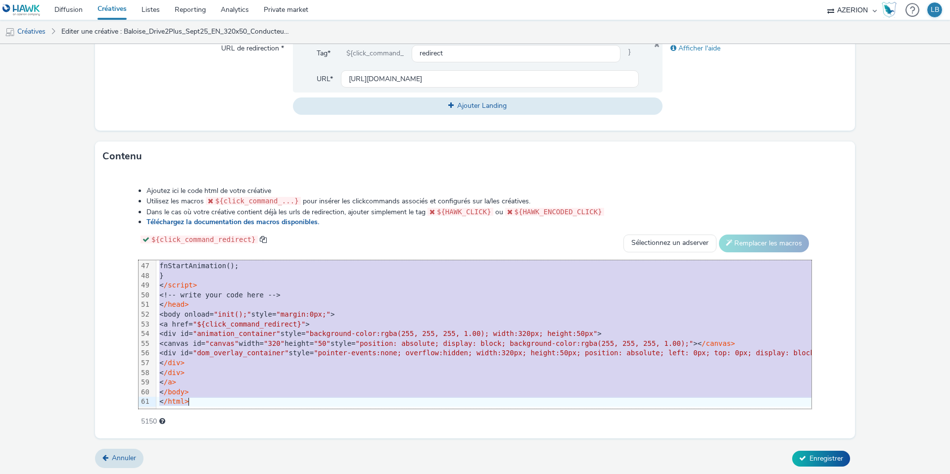
drag, startPoint x: 186, startPoint y: 265, endPoint x: 283, endPoint y: 465, distance: 222.1
click at [283, 465] on form "Editer une créative Général Annonceur * Baloise Nom * Baloise_Drive2Plus_Sept25…" at bounding box center [475, 70] width 950 height 812
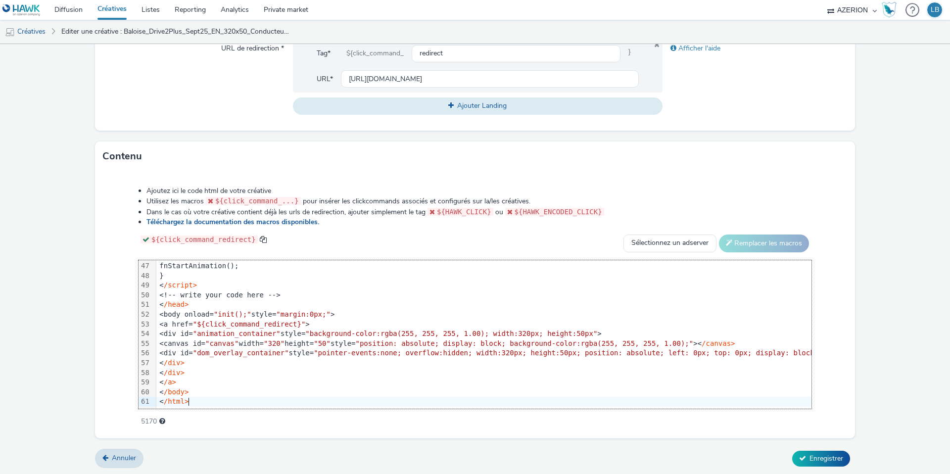
click at [725, 195] on li "Ajoutez ici le code html de votre créative" at bounding box center [478, 191] width 665 height 10
click at [392, 77] on input "[URL][DOMAIN_NAME]" at bounding box center [490, 78] width 298 height 17
paste input "assistance"
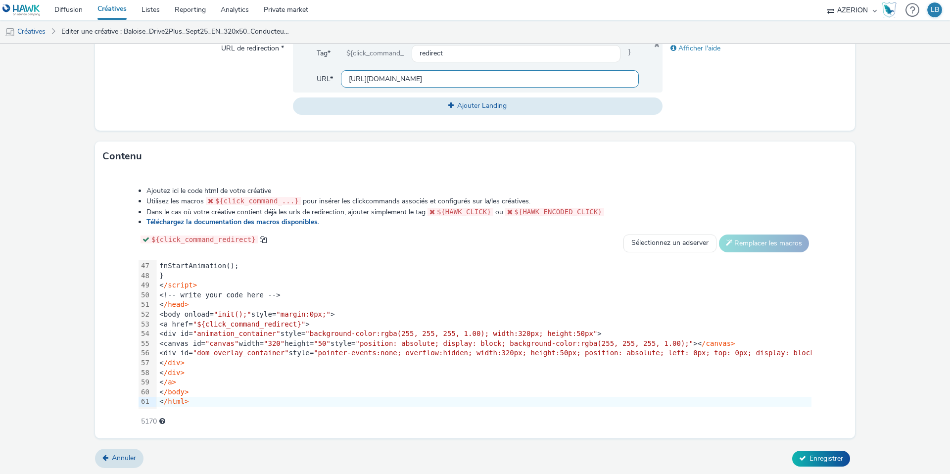
scroll to position [0, 255]
type input "[URL][DOMAIN_NAME]"
click at [749, 83] on div "Afficher l'aide" at bounding box center [754, 77] width 185 height 75
click at [825, 458] on span "Enregistrer" at bounding box center [826, 458] width 34 height 9
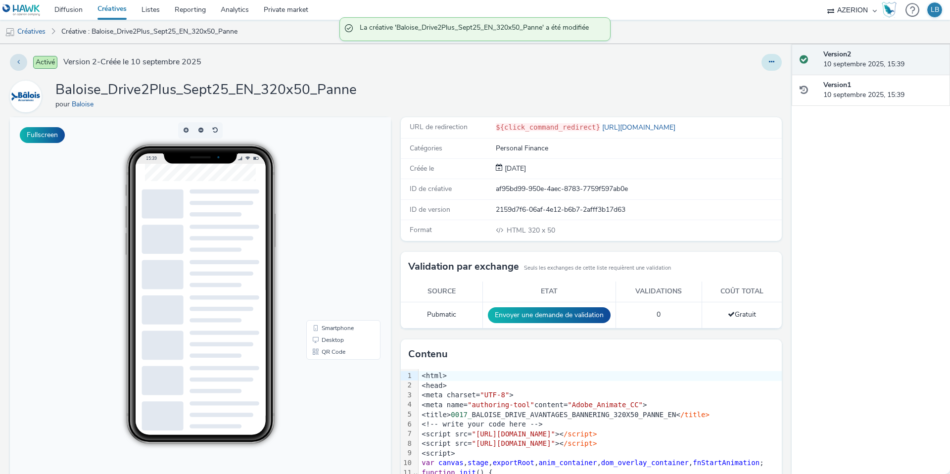
click at [766, 59] on button at bounding box center [771, 62] width 20 height 17
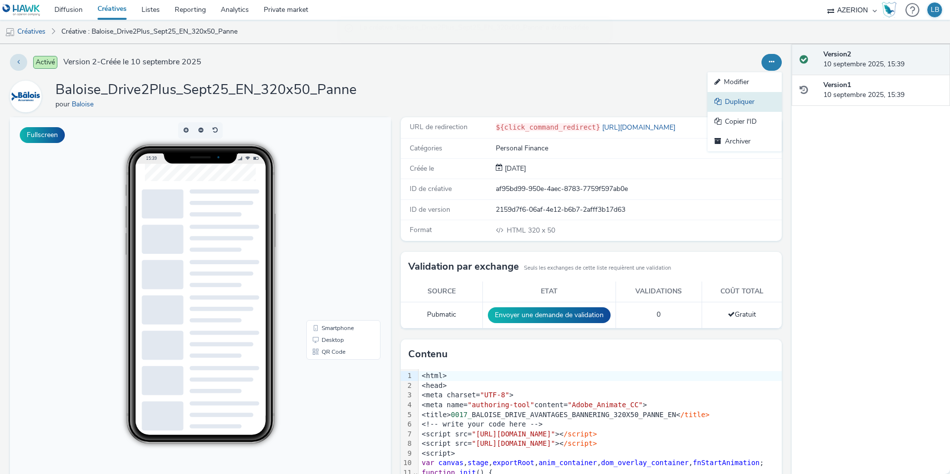
click at [736, 101] on link "Dupliquer" at bounding box center [744, 102] width 74 height 20
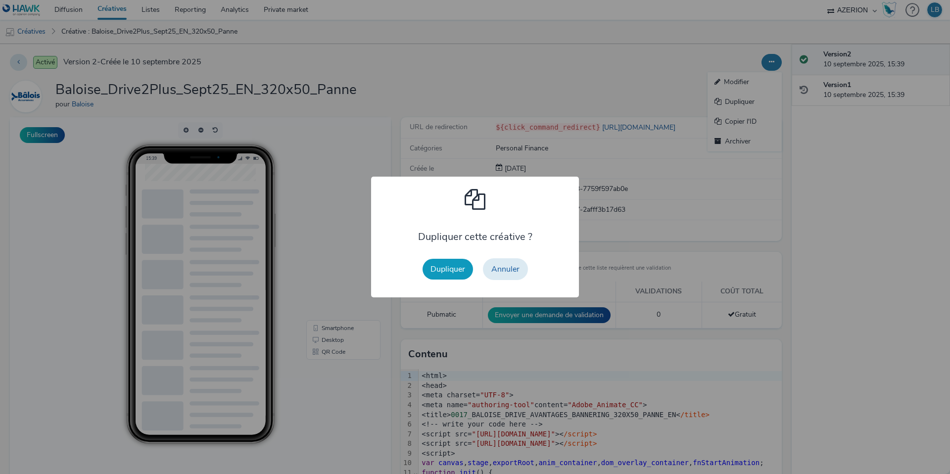
click at [455, 267] on button "Dupliquer" at bounding box center [447, 269] width 50 height 21
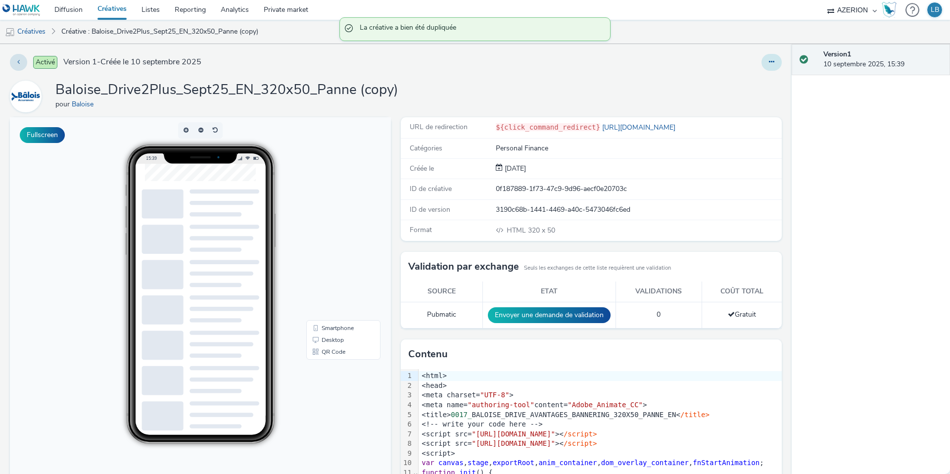
click at [772, 61] on icon at bounding box center [771, 61] width 5 height 7
click at [754, 76] on link "Modifier" at bounding box center [744, 82] width 74 height 20
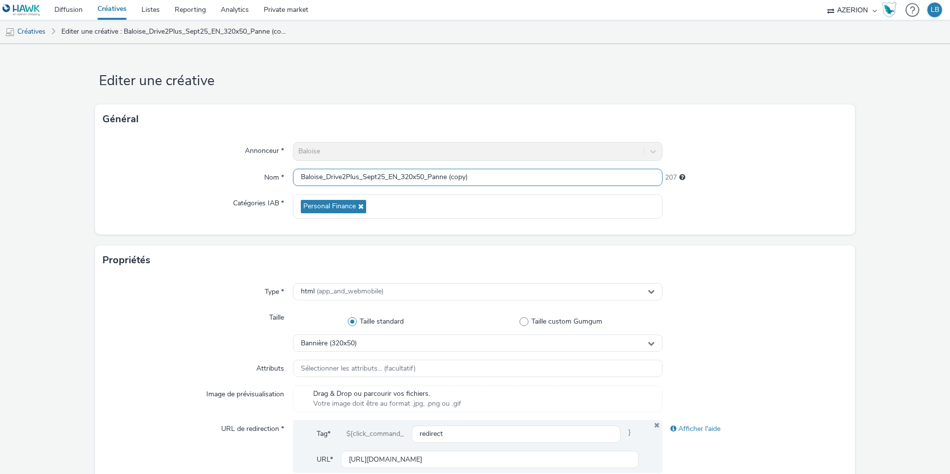
drag, startPoint x: 435, startPoint y: 178, endPoint x: 510, endPoint y: 180, distance: 75.2
click at [510, 180] on input "Baloise_Drive2Plus_Sept25_EN_320x50_Panne (copy)" at bounding box center [478, 177] width 370 height 17
type input "Baloise_Drive2Plus_Sept25_EN_320x50_PetitRouleur"
click at [714, 172] on div "207" at bounding box center [754, 176] width 185 height 14
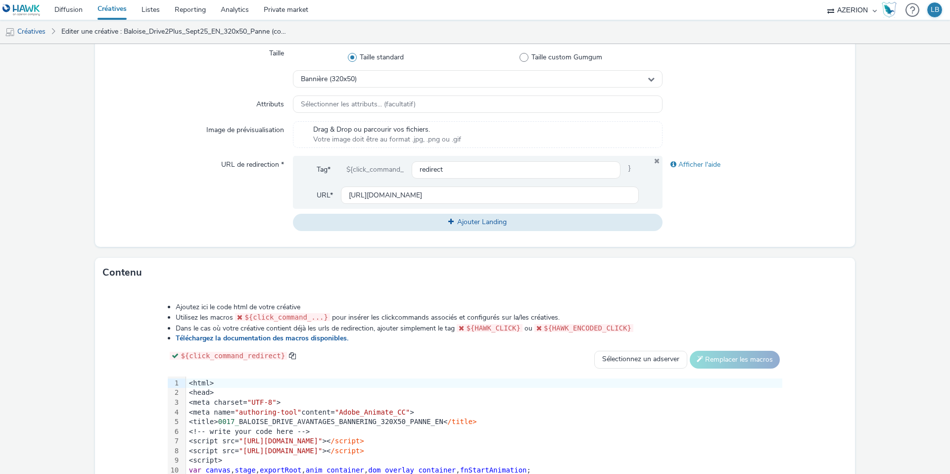
scroll to position [380, 0]
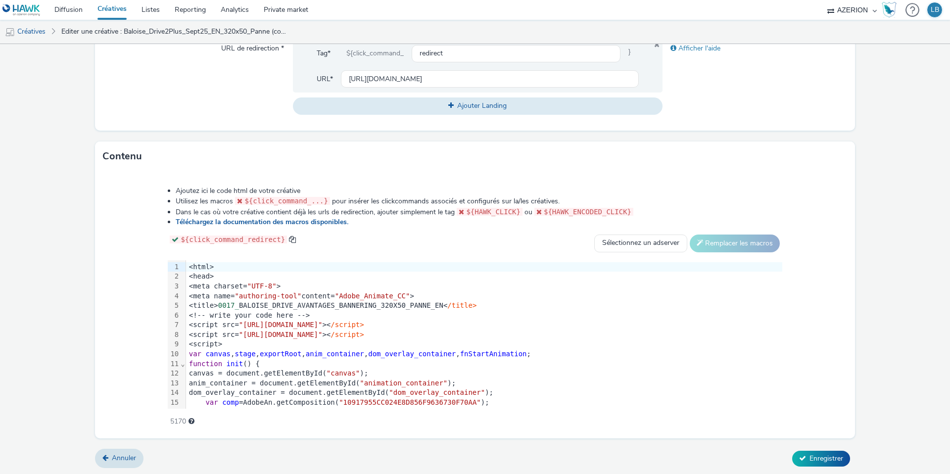
click at [197, 268] on div "<html>" at bounding box center [484, 267] width 596 height 10
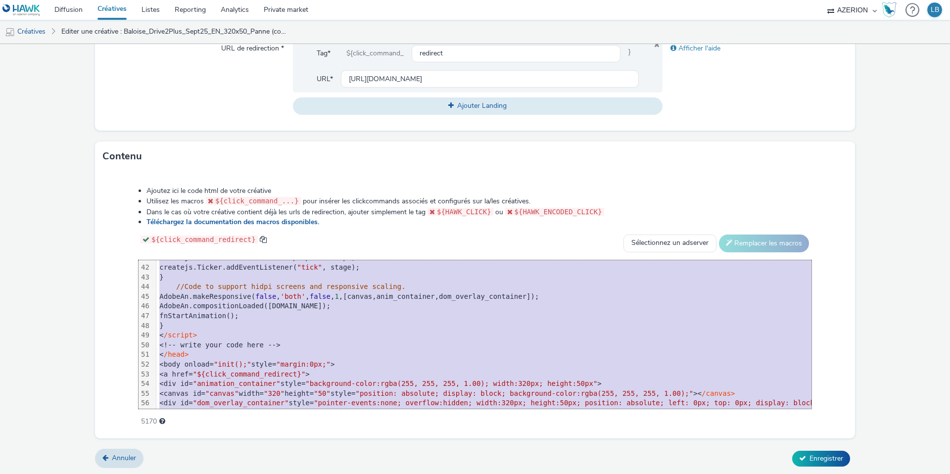
scroll to position [447, 0]
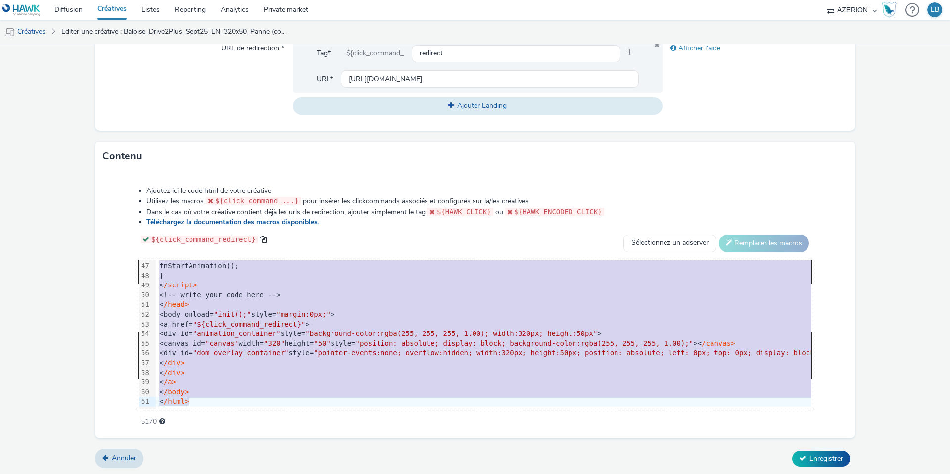
drag, startPoint x: 188, startPoint y: 266, endPoint x: 319, endPoint y: 449, distance: 225.0
click at [319, 449] on form "Editer une créative Général Annonceur * Baloise Nom * Baloise_Drive2Plus_Sept25…" at bounding box center [475, 70] width 950 height 812
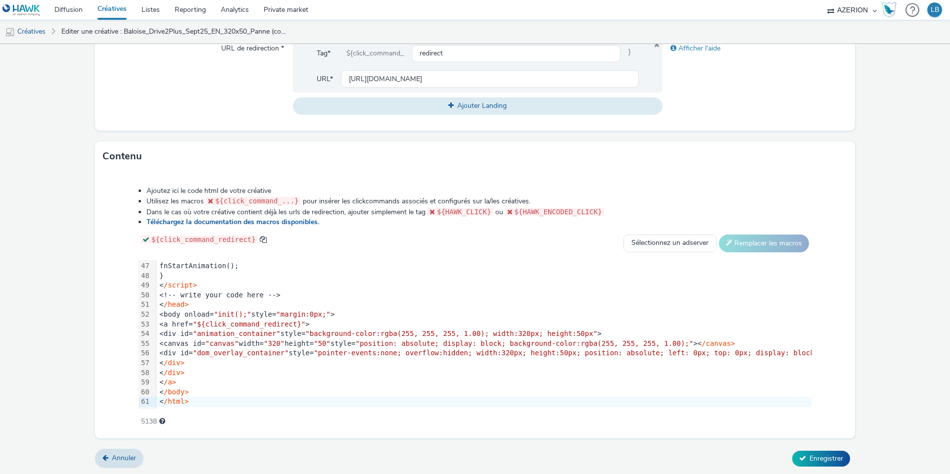
click at [669, 187] on li "Ajoutez ici le code html de votre créative" at bounding box center [478, 191] width 665 height 10
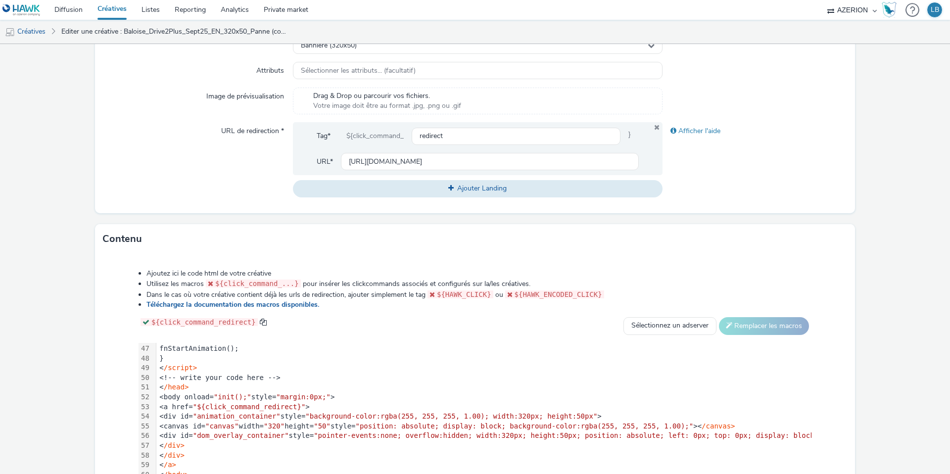
scroll to position [244, 0]
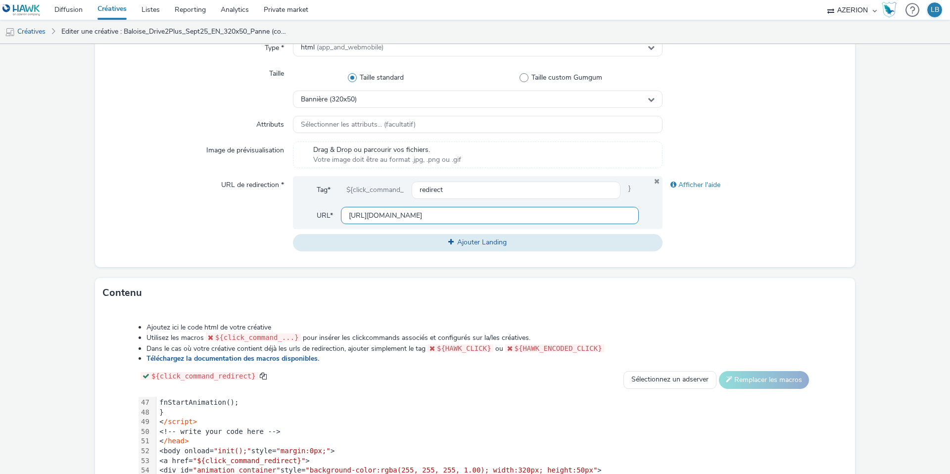
click at [434, 213] on input "[URL][DOMAIN_NAME]" at bounding box center [490, 215] width 298 height 17
paste input "petit-rouleur"
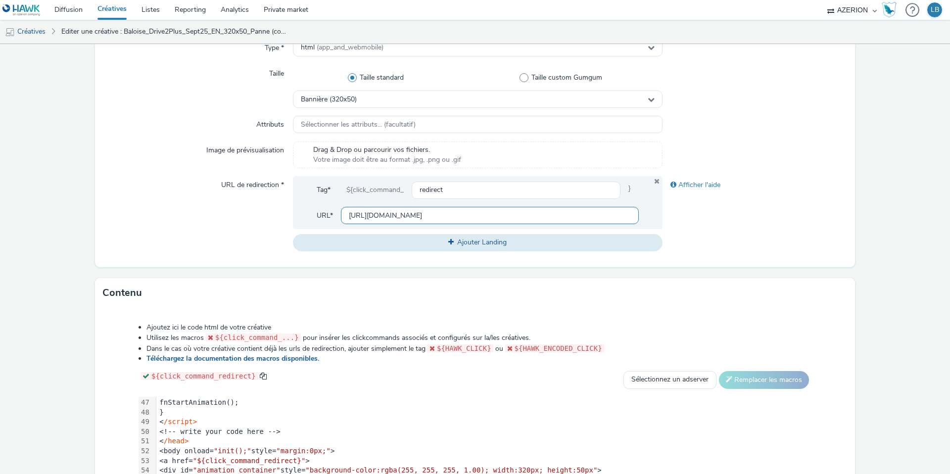
type input "[URL][DOMAIN_NAME]"
click at [732, 129] on div at bounding box center [754, 125] width 185 height 18
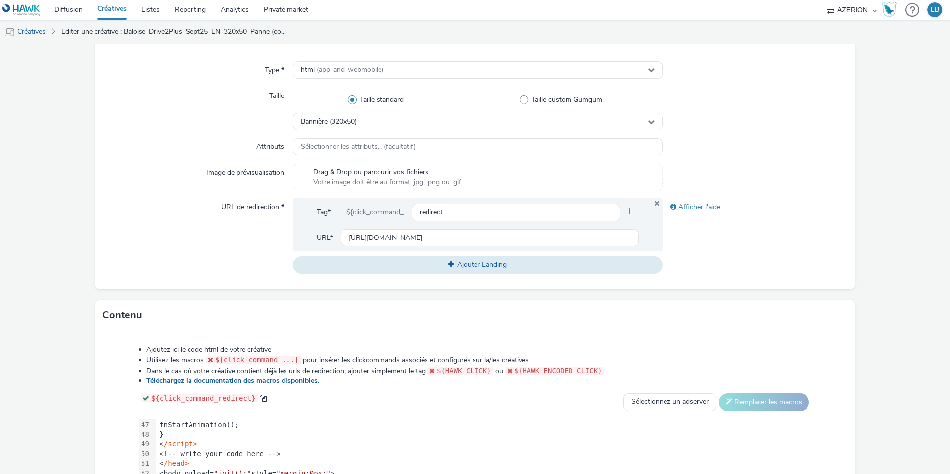
scroll to position [380, 0]
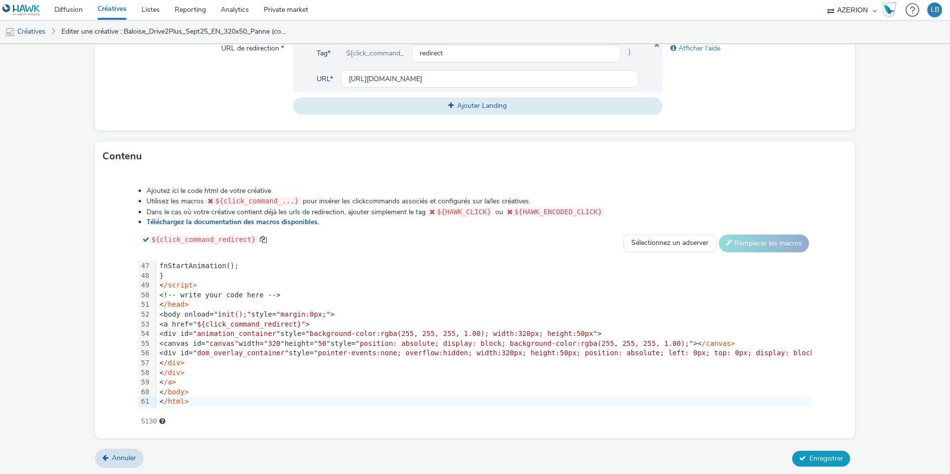
click at [807, 456] on button "Enregistrer" at bounding box center [821, 459] width 58 height 16
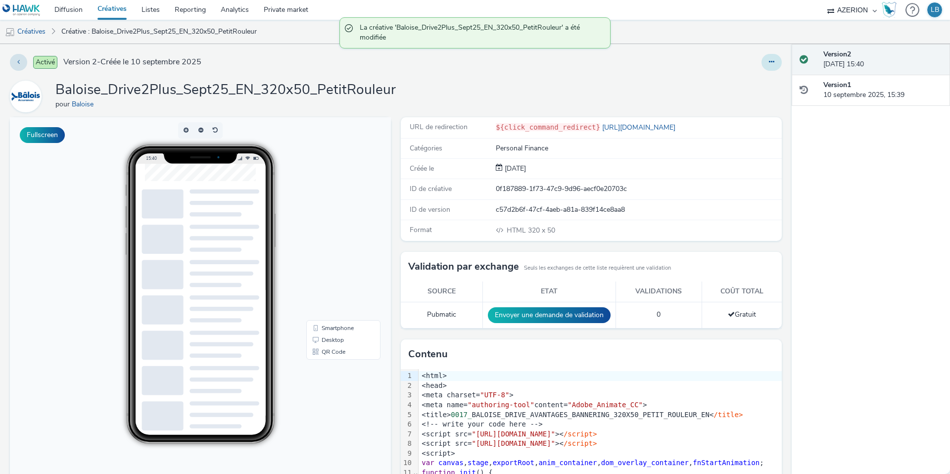
click at [769, 63] on icon at bounding box center [771, 61] width 5 height 7
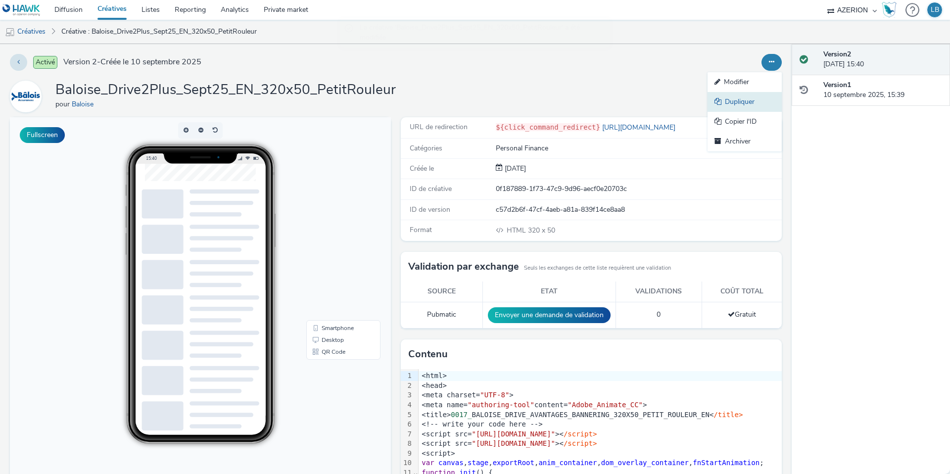
click at [745, 99] on link "Dupliquer" at bounding box center [744, 102] width 74 height 20
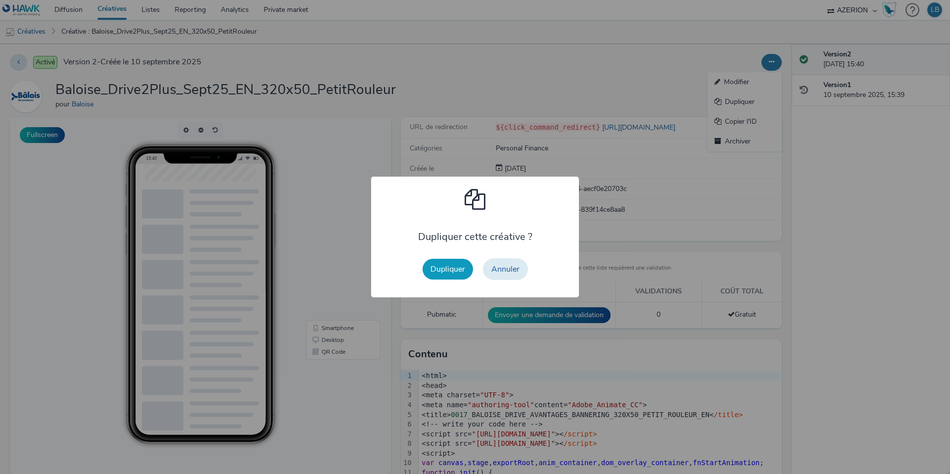
click at [438, 265] on button "Dupliquer" at bounding box center [447, 269] width 50 height 21
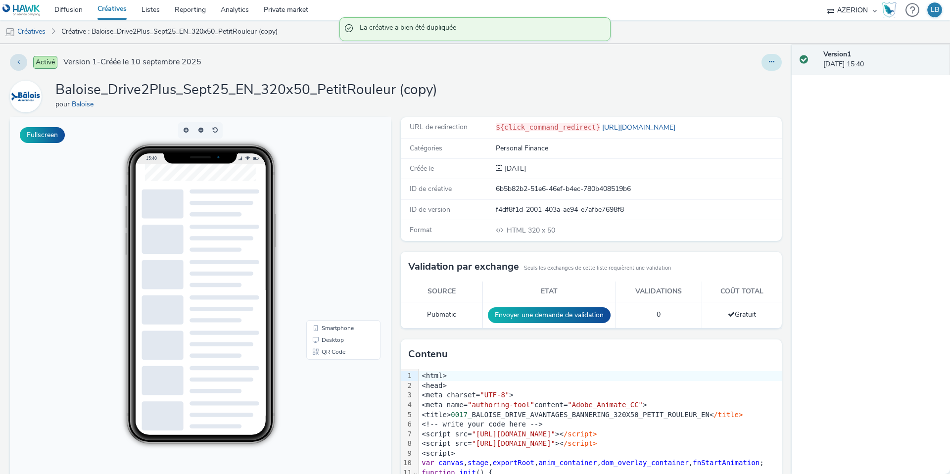
click at [769, 61] on icon at bounding box center [771, 61] width 5 height 7
click at [745, 82] on link "Modifier" at bounding box center [744, 82] width 74 height 20
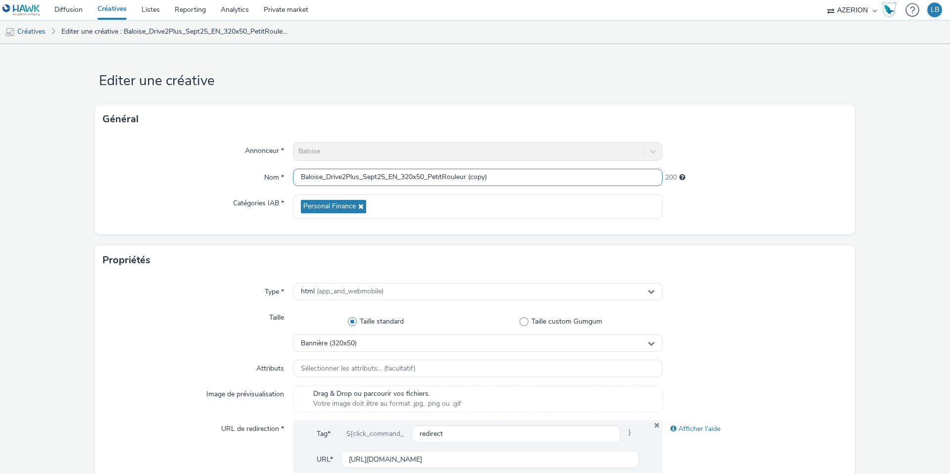
drag, startPoint x: 468, startPoint y: 177, endPoint x: 554, endPoint y: 178, distance: 85.6
click at [554, 178] on input "Baloise_Drive2Plus_Sept25_EN_320x50_PetitRouleur (copy)" at bounding box center [478, 177] width 370 height 17
drag, startPoint x: 431, startPoint y: 177, endPoint x: 532, endPoint y: 181, distance: 101.5
click at [532, 181] on input "Baloise_Drive2Plus_Sept25_EN_320x50_PetitRouleur" at bounding box center [478, 177] width 370 height 17
type input "Baloise_Drive2Plus_Sept25_EN_320x50_Taxi"
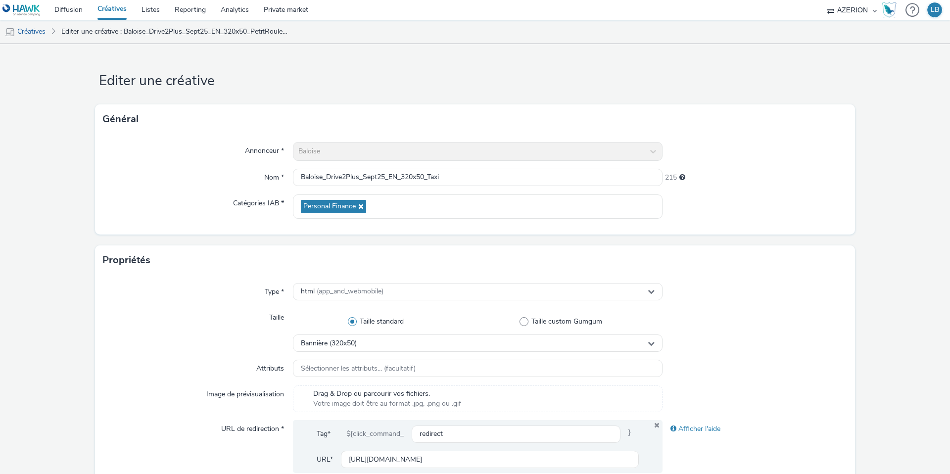
click at [720, 149] on div at bounding box center [754, 151] width 185 height 19
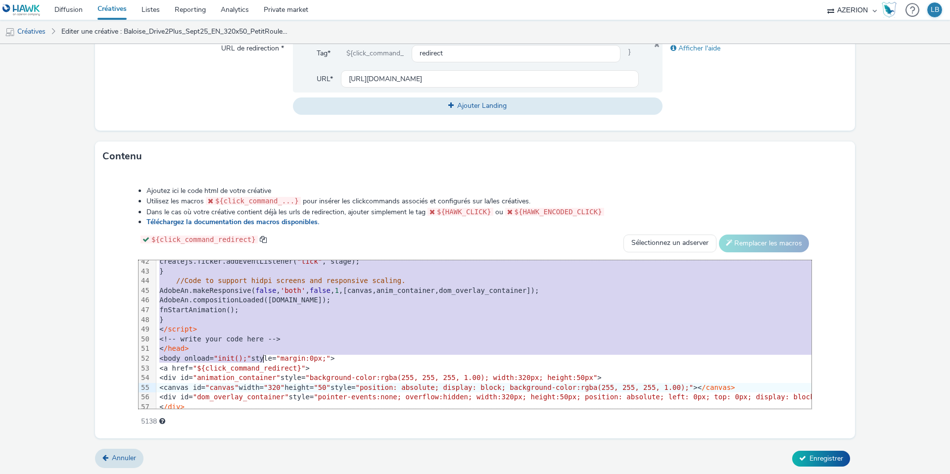
scroll to position [447, 0]
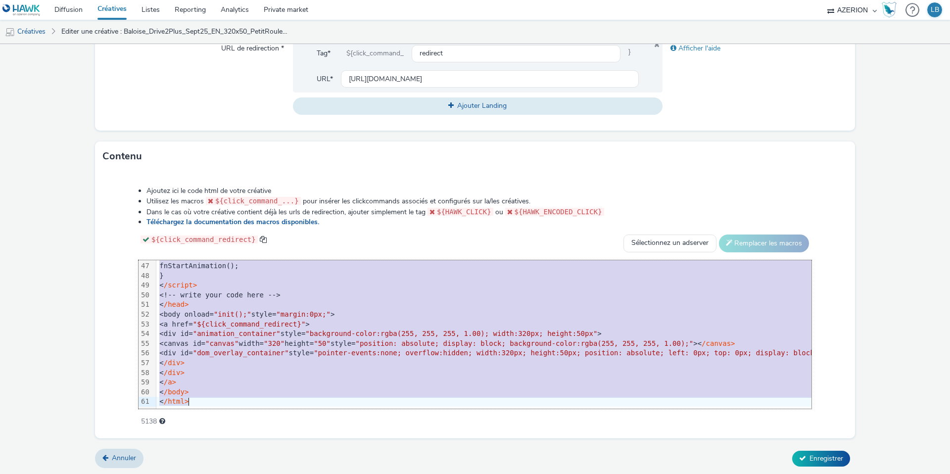
drag, startPoint x: 173, startPoint y: 266, endPoint x: 264, endPoint y: 438, distance: 195.2
click at [264, 438] on form "Editer une créative Général Annonceur * Baloise Nom * Baloise_Drive2Plus_Sept25…" at bounding box center [475, 70] width 950 height 812
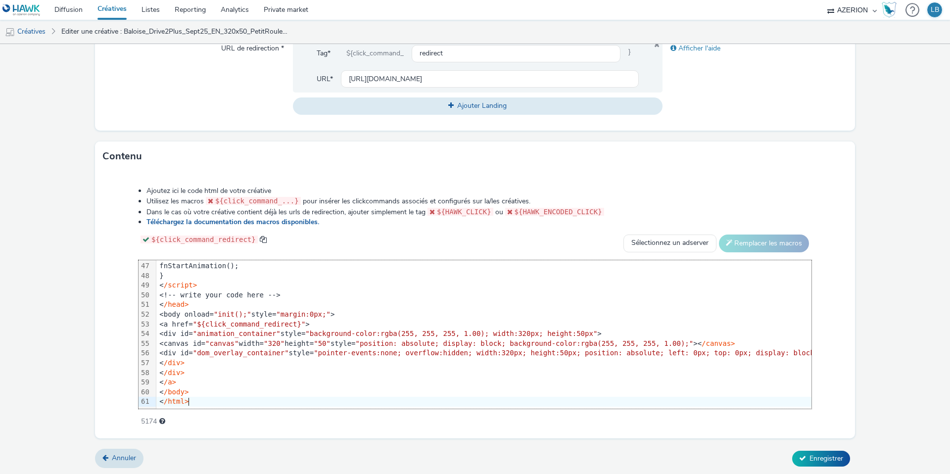
click at [397, 220] on li "Téléchargez la documentation des macros disponibles." at bounding box center [478, 222] width 665 height 10
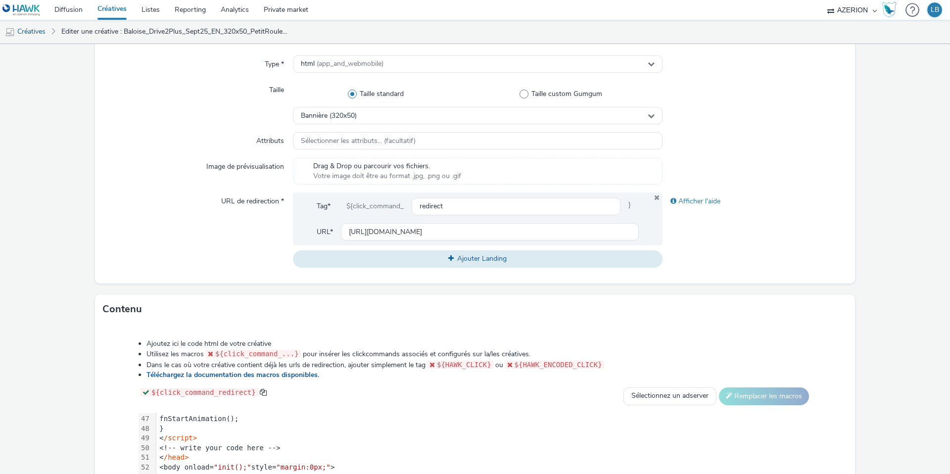
scroll to position [227, 0]
click at [395, 227] on input "[URL][DOMAIN_NAME]" at bounding box center [490, 232] width 298 height 17
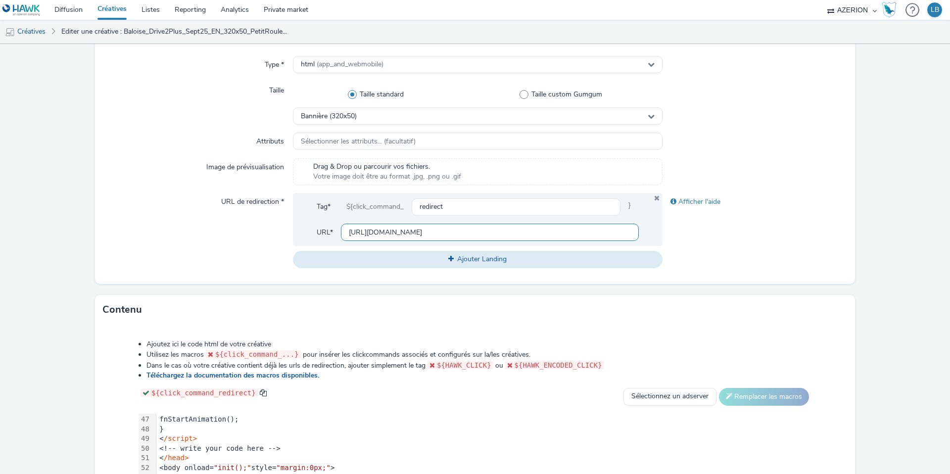
paste input "taxi"
type input "[URL][DOMAIN_NAME]"
click at [719, 159] on div at bounding box center [754, 171] width 185 height 27
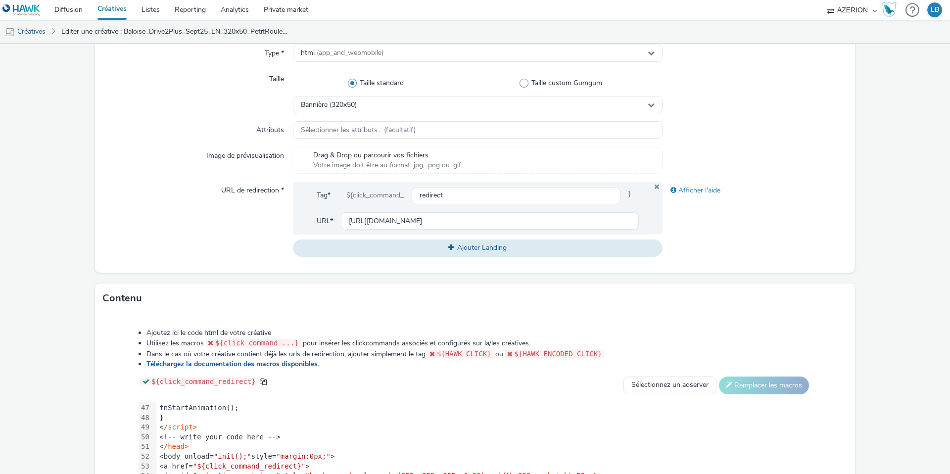
scroll to position [380, 0]
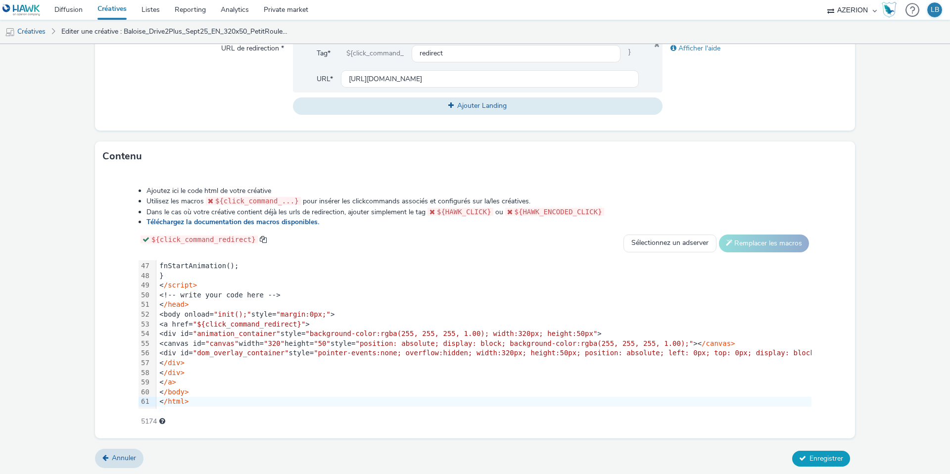
click at [809, 458] on span "Enregistrer" at bounding box center [826, 458] width 34 height 9
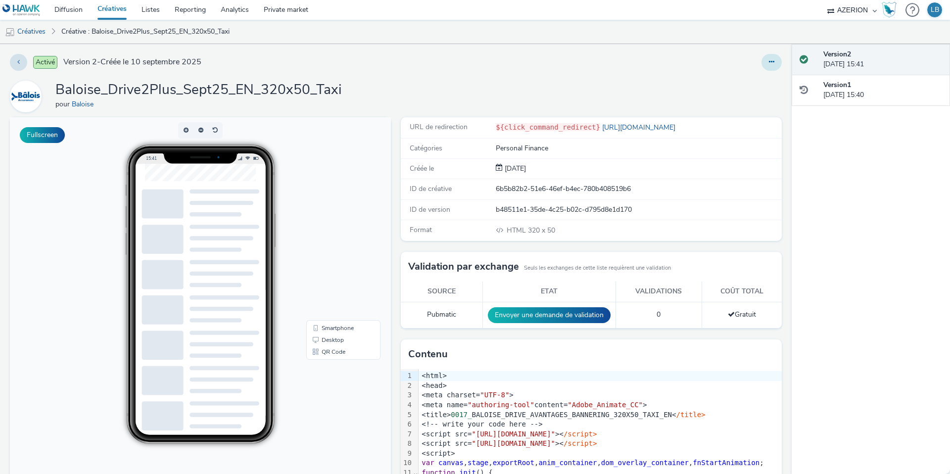
click at [775, 62] on button at bounding box center [771, 62] width 20 height 17
click at [747, 99] on link "Dupliquer" at bounding box center [744, 102] width 74 height 20
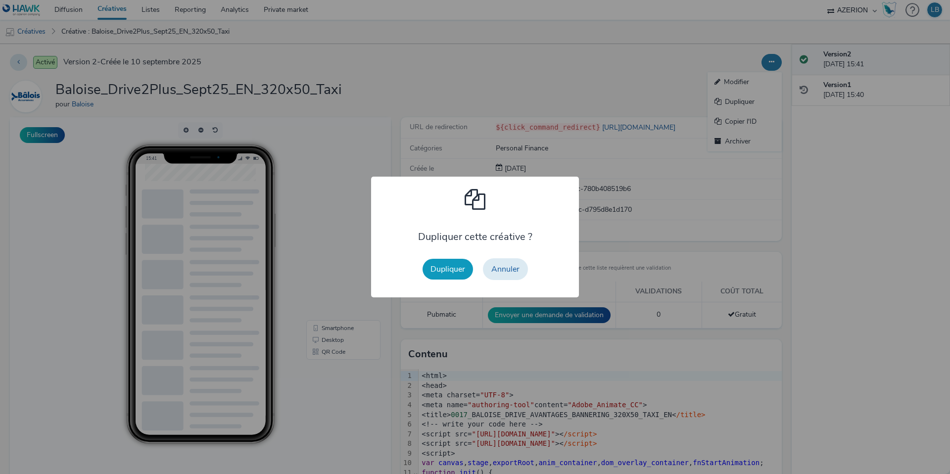
click at [452, 268] on button "Dupliquer" at bounding box center [447, 269] width 50 height 21
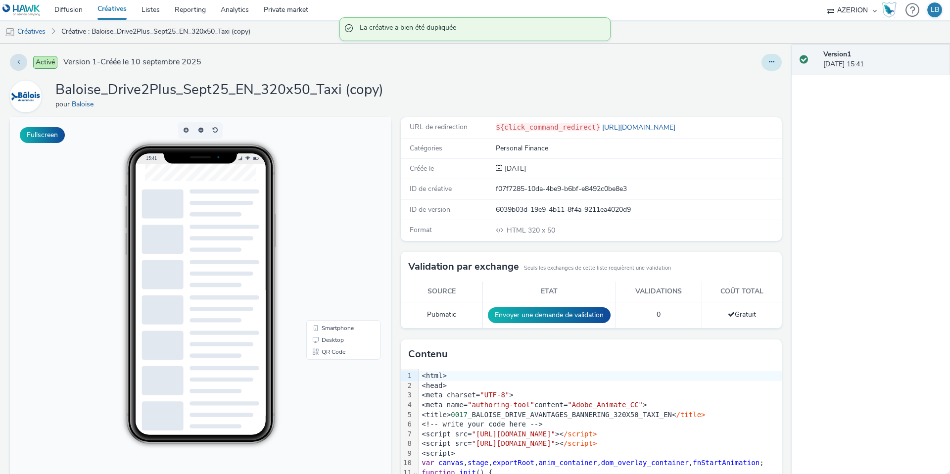
click at [775, 57] on button at bounding box center [771, 62] width 20 height 17
click at [739, 79] on link "Modifier" at bounding box center [744, 82] width 74 height 20
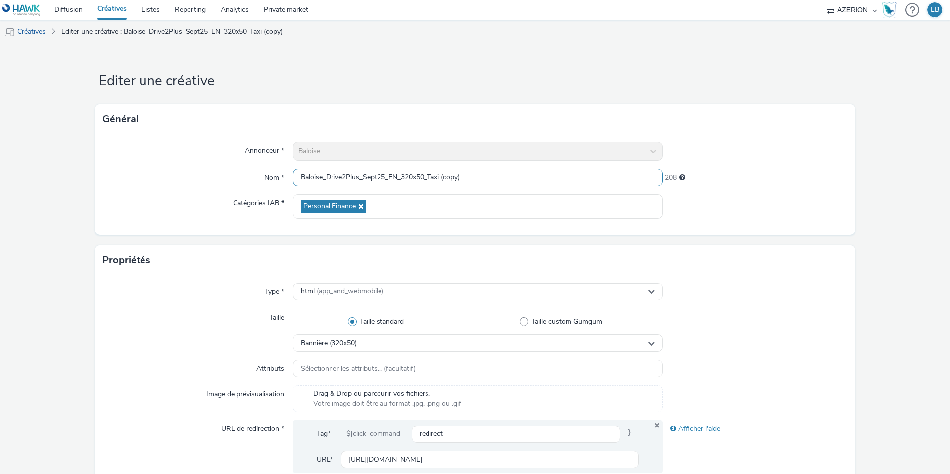
drag, startPoint x: 403, startPoint y: 178, endPoint x: 425, endPoint y: 178, distance: 21.8
click at [425, 178] on input "Baloise_Drive2Plus_Sept25_EN_320x50_Taxi (copy)" at bounding box center [478, 177] width 370 height 17
drag, startPoint x: 431, startPoint y: 175, endPoint x: 500, endPoint y: 176, distance: 68.8
click at [500, 176] on input "Baloise_Drive2Plus_Sept25_EN_728x90_Taxi (copy)" at bounding box center [478, 177] width 370 height 17
type input "Baloise_Drive2Plus_Sept25_EN_728x90_1Mois"
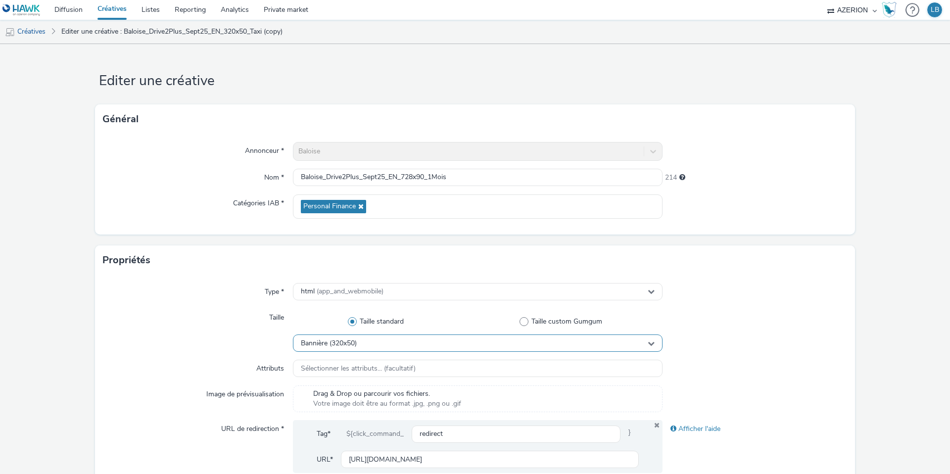
click at [371, 340] on div "Bannière (320x50)" at bounding box center [478, 342] width 370 height 17
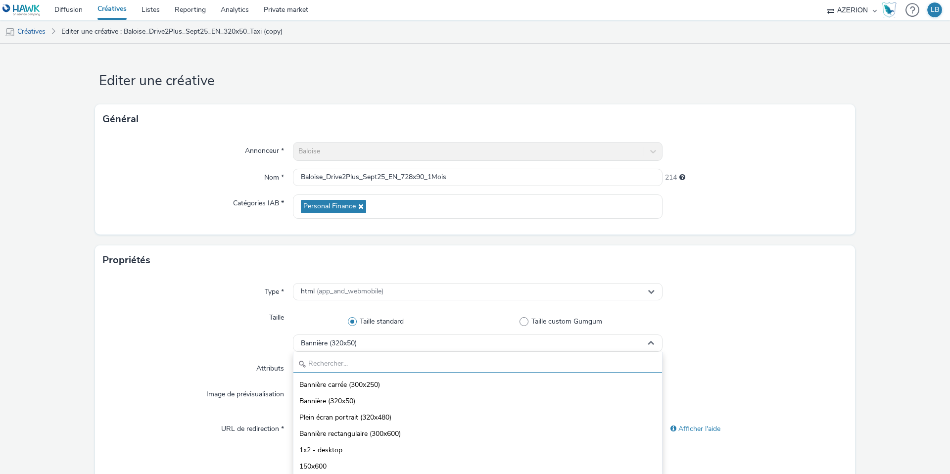
click at [315, 360] on input "text" at bounding box center [477, 363] width 369 height 17
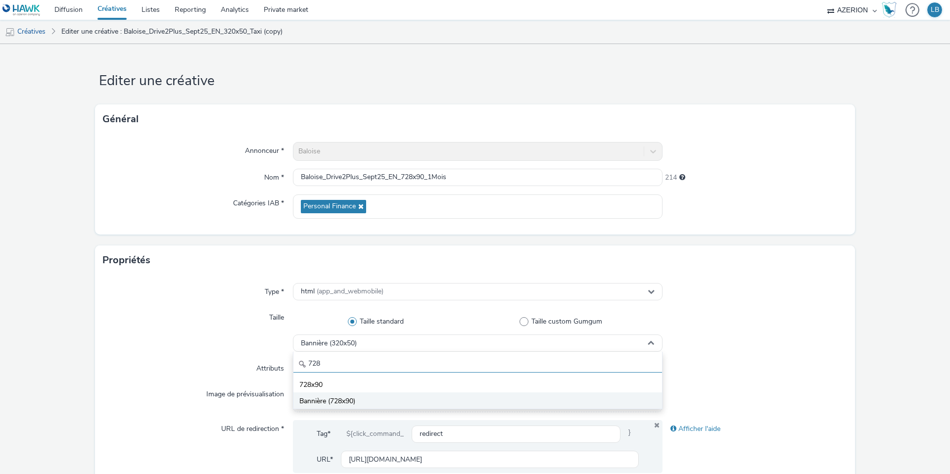
type input "728"
click at [327, 399] on span "Bannière (728x90)" at bounding box center [327, 401] width 56 height 10
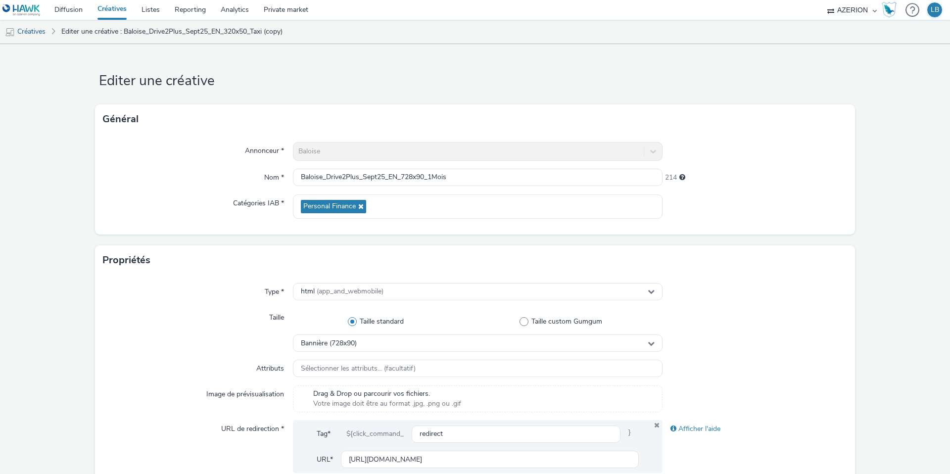
click at [228, 338] on div "Taille" at bounding box center [198, 330] width 190 height 43
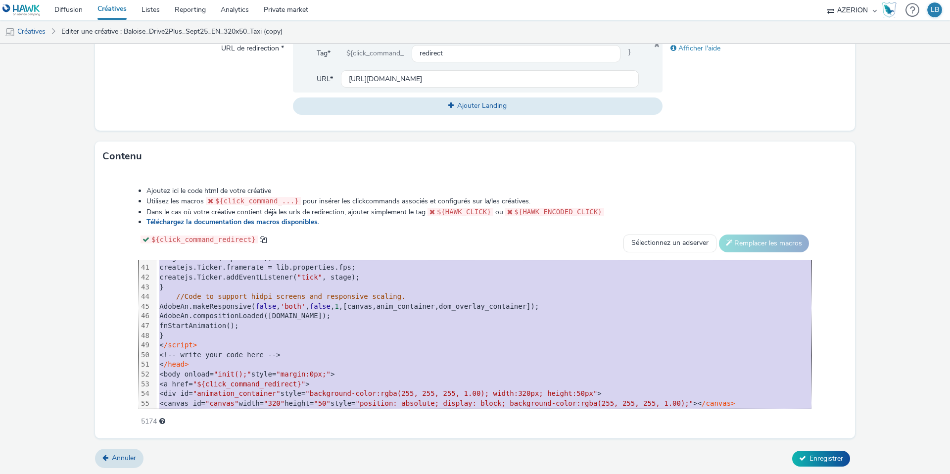
scroll to position [447, 0]
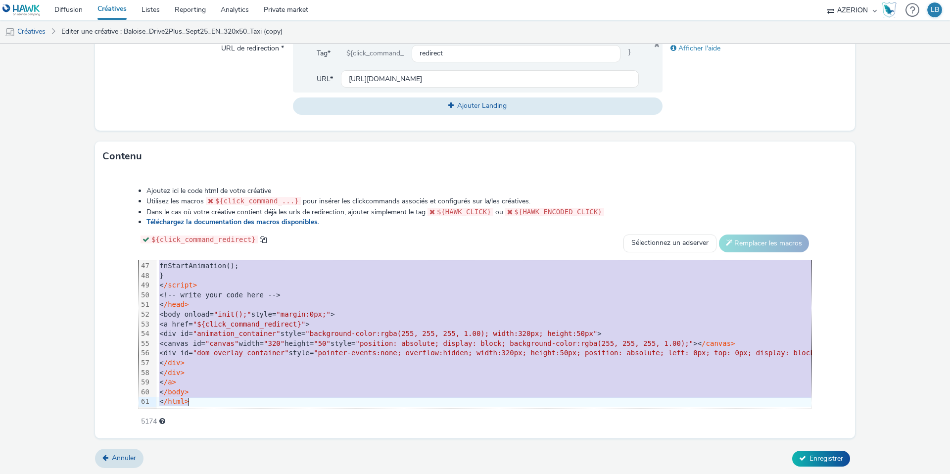
drag, startPoint x: 189, startPoint y: 266, endPoint x: 268, endPoint y: 475, distance: 223.6
click at [268, 473] on html "Diffusion Créatives Listes Reporting Analytics Private market AZERION Hawk (Tes…" at bounding box center [475, 237] width 950 height 474
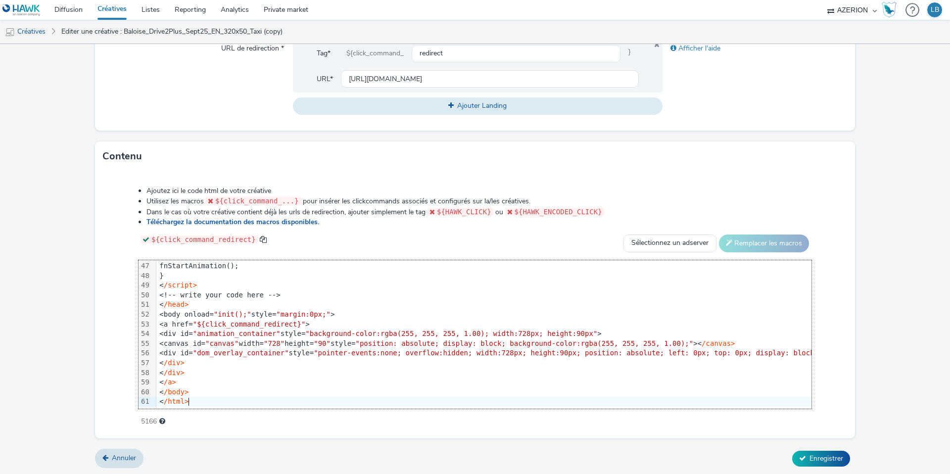
click at [704, 207] on li "Dans le cas où votre créative contient déjà les urls de redirection, ajouter si…" at bounding box center [478, 212] width 665 height 10
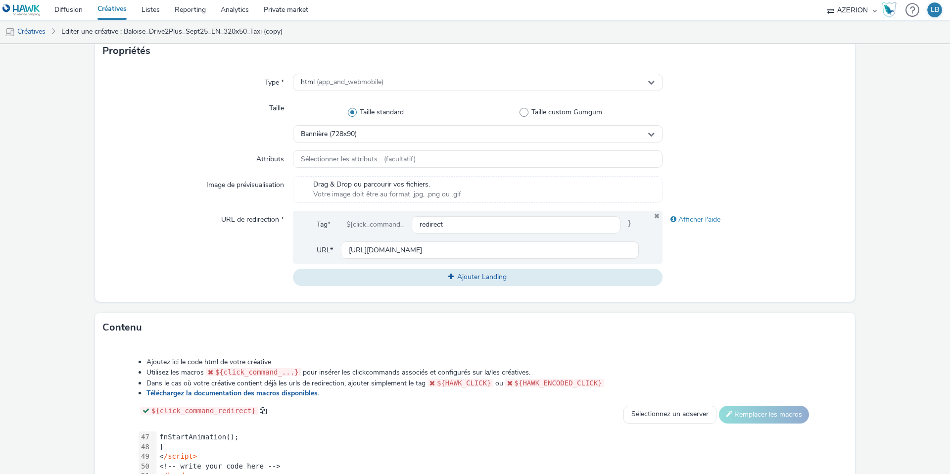
scroll to position [195, 0]
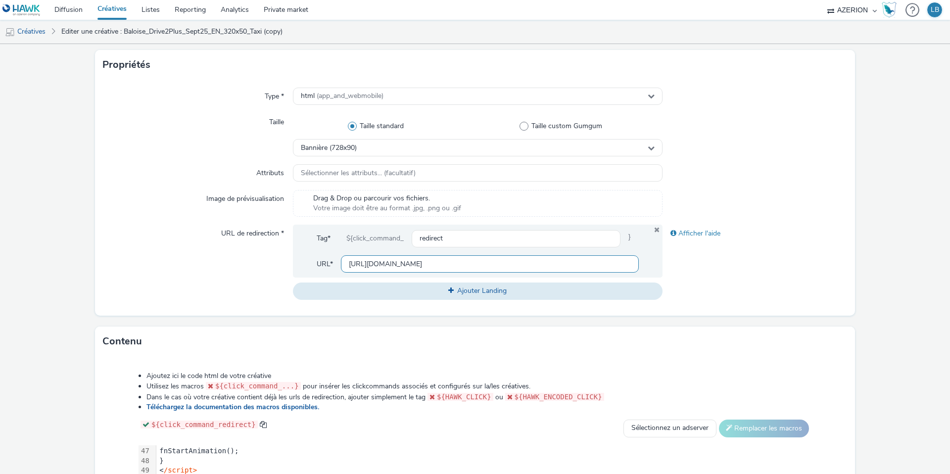
click at [373, 259] on input "[URL][DOMAIN_NAME]" at bounding box center [490, 263] width 298 height 17
paste input "assurance-1-mois"
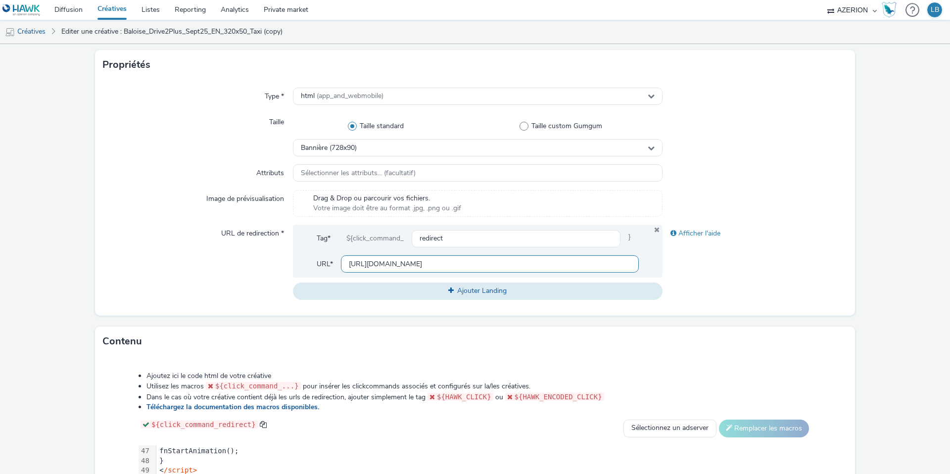
type input "[URL][DOMAIN_NAME]"
click at [732, 175] on div at bounding box center [754, 173] width 185 height 18
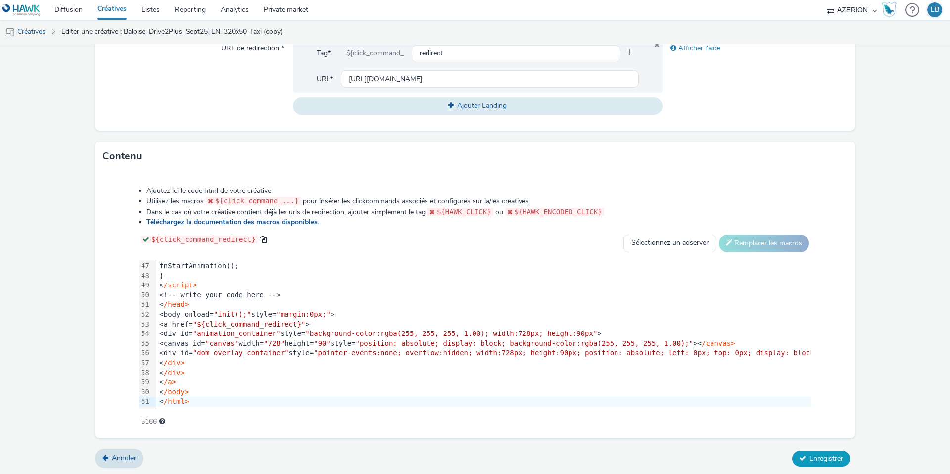
click at [812, 455] on span "Enregistrer" at bounding box center [826, 458] width 34 height 9
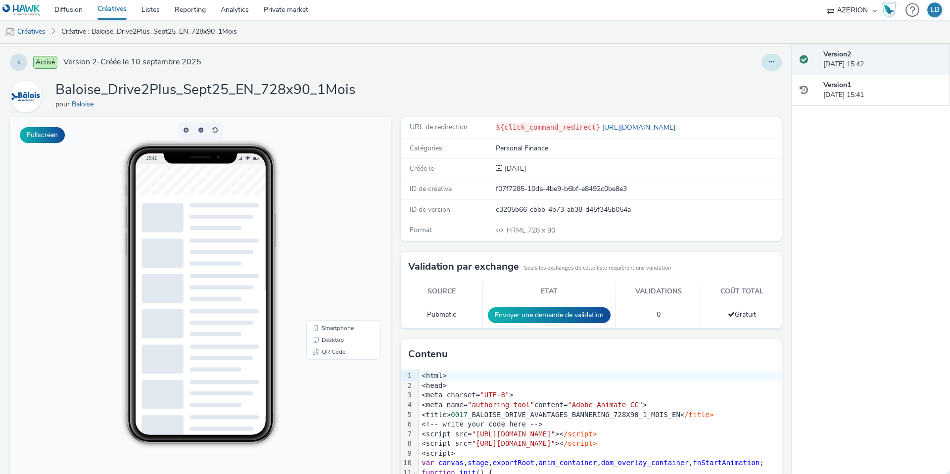
click at [770, 62] on icon at bounding box center [771, 61] width 5 height 7
click at [745, 98] on link "Dupliquer" at bounding box center [744, 102] width 74 height 20
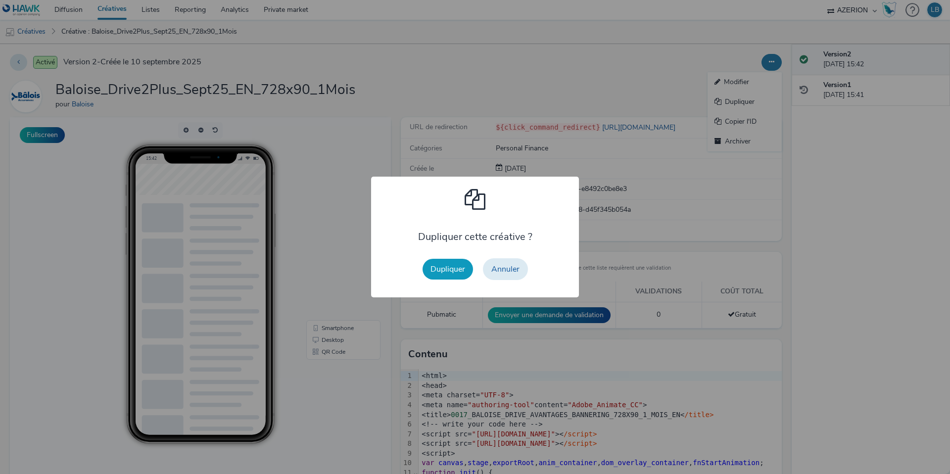
click at [445, 269] on button "Dupliquer" at bounding box center [447, 269] width 50 height 21
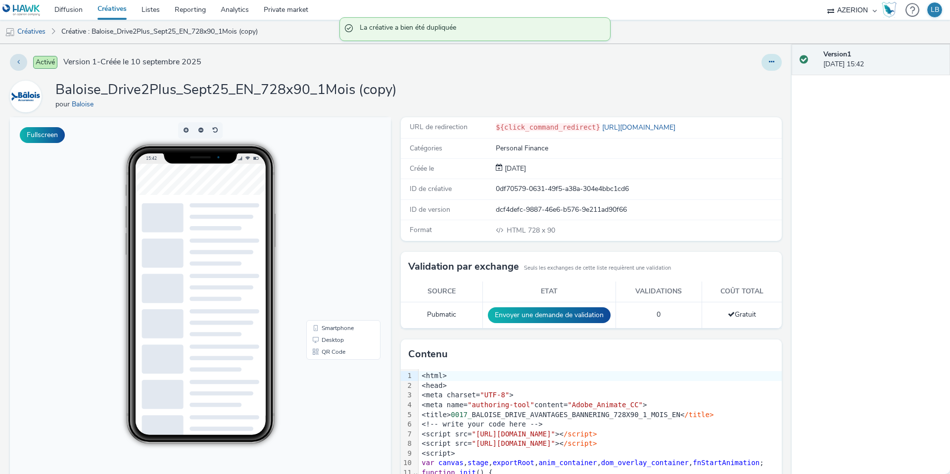
click at [766, 64] on button at bounding box center [771, 62] width 20 height 17
click at [762, 85] on link "Modifier" at bounding box center [744, 82] width 74 height 20
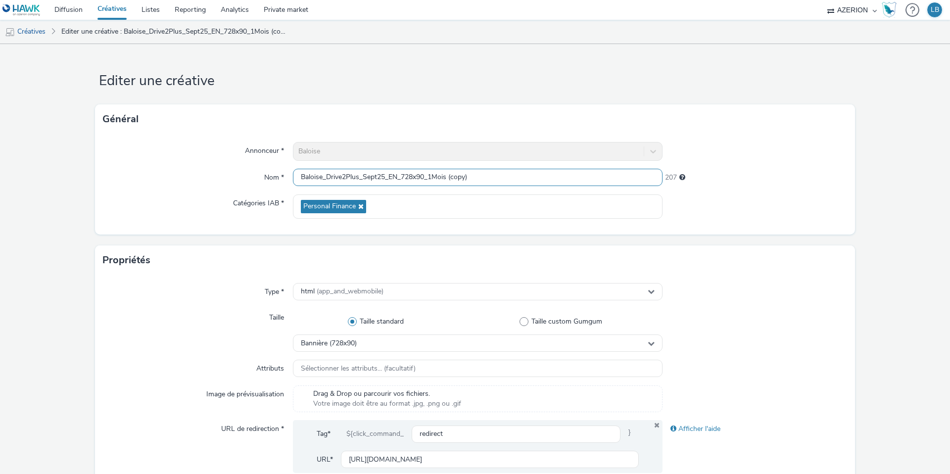
drag, startPoint x: 430, startPoint y: 176, endPoint x: 539, endPoint y: 177, distance: 108.8
click at [539, 177] on input "Baloise_Drive2Plus_Sept25_EN_728x90_1Mois (copy)" at bounding box center [478, 177] width 370 height 17
type input "Baloise_Drive2Plus_Sept25_EN_728x90_Ancienne"
click at [750, 159] on div at bounding box center [754, 151] width 185 height 19
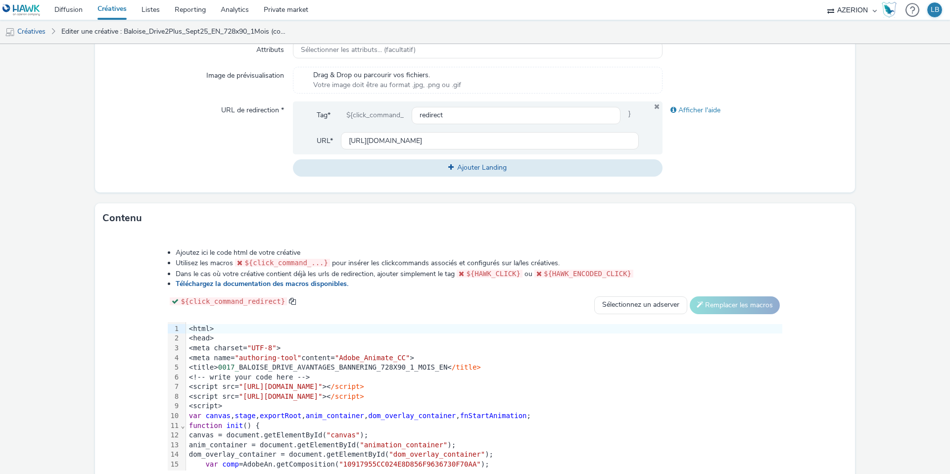
scroll to position [380, 0]
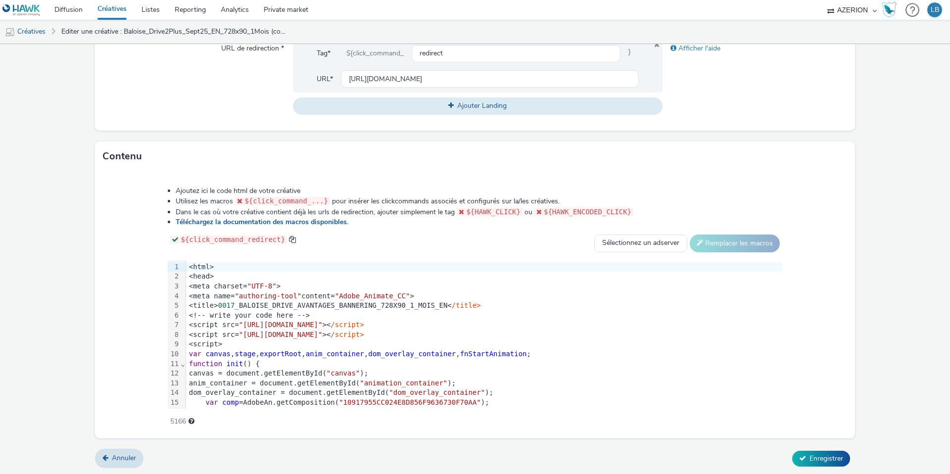
click at [193, 267] on div "<html>" at bounding box center [484, 267] width 596 height 10
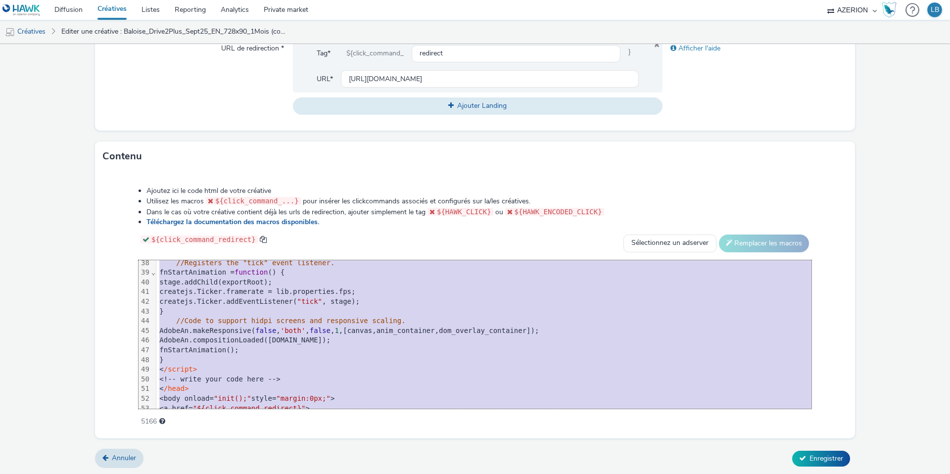
scroll to position [447, 0]
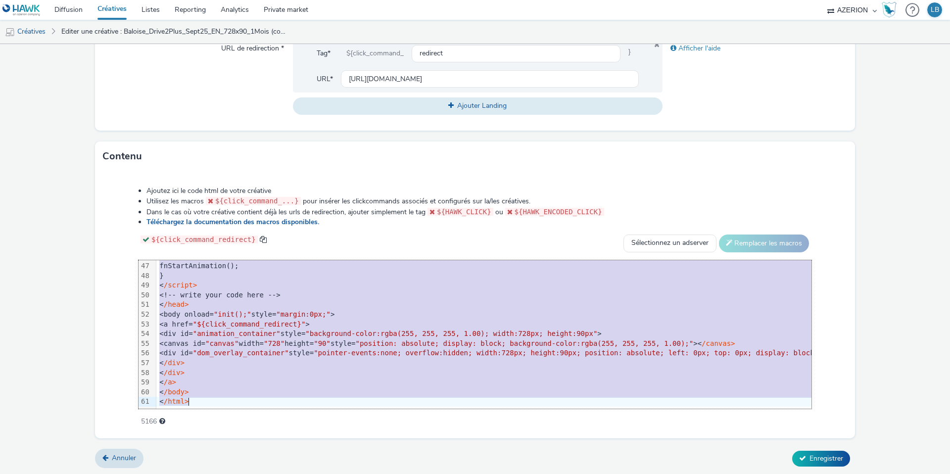
drag, startPoint x: 189, startPoint y: 264, endPoint x: 274, endPoint y: 473, distance: 225.7
click at [274, 473] on form "Editer une créative Général Annonceur * Baloise Nom * Baloise_Drive2Plus_Sept25…" at bounding box center [475, 70] width 950 height 812
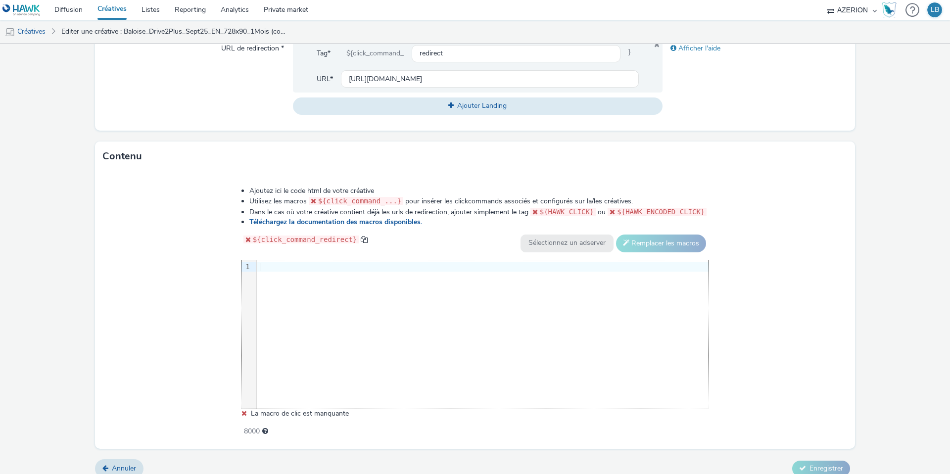
scroll to position [391, 0]
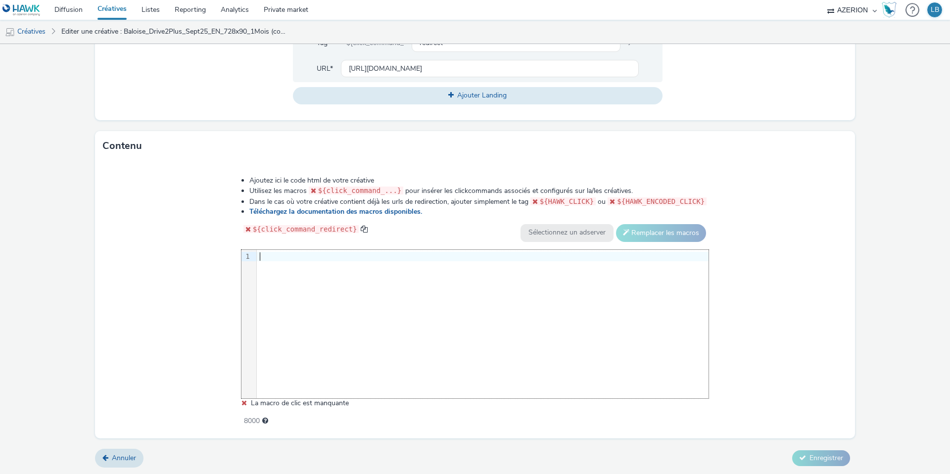
click at [266, 258] on div at bounding box center [483, 257] width 452 height 10
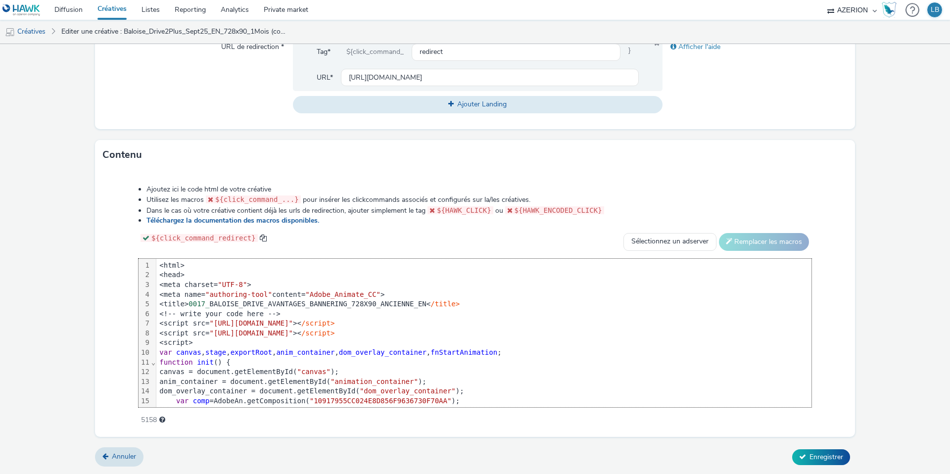
scroll to position [446, 0]
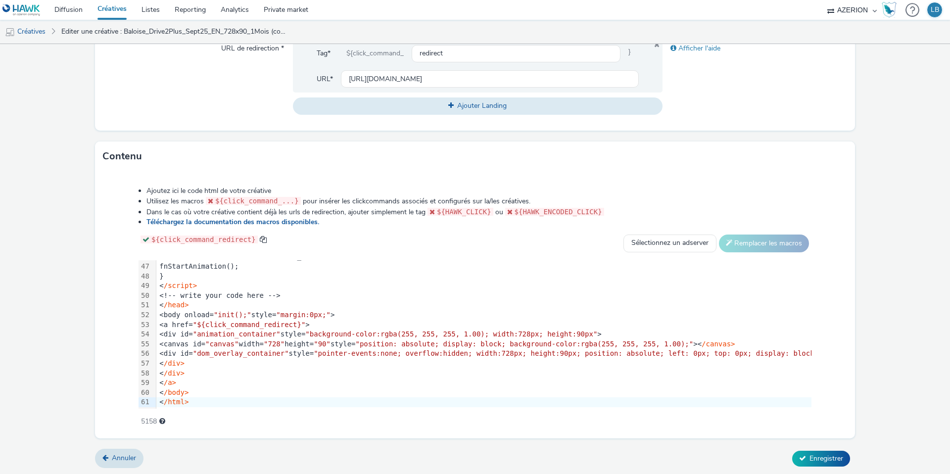
click at [111, 262] on div "Ajoutez ici le code html de votre créative Utilisez les macros ${click_command_…" at bounding box center [475, 300] width 744 height 243
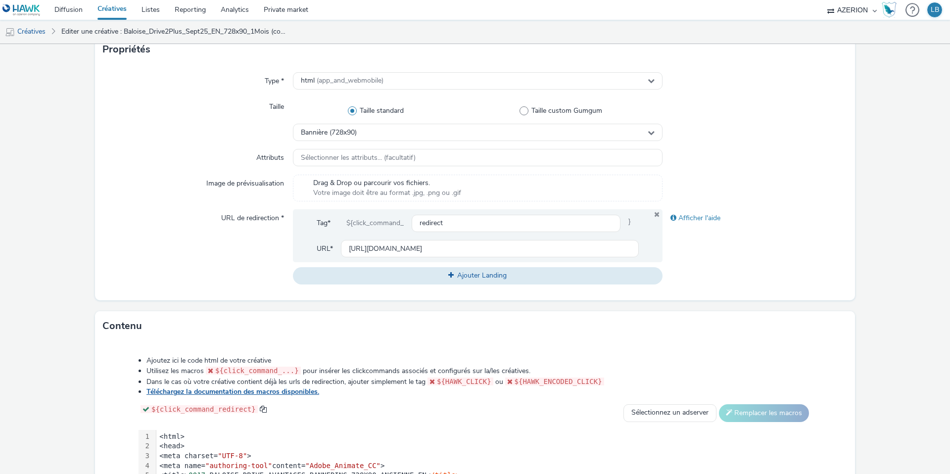
scroll to position [207, 0]
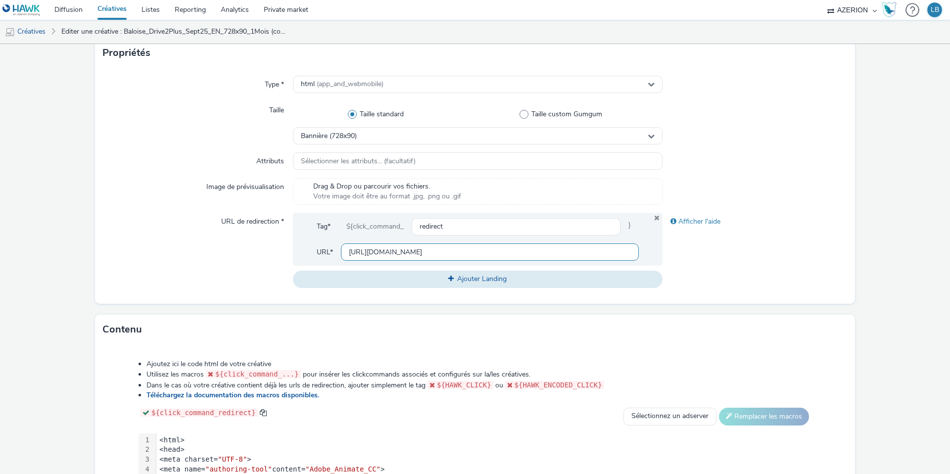
click at [357, 251] on input "[URL][DOMAIN_NAME]" at bounding box center [490, 251] width 298 height 17
paste input "ncienne"
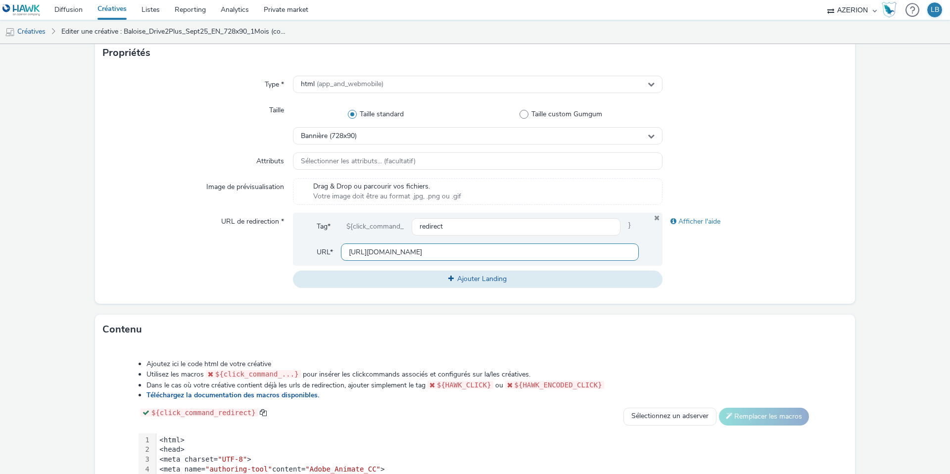
type input "[URL][DOMAIN_NAME]"
click at [740, 168] on div at bounding box center [754, 161] width 185 height 18
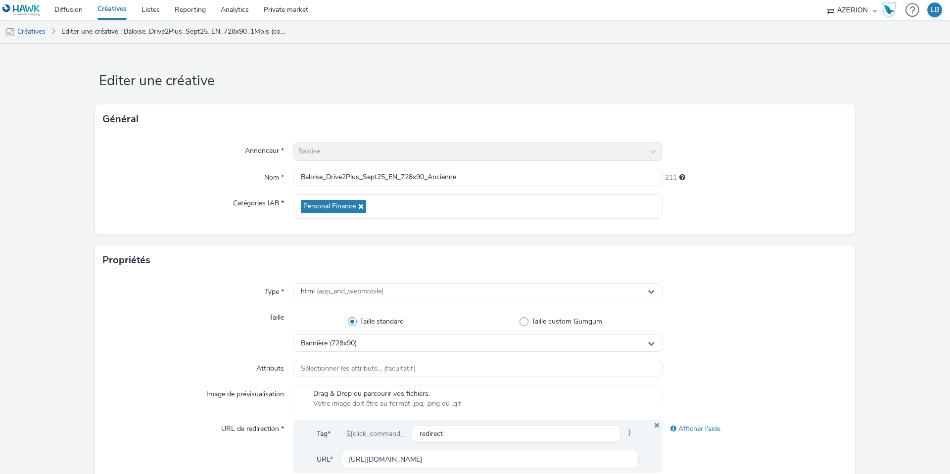
scroll to position [380, 0]
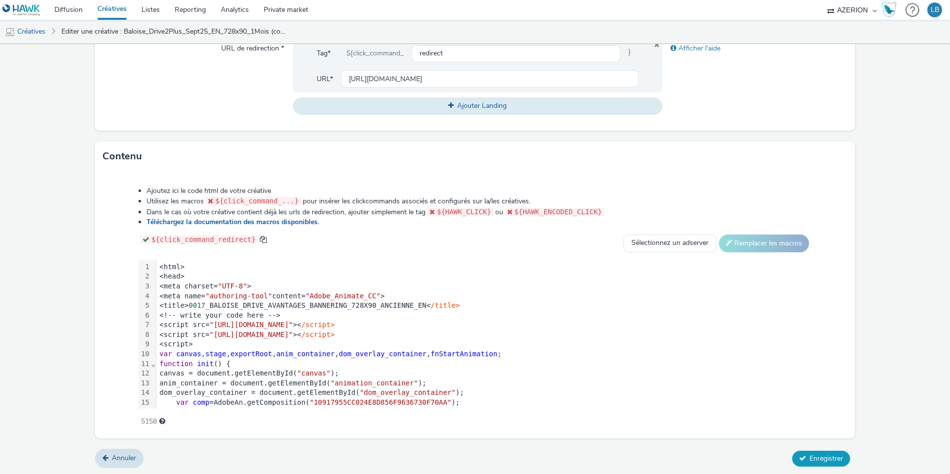
click at [812, 454] on span "Enregistrer" at bounding box center [826, 458] width 34 height 9
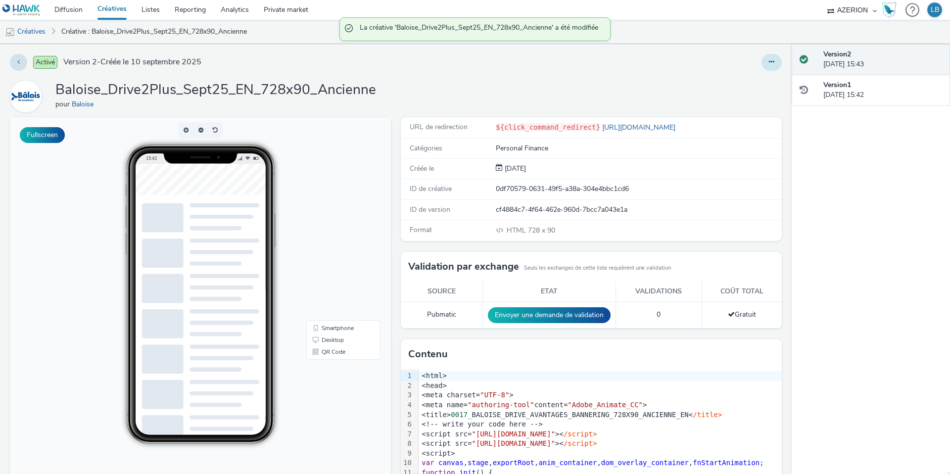
click at [773, 60] on icon at bounding box center [771, 61] width 5 height 7
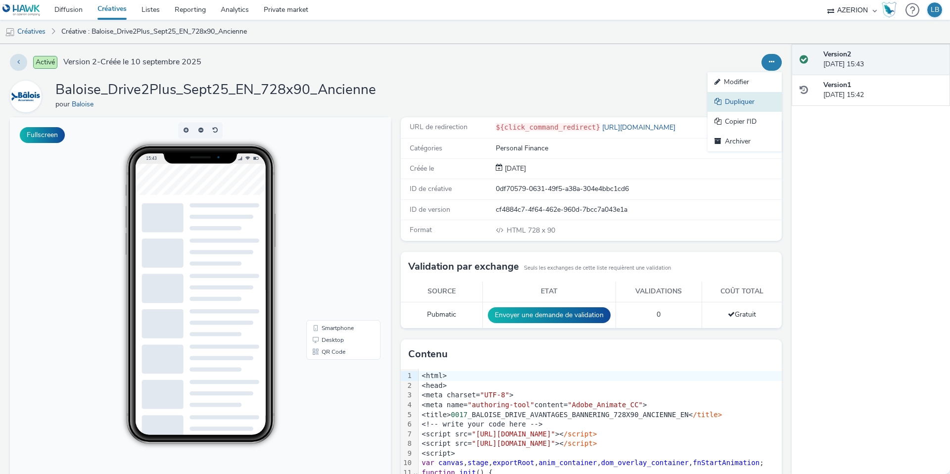
click at [733, 101] on link "Dupliquer" at bounding box center [744, 102] width 74 height 20
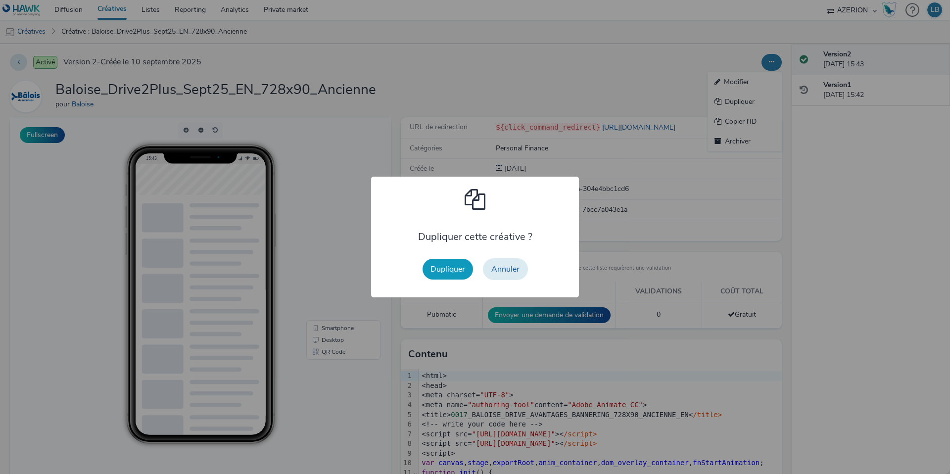
click at [454, 275] on button "Dupliquer" at bounding box center [447, 269] width 50 height 21
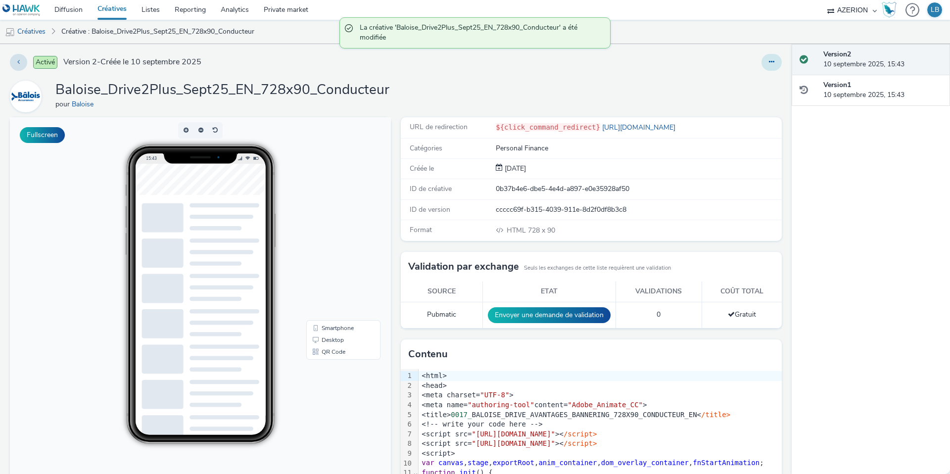
click at [773, 64] on icon at bounding box center [771, 61] width 5 height 7
click at [753, 100] on link "Dupliquer" at bounding box center [744, 102] width 74 height 20
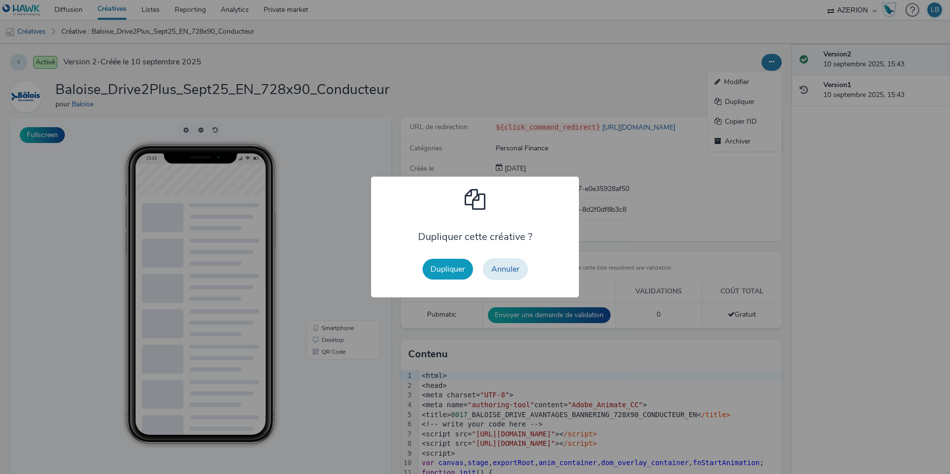
click at [449, 263] on button "Dupliquer" at bounding box center [447, 269] width 50 height 21
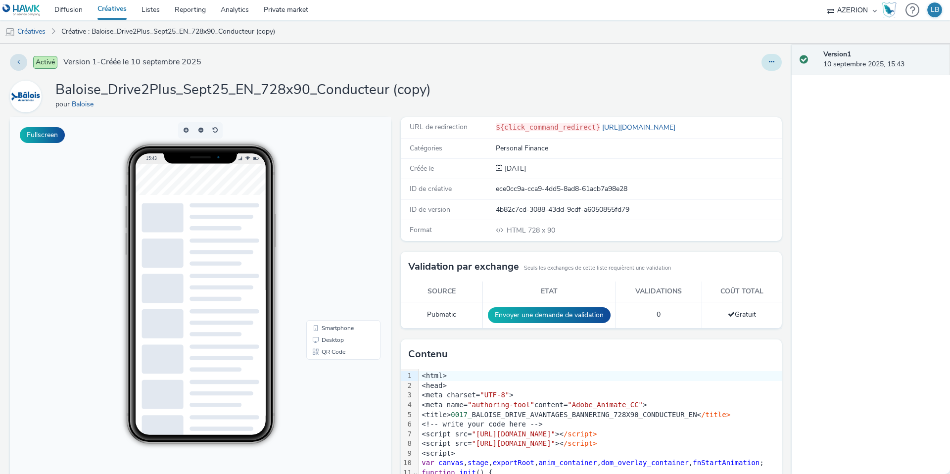
click at [767, 62] on button at bounding box center [771, 62] width 20 height 17
click at [744, 81] on link "Modifier" at bounding box center [744, 82] width 74 height 20
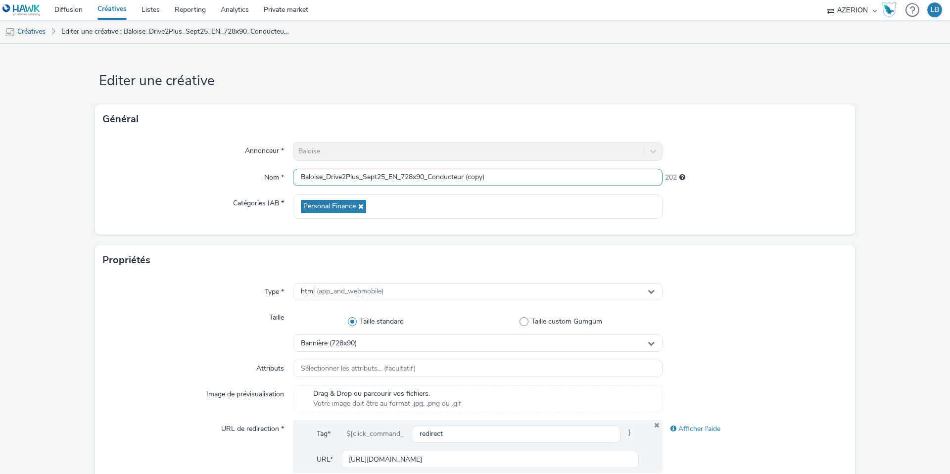
drag, startPoint x: 430, startPoint y: 177, endPoint x: 522, endPoint y: 181, distance: 91.6
click at [522, 181] on input "Baloise_Drive2Plus_Sept25_EN_728x90_Conducteur (copy)" at bounding box center [478, 177] width 370 height 17
type input "Baloise_Drive2Plus_Sept25_EN_728x90_Panne"
click at [703, 159] on div at bounding box center [754, 151] width 185 height 19
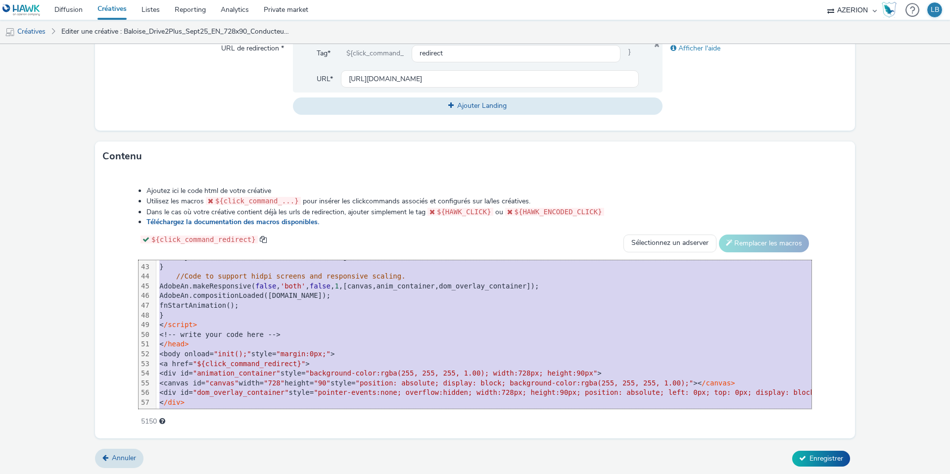
scroll to position [447, 0]
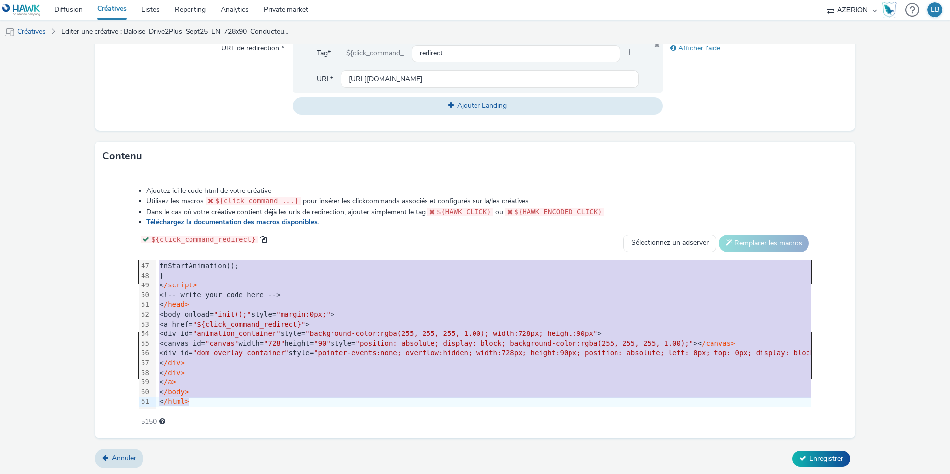
drag, startPoint x: 185, startPoint y: 266, endPoint x: 200, endPoint y: 457, distance: 191.1
click at [200, 457] on form "Editer une créative Général Annonceur * Baloise Nom * Baloise_Drive2Plus_Sept25…" at bounding box center [475, 70] width 950 height 812
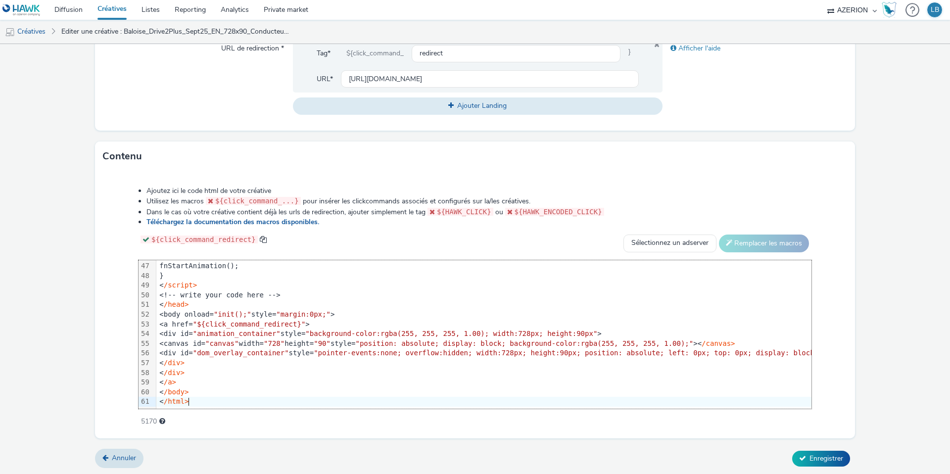
click at [656, 189] on li "Ajoutez ici le code html de votre créative" at bounding box center [478, 191] width 665 height 10
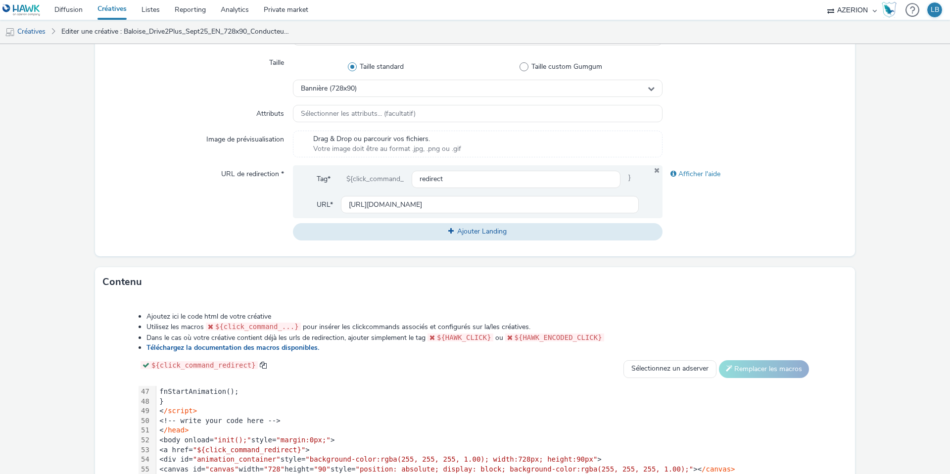
scroll to position [254, 0]
click at [373, 202] on input "[URL][DOMAIN_NAME]" at bounding box center [490, 204] width 298 height 17
paste input "assistance"
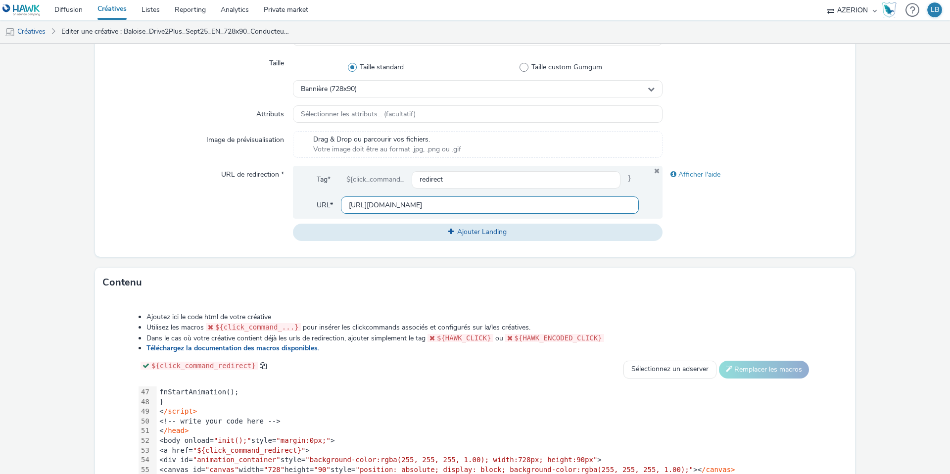
scroll to position [0, 255]
type input "[URL][DOMAIN_NAME]"
click at [715, 198] on div "Afficher l'aide" at bounding box center [754, 203] width 185 height 75
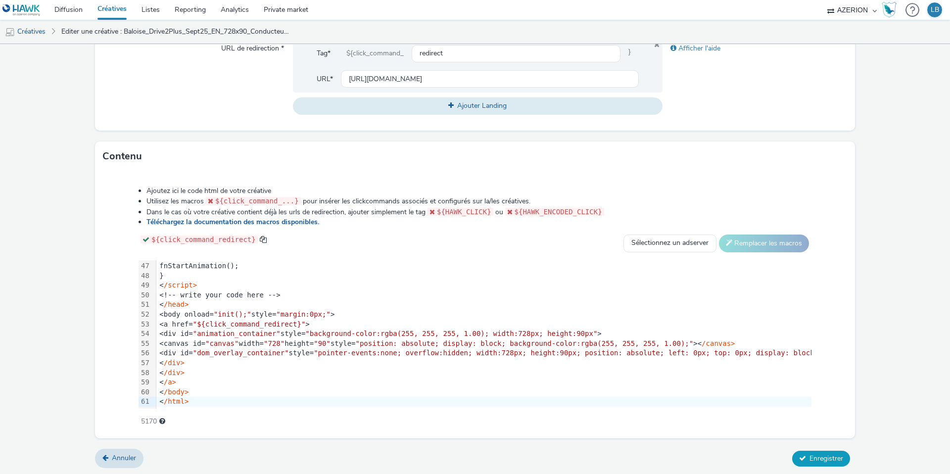
click at [817, 457] on span "Enregistrer" at bounding box center [826, 458] width 34 height 9
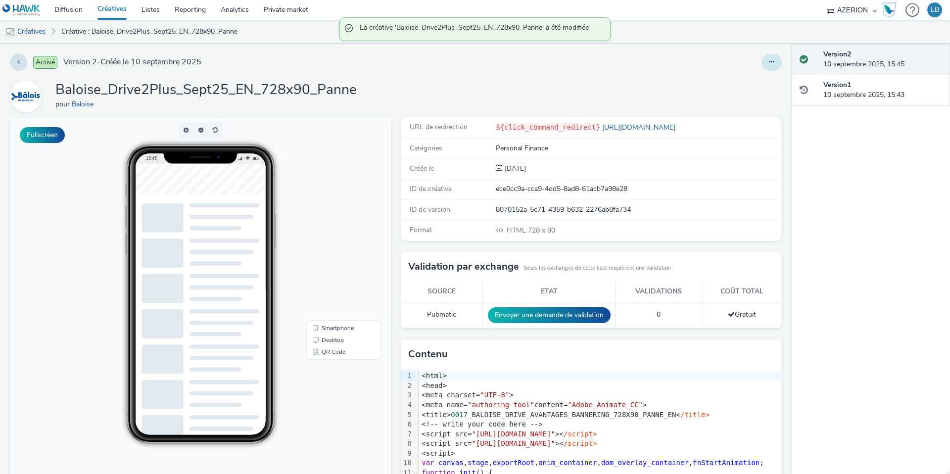
click at [769, 62] on icon at bounding box center [771, 61] width 5 height 7
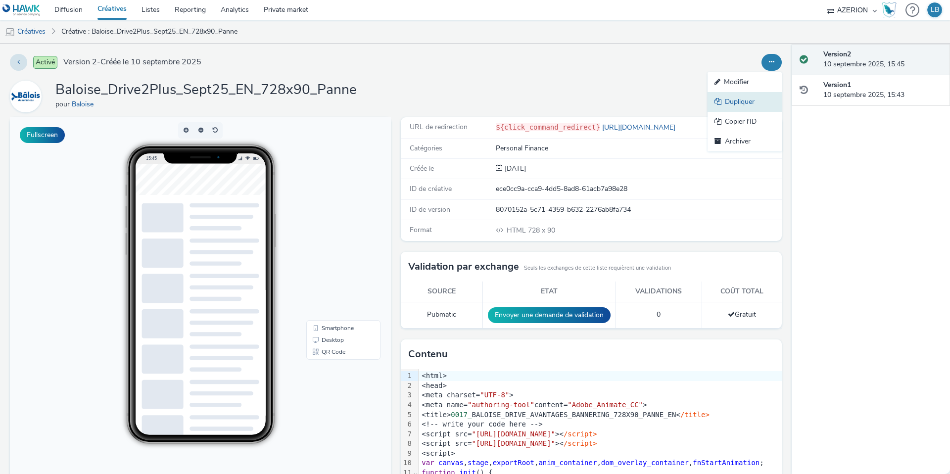
click at [735, 102] on link "Dupliquer" at bounding box center [744, 102] width 74 height 20
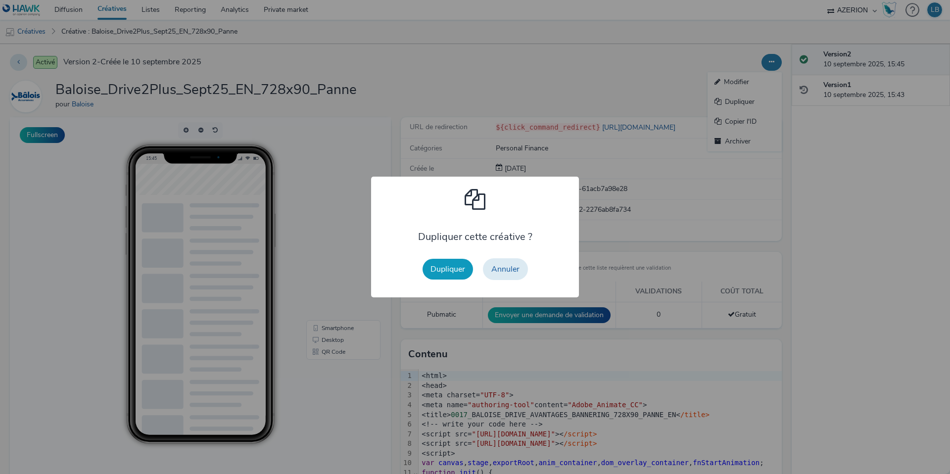
click at [449, 269] on button "Dupliquer" at bounding box center [447, 269] width 50 height 21
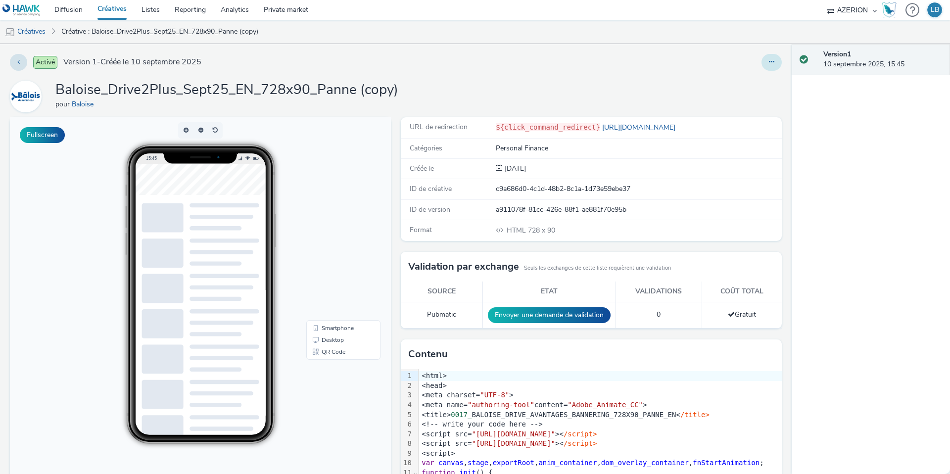
click at [773, 60] on icon at bounding box center [771, 61] width 5 height 7
click at [742, 82] on link "Modifier" at bounding box center [744, 82] width 74 height 20
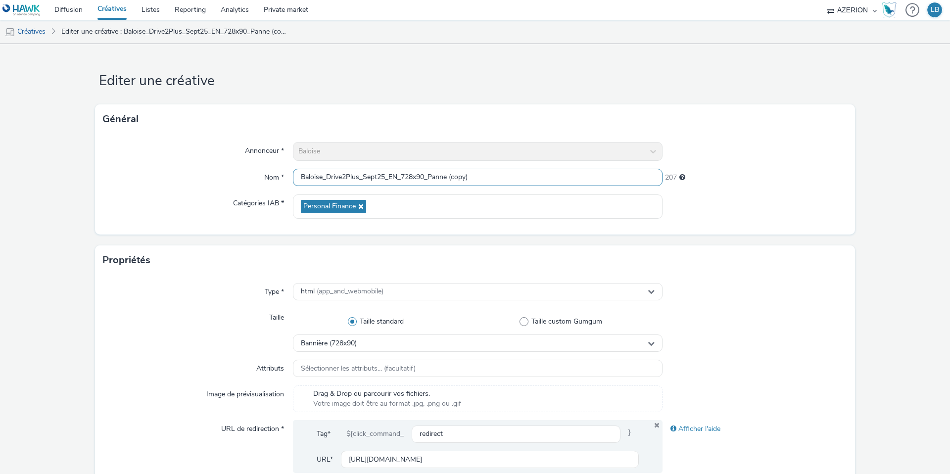
drag, startPoint x: 435, startPoint y: 177, endPoint x: 554, endPoint y: 177, distance: 118.7
click at [554, 177] on input "Baloise_Drive2Plus_Sept25_EN_728x90_Panne (copy)" at bounding box center [478, 177] width 370 height 17
type input "Baloise_Drive2Plus_Sept25_EN_728x90_PetitRouleur"
click at [729, 184] on div "207" at bounding box center [754, 178] width 185 height 18
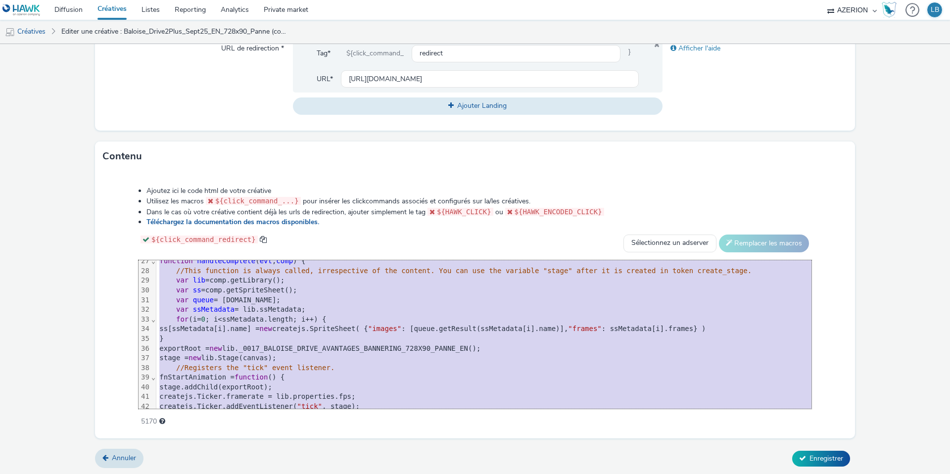
scroll to position [447, 0]
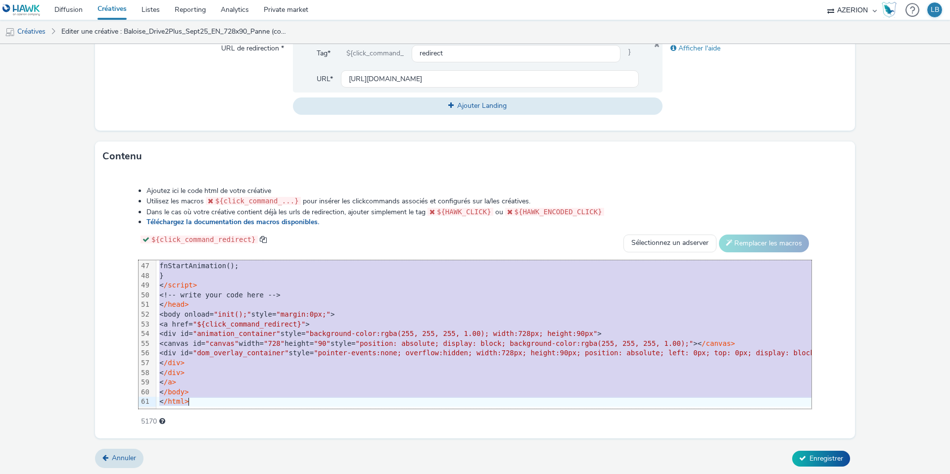
drag, startPoint x: 189, startPoint y: 265, endPoint x: 279, endPoint y: 471, distance: 224.9
click at [279, 471] on form "Editer une créative Général Annonceur * Baloise Nom * Baloise_Drive2Plus_Sept25…" at bounding box center [475, 70] width 950 height 812
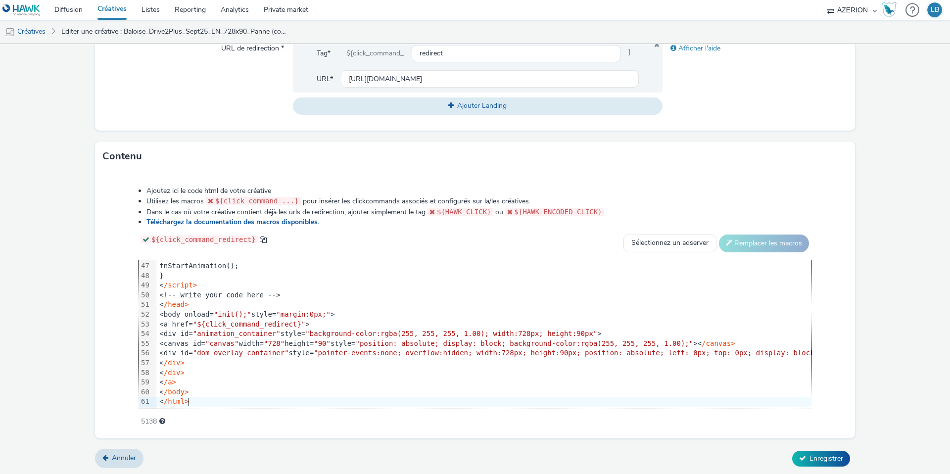
click at [571, 241] on div "${click_command_redirect} Sélectionnez un adserver Sizmek DCM Adform Sting Remp…" at bounding box center [475, 243] width 673 height 18
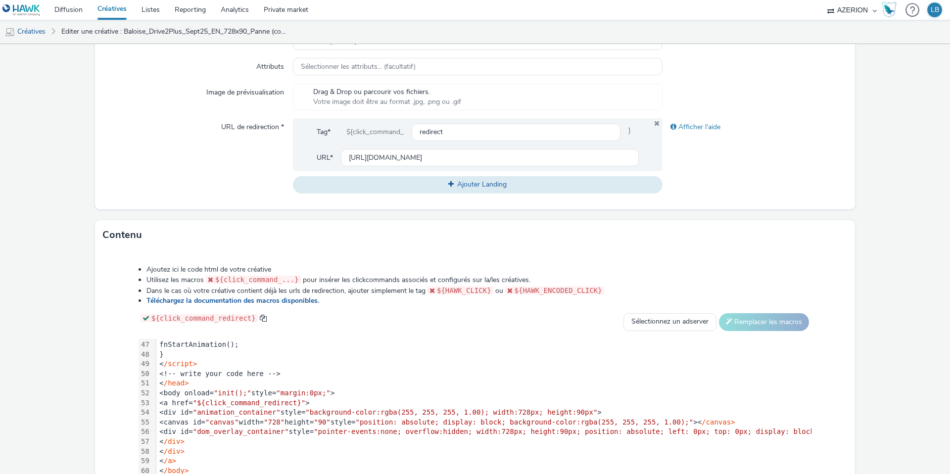
scroll to position [299, 0]
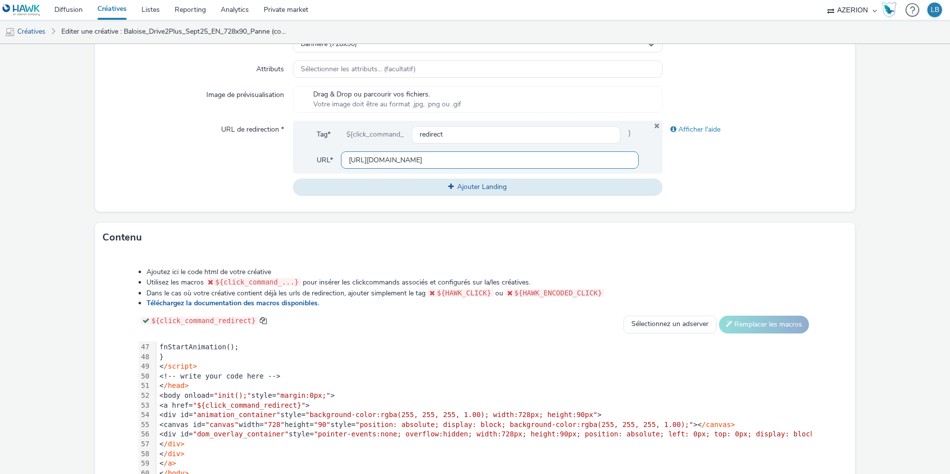
click at [380, 158] on input "[URL][DOMAIN_NAME]" at bounding box center [490, 159] width 298 height 17
paste input "petit-rouleur"
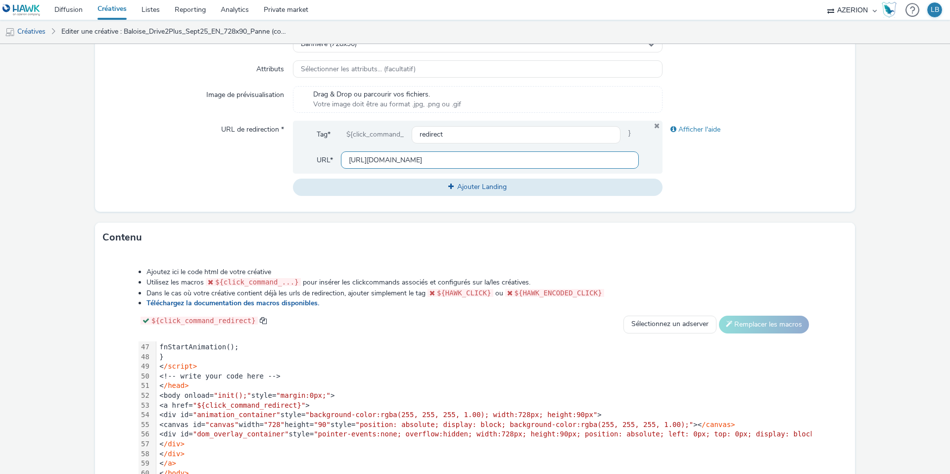
type input "[URL][DOMAIN_NAME]"
click at [701, 173] on div "Afficher l'aide" at bounding box center [754, 158] width 185 height 75
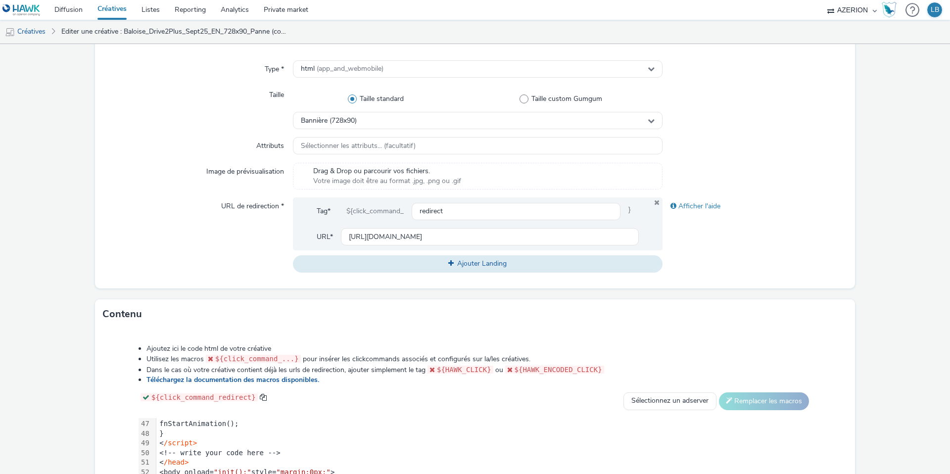
scroll to position [380, 0]
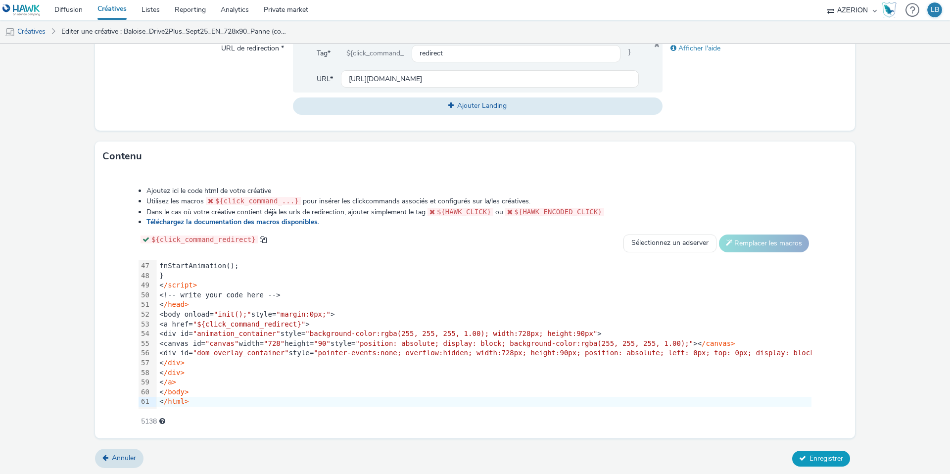
click at [825, 456] on span "Enregistrer" at bounding box center [826, 458] width 34 height 9
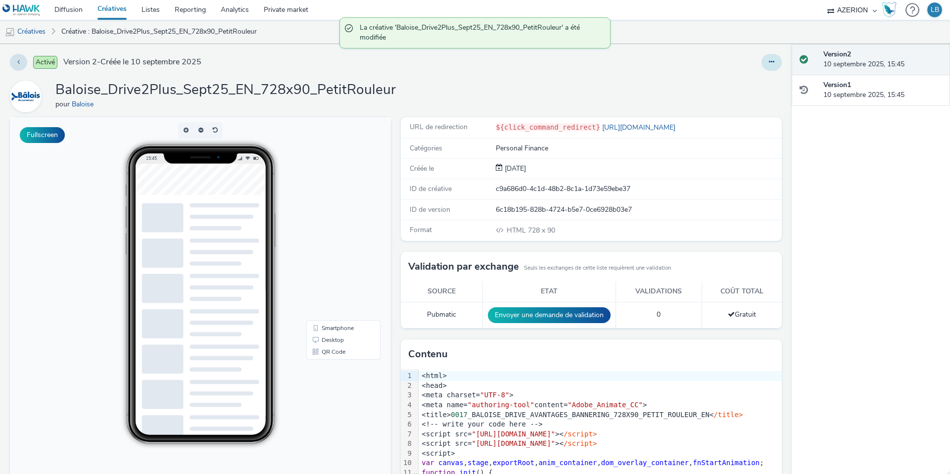
click at [770, 61] on icon at bounding box center [771, 61] width 5 height 7
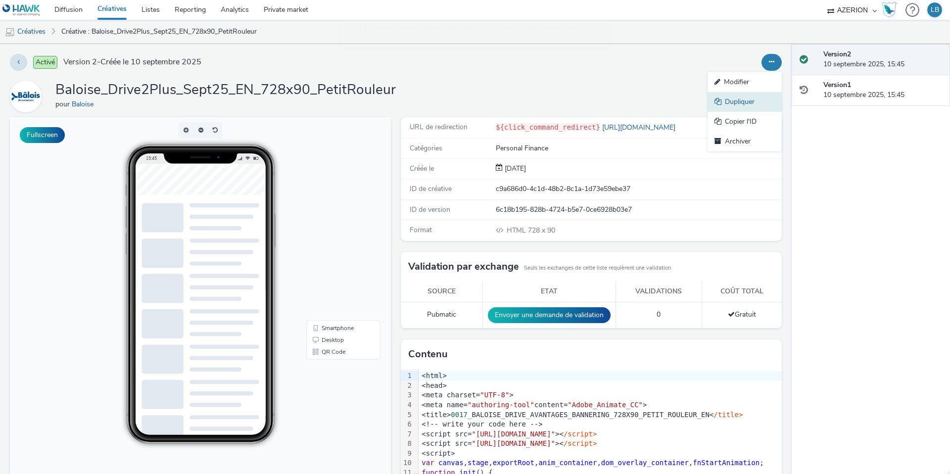
click at [744, 98] on link "Dupliquer" at bounding box center [744, 102] width 74 height 20
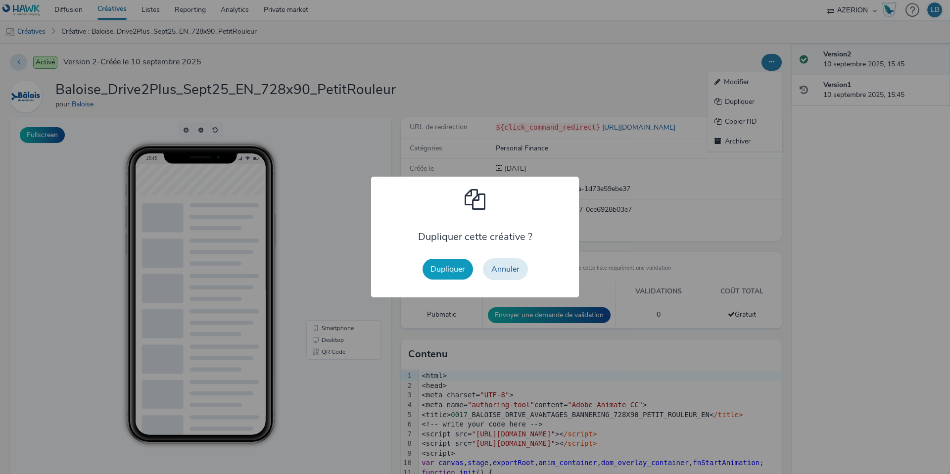
click at [456, 271] on button "Dupliquer" at bounding box center [447, 269] width 50 height 21
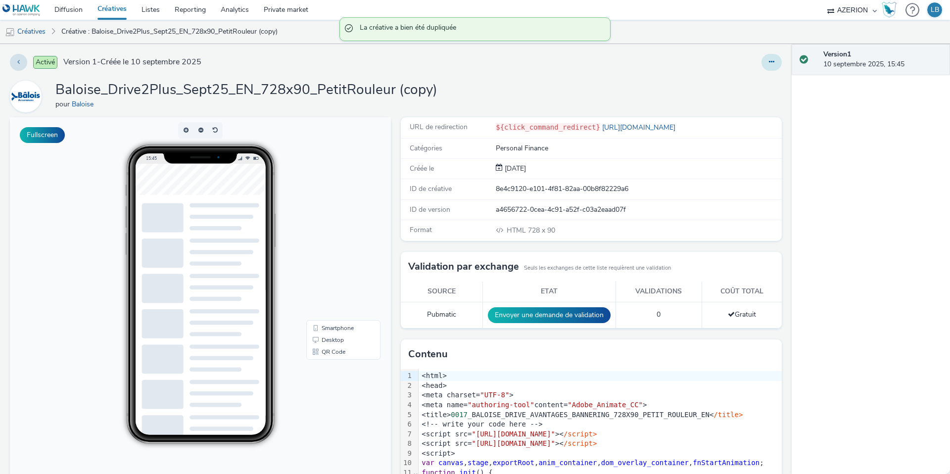
click at [779, 59] on button at bounding box center [771, 62] width 20 height 17
click at [738, 84] on link "Modifier" at bounding box center [744, 82] width 74 height 20
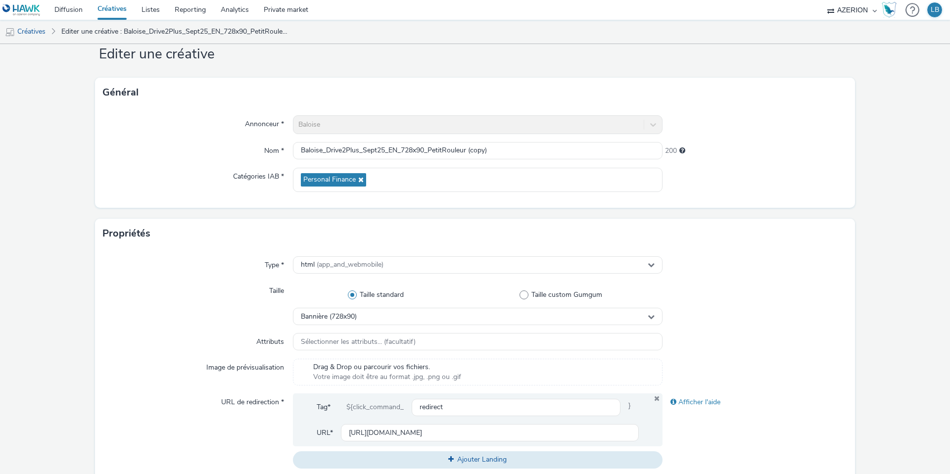
scroll to position [29, 0]
drag, startPoint x: 430, startPoint y: 147, endPoint x: 607, endPoint y: 140, distance: 176.8
click at [607, 140] on input "Baloise_Drive2Plus_Sept25_EN_728x90_PetitRouleur (copy)" at bounding box center [478, 148] width 370 height 17
click at [458, 151] on input "Baloise_Drive2Plus_Sept25_EN_728x90_PetitRouleur (copy)" at bounding box center [478, 148] width 370 height 17
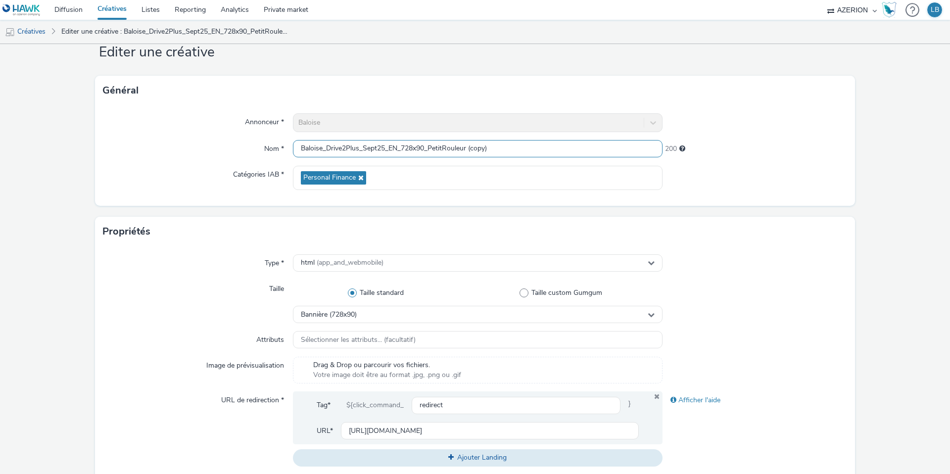
drag, startPoint x: 431, startPoint y: 149, endPoint x: 557, endPoint y: 150, distance: 125.2
click at [557, 150] on input "Baloise_Drive2Plus_Sept25_EN_728x90_PetitRouleur (copy)" at bounding box center [478, 148] width 370 height 17
type input "Baloise_Drive2Plus_Sept25_EN_728x90_Taxi"
click at [778, 148] on div "215" at bounding box center [754, 147] width 185 height 14
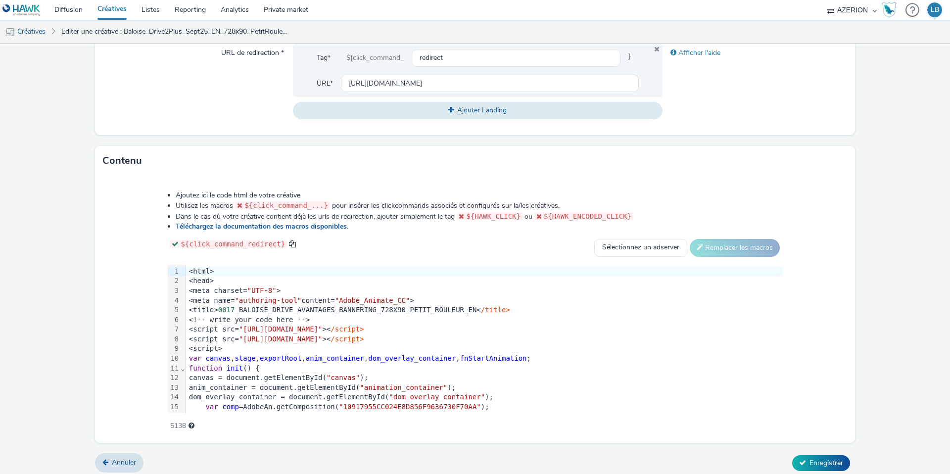
scroll to position [380, 0]
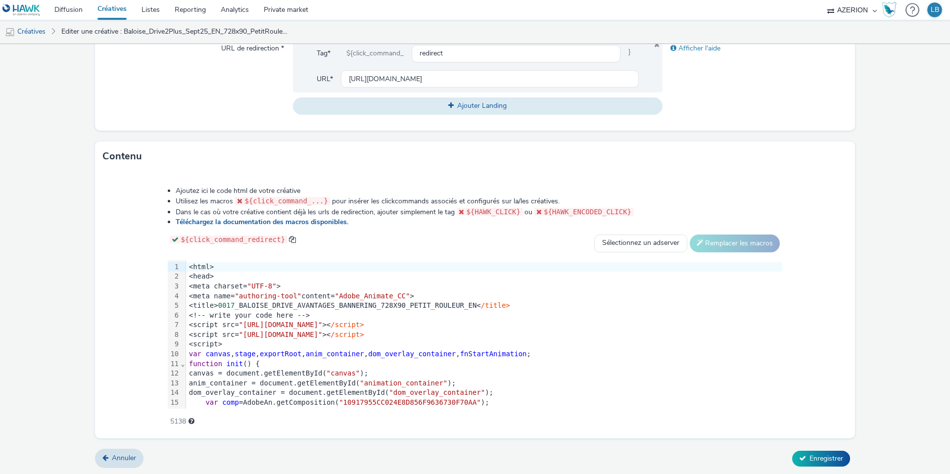
click at [186, 265] on div "<html>" at bounding box center [484, 267] width 596 height 10
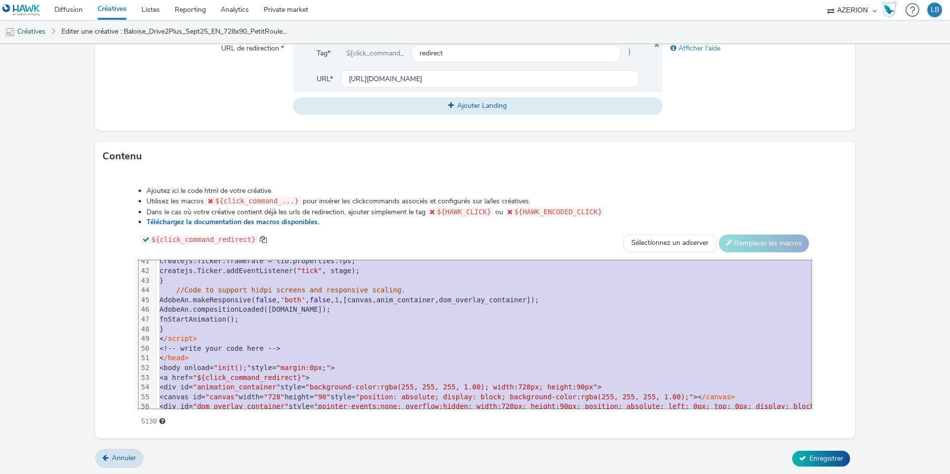
scroll to position [447, 0]
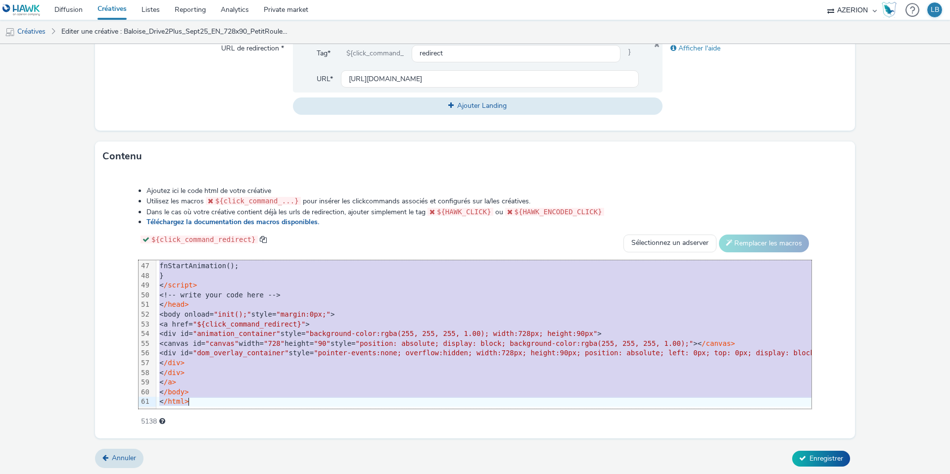
drag, startPoint x: 173, startPoint y: 266, endPoint x: 265, endPoint y: 456, distance: 211.1
click at [265, 456] on form "Editer une créative Général Annonceur * Baloise Nom * Baloise_Drive2Plus_Sept25…" at bounding box center [475, 70] width 950 height 812
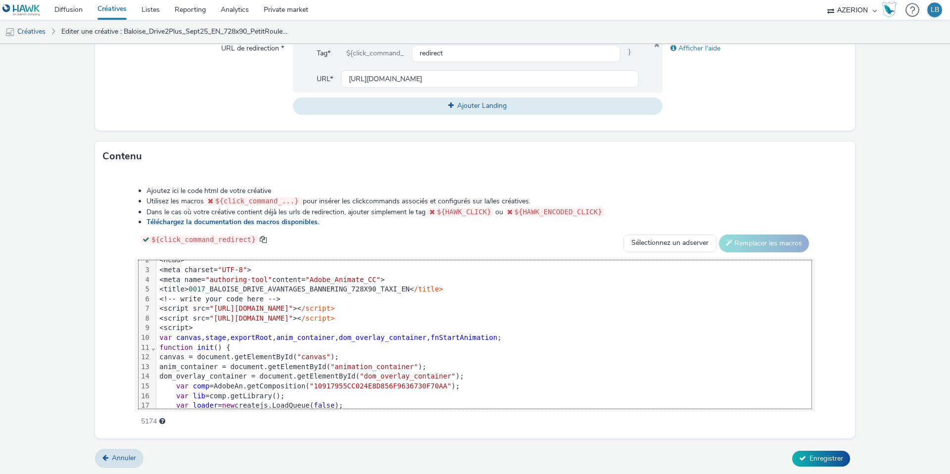
scroll to position [0, 0]
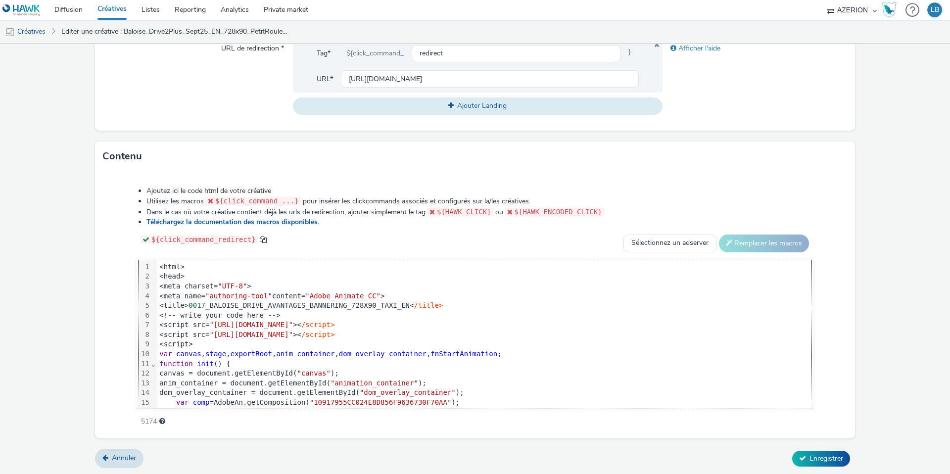
click at [517, 172] on div "Ajoutez ici le code html de votre créative Utilisez les macros ${click_command_…" at bounding box center [475, 304] width 760 height 267
click at [398, 73] on input "[URL][DOMAIN_NAME]" at bounding box center [490, 78] width 298 height 17
paste input "taxi"
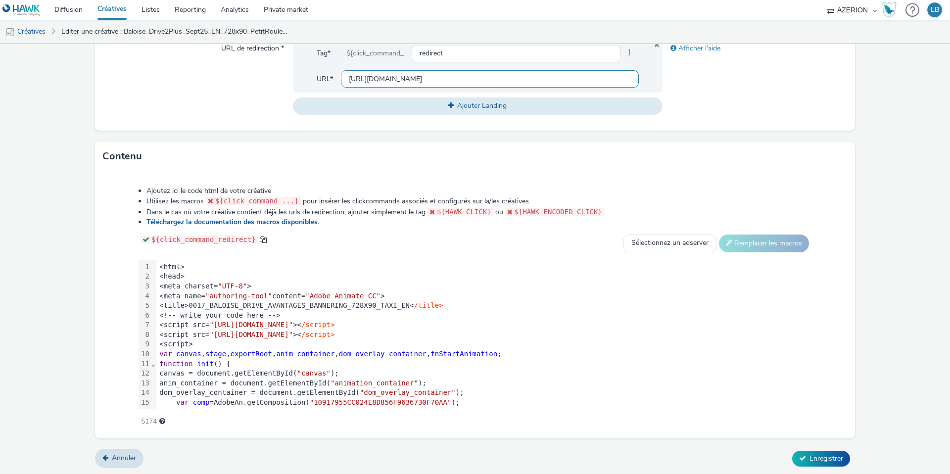
scroll to position [0, 234]
type input "[URL][DOMAIN_NAME]"
click at [683, 78] on div "Afficher l'aide" at bounding box center [754, 77] width 185 height 75
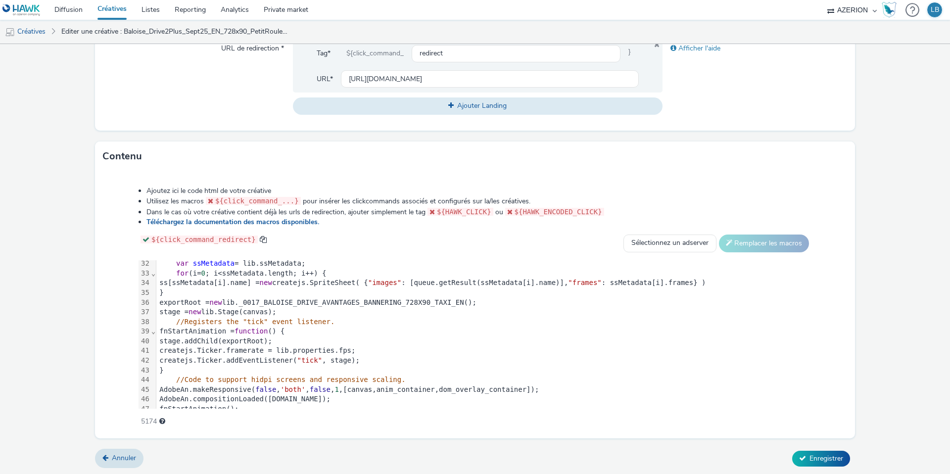
scroll to position [430, 0]
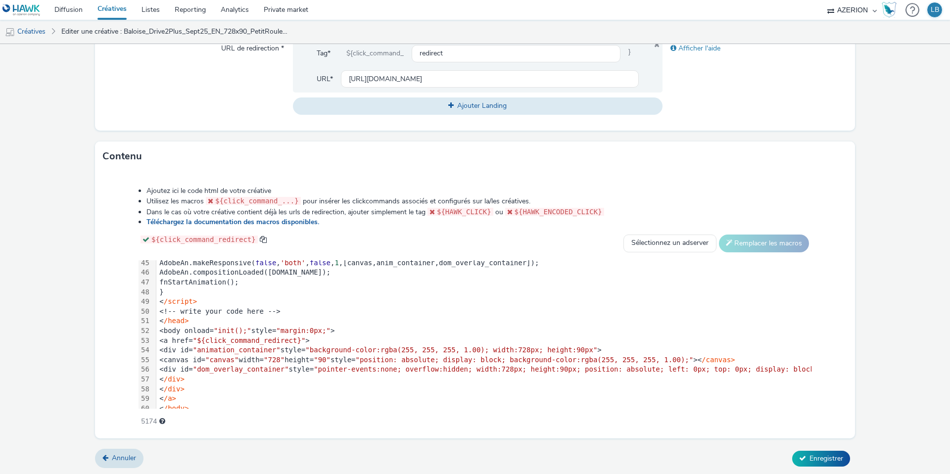
click at [819, 450] on div "Annuler Enregistrer" at bounding box center [475, 459] width 760 height 18
click at [816, 456] on span "Enregistrer" at bounding box center [826, 458] width 34 height 9
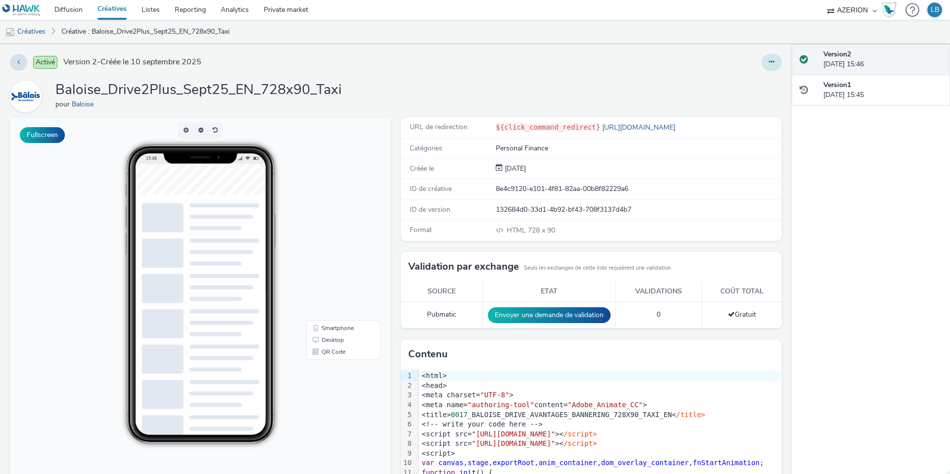
click at [773, 64] on icon at bounding box center [771, 61] width 5 height 7
click at [755, 98] on link "Dupliquer" at bounding box center [744, 102] width 74 height 20
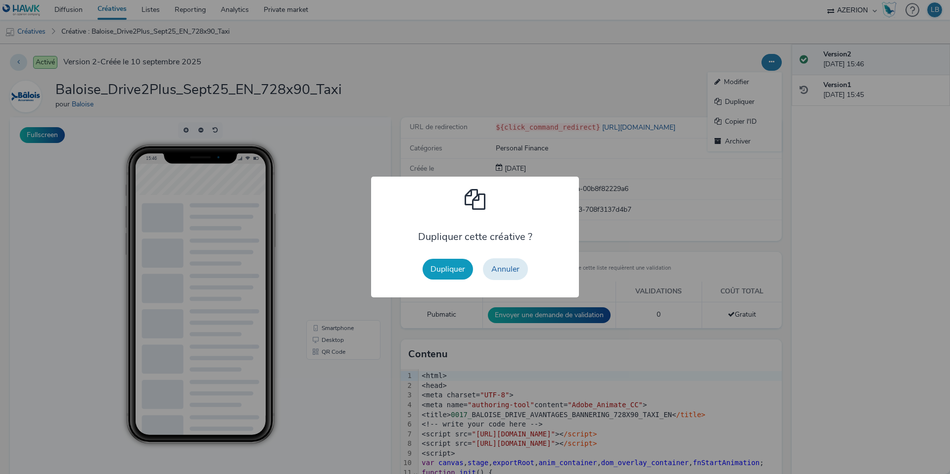
click at [438, 274] on button "Dupliquer" at bounding box center [447, 269] width 50 height 21
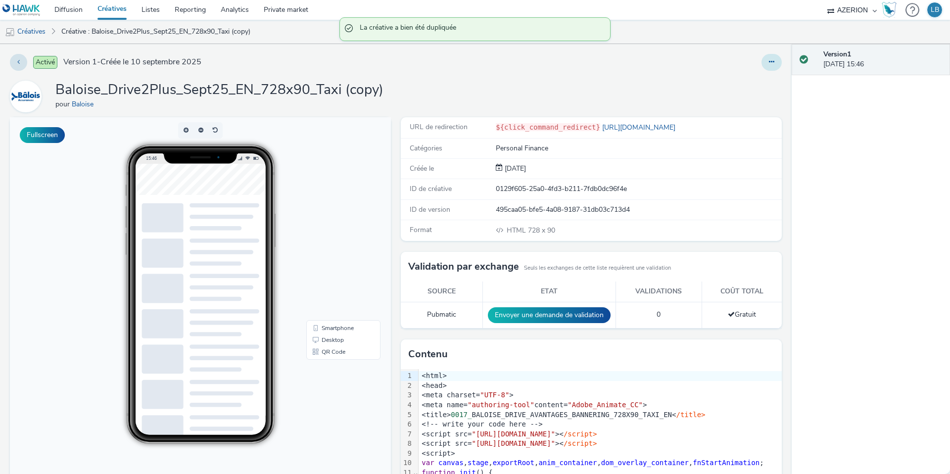
click at [767, 66] on button at bounding box center [771, 62] width 20 height 17
click at [756, 83] on link "Modifier" at bounding box center [744, 82] width 74 height 20
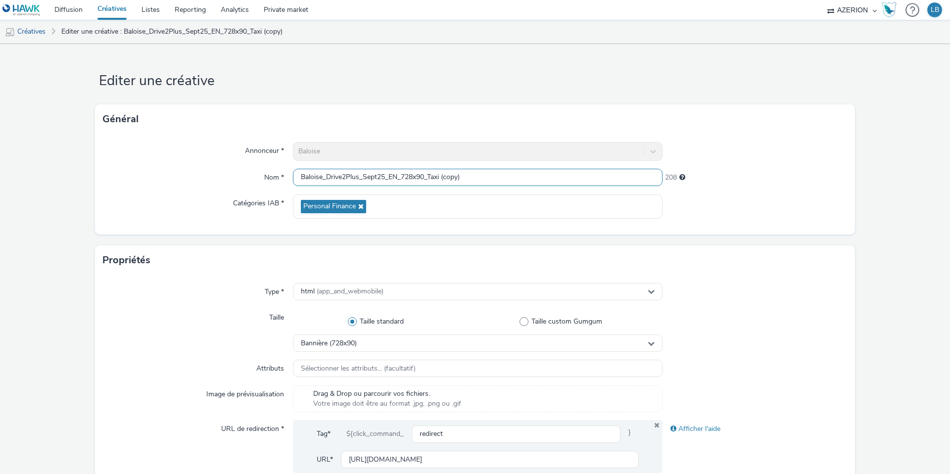
drag, startPoint x: 403, startPoint y: 177, endPoint x: 518, endPoint y: 181, distance: 115.8
click at [518, 181] on input "Baloise_Drive2Plus_Sept25_EN_728x90_Taxi (copy)" at bounding box center [478, 177] width 370 height 17
type input "Baloise_Drive2Plus_Sept25_EN_970x250_1Mois"
click at [217, 178] on div "Nom *" at bounding box center [198, 178] width 190 height 18
click at [336, 339] on span "Bannière (728x90)" at bounding box center [329, 343] width 56 height 8
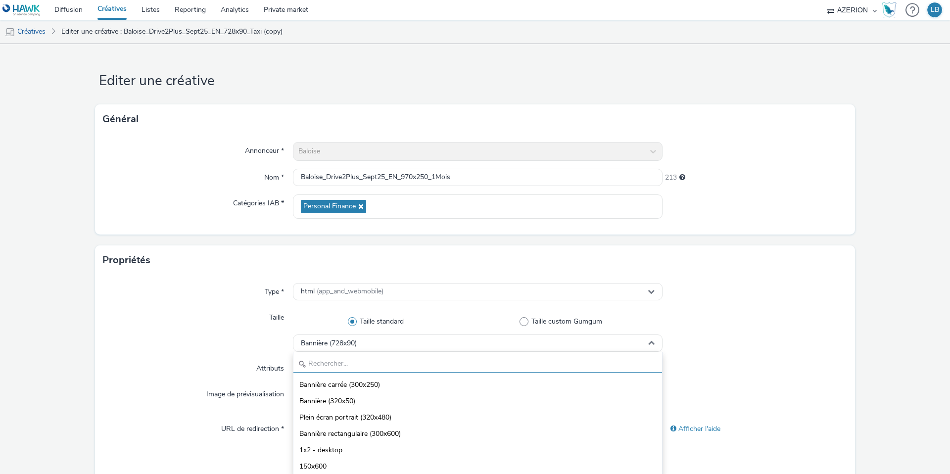
click at [310, 360] on input "text" at bounding box center [477, 363] width 369 height 17
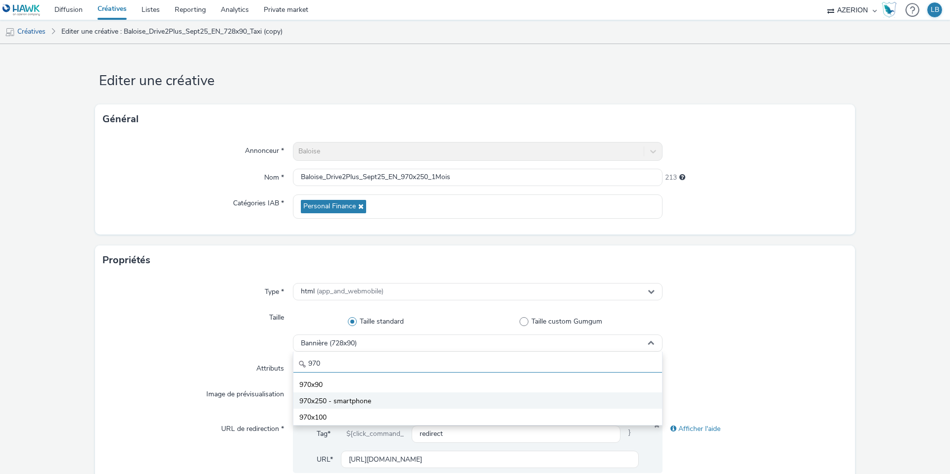
type input "970"
click at [331, 404] on span "970x250 - smartphone" at bounding box center [335, 401] width 72 height 10
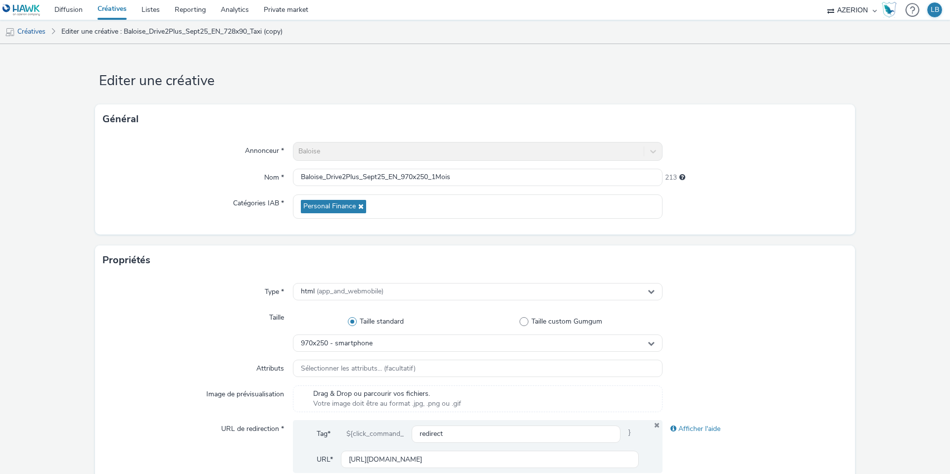
click at [206, 351] on div "Taille" at bounding box center [198, 330] width 190 height 43
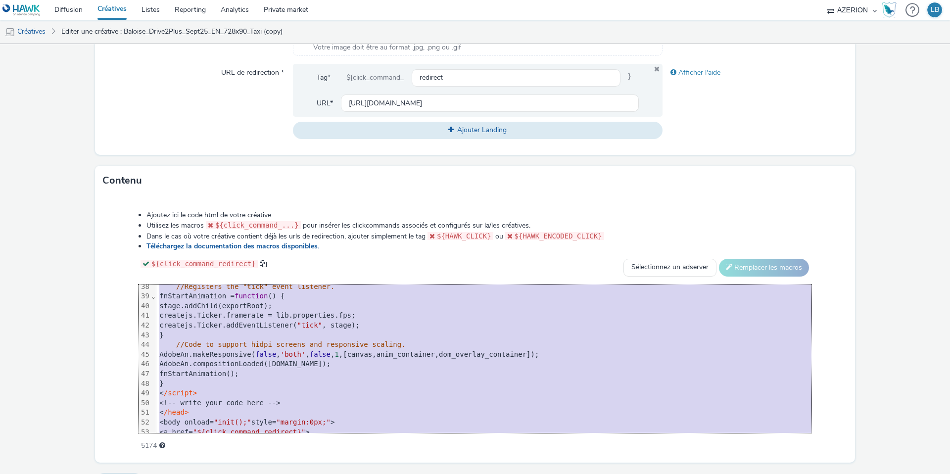
scroll to position [447, 0]
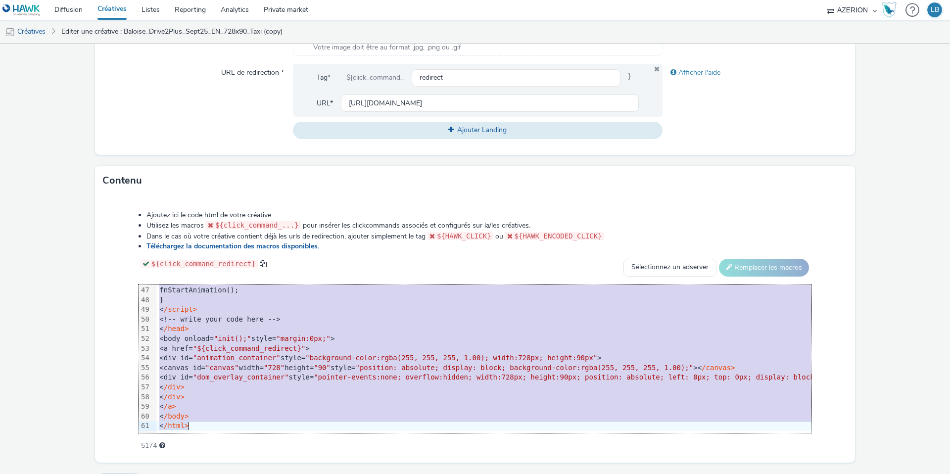
drag, startPoint x: 188, startPoint y: 290, endPoint x: 271, endPoint y: 501, distance: 226.8
click at [271, 473] on html "Diffusion Créatives Listes Reporting Analytics Private market AZERION Hawk (Tes…" at bounding box center [475, 237] width 950 height 474
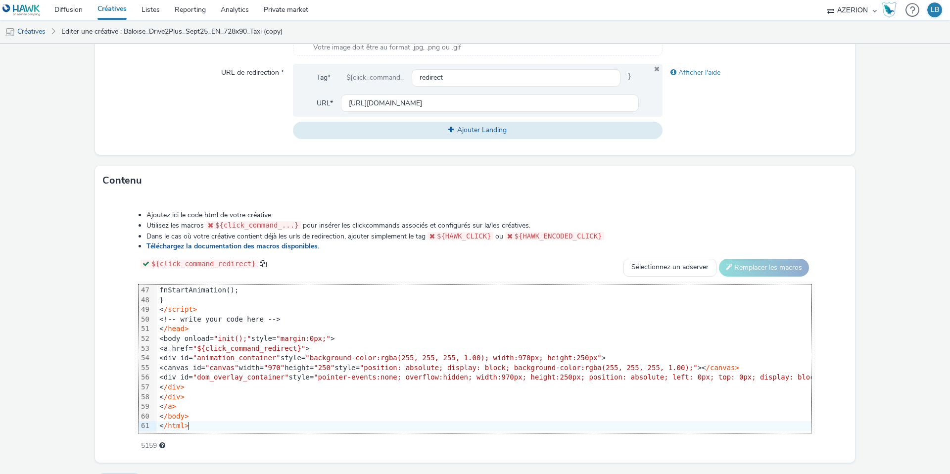
click at [128, 253] on div "Ajoutez ici le code html de votre créative Utilisez les macros ${click_command_…" at bounding box center [475, 324] width 744 height 243
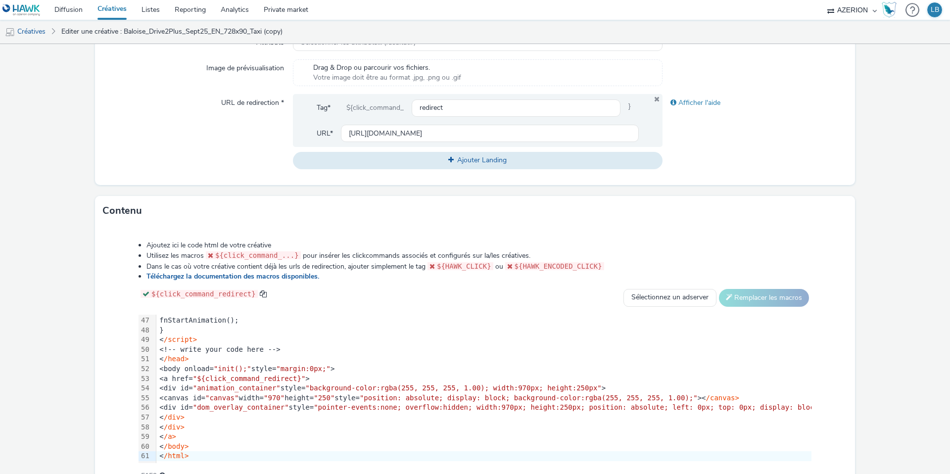
scroll to position [325, 0]
click at [377, 135] on input "[URL][DOMAIN_NAME]" at bounding box center [490, 134] width 298 height 17
paste input "assurance-1-mois"
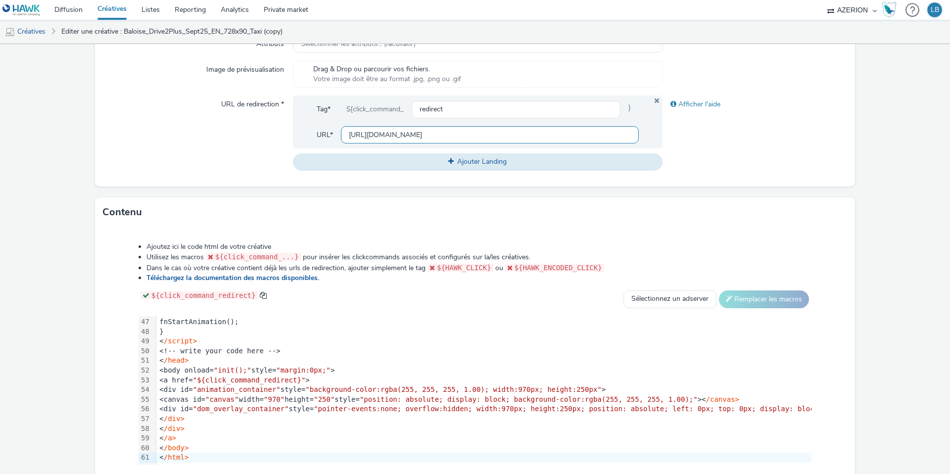
scroll to position [0, 279]
type input "[URL][DOMAIN_NAME]"
click at [776, 152] on div "Afficher l'aide" at bounding box center [754, 132] width 185 height 75
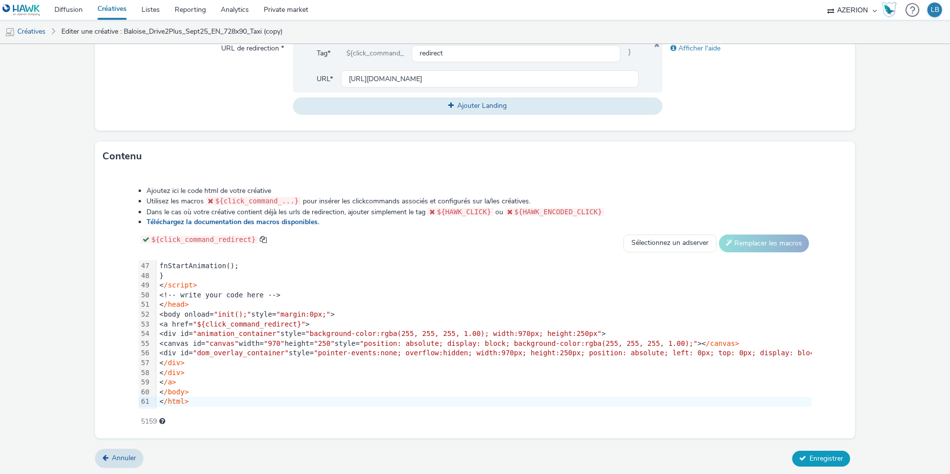
click at [824, 457] on span "Enregistrer" at bounding box center [826, 458] width 34 height 9
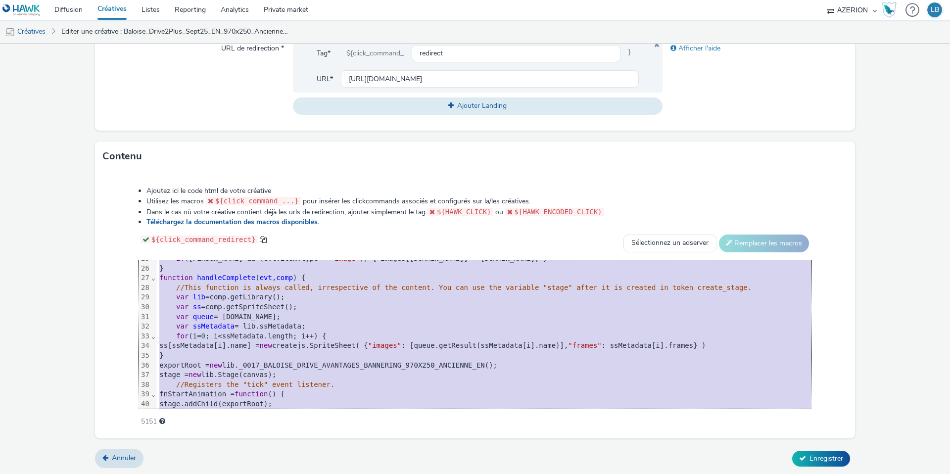
scroll to position [447, 0]
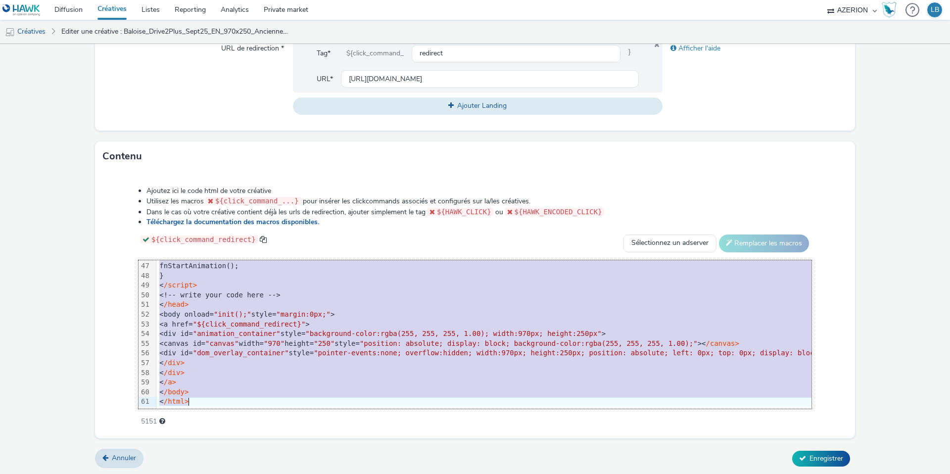
drag, startPoint x: 189, startPoint y: 267, endPoint x: 264, endPoint y: 526, distance: 270.1
click at [264, 473] on html "Diffusion Créatives Listes Reporting Analytics Private market AZERION Hawk (Tes…" at bounding box center [475, 237] width 950 height 474
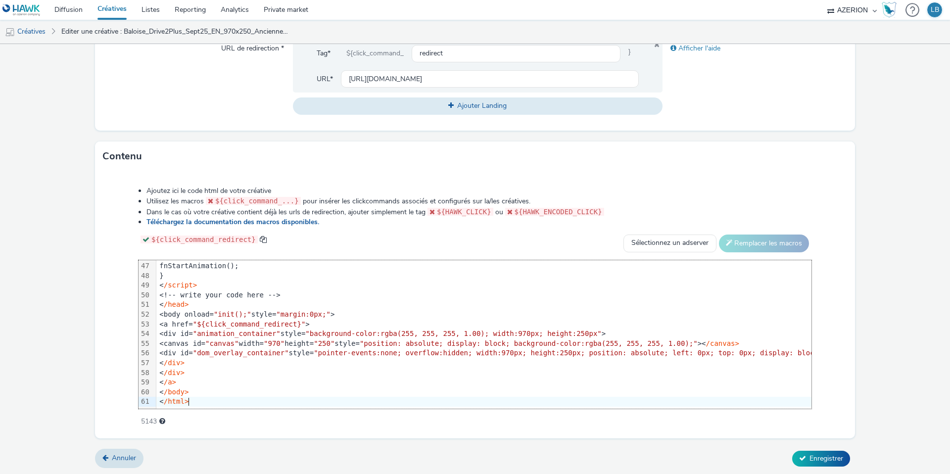
click at [732, 198] on li "Utilisez les macros ${click_command_...} pour insérer les clickcommands associé…" at bounding box center [478, 201] width 665 height 10
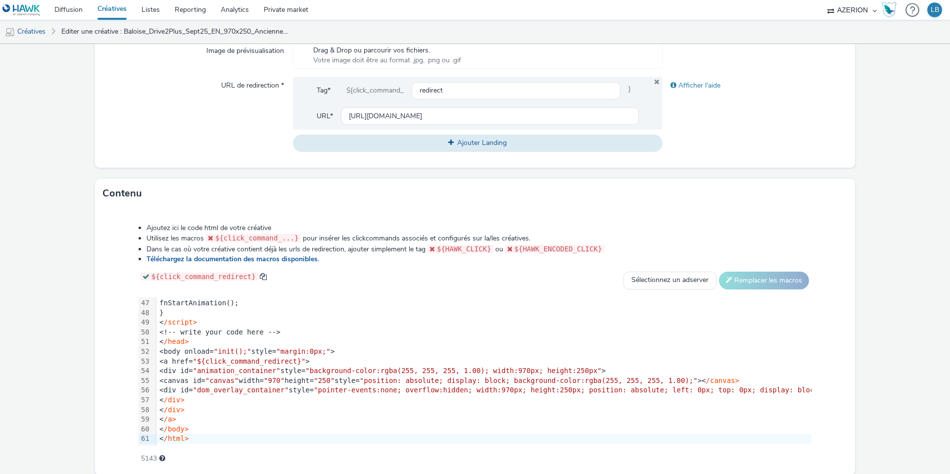
scroll to position [318, 0]
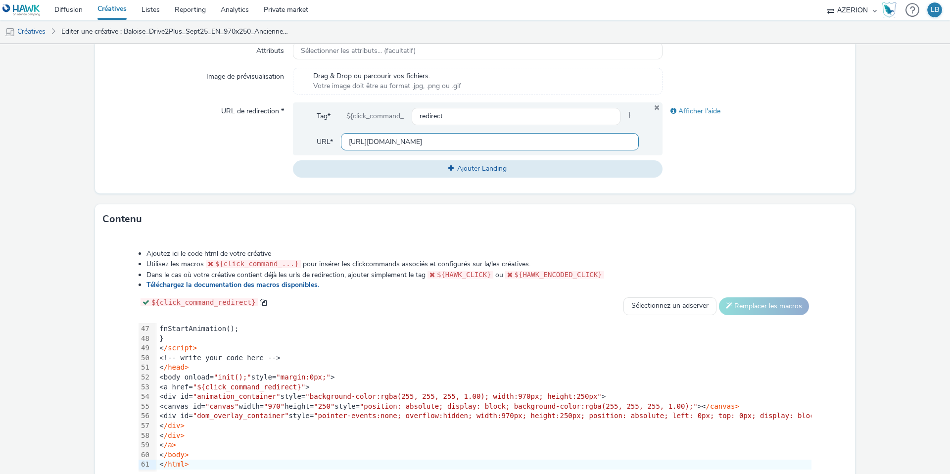
click at [445, 136] on input "[URL][DOMAIN_NAME]" at bounding box center [490, 141] width 298 height 17
paste input "conducteur-inclus"
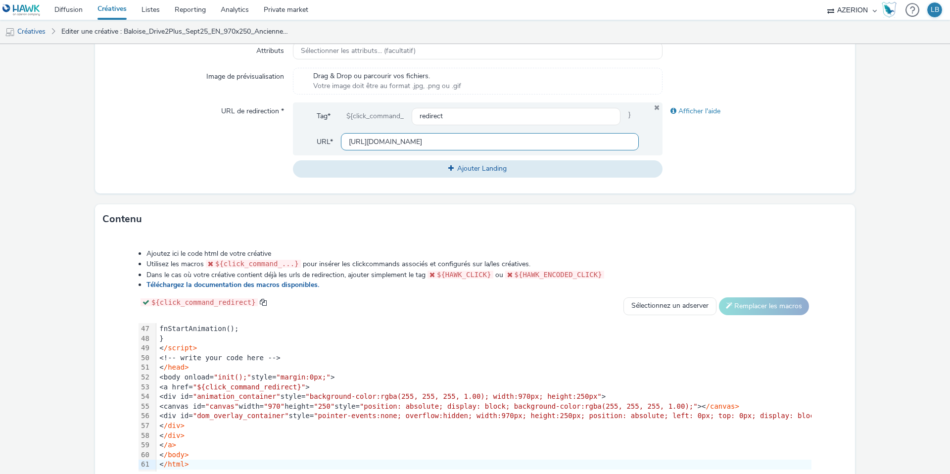
type input "[URL][DOMAIN_NAME]"
click at [711, 159] on div "Afficher l'aide" at bounding box center [754, 139] width 185 height 75
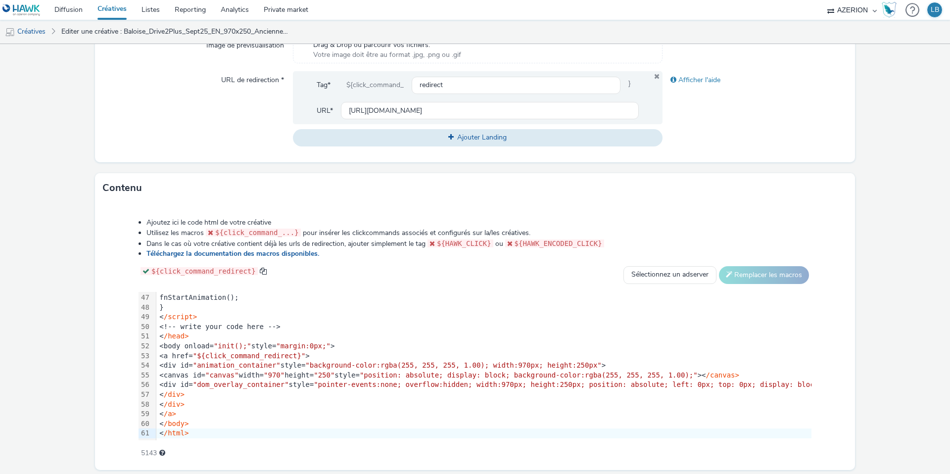
scroll to position [380, 0]
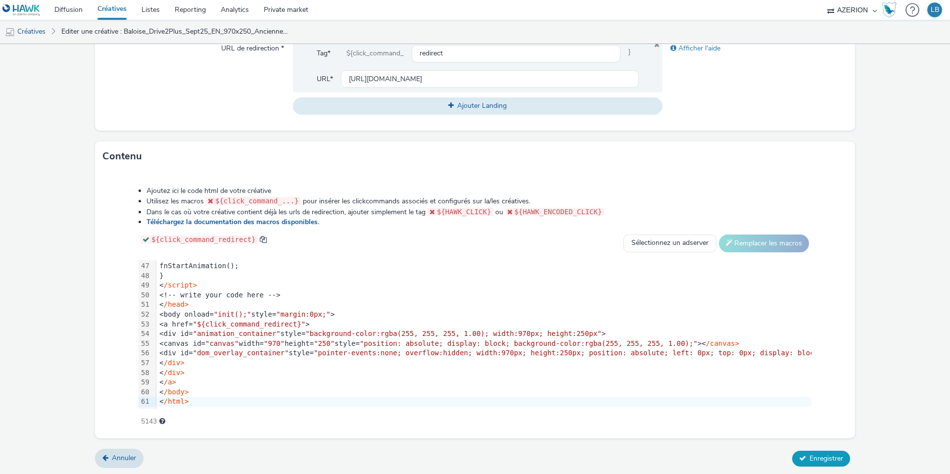
click at [823, 457] on span "Enregistrer" at bounding box center [826, 458] width 34 height 9
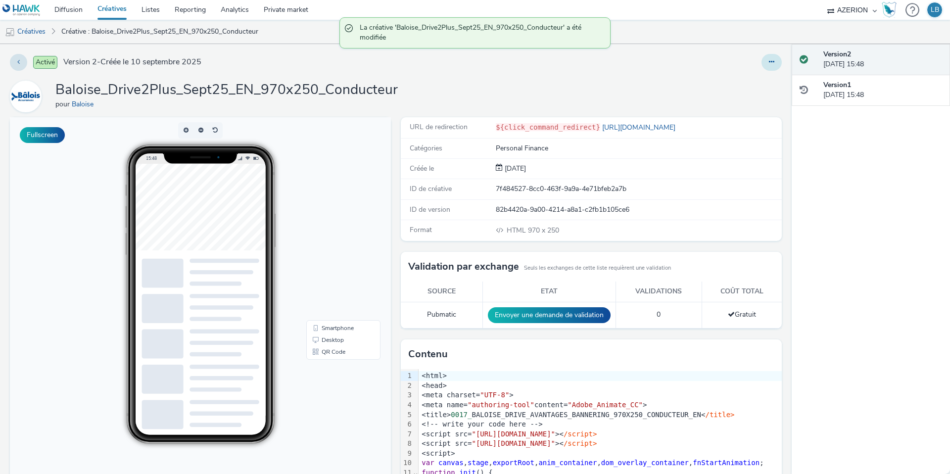
click at [773, 63] on icon at bounding box center [771, 61] width 5 height 7
click at [740, 103] on link "Dupliquer" at bounding box center [744, 102] width 74 height 20
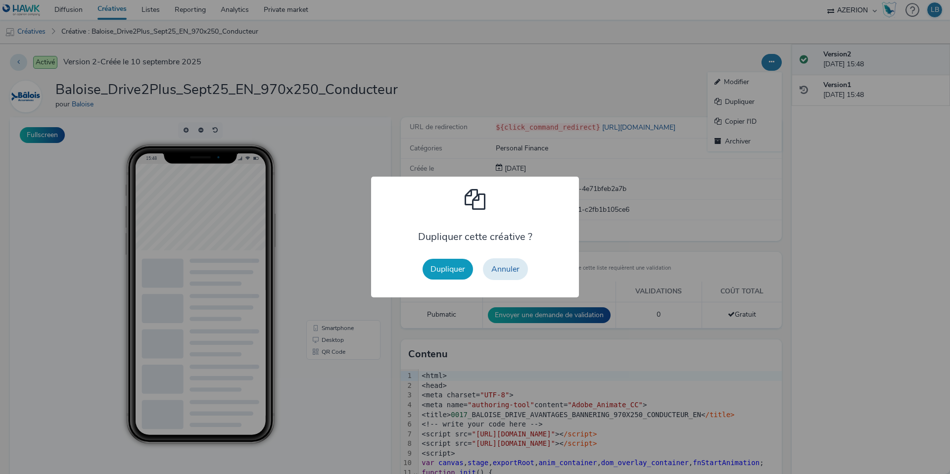
click at [444, 266] on button "Dupliquer" at bounding box center [447, 269] width 50 height 21
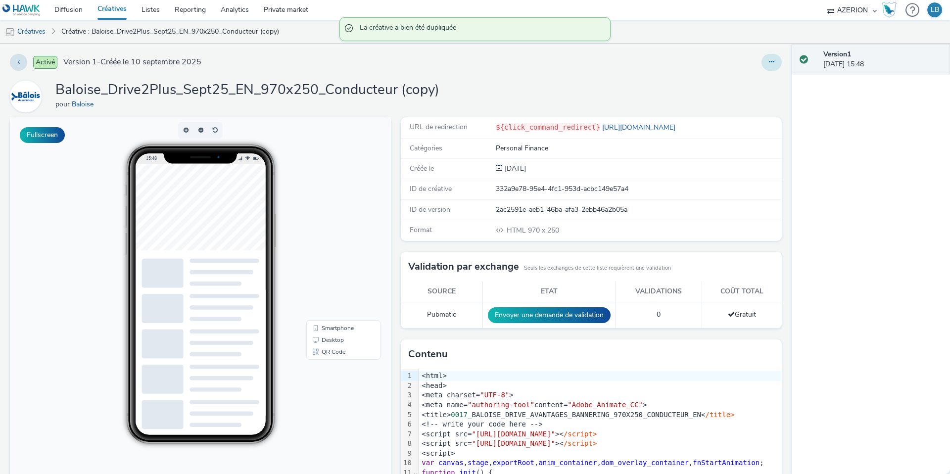
click at [769, 62] on icon at bounding box center [771, 61] width 5 height 7
click at [756, 81] on link "Modifier" at bounding box center [744, 82] width 74 height 20
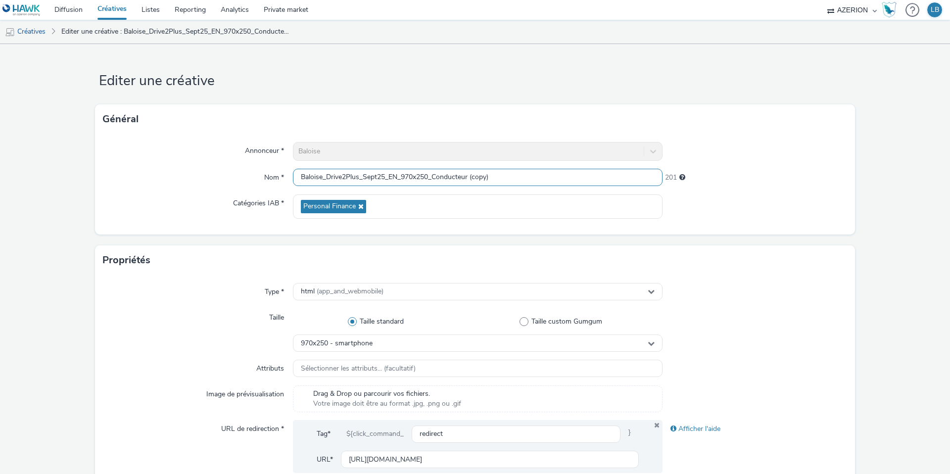
drag, startPoint x: 435, startPoint y: 176, endPoint x: 534, endPoint y: 176, distance: 98.9
click at [534, 176] on input "Baloise_Drive2Plus_Sept25_EN_970x250_Conducteur (copy)" at bounding box center [478, 177] width 370 height 17
type input "Baloise_Drive2Plus_Sept25_EN_970x250_Panne"
click at [727, 158] on div at bounding box center [754, 151] width 185 height 19
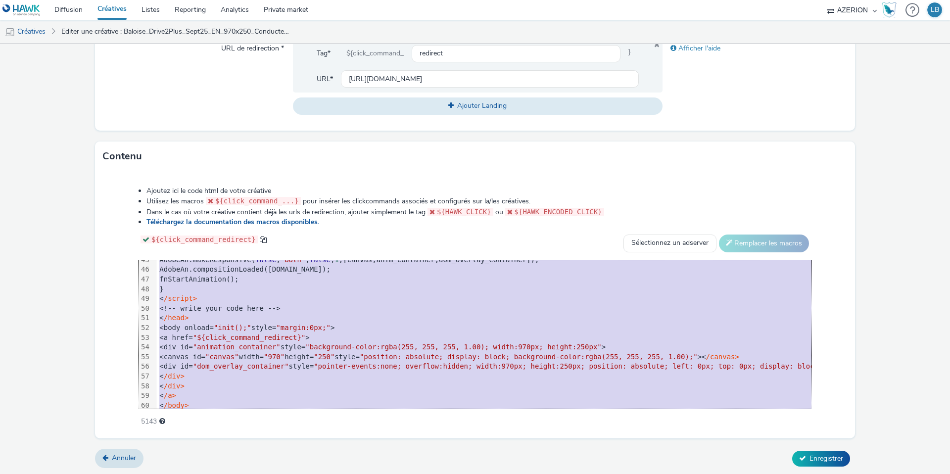
scroll to position [447, 0]
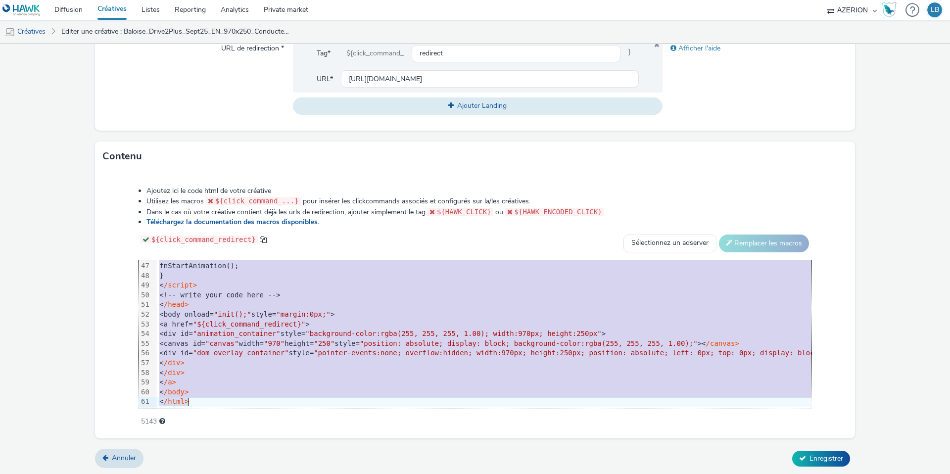
drag, startPoint x: 180, startPoint y: 266, endPoint x: 218, endPoint y: 499, distance: 236.0
click at [218, 473] on html "Diffusion Créatives Listes Reporting Analytics Private market AZERION Hawk (Tes…" at bounding box center [475, 237] width 950 height 474
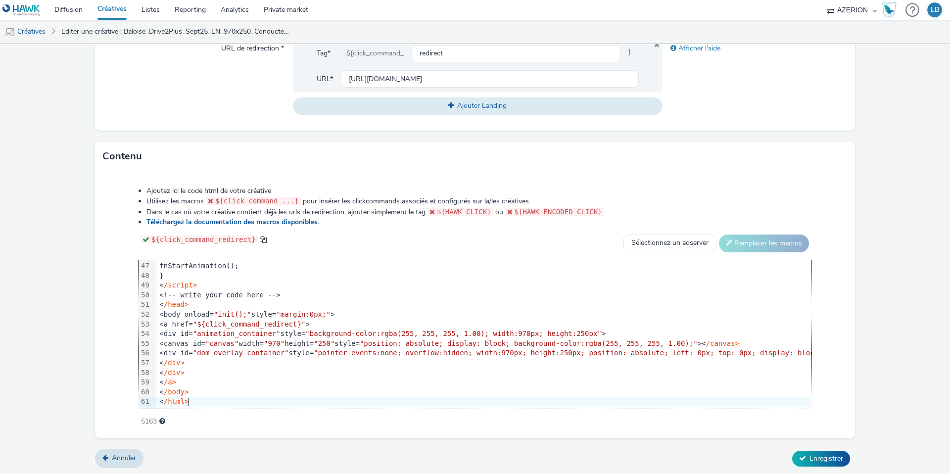
click at [652, 171] on div "Ajoutez ici le code html de votre créative Utilisez les macros ${click_command_…" at bounding box center [475, 304] width 760 height 267
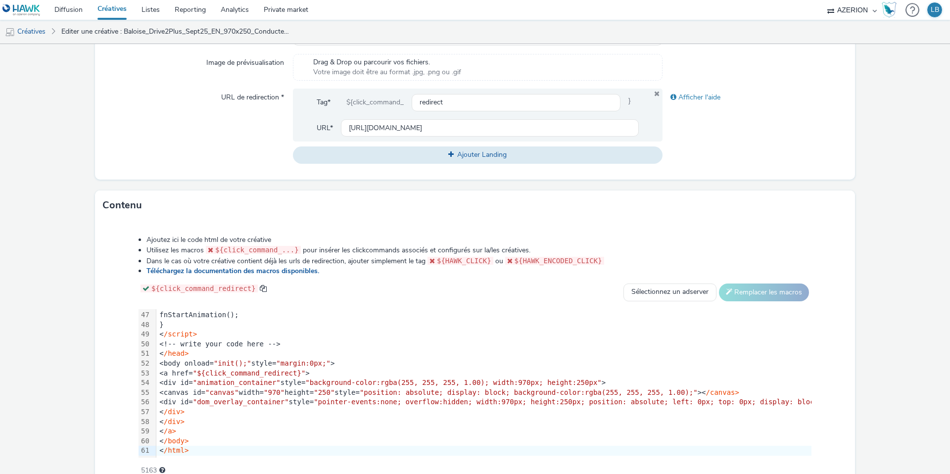
scroll to position [293, 0]
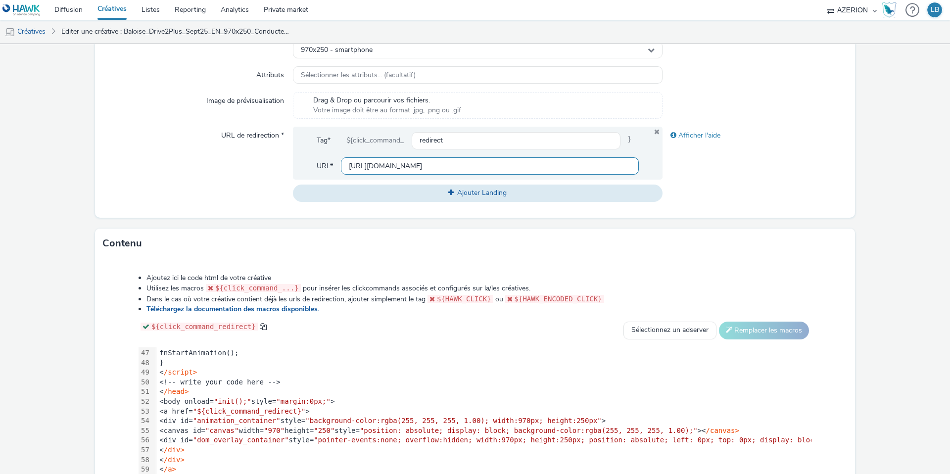
click at [367, 165] on input "[URL][DOMAIN_NAME]" at bounding box center [490, 165] width 298 height 17
paste input "assistance"
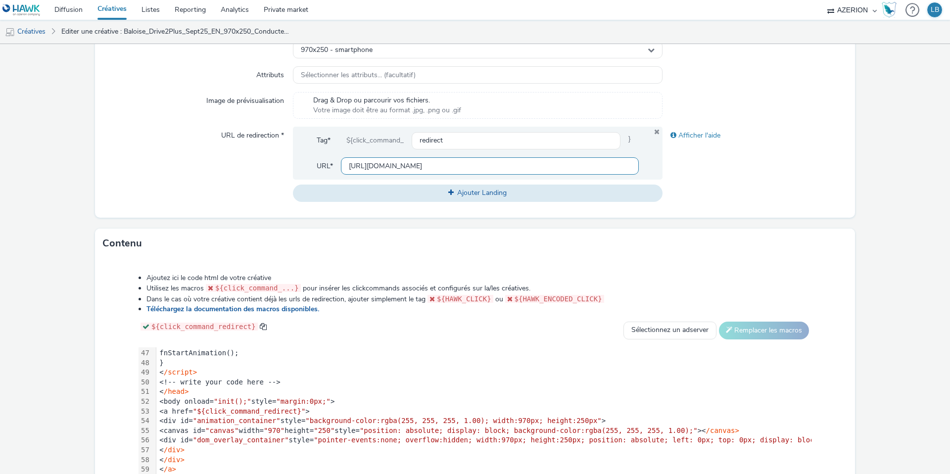
type input "[URL][DOMAIN_NAME]"
click at [714, 179] on div "Afficher l'aide" at bounding box center [754, 164] width 185 height 75
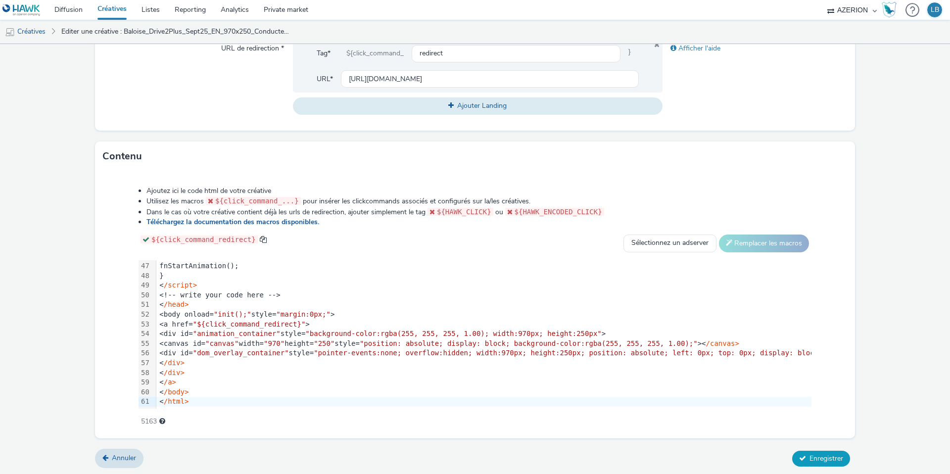
click at [813, 456] on span "Enregistrer" at bounding box center [826, 458] width 34 height 9
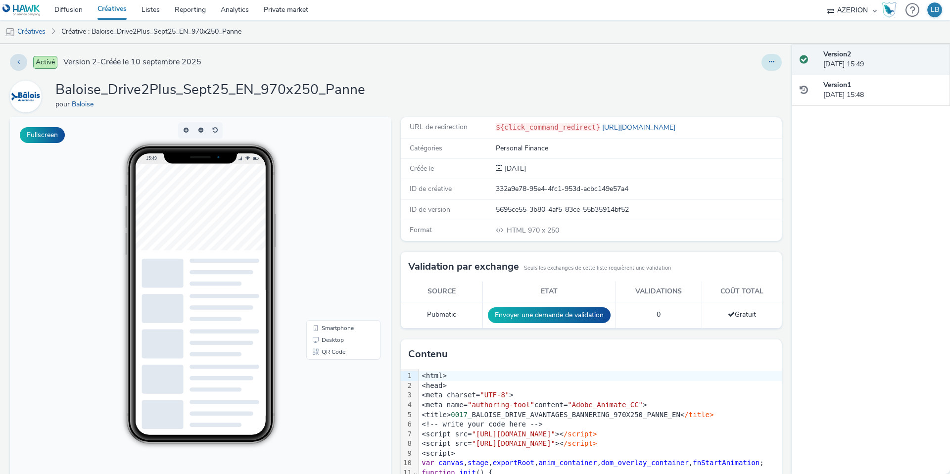
click at [767, 61] on button at bounding box center [771, 62] width 20 height 17
click at [744, 101] on link "Dupliquer" at bounding box center [744, 102] width 74 height 20
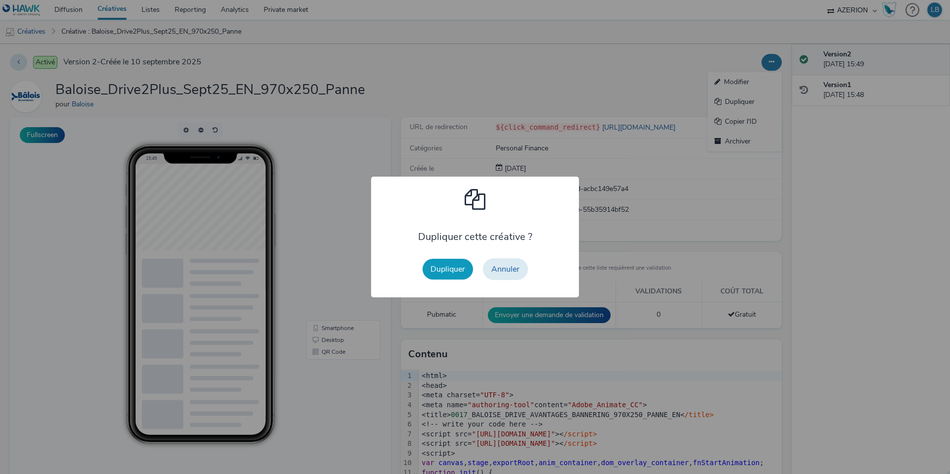
click at [444, 267] on button "Dupliquer" at bounding box center [447, 269] width 50 height 21
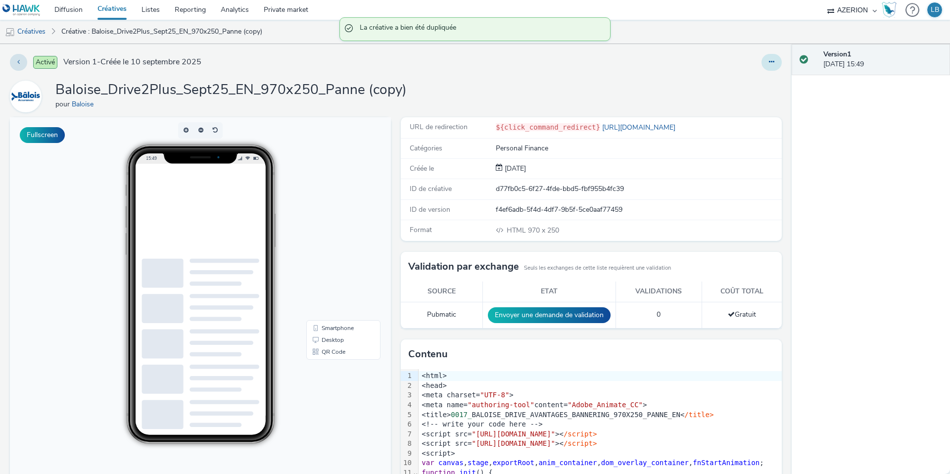
click at [776, 68] on button at bounding box center [771, 62] width 20 height 17
click at [754, 86] on link "Modifier" at bounding box center [744, 82] width 74 height 20
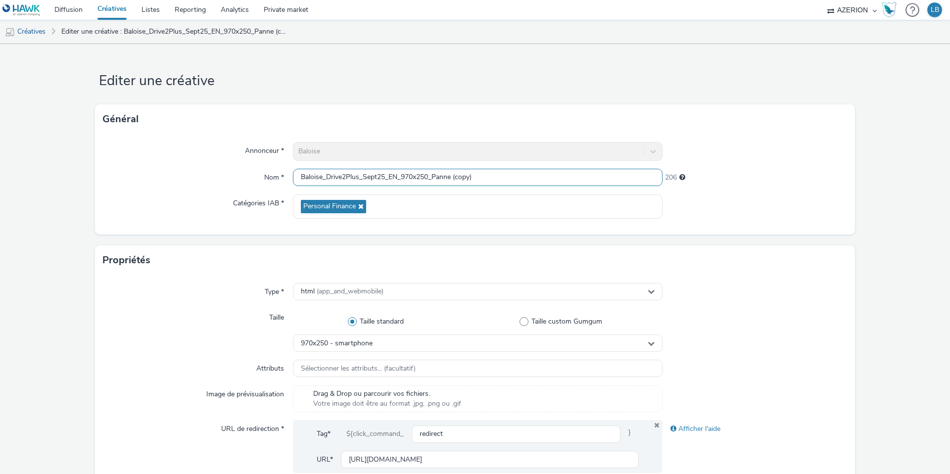
drag, startPoint x: 440, startPoint y: 178, endPoint x: 529, endPoint y: 176, distance: 89.1
click at [529, 176] on input "Baloise_Drive2Plus_Sept25_EN_970x250_Panne (copy)" at bounding box center [478, 177] width 370 height 17
type input "Baloise_Drive2Plus_Sept25_EN_970x250_PetitRouleur"
click at [708, 154] on div at bounding box center [754, 151] width 185 height 19
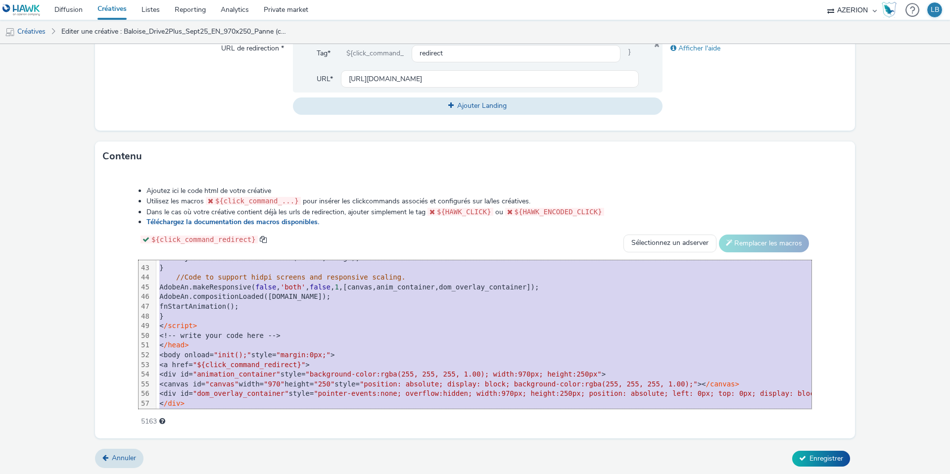
scroll to position [447, 0]
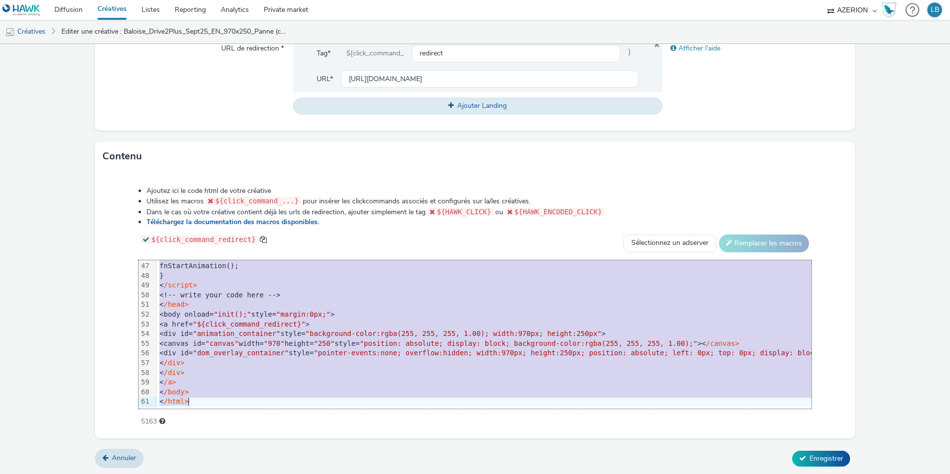
drag, startPoint x: 189, startPoint y: 267, endPoint x: 257, endPoint y: 447, distance: 192.9
click at [257, 447] on form "Editer une créative Général Annonceur * Baloise Nom * Baloise_Drive2Plus_Sept25…" at bounding box center [475, 70] width 950 height 812
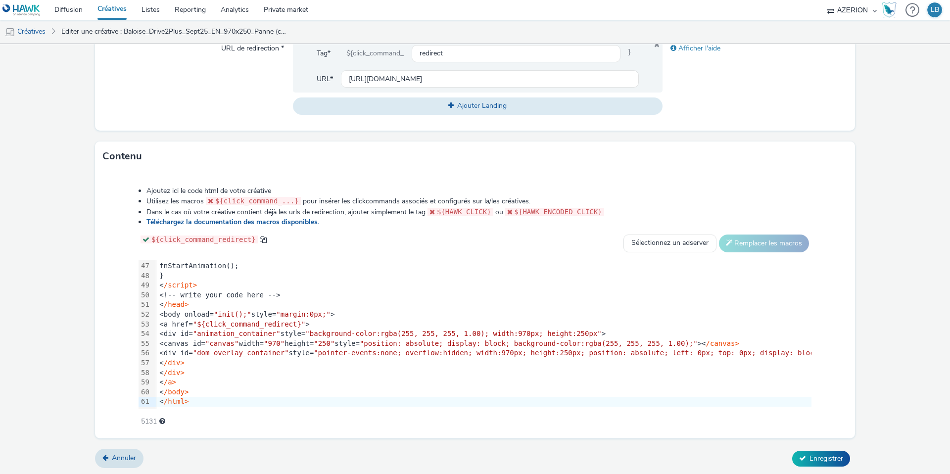
click at [399, 227] on div "Ajoutez ici le code html de votre créative Utilisez les macros ${click_command_…" at bounding box center [475, 300] width 744 height 243
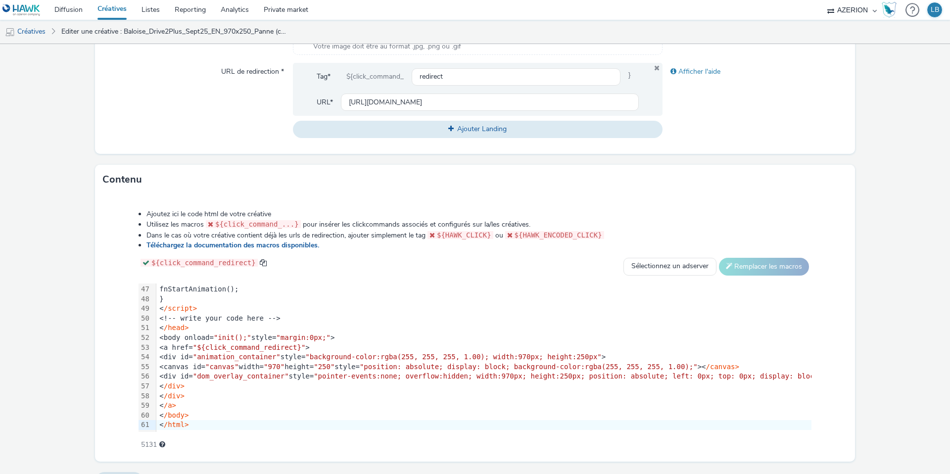
scroll to position [358, 0]
click at [396, 98] on input "[URL][DOMAIN_NAME]" at bounding box center [490, 101] width 298 height 17
paste input "petit-rouleur"
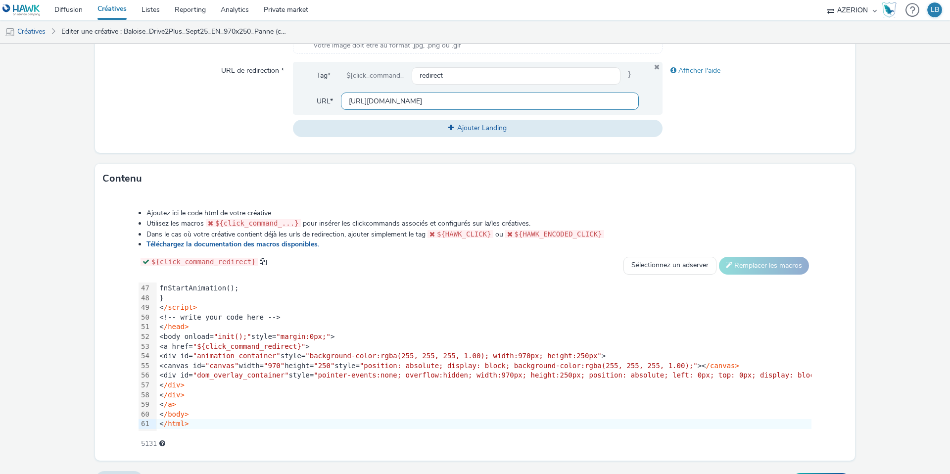
scroll to position [0, 261]
type input "[URL][DOMAIN_NAME]"
click at [695, 102] on div "Afficher l'aide" at bounding box center [754, 99] width 185 height 75
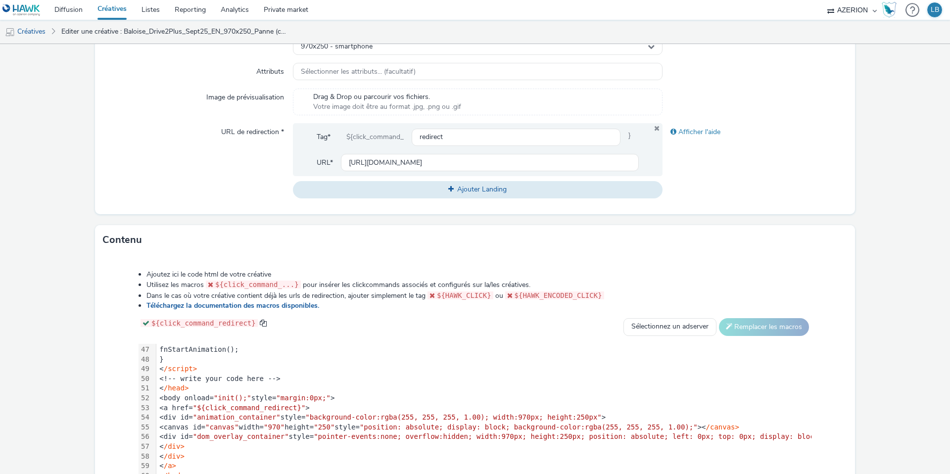
scroll to position [380, 0]
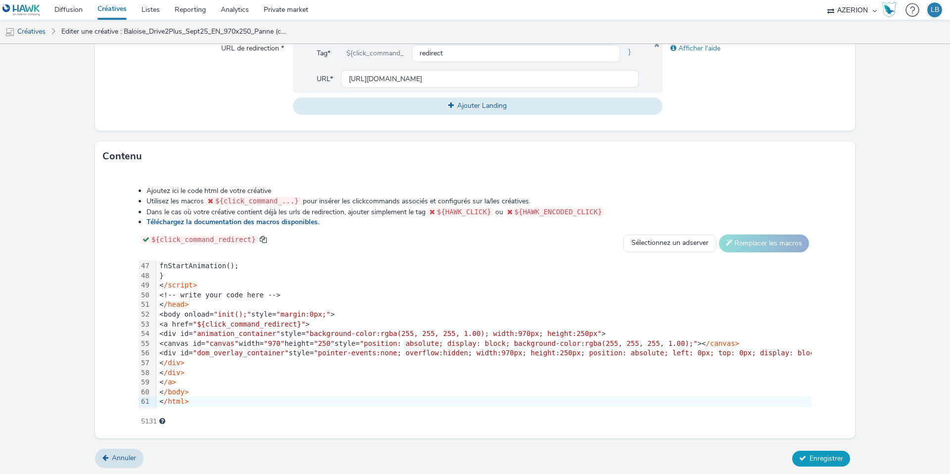
click at [824, 456] on span "Enregistrer" at bounding box center [826, 458] width 34 height 9
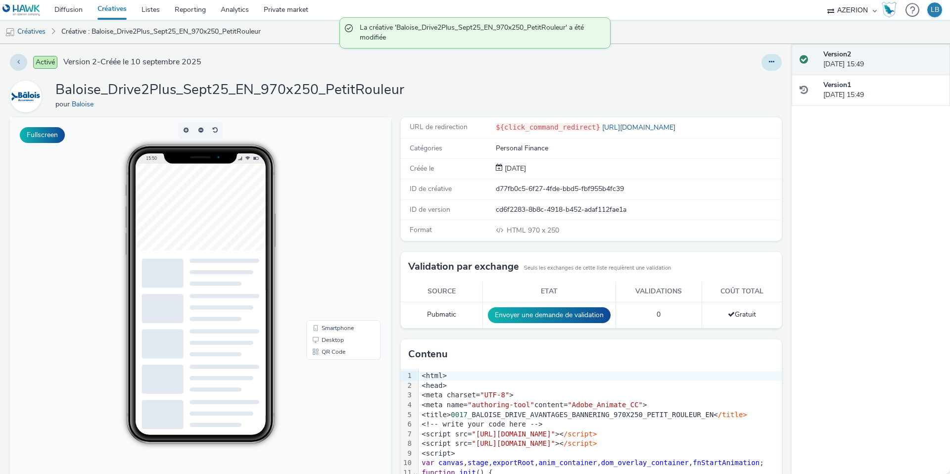
click at [770, 63] on icon at bounding box center [771, 61] width 5 height 7
click at [750, 103] on link "Dupliquer" at bounding box center [744, 102] width 74 height 20
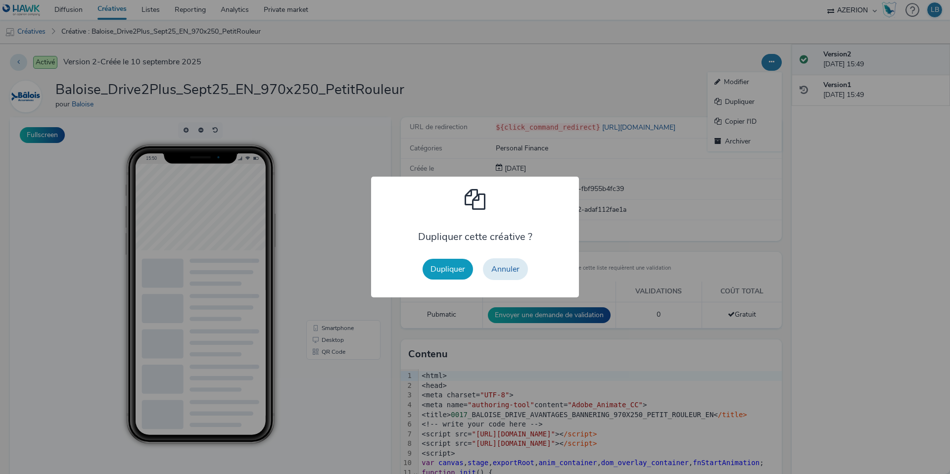
click at [459, 268] on button "Dupliquer" at bounding box center [447, 269] width 50 height 21
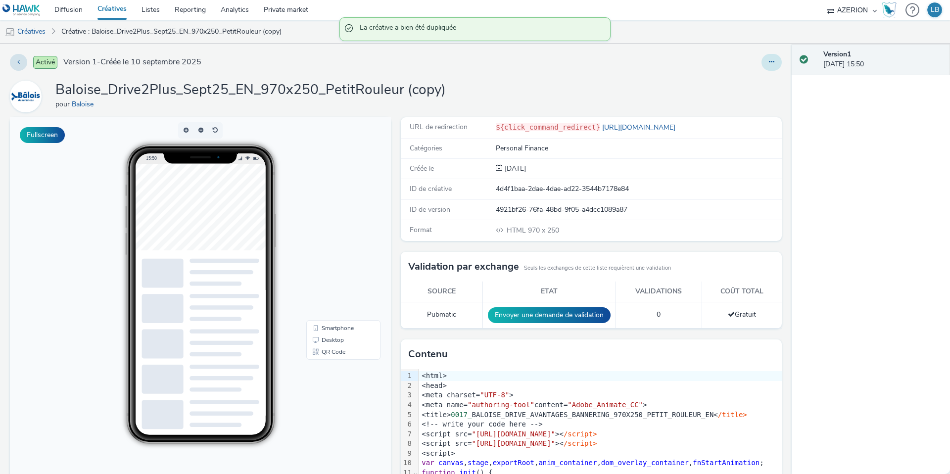
click at [770, 61] on icon at bounding box center [771, 61] width 5 height 7
click at [760, 85] on link "Modifier" at bounding box center [744, 82] width 74 height 20
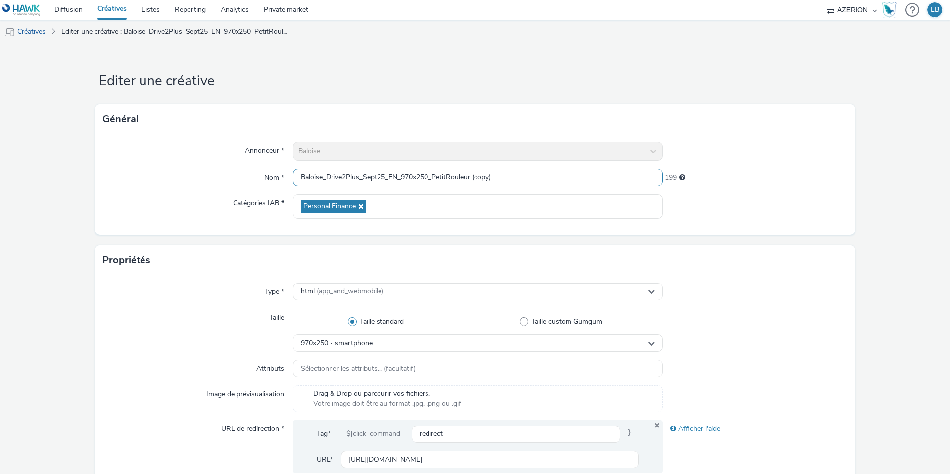
drag, startPoint x: 435, startPoint y: 177, endPoint x: 546, endPoint y: 178, distance: 110.3
click at [546, 178] on input "Baloise_Drive2Plus_Sept25_EN_970x250_PetitRouleur (copy)" at bounding box center [478, 177] width 370 height 17
type input "Baloise_Drive2Plus_Sept25_EN_970x250_Taxi"
click at [790, 149] on div at bounding box center [754, 151] width 185 height 19
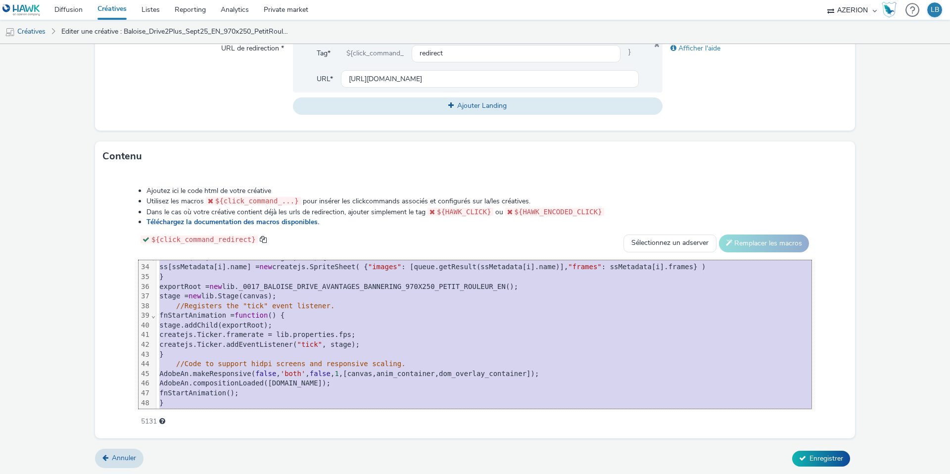
scroll to position [447, 0]
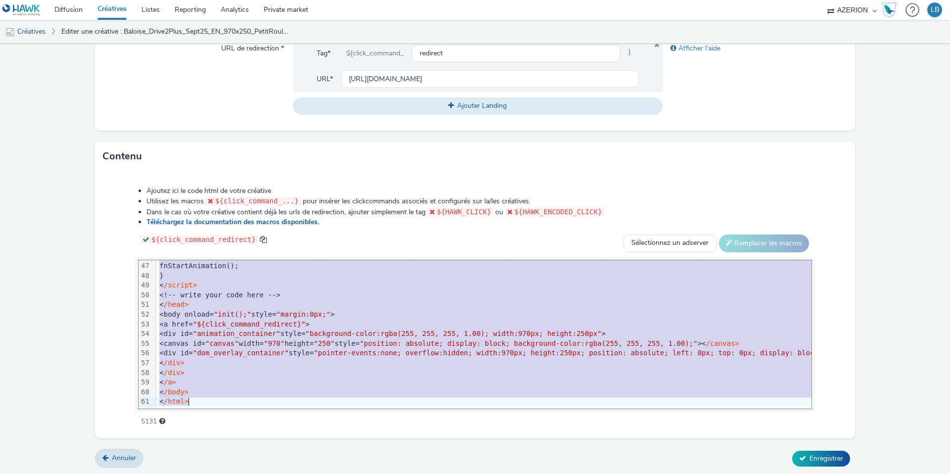
drag, startPoint x: 168, startPoint y: 266, endPoint x: 269, endPoint y: 508, distance: 261.7
click at [269, 473] on html "Diffusion Créatives Listes Reporting Analytics Private market AZERION Hawk (Tes…" at bounding box center [475, 237] width 950 height 474
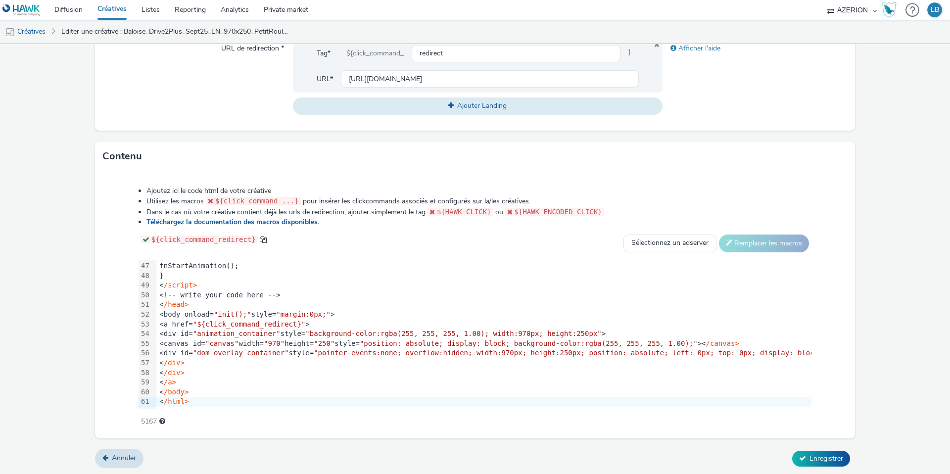
click at [374, 231] on div "Ajoutez ici le code html de votre créative Utilisez les macros ${click_command_…" at bounding box center [475, 300] width 744 height 243
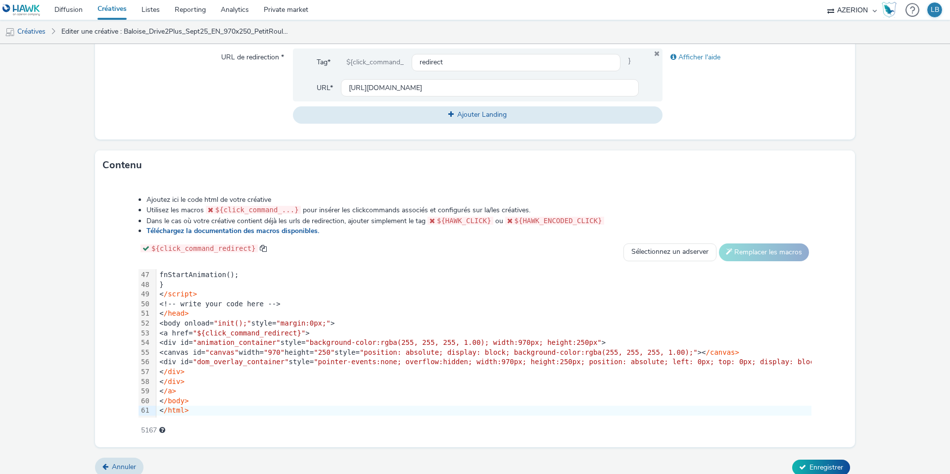
scroll to position [370, 0]
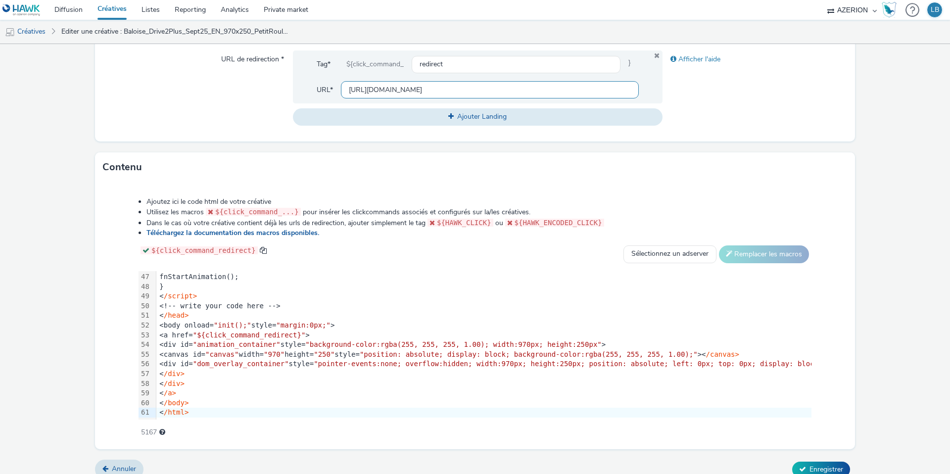
click at [391, 87] on input "[URL][DOMAIN_NAME]" at bounding box center [490, 89] width 298 height 17
paste input "taxi"
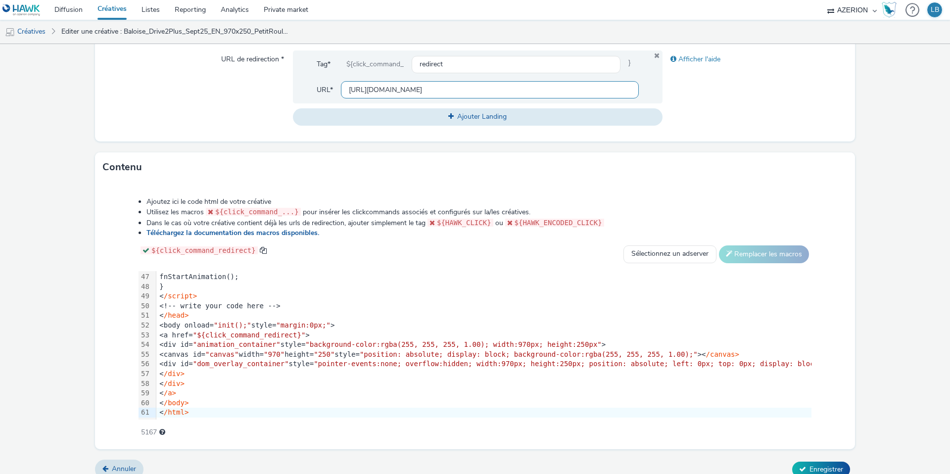
type input "[URL][DOMAIN_NAME]"
click at [727, 99] on div "Afficher l'aide" at bounding box center [754, 87] width 185 height 75
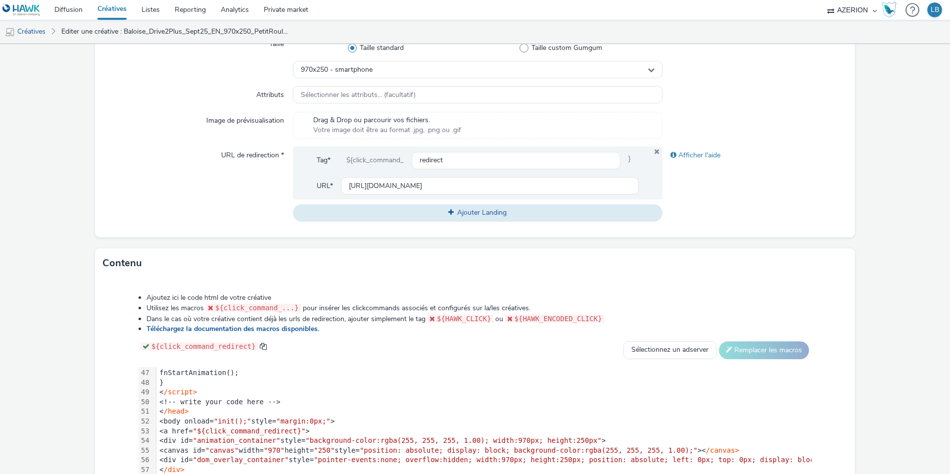
scroll to position [380, 0]
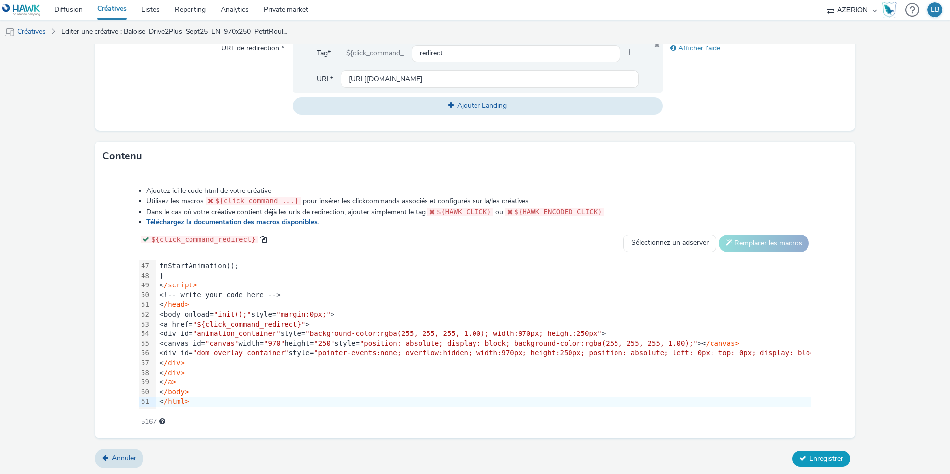
click at [822, 454] on span "Enregistrer" at bounding box center [826, 458] width 34 height 9
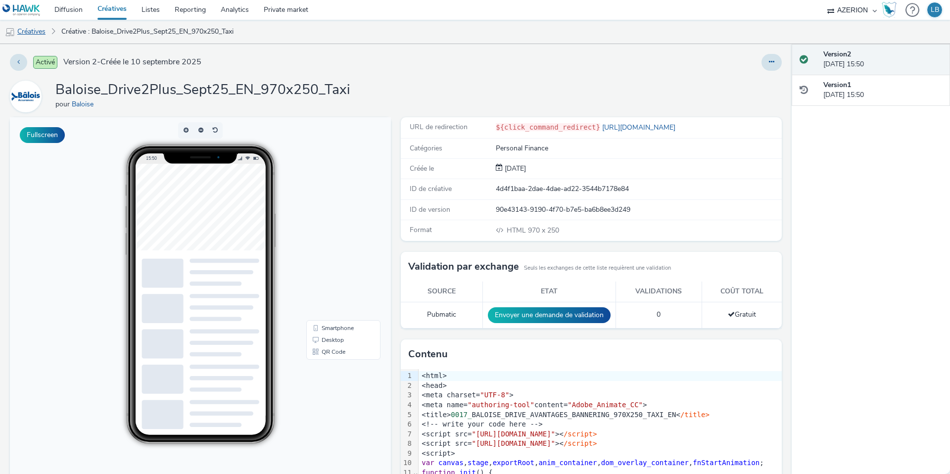
click at [37, 31] on link "Créatives" at bounding box center [25, 32] width 50 height 24
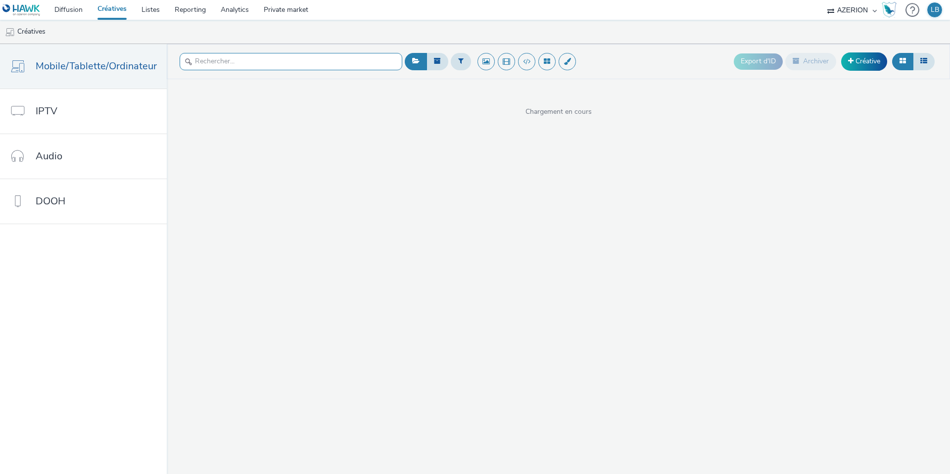
click at [225, 63] on input "text" at bounding box center [291, 61] width 223 height 17
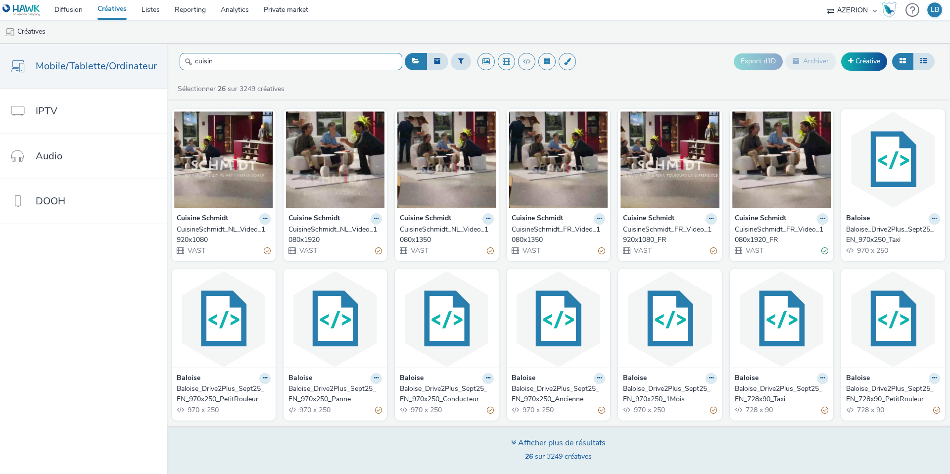
type input "cuisin"
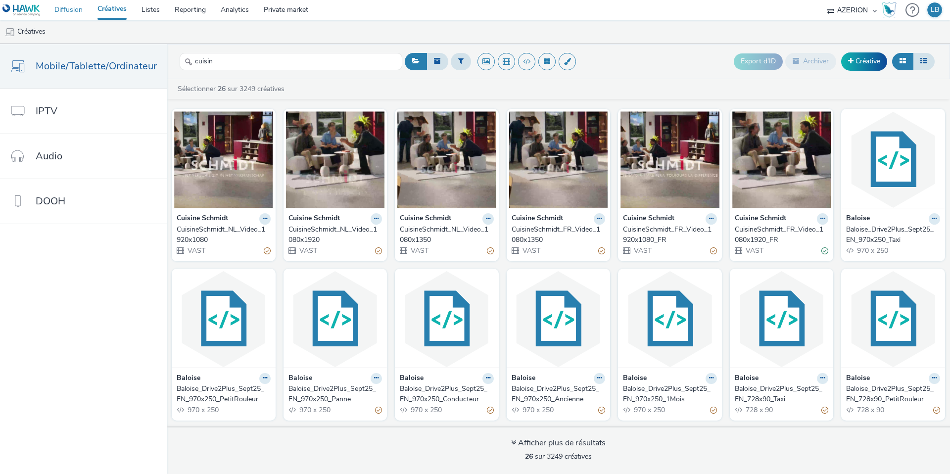
click at [79, 12] on link "Diffusion" at bounding box center [68, 10] width 43 height 20
